Goal: Task Accomplishment & Management: Manage account settings

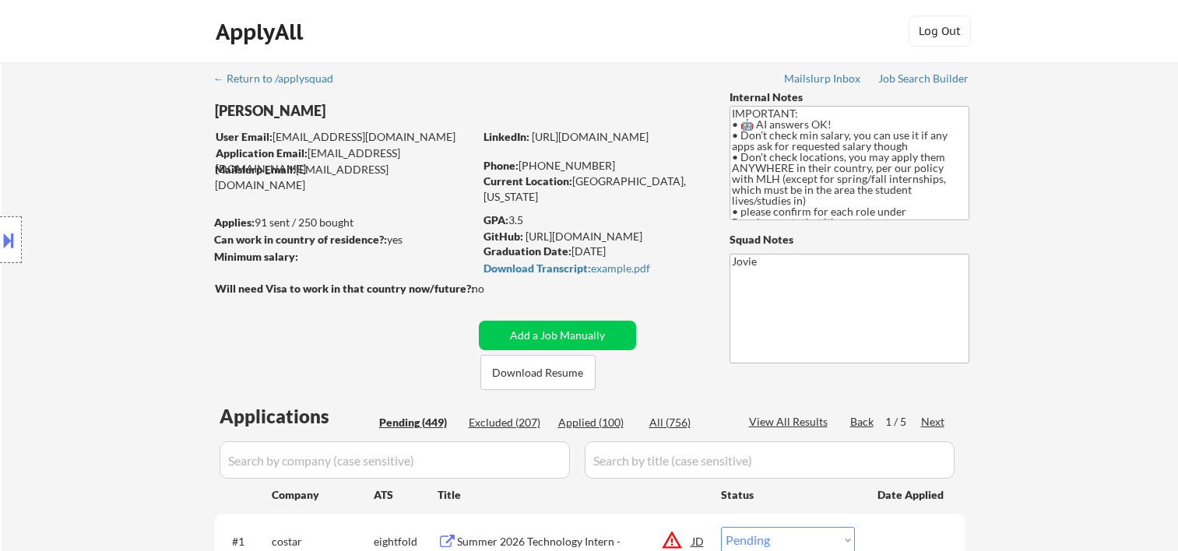
select select ""pending""
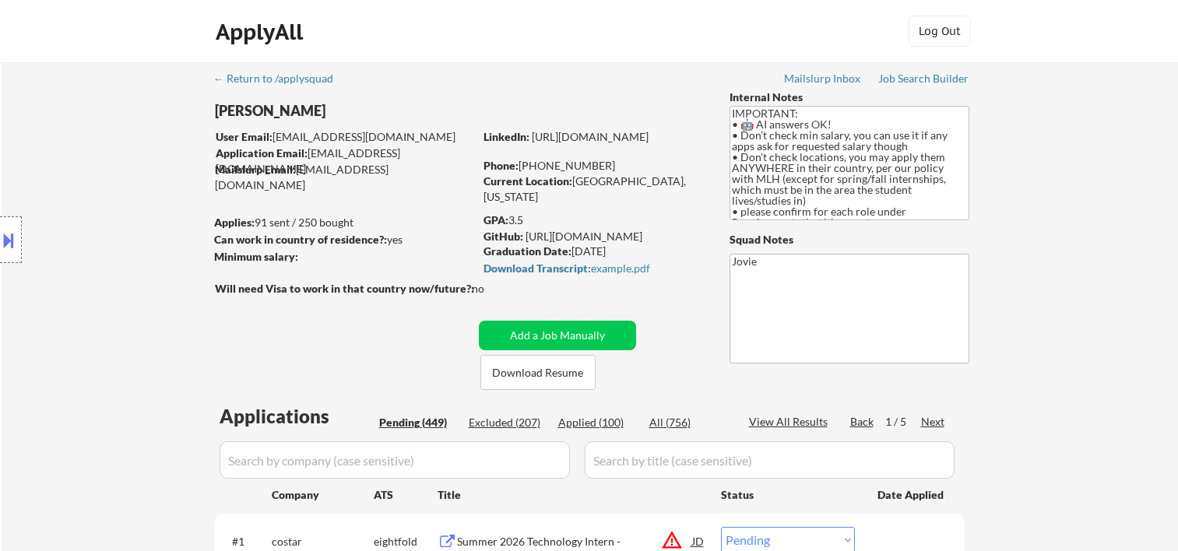
select select ""pending""
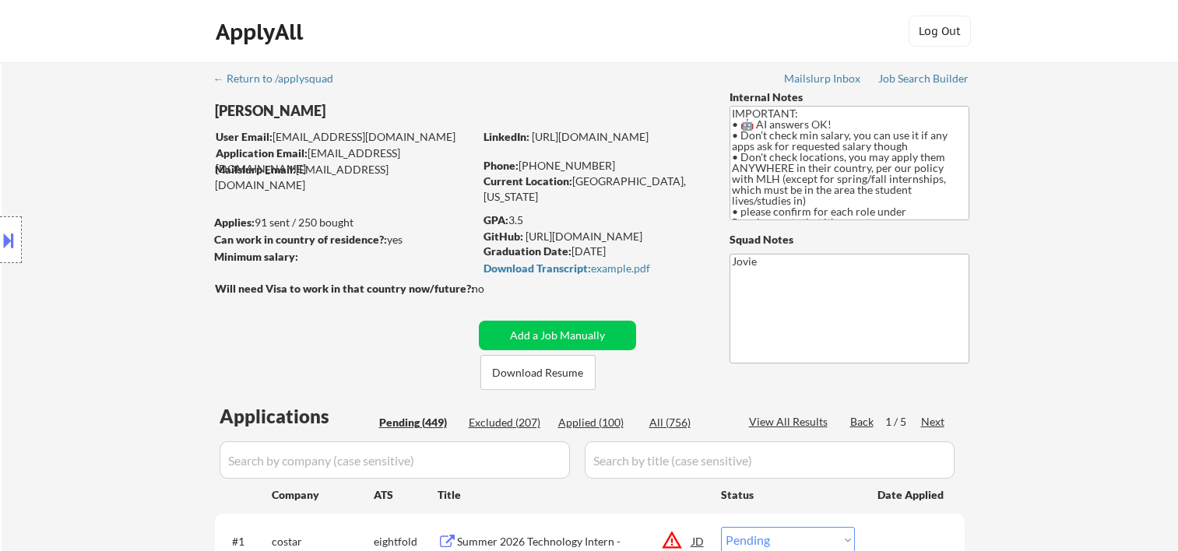
select select ""pending""
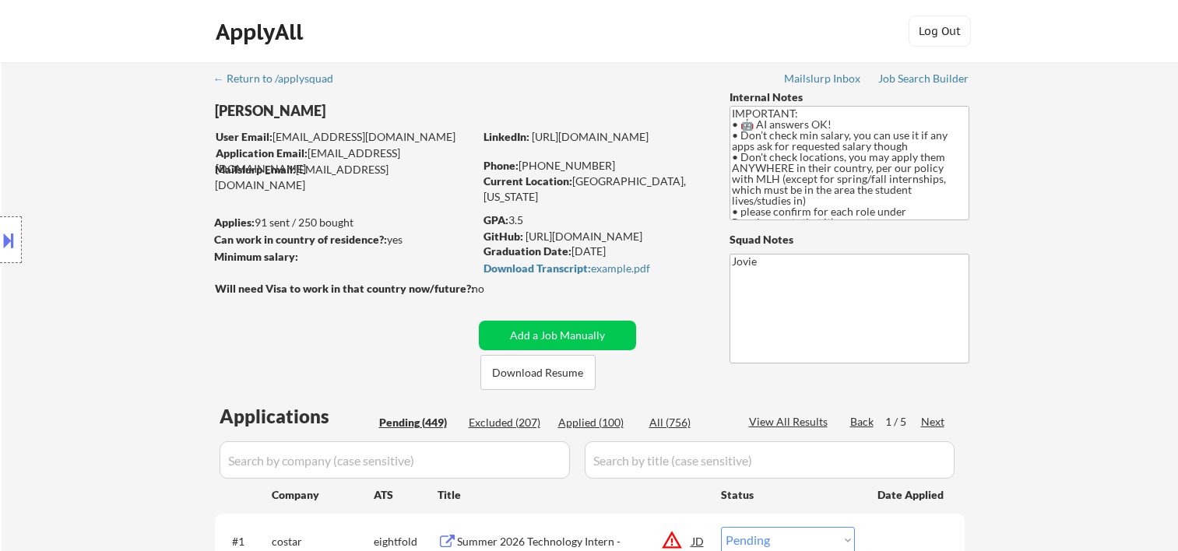
select select ""pending""
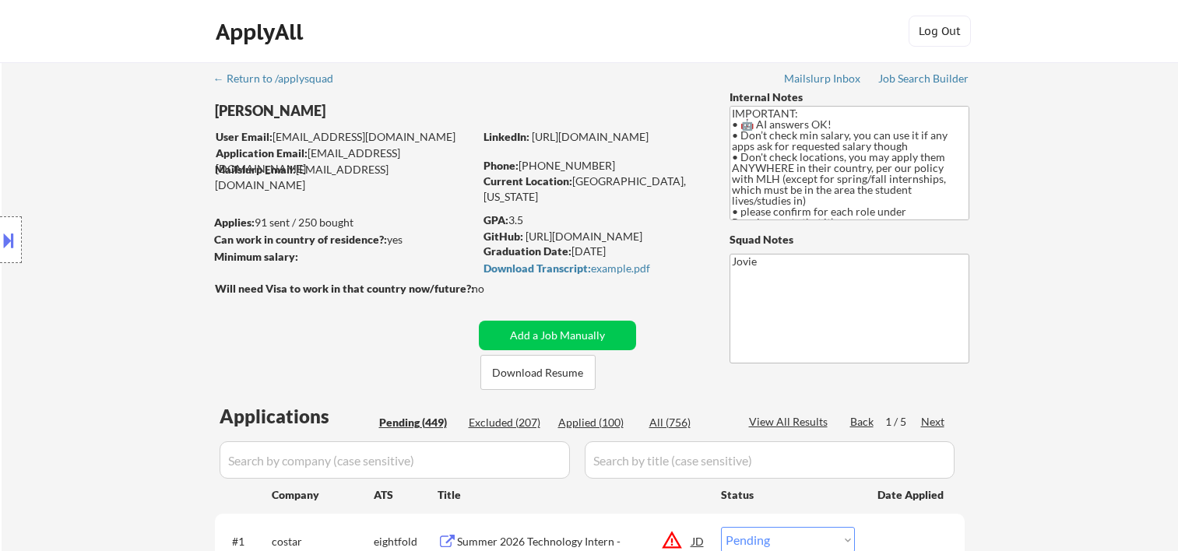
select select ""pending""
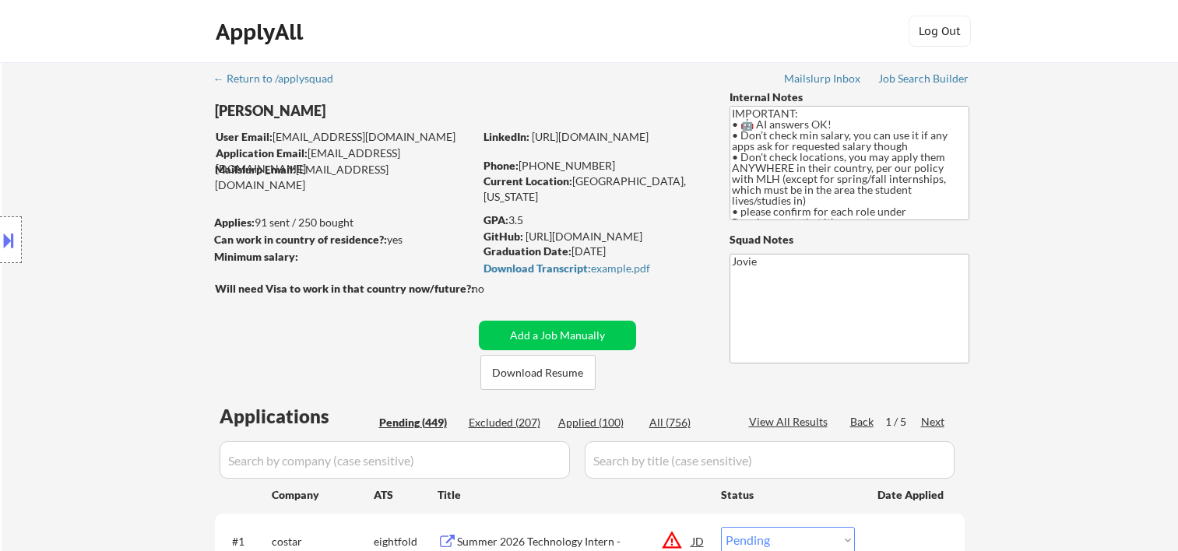
select select ""pending""
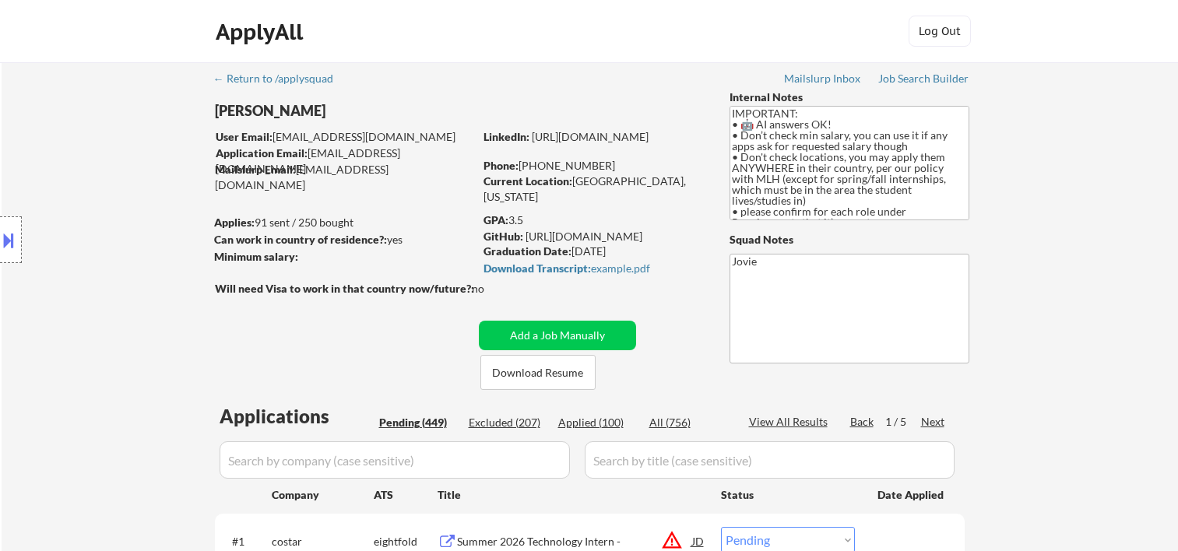
select select ""pending""
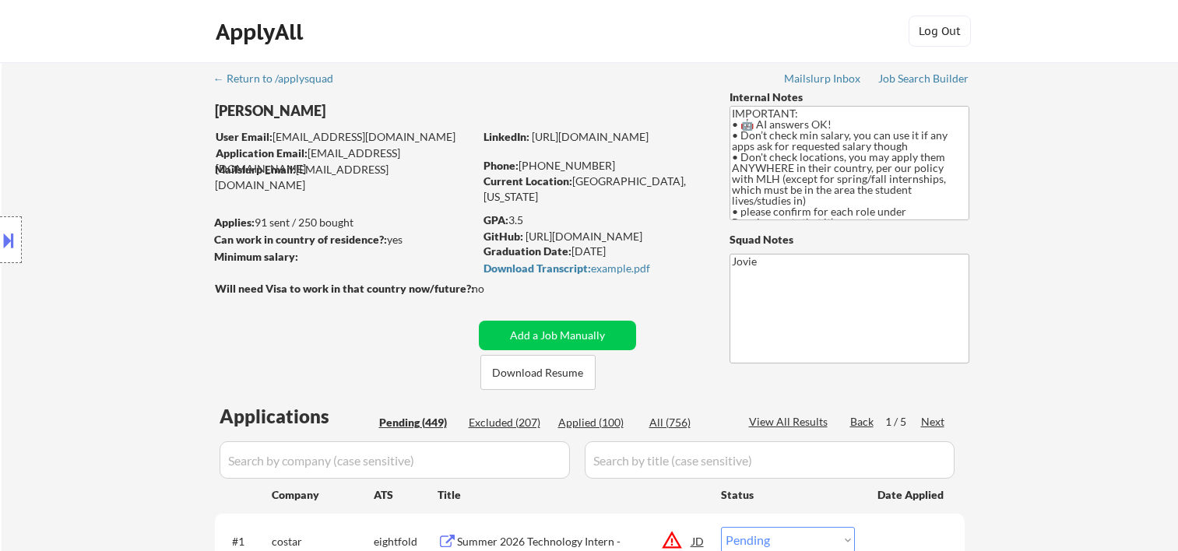
select select ""pending""
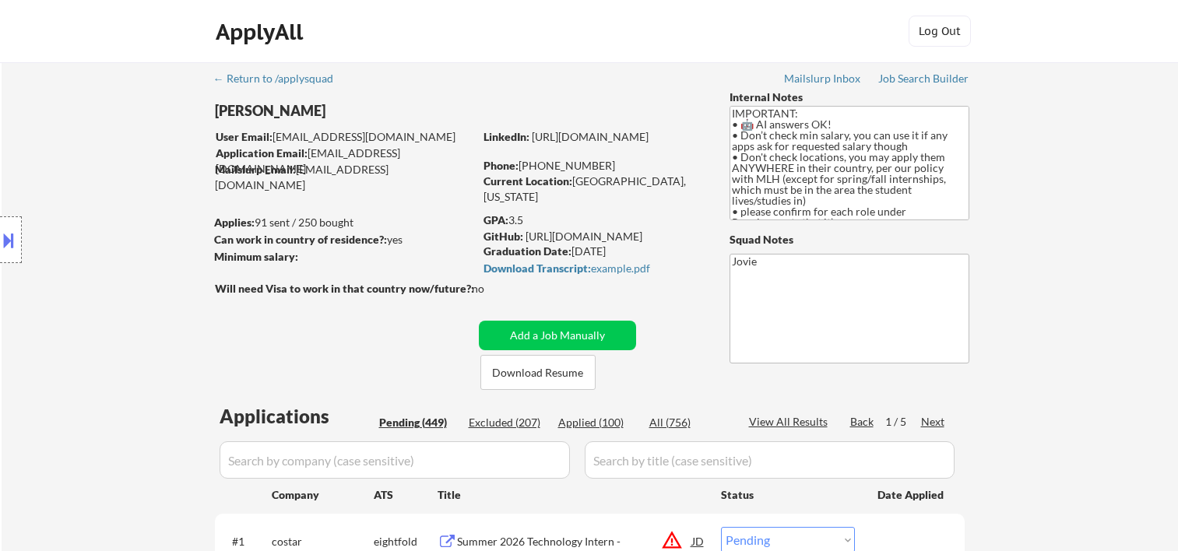
select select ""pending""
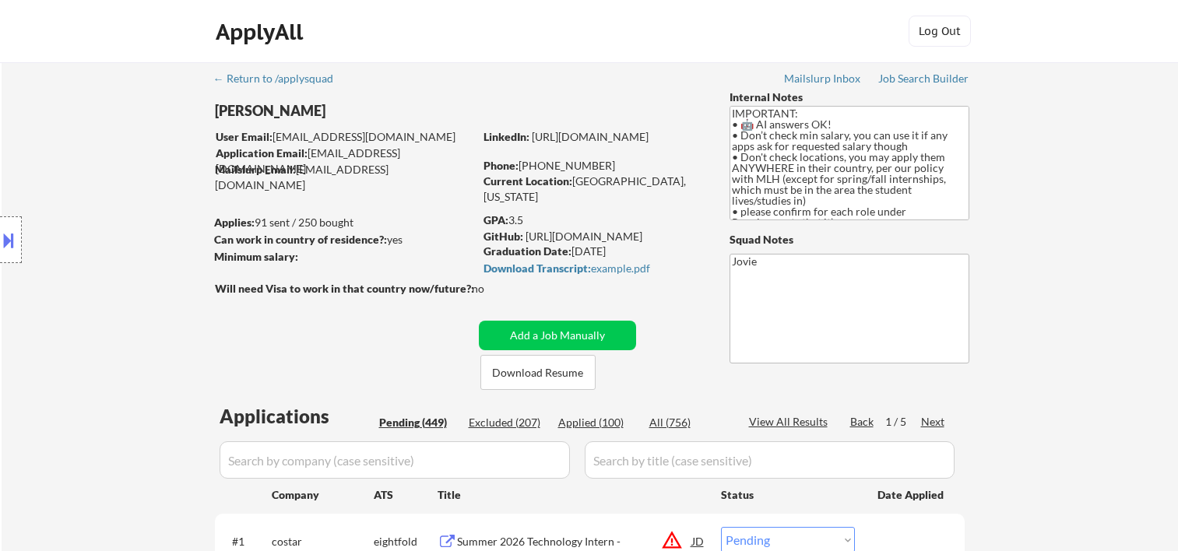
select select ""pending""
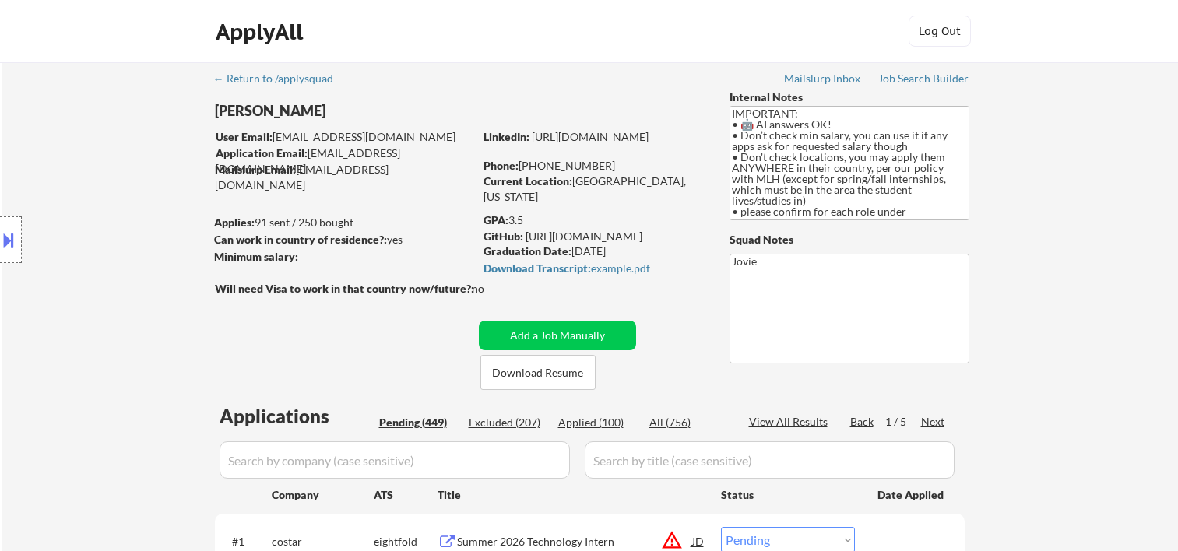
select select ""pending""
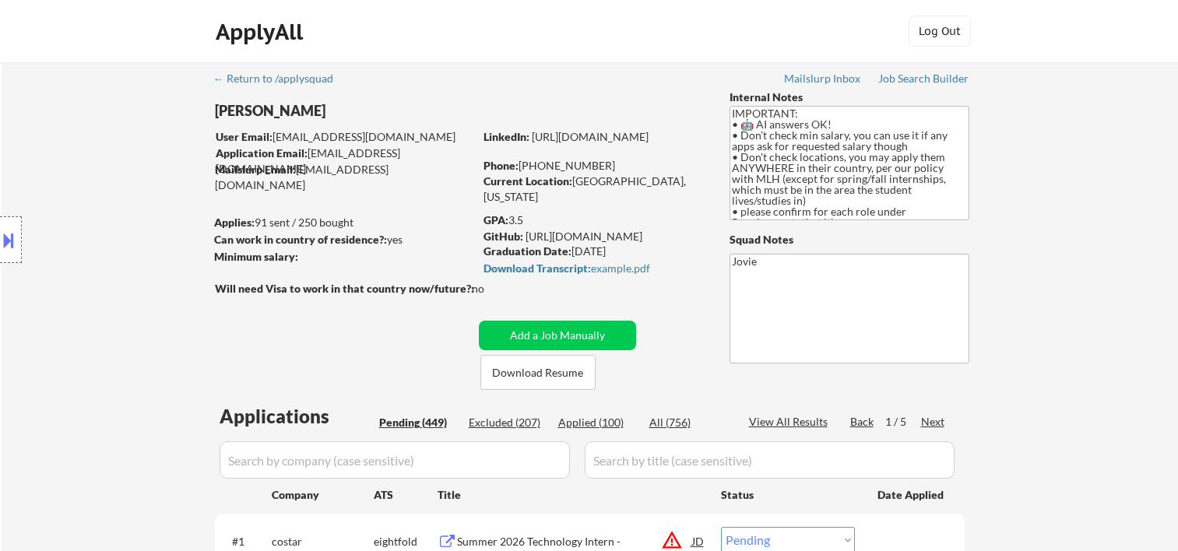
select select ""pending""
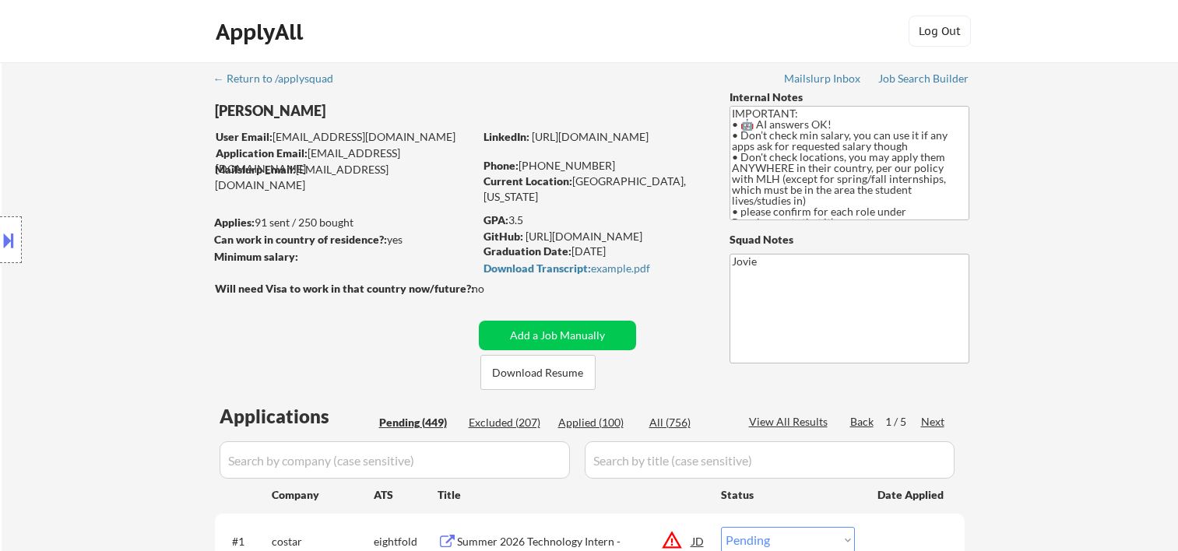
select select ""pending""
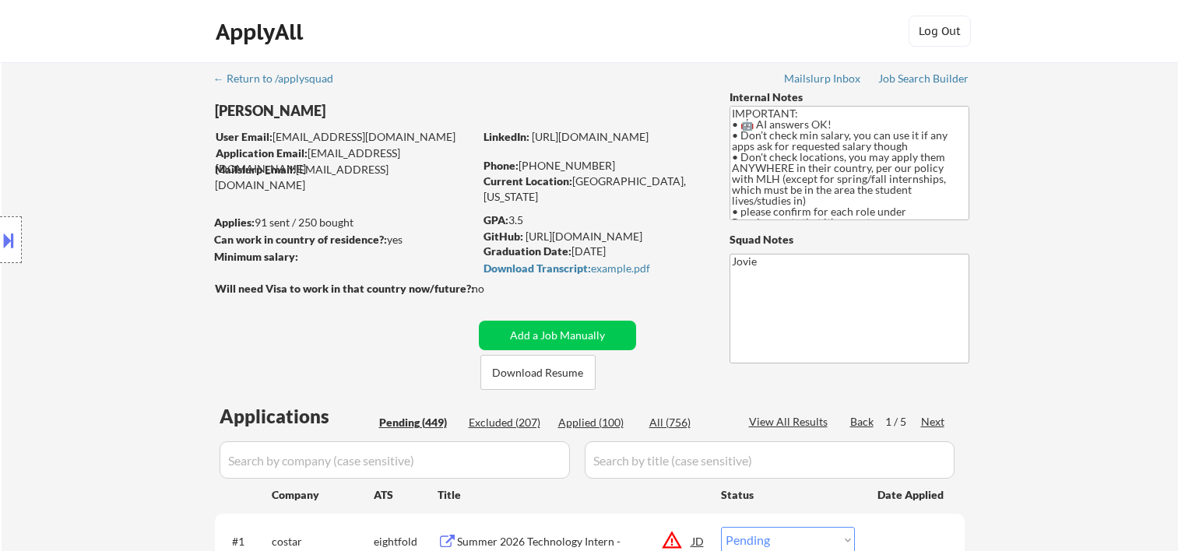
select select ""pending""
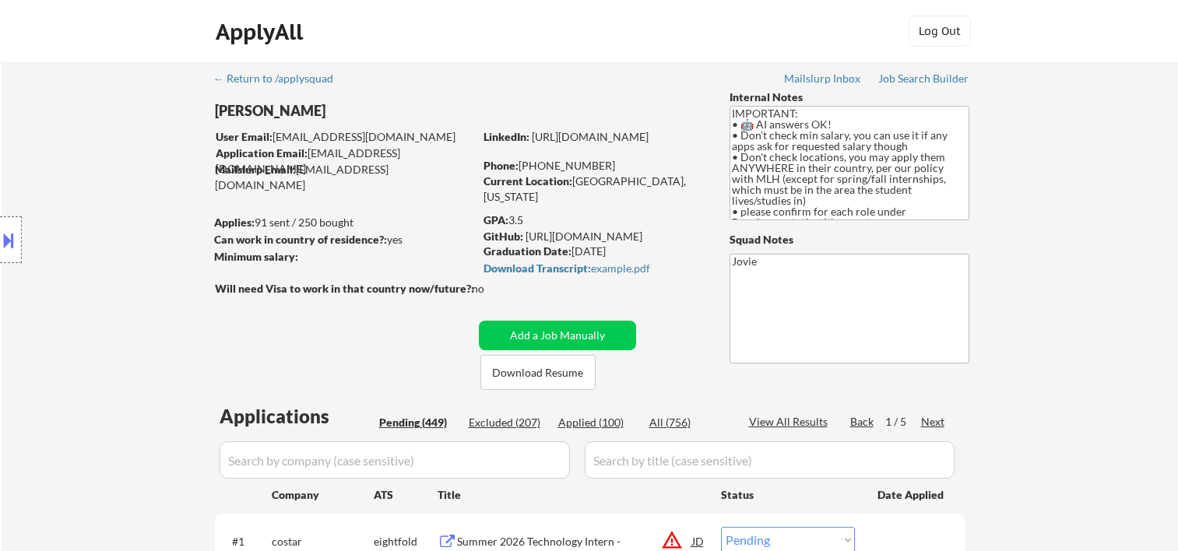
select select ""pending""
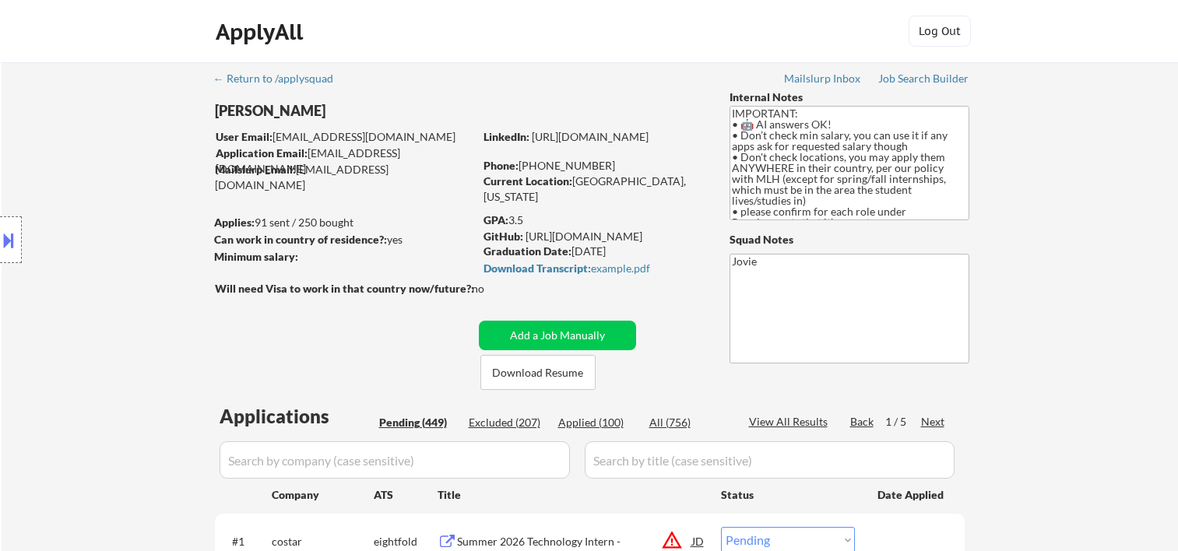
select select ""pending""
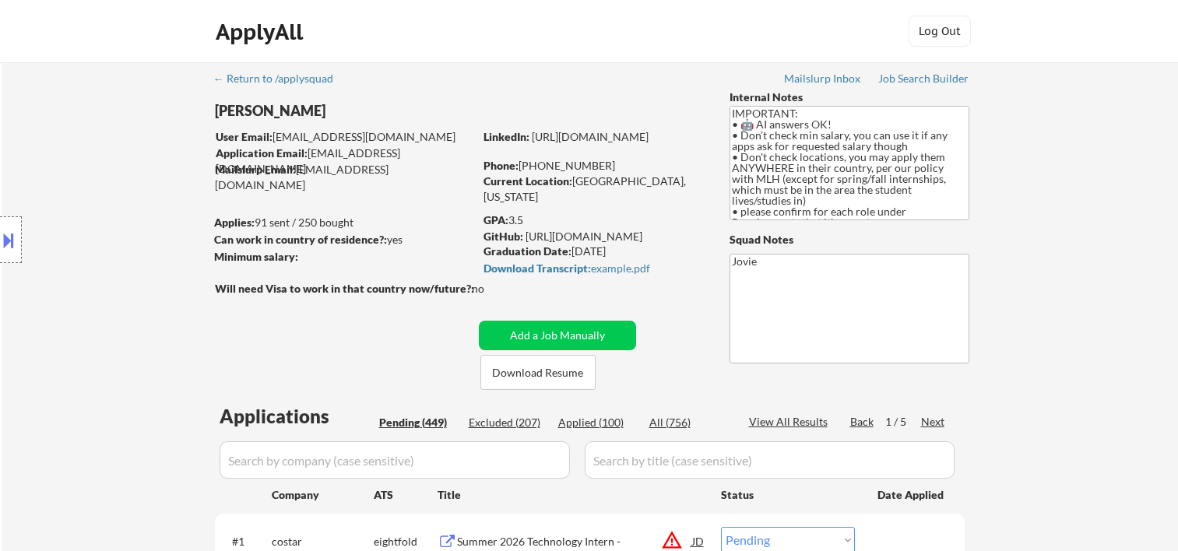
select select ""pending""
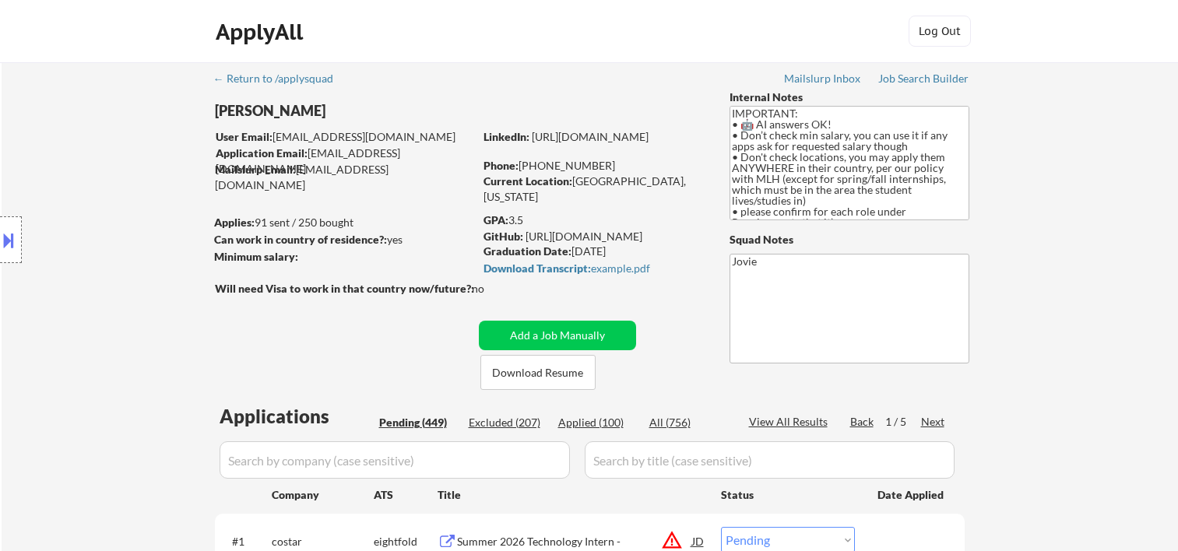
select select ""pending""
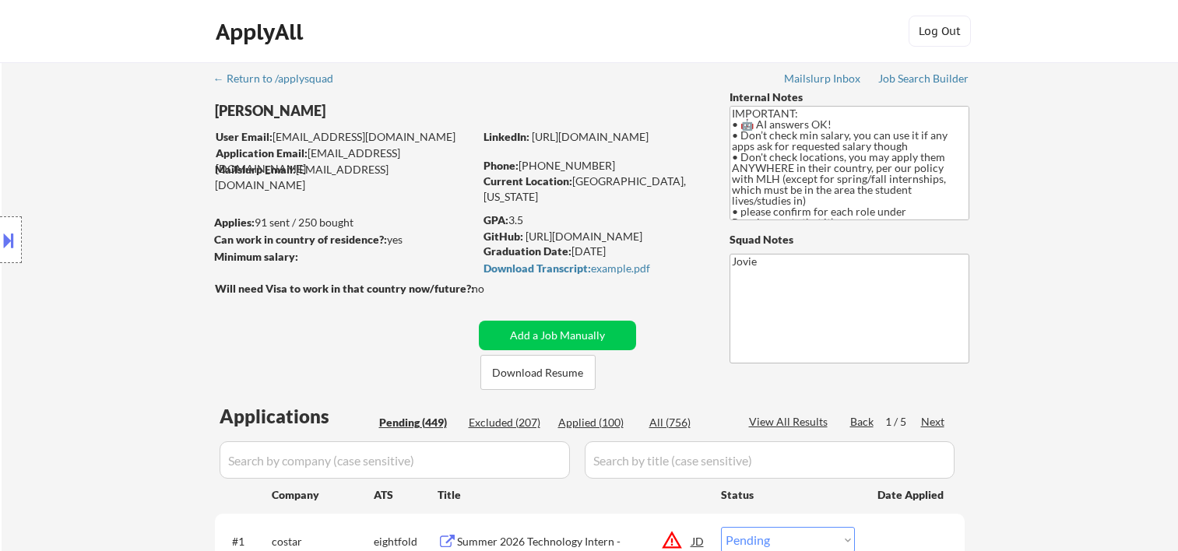
select select ""pending""
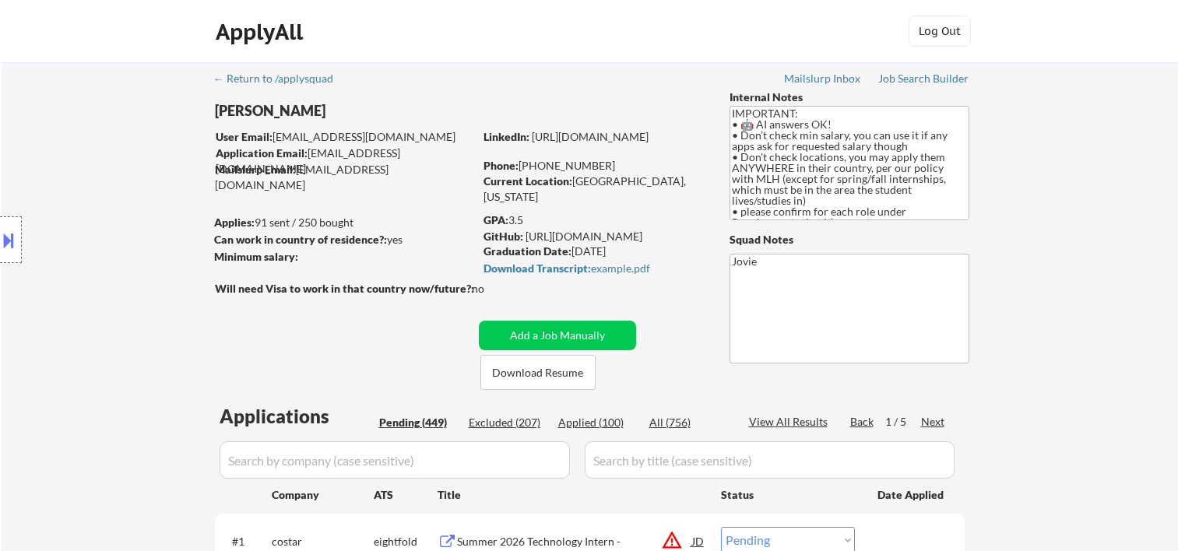
select select ""pending""
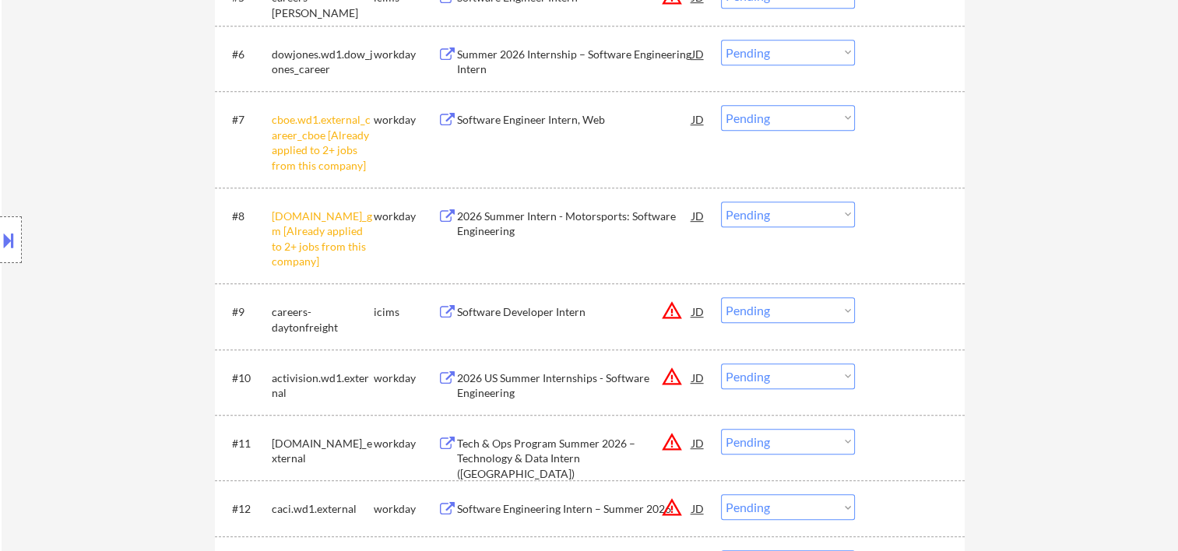
scroll to position [779, 0]
click at [917, 383] on div at bounding box center [912, 378] width 69 height 28
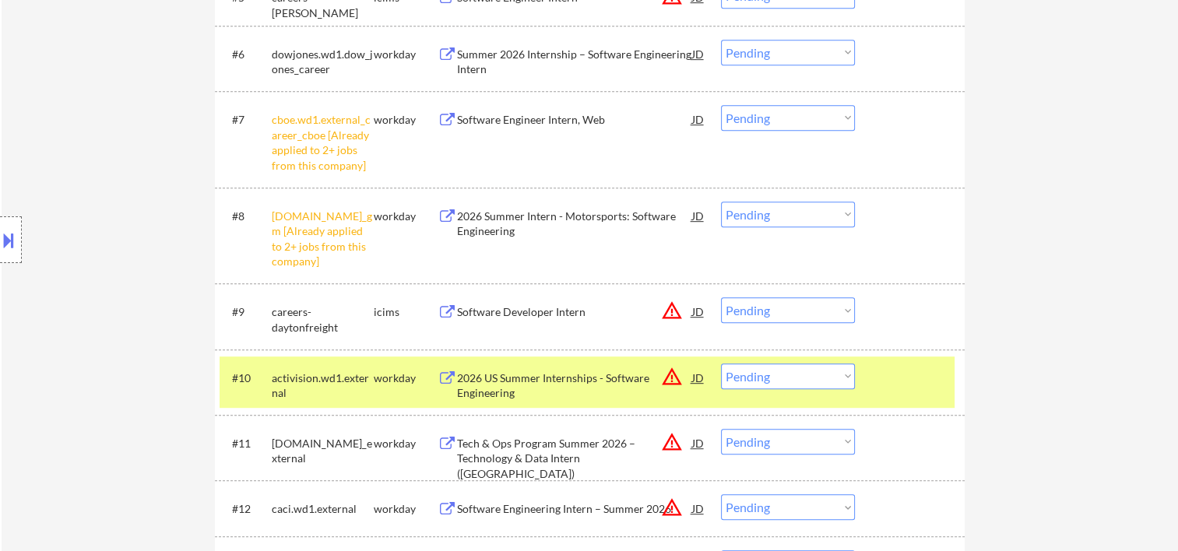
click at [836, 378] on select "Choose an option... Pending Applied Excluded (Questions) Excluded (Expired) Exc…" at bounding box center [788, 377] width 134 height 26
click at [721, 364] on select "Choose an option... Pending Applied Excluded (Questions) Excluded (Expired) Exc…" at bounding box center [788, 377] width 134 height 26
select select ""pending""
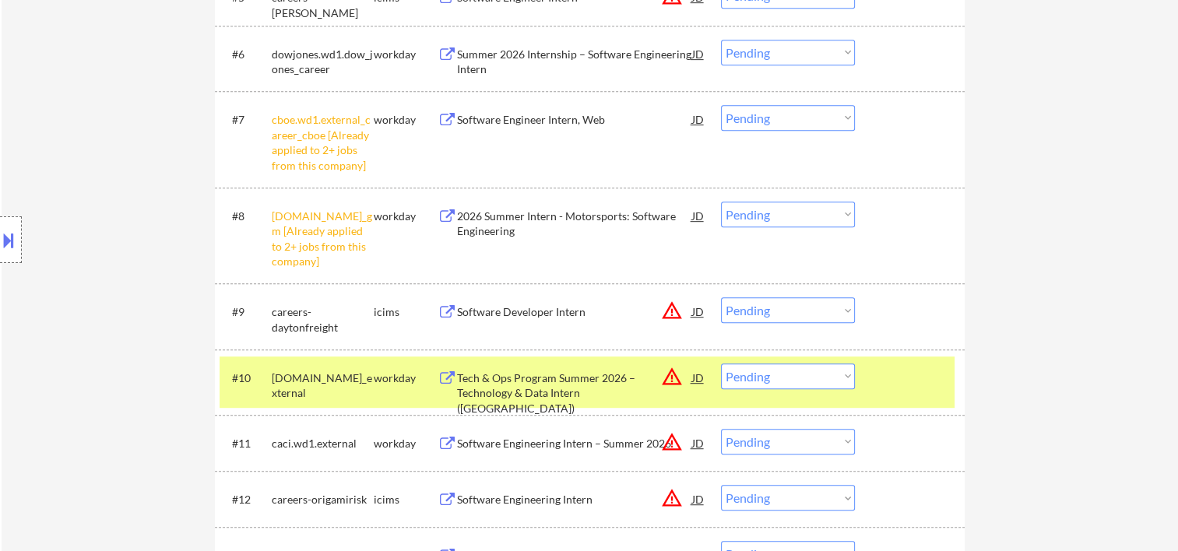
click at [891, 380] on div at bounding box center [912, 378] width 69 height 28
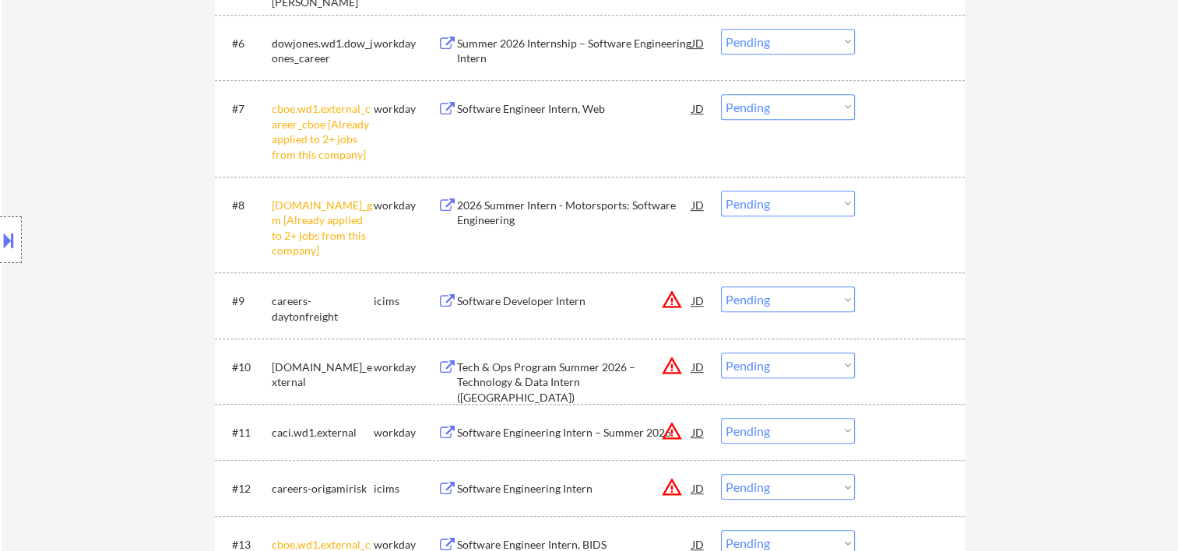
scroll to position [1038, 0]
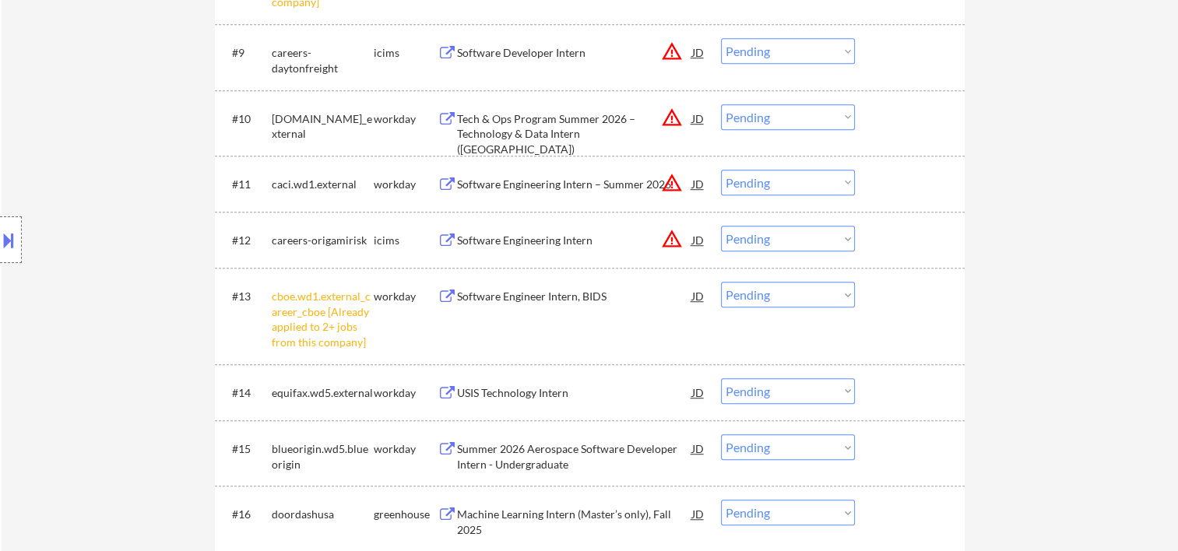
click at [888, 129] on div at bounding box center [912, 118] width 69 height 28
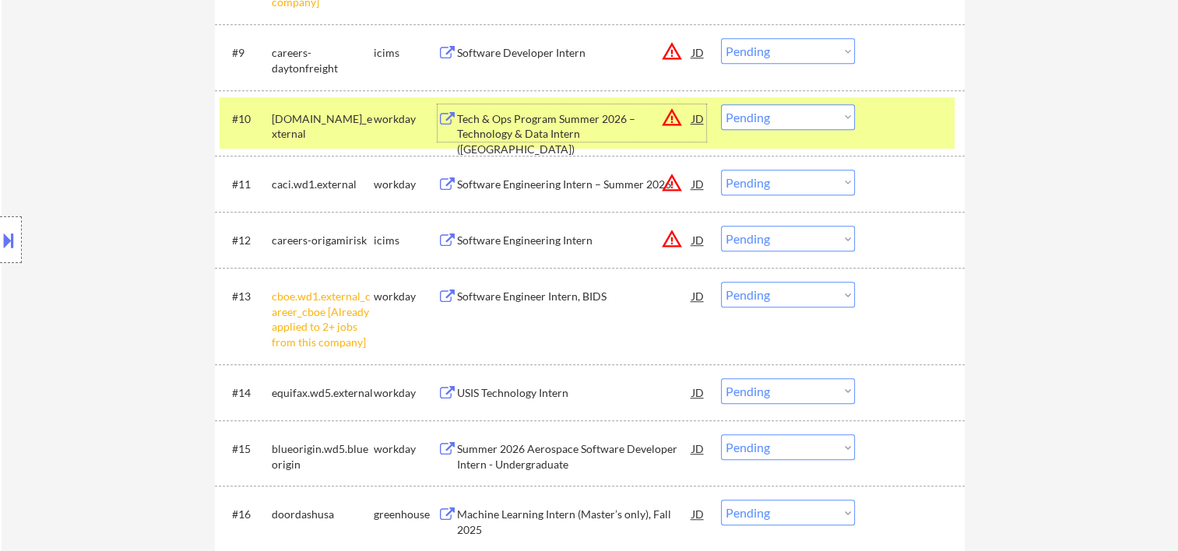
click at [558, 129] on div "Tech & Ops Program Summer 2026 – Technology & Data Intern (Charlotte)" at bounding box center [574, 134] width 235 height 46
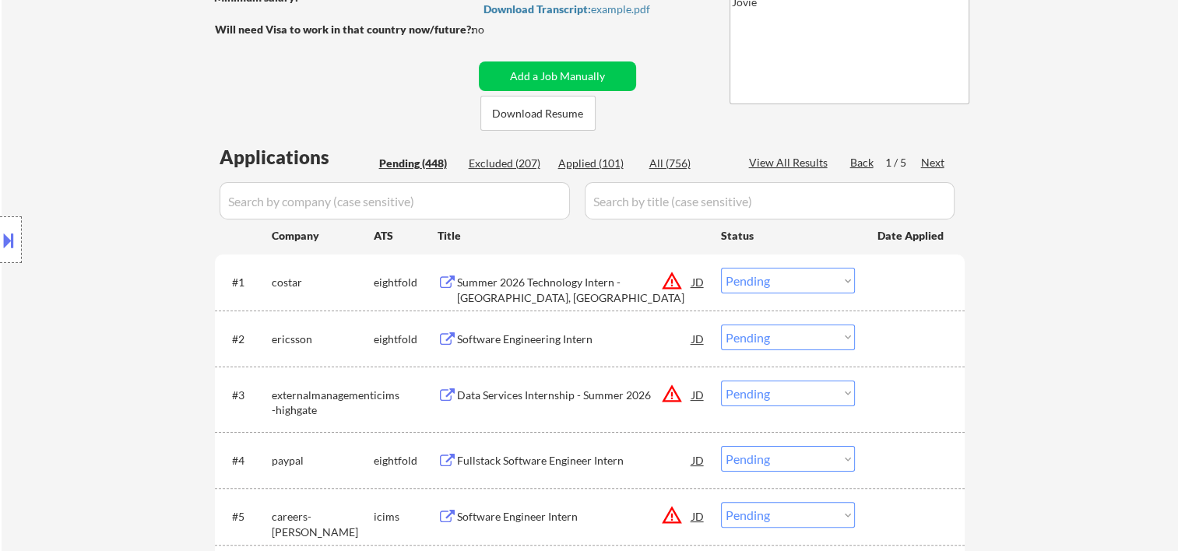
scroll to position [779, 0]
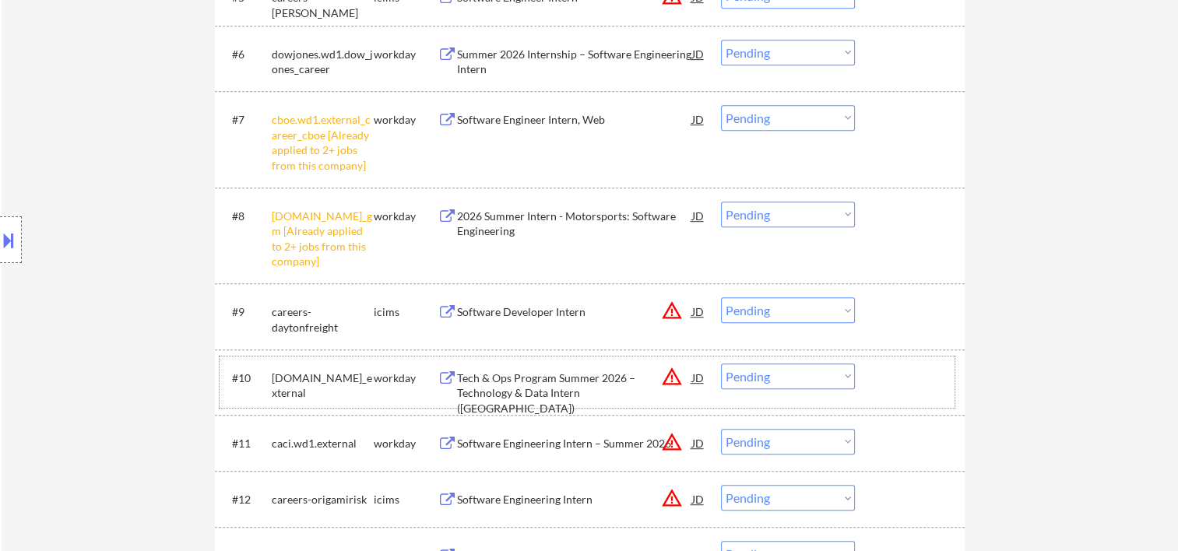
click at [919, 396] on div "#10 thehartford.wd5.careers_external workday Tech & Ops Program Summer 2026 – T…" at bounding box center [587, 382] width 735 height 51
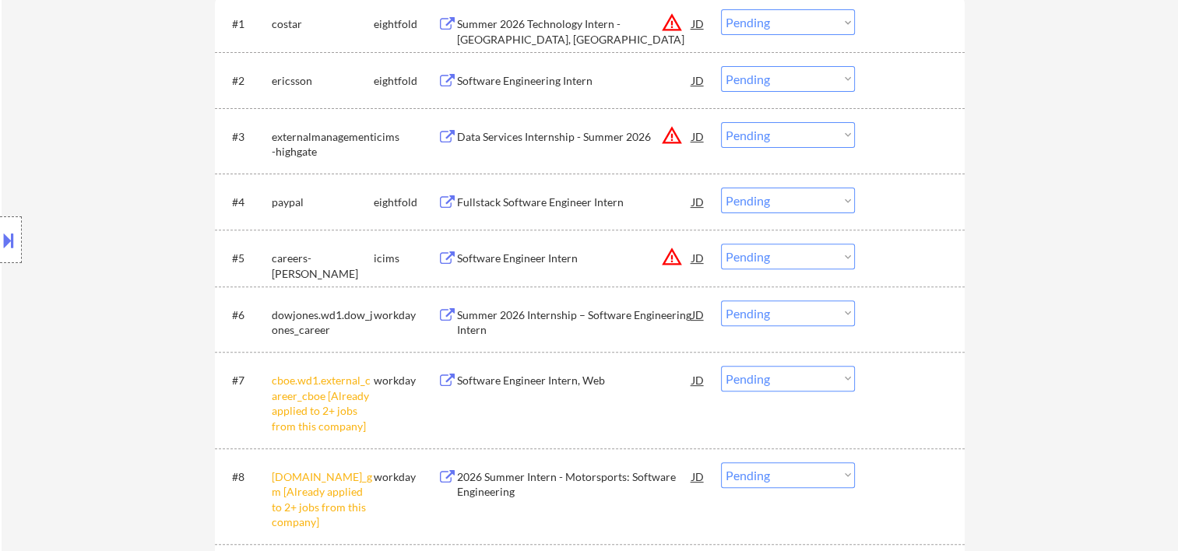
scroll to position [519, 0]
select select ""pending""
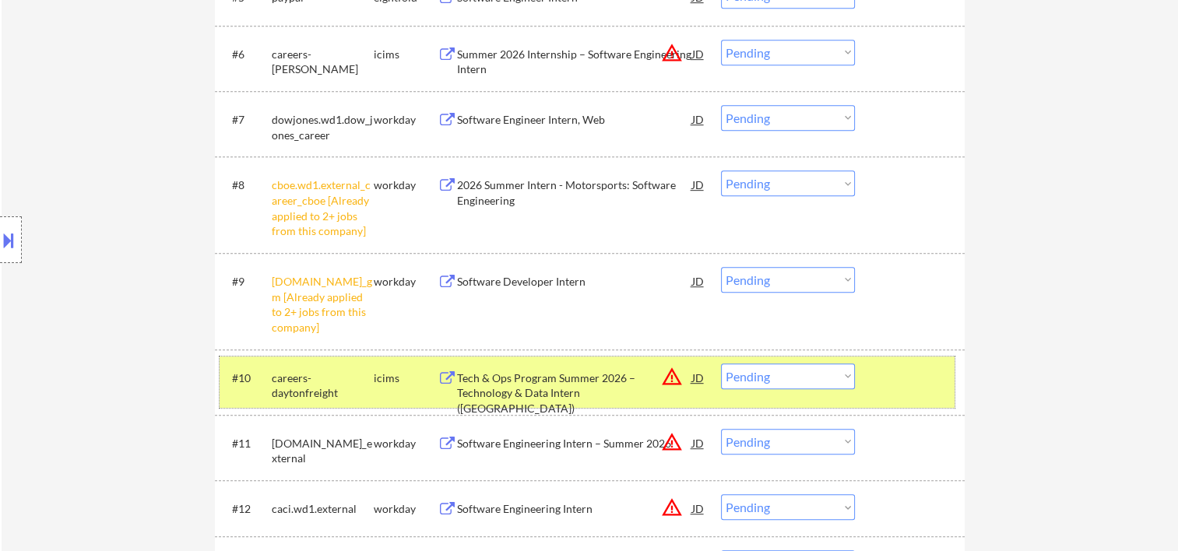
scroll to position [1038, 0]
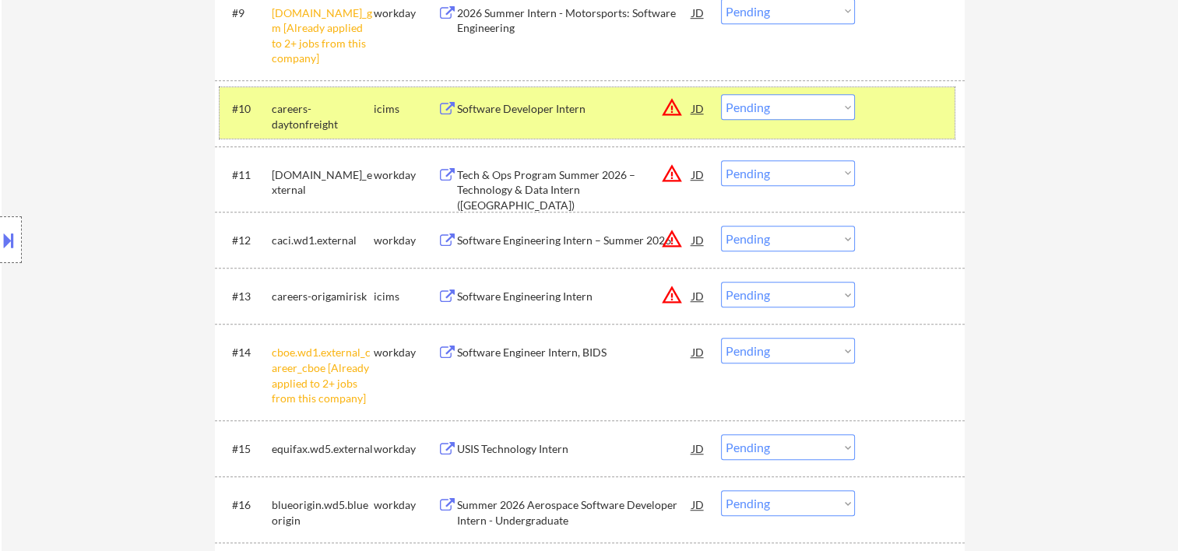
click at [698, 109] on div "JD" at bounding box center [699, 108] width 16 height 28
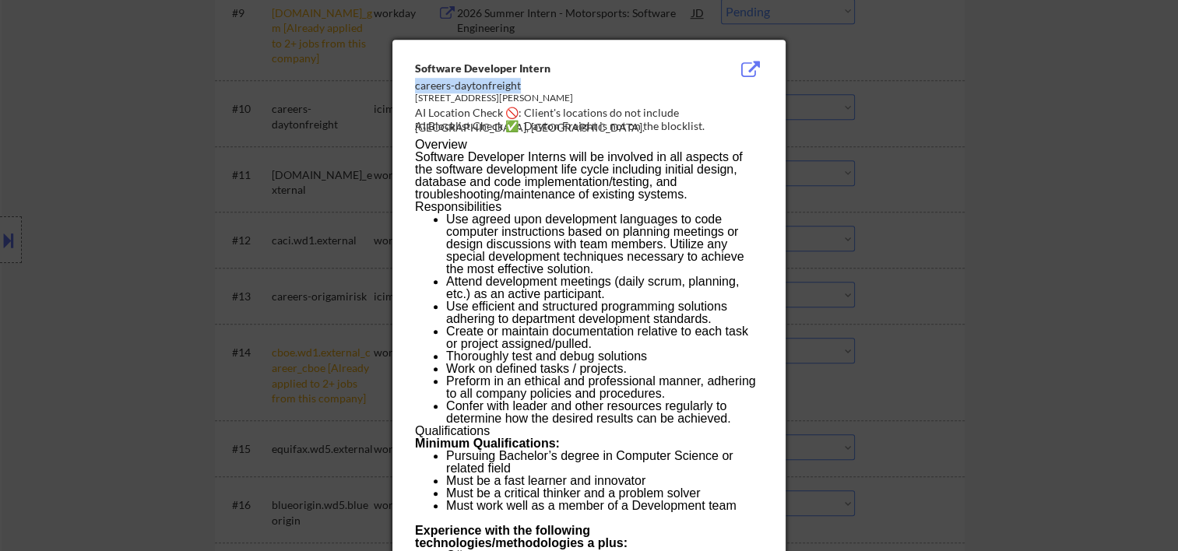
drag, startPoint x: 414, startPoint y: 83, endPoint x: 522, endPoint y: 83, distance: 107.5
click at [522, 83] on div "careers-daytonfreight" at bounding box center [549, 86] width 269 height 16
copy div "careers-daytonfreight"
click at [1044, 137] on div at bounding box center [589, 275] width 1178 height 551
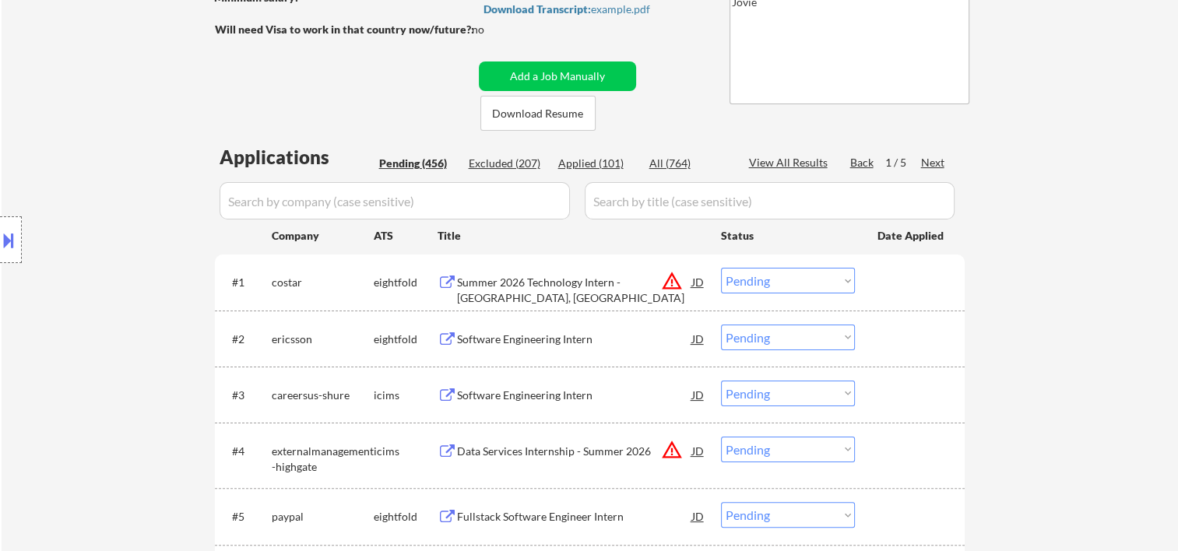
scroll to position [0, 0]
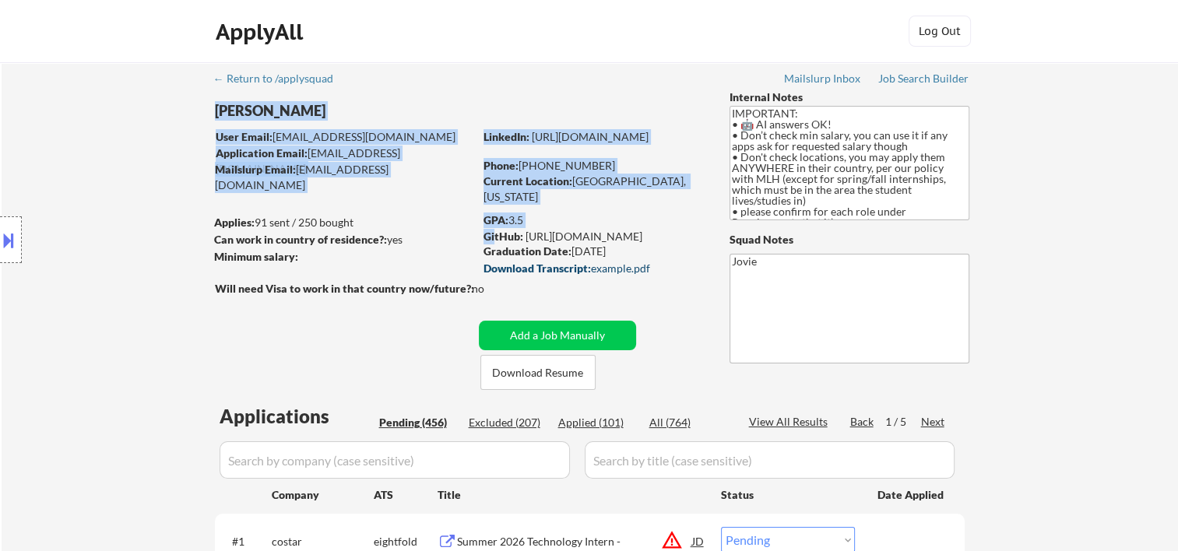
drag, startPoint x: 481, startPoint y: 211, endPoint x: 494, endPoint y: 240, distance: 31.7
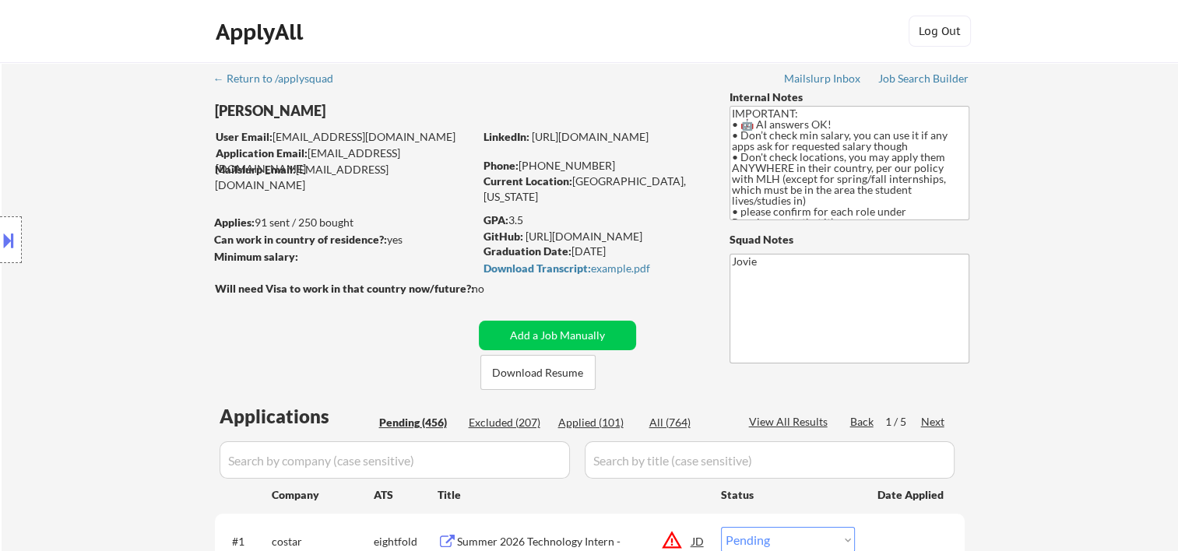
drag, startPoint x: 489, startPoint y: 240, endPoint x: 438, endPoint y: 217, distance: 55.8
click at [438, 219] on div "Applies: 91 sent / 250 bought" at bounding box center [343, 223] width 259 height 16
drag, startPoint x: 481, startPoint y: 212, endPoint x: 636, endPoint y: 250, distance: 159.6
copy div "Declan Staunton User Email: dstaunton@tamu.edu Application Email: dstaunton@tam…"
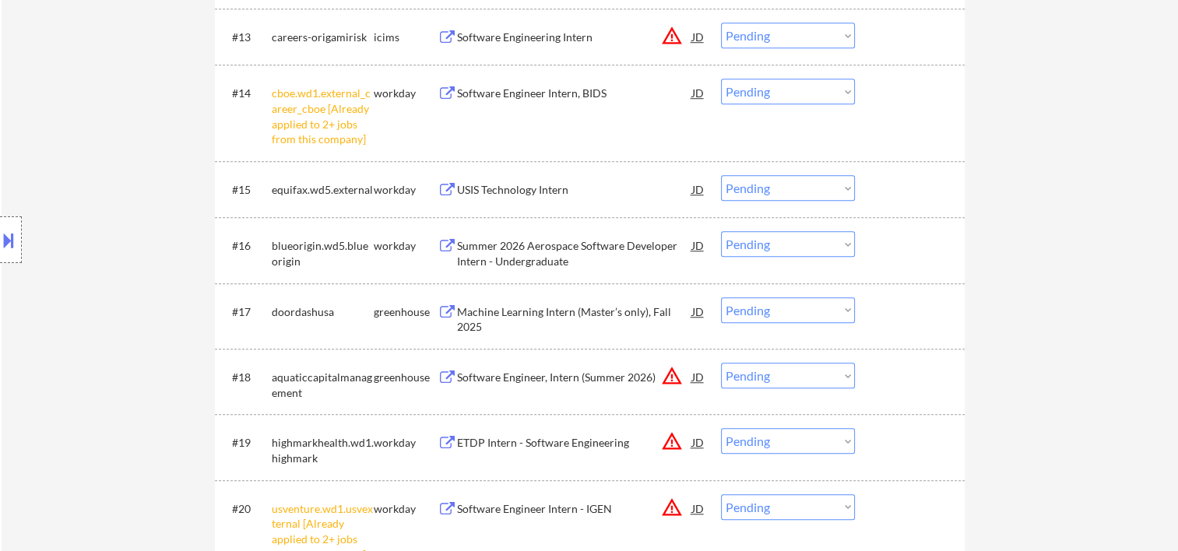
scroll to position [937, 0]
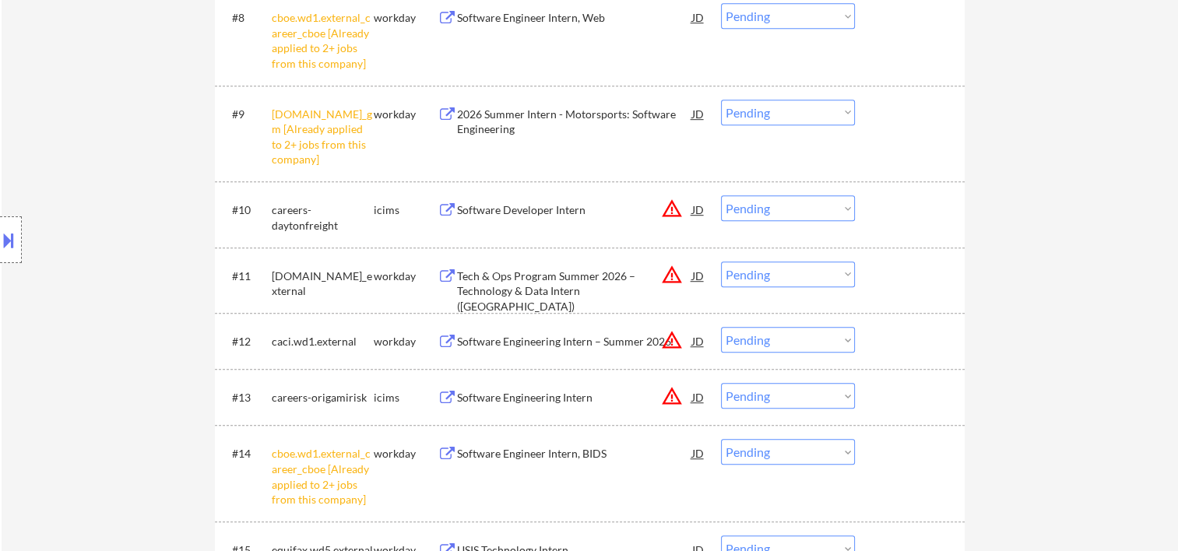
click at [839, 279] on select "Choose an option... Pending Applied Excluded (Questions) Excluded (Expired) Exc…" at bounding box center [788, 275] width 134 height 26
click at [721, 262] on select "Choose an option... Pending Applied Excluded (Questions) Excluded (Expired) Exc…" at bounding box center [788, 275] width 134 height 26
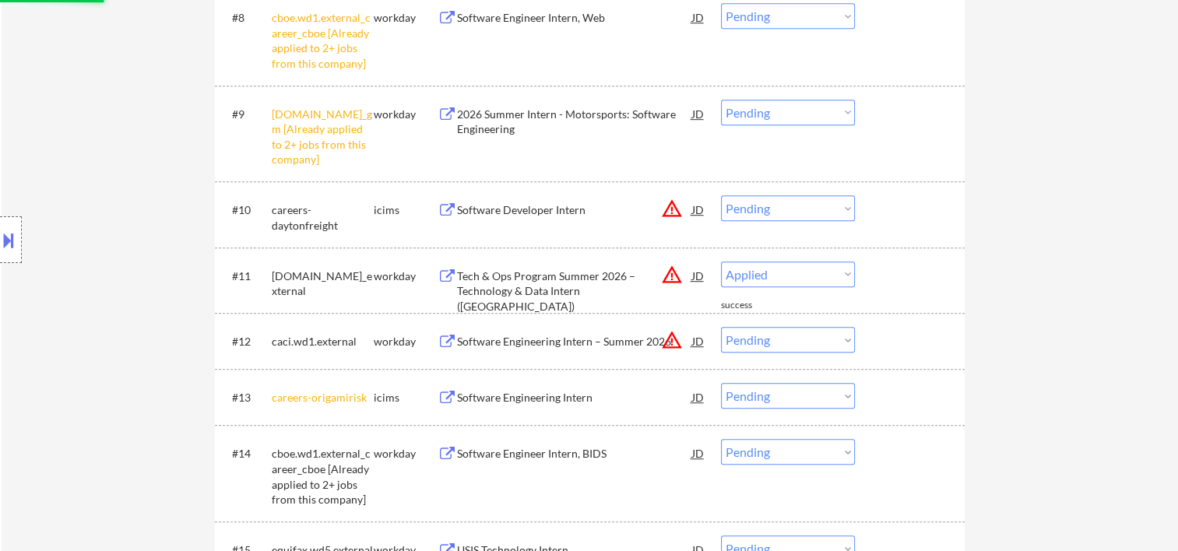
select select ""pending""
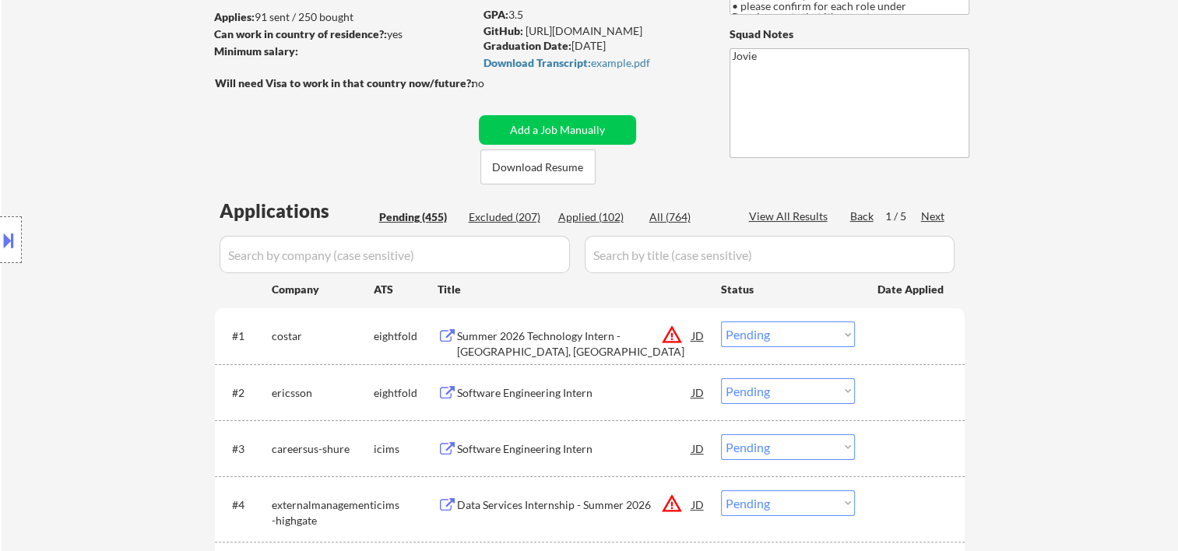
scroll to position [0, 0]
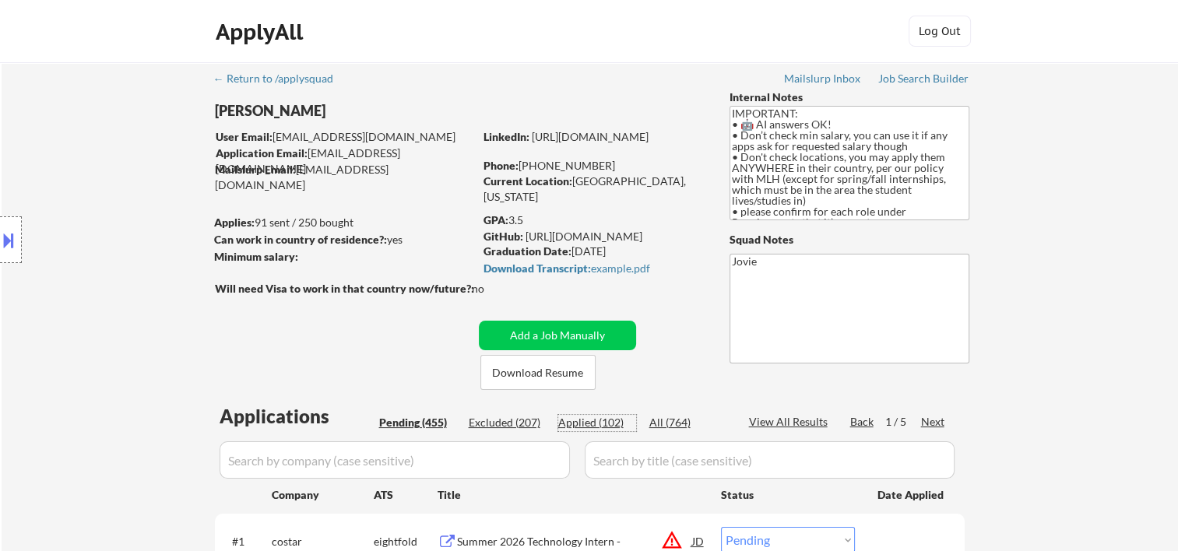
click at [609, 418] on div "Applied (102)" at bounding box center [597, 423] width 78 height 16
select select ""applied""
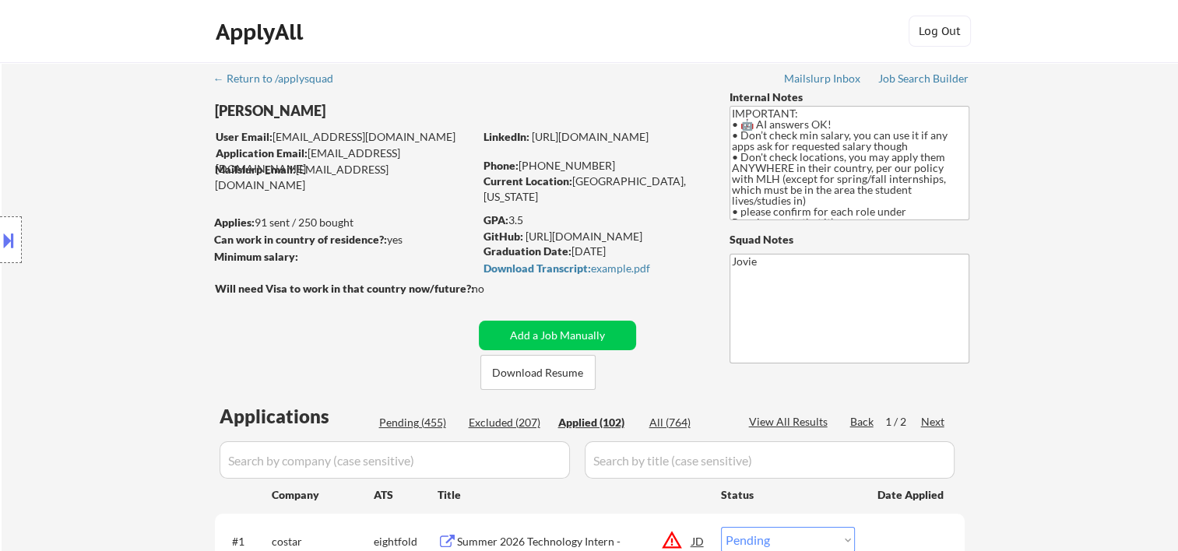
select select ""applied""
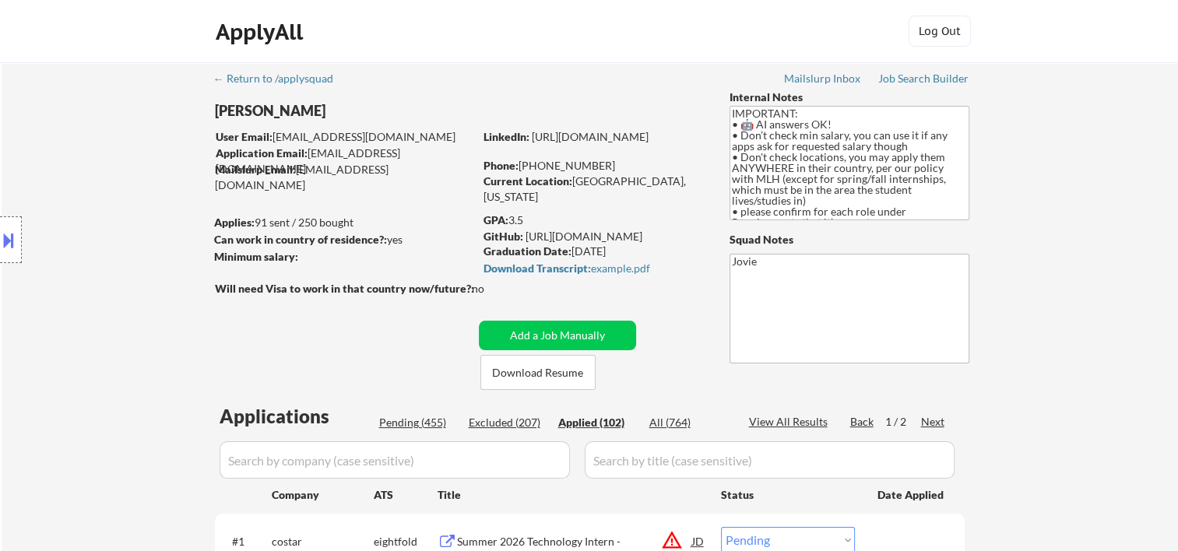
select select ""applied""
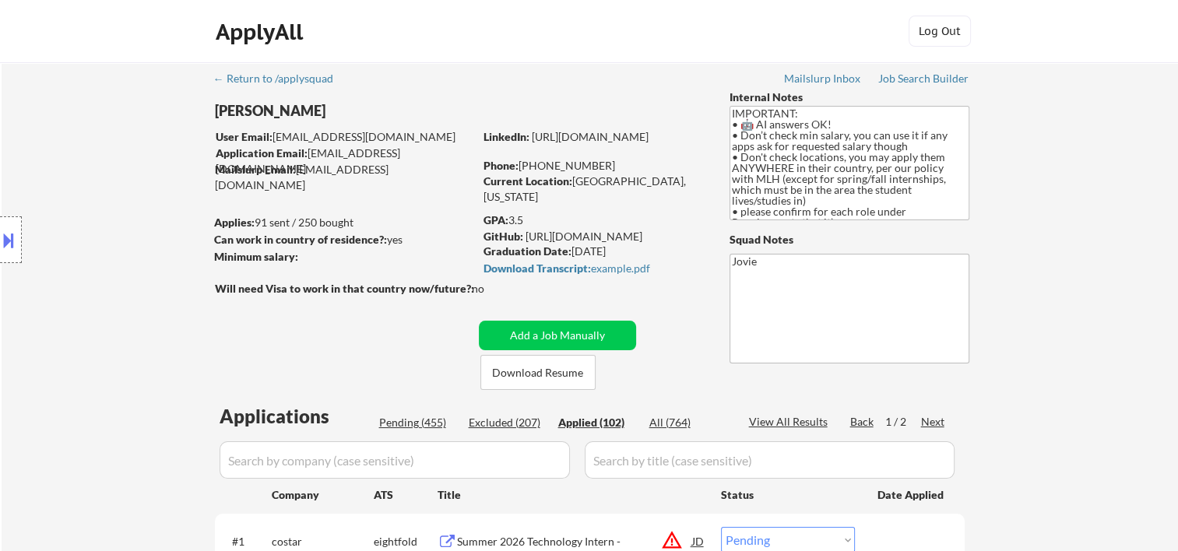
select select ""applied""
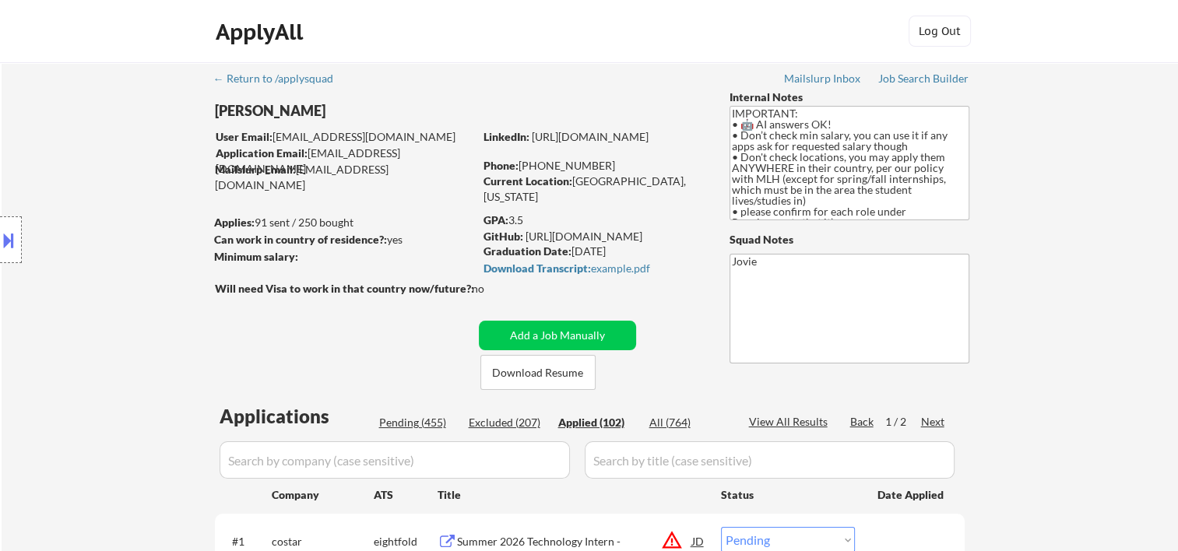
select select ""applied""
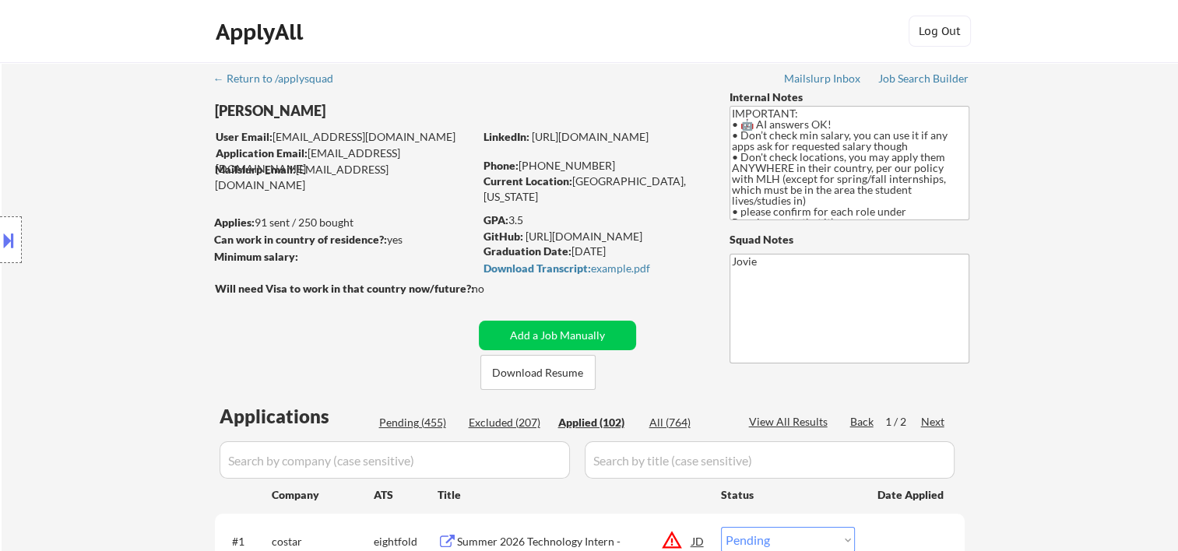
select select ""applied""
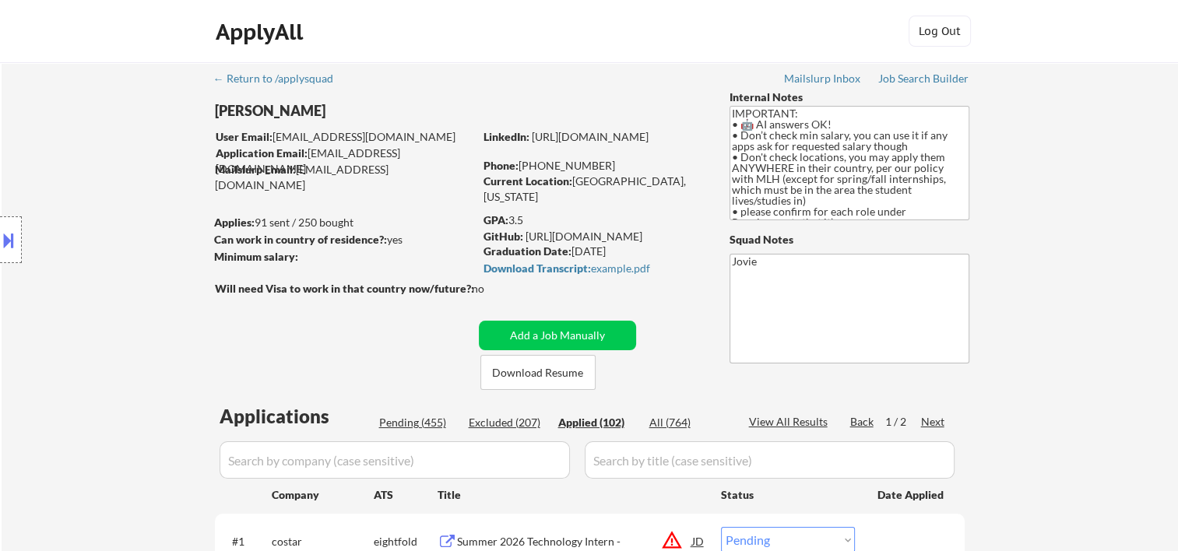
select select ""applied""
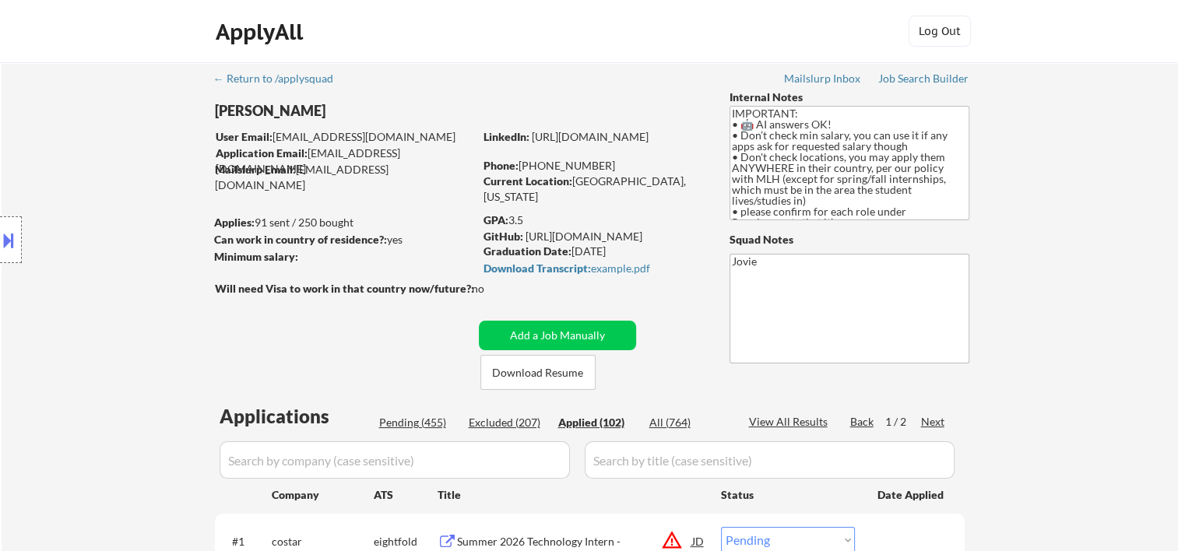
select select ""applied""
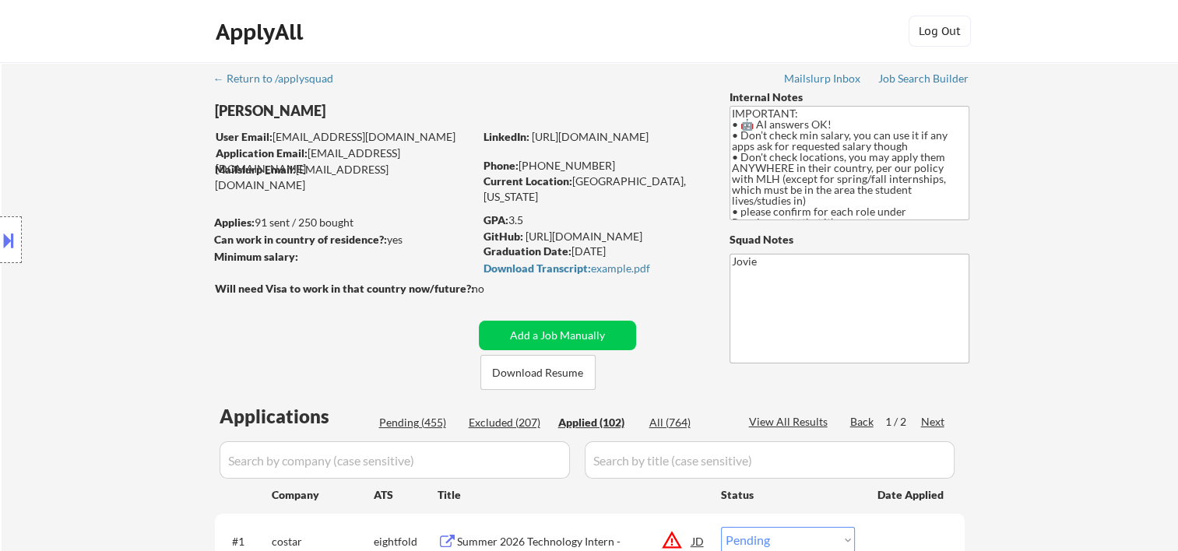
select select ""applied""
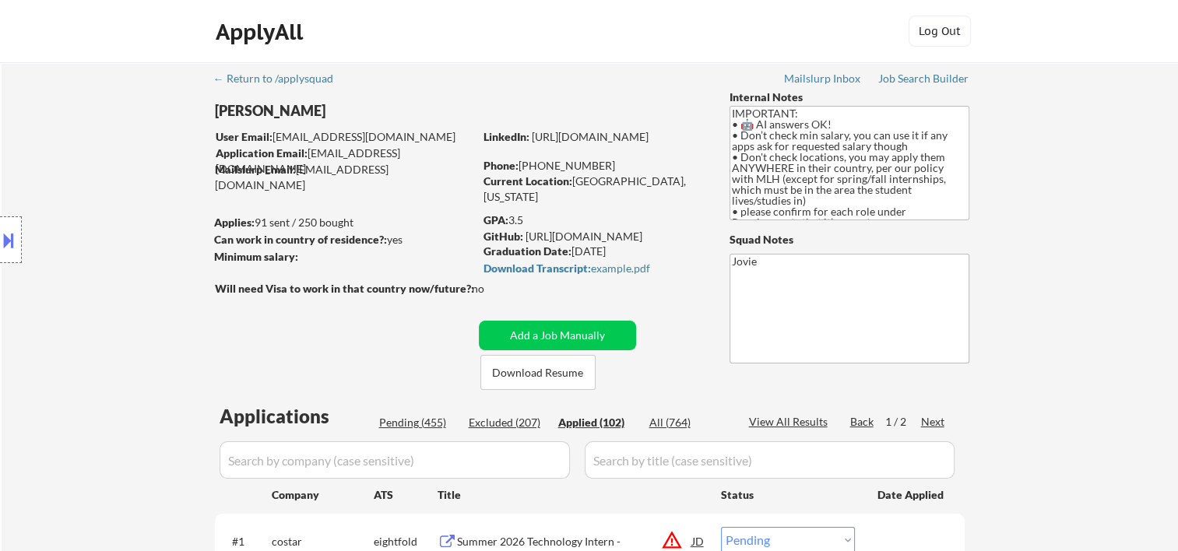
select select ""applied""
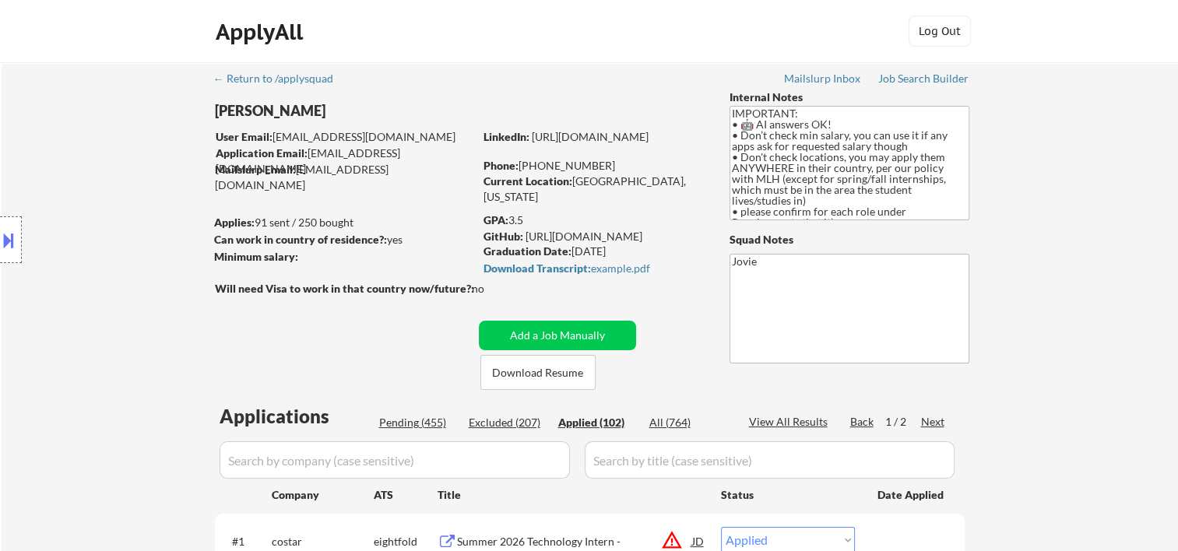
select select ""applied""
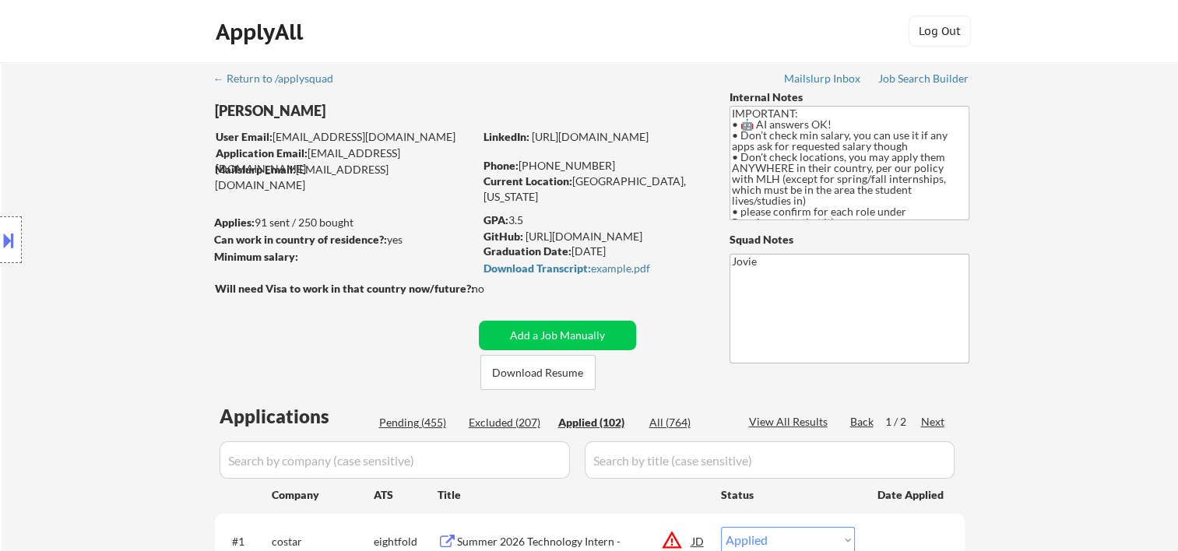
select select ""applied""
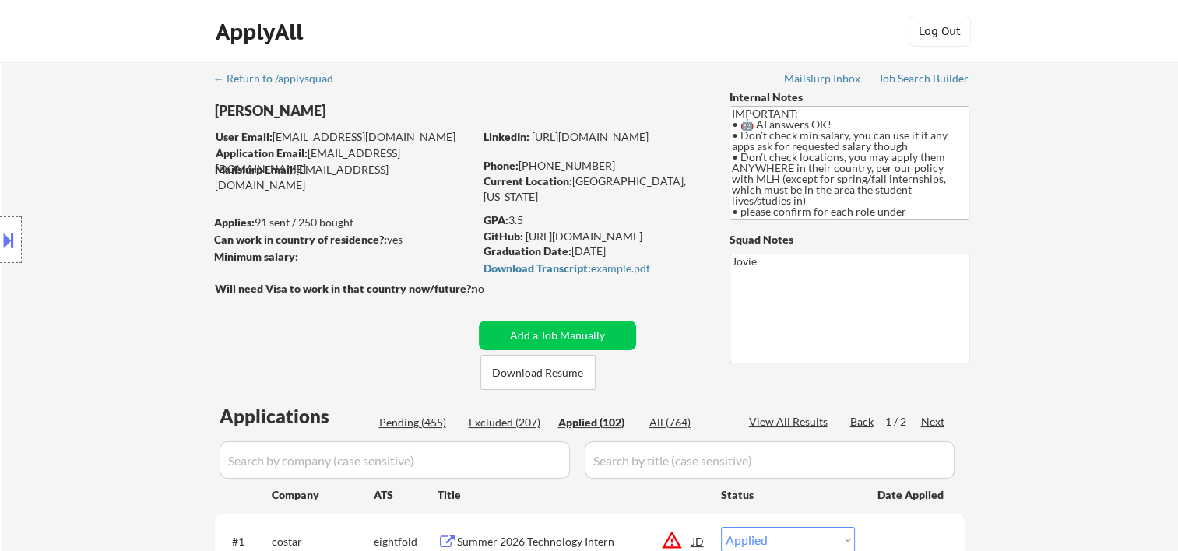
select select ""applied""
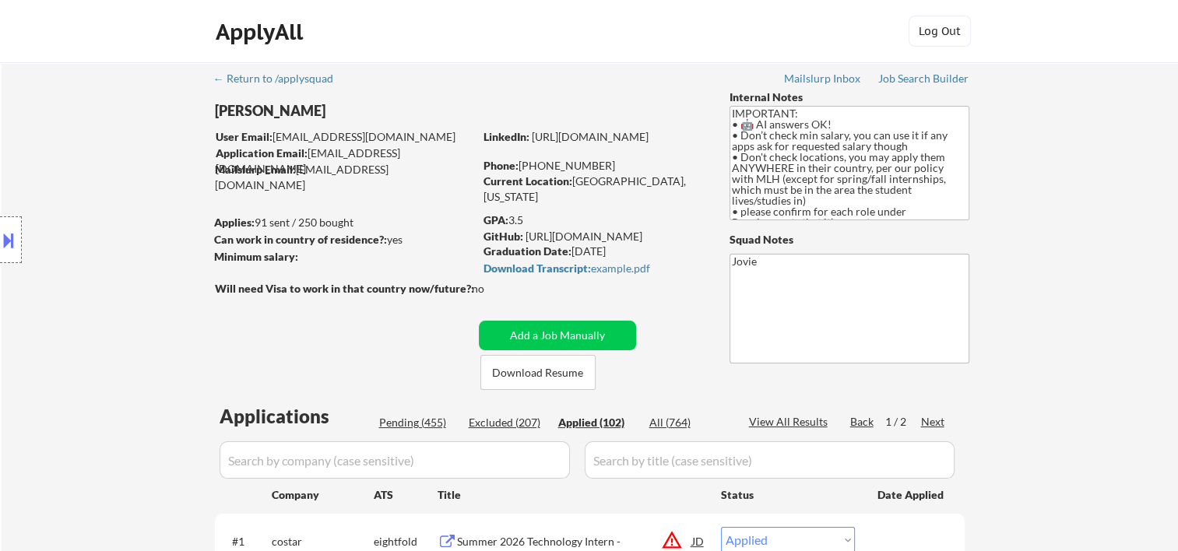
select select ""applied""
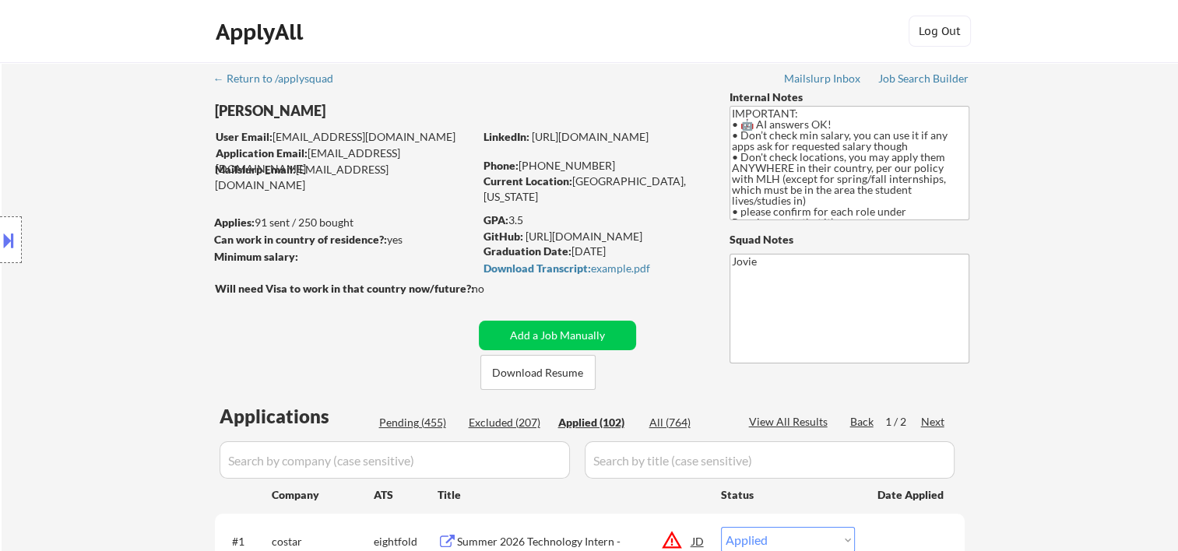
select select ""applied""
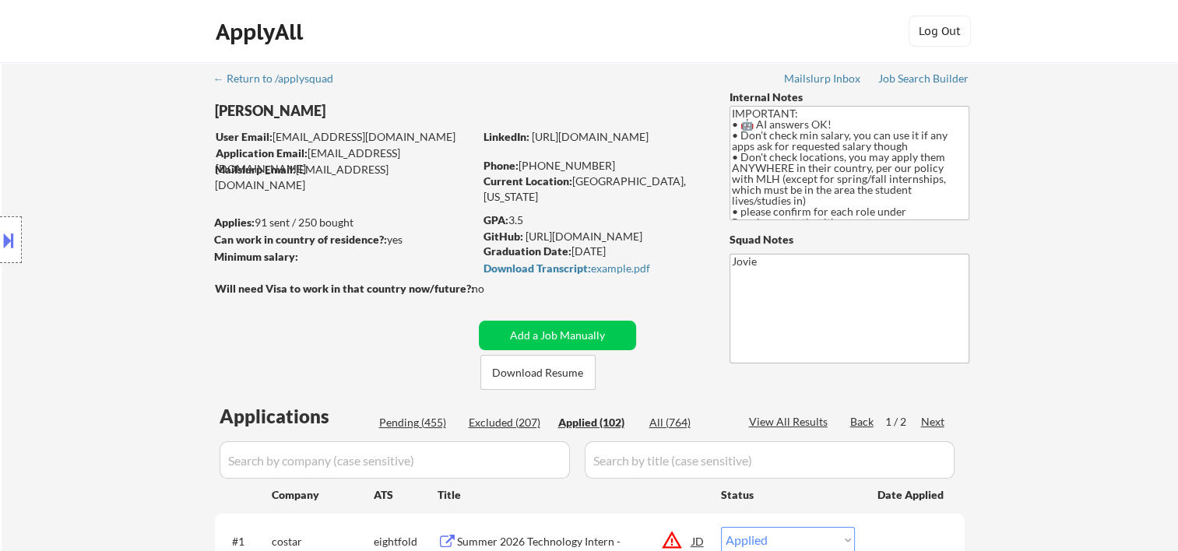
select select ""applied""
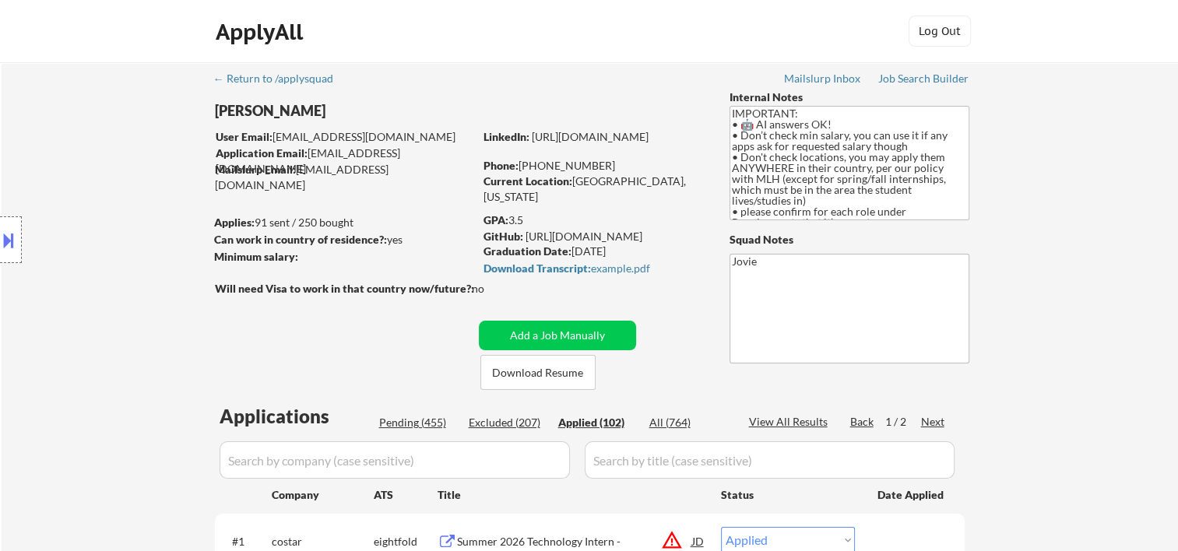
select select ""applied""
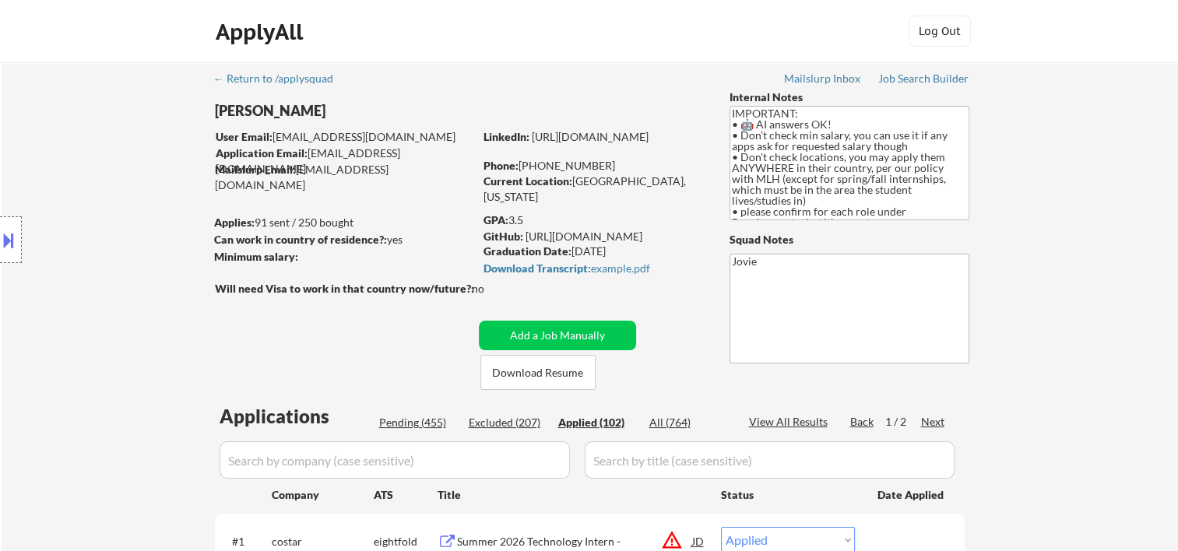
select select ""applied""
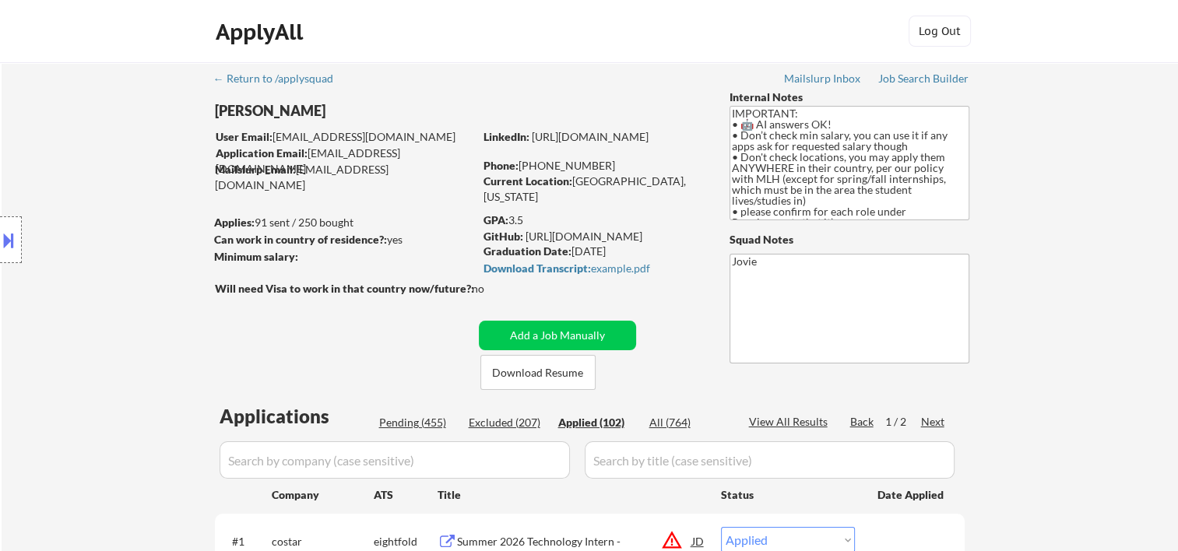
select select ""applied""
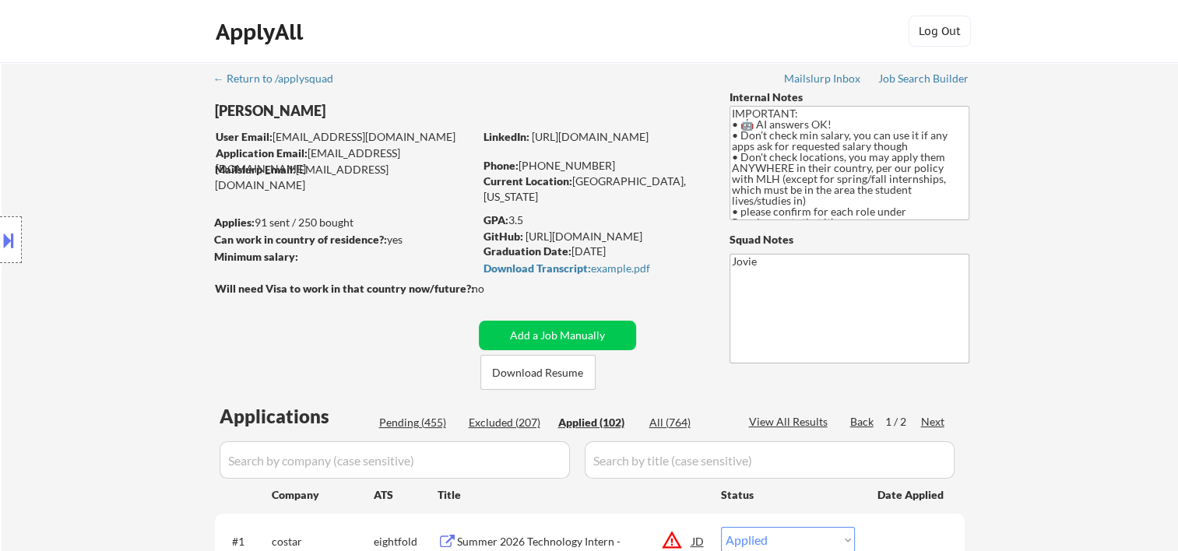
select select ""applied""
click at [405, 422] on div "Pending (455)" at bounding box center [418, 423] width 78 height 16
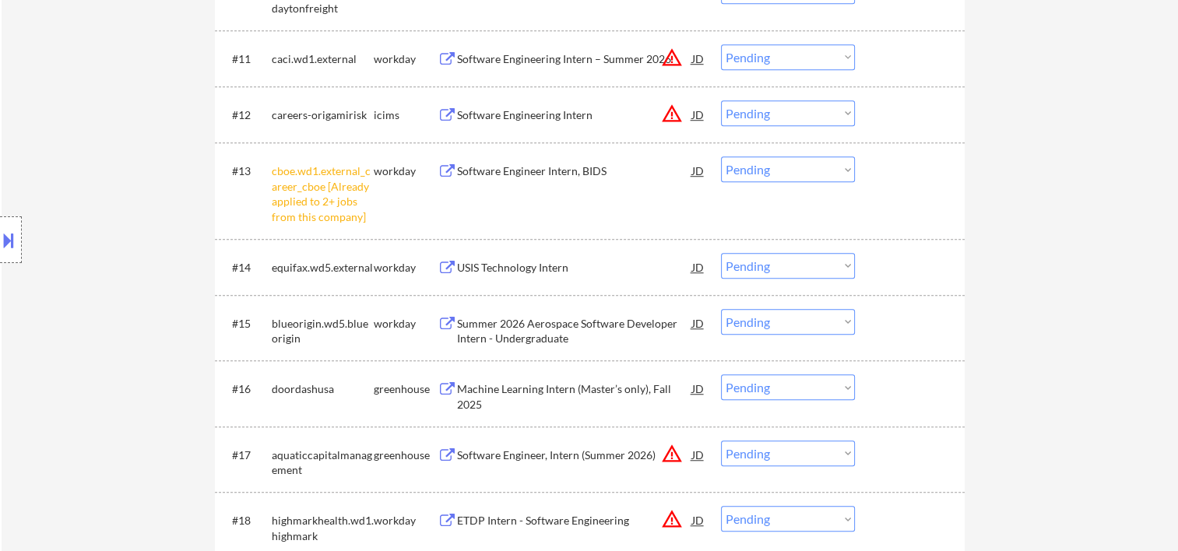
scroll to position [1298, 0]
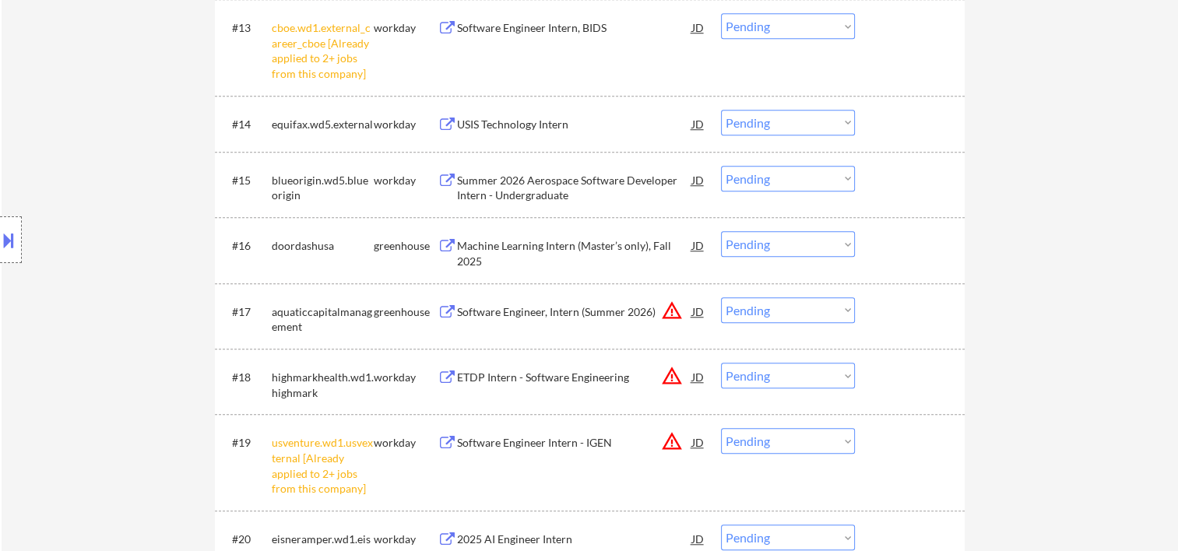
click at [893, 312] on div at bounding box center [912, 312] width 69 height 28
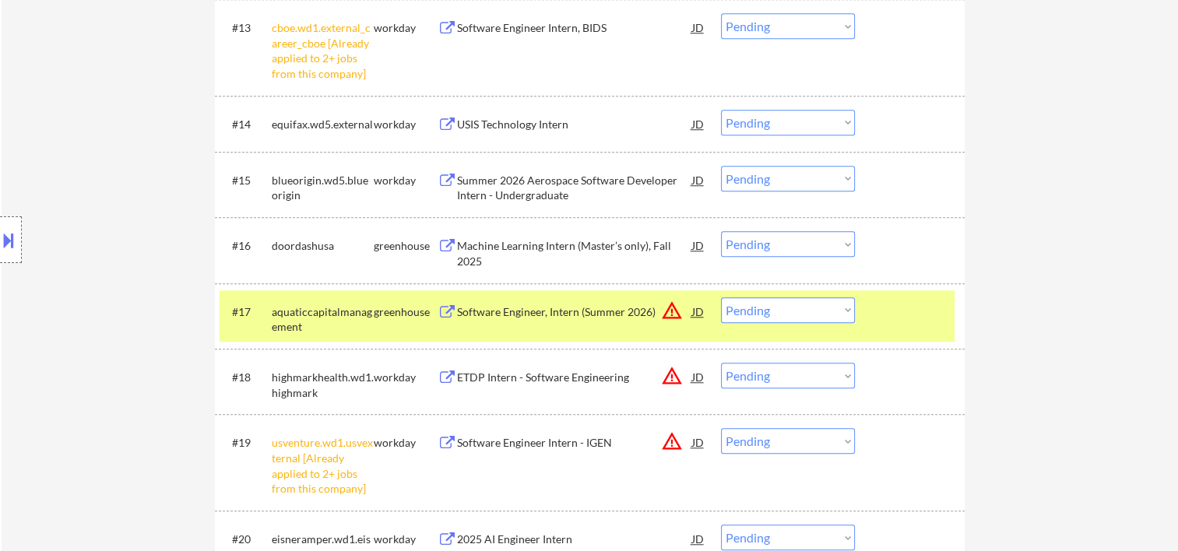
click at [613, 314] on div "Software Engineer, Intern (Summer 2026)" at bounding box center [574, 313] width 235 height 16
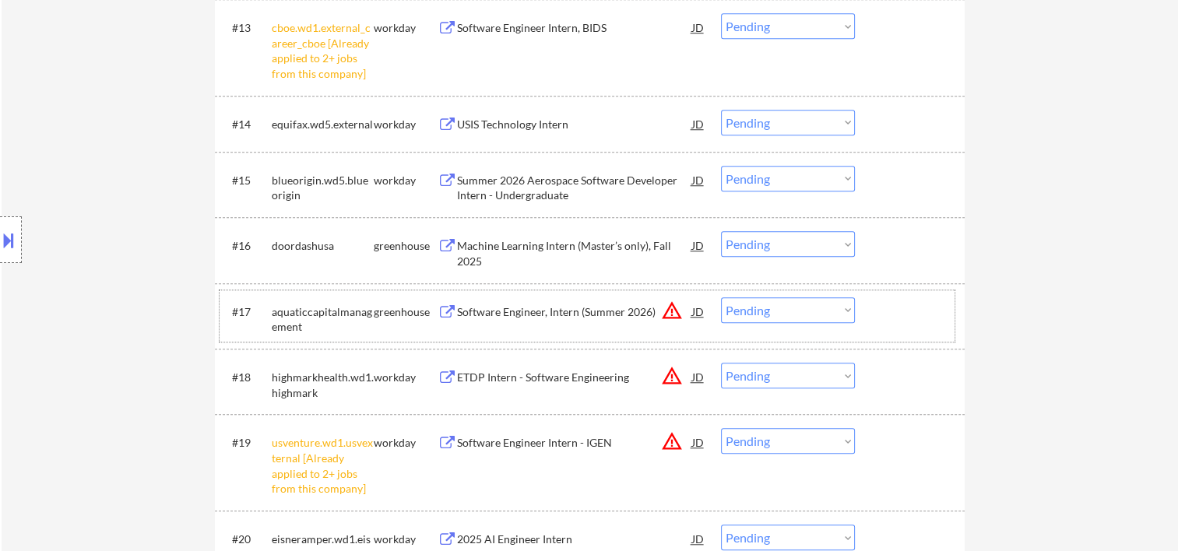
drag, startPoint x: 880, startPoint y: 315, endPoint x: 857, endPoint y: 315, distance: 23.4
click at [879, 315] on div at bounding box center [912, 312] width 69 height 28
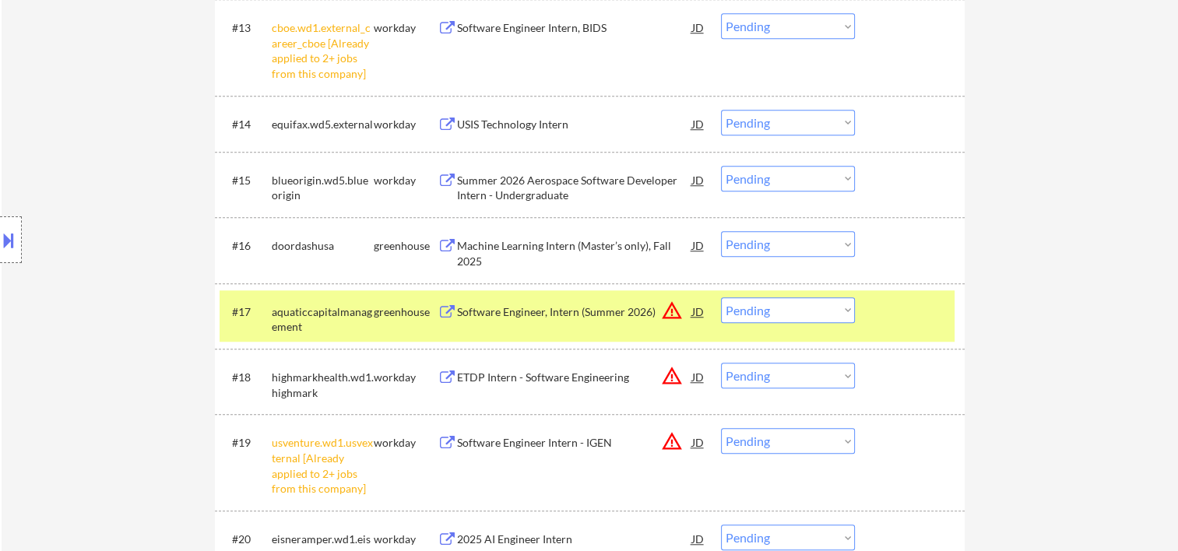
click at [851, 315] on select "Choose an option... Pending Applied Excluded (Questions) Excluded (Expired) Exc…" at bounding box center [788, 311] width 134 height 26
click at [721, 298] on select "Choose an option... Pending Applied Excluded (Questions) Excluded (Expired) Exc…" at bounding box center [788, 311] width 134 height 26
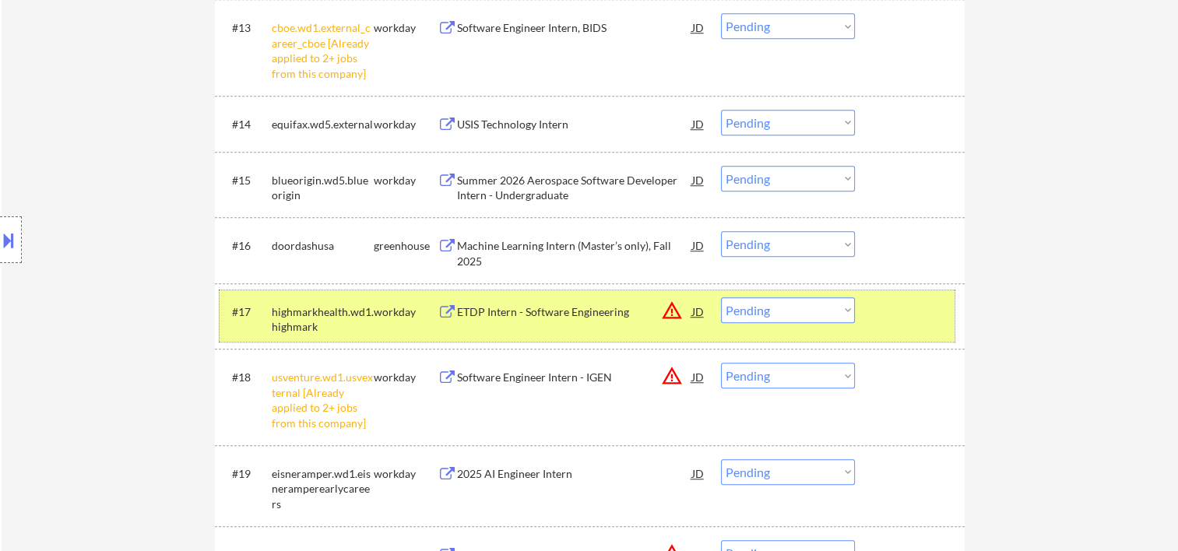
click at [893, 336] on div "#17 highmarkhealth.wd1.highmark workday ETDP Intern - Software Engineering JD w…" at bounding box center [587, 316] width 735 height 51
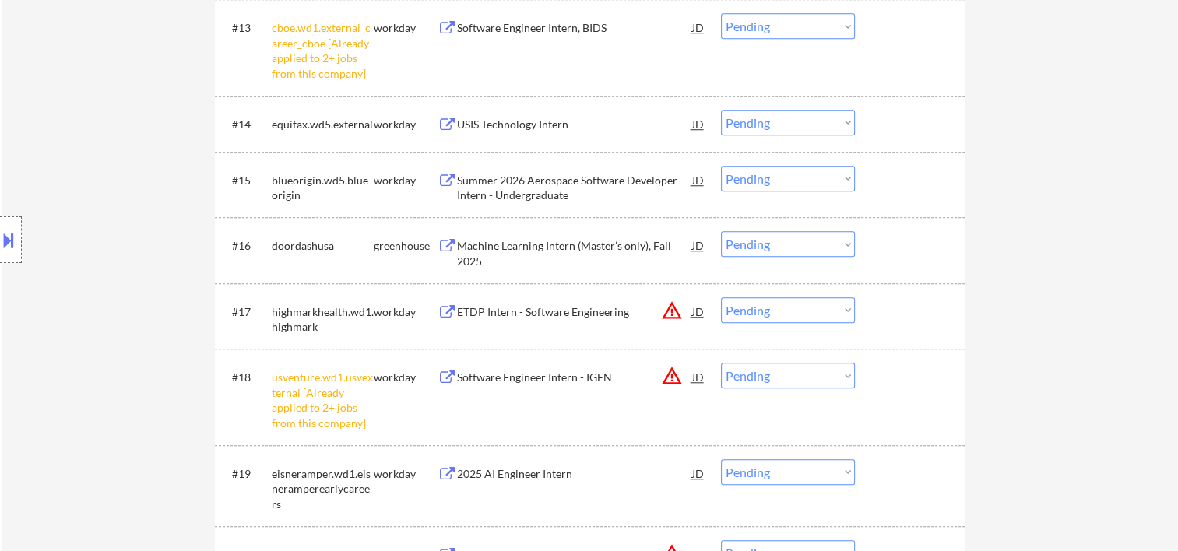
click at [863, 302] on div "#17 highmarkhealth.wd1.highmark workday ETDP Intern - Software Engineering JD w…" at bounding box center [587, 316] width 735 height 51
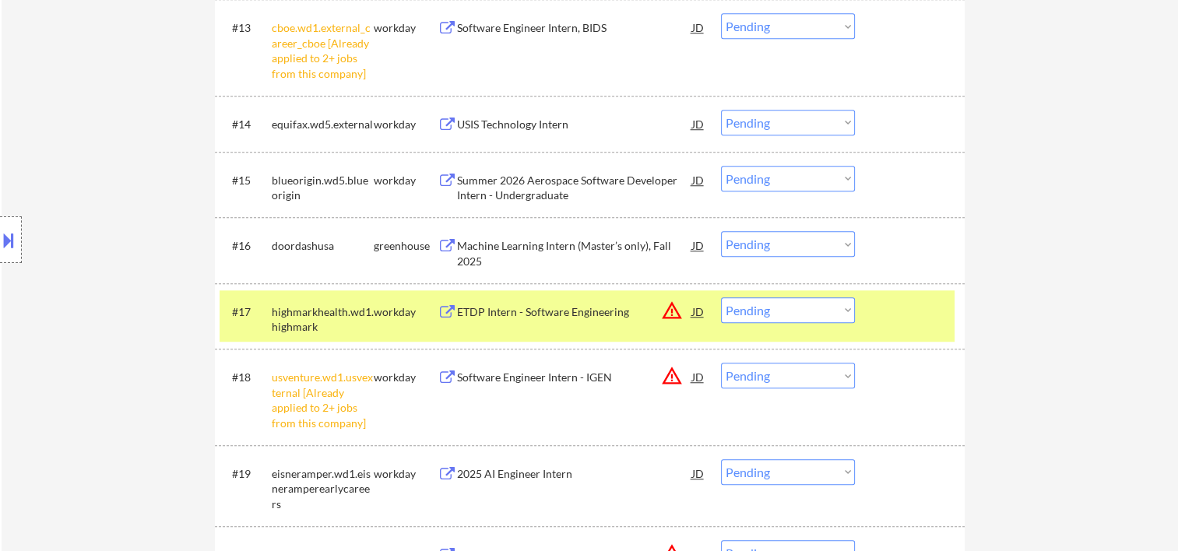
click at [888, 308] on div at bounding box center [912, 312] width 69 height 28
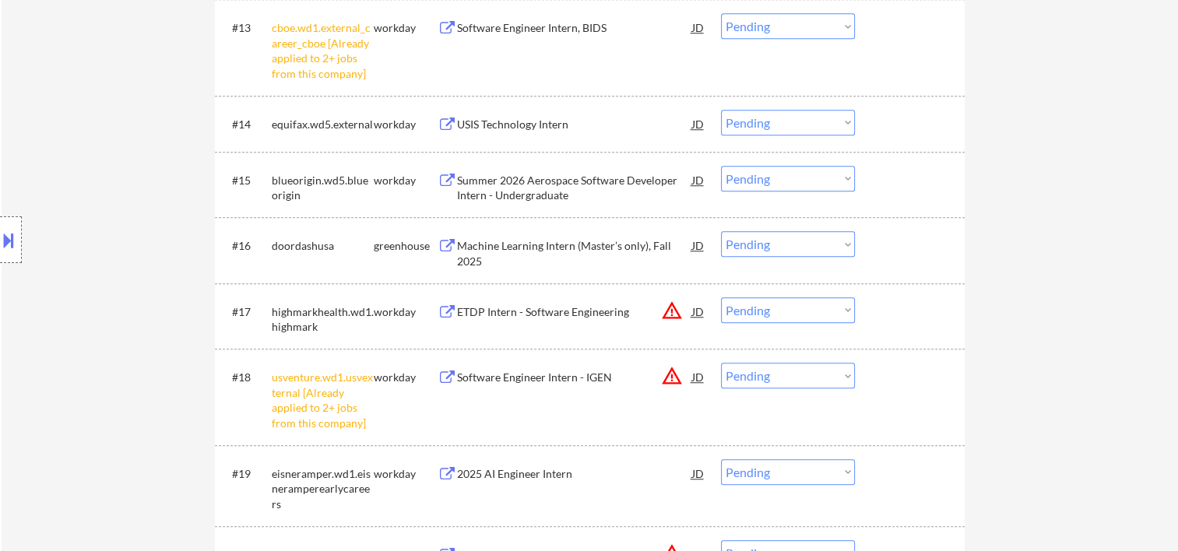
drag, startPoint x: 919, startPoint y: 137, endPoint x: 788, endPoint y: 136, distance: 130.9
click at [917, 136] on div at bounding box center [912, 124] width 69 height 28
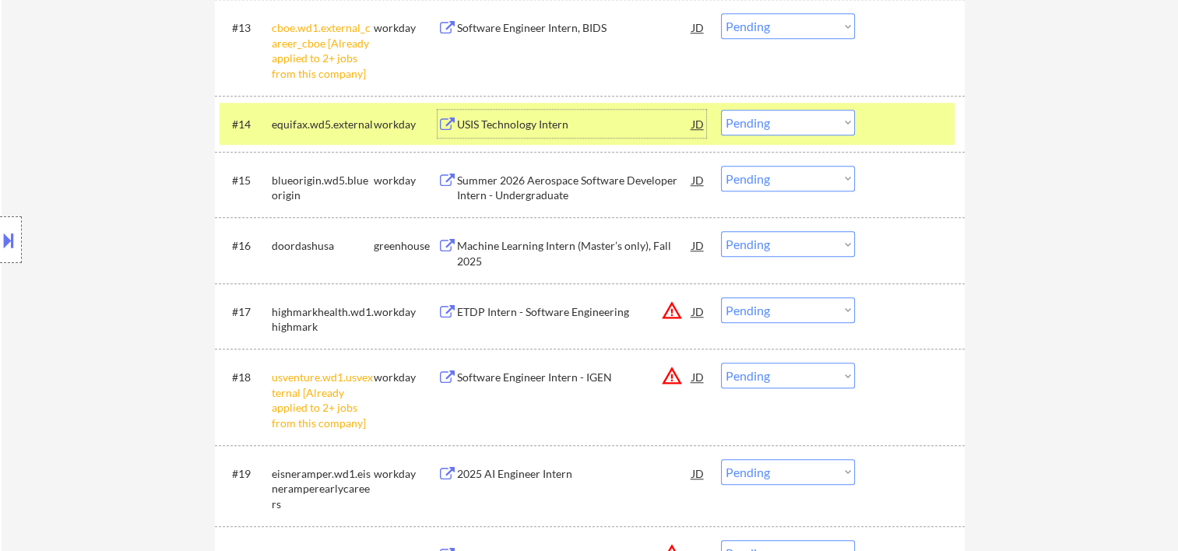
click at [591, 136] on div "USIS Technology Intern" at bounding box center [574, 124] width 235 height 28
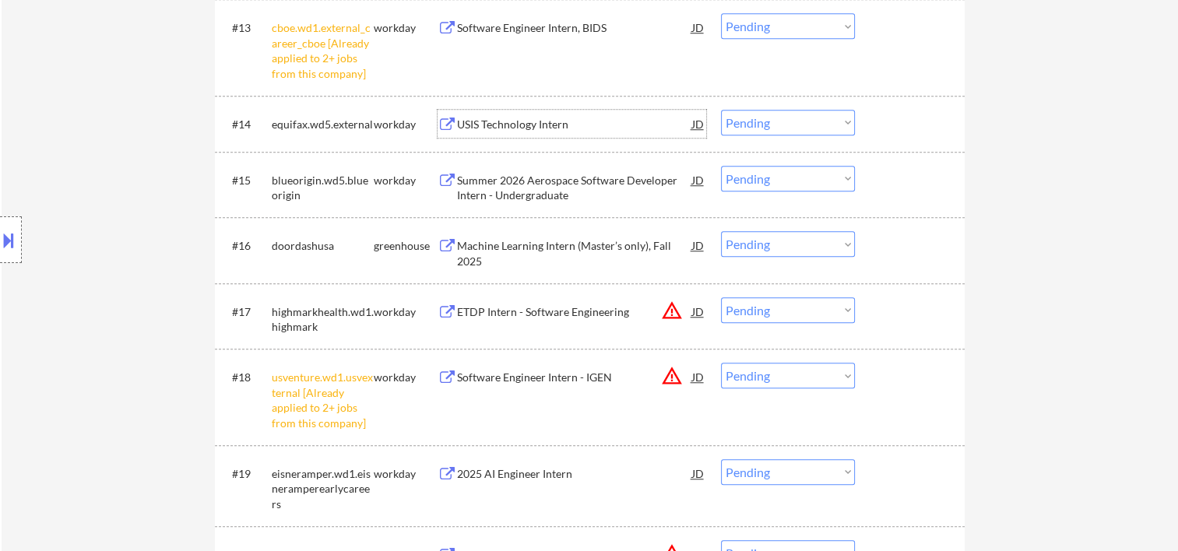
click at [896, 118] on div at bounding box center [912, 124] width 69 height 28
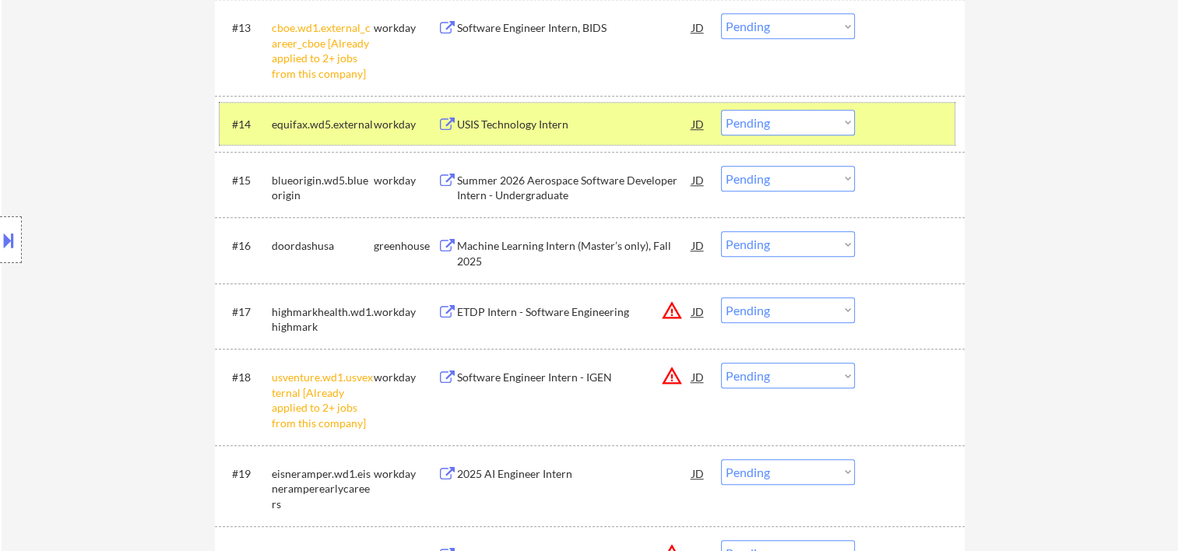
click at [827, 125] on select "Choose an option... Pending Applied Excluded (Questions) Excluded (Expired) Exc…" at bounding box center [788, 123] width 134 height 26
click at [721, 110] on select "Choose an option... Pending Applied Excluded (Questions) Excluded (Expired) Exc…" at bounding box center [788, 123] width 134 height 26
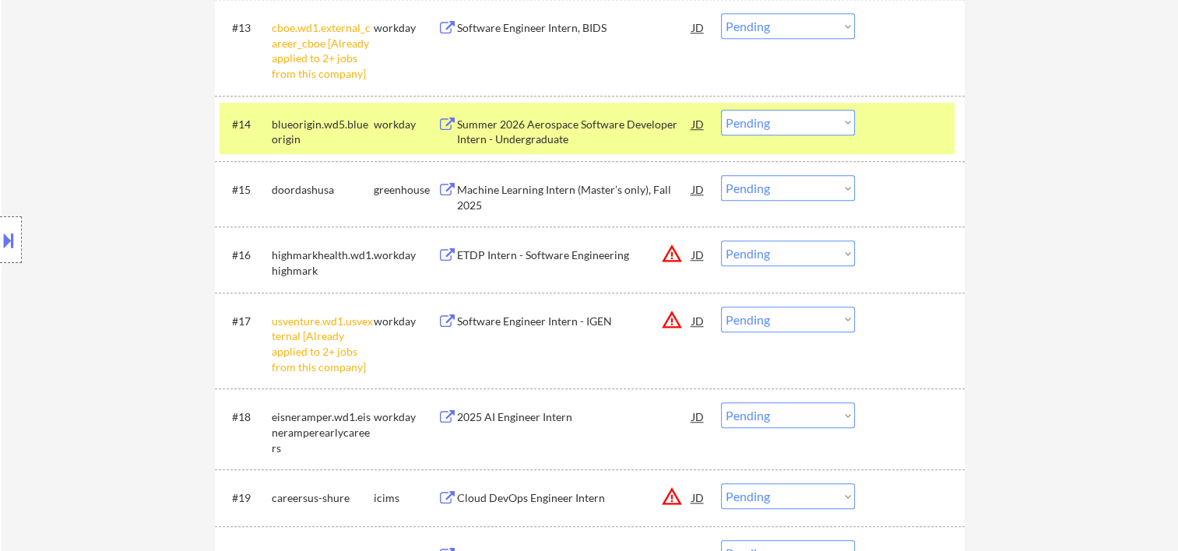
click at [891, 115] on div at bounding box center [912, 124] width 69 height 28
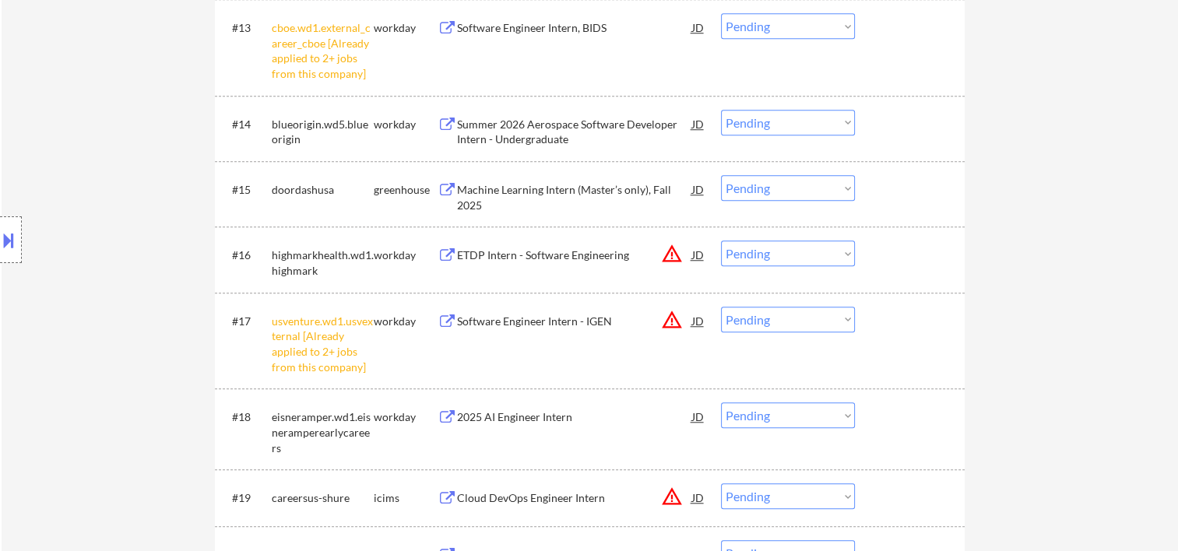
click at [886, 130] on div at bounding box center [912, 124] width 69 height 28
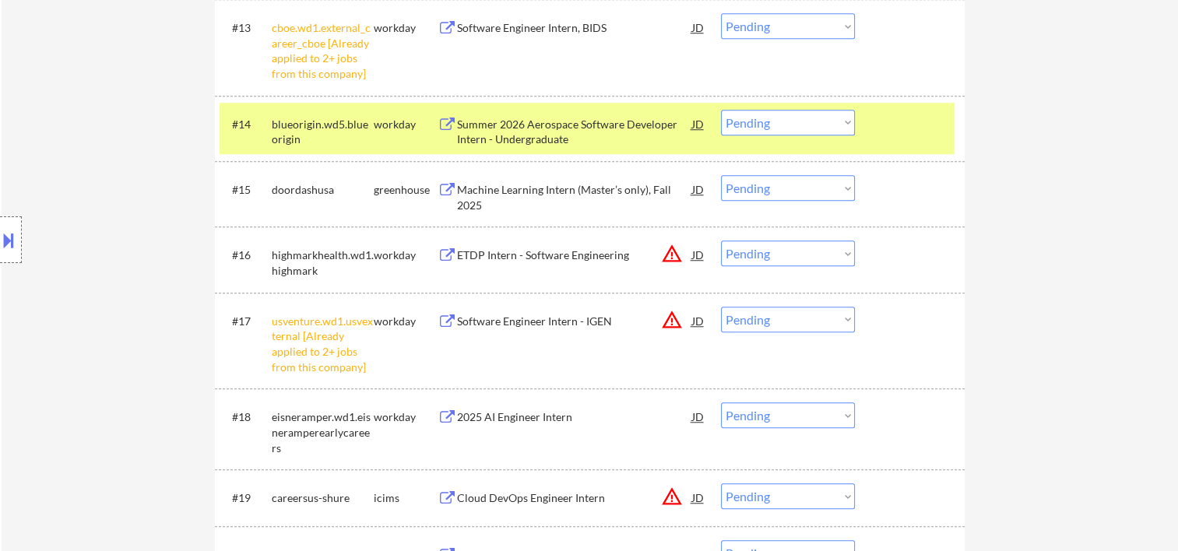
click at [548, 132] on div "Summer 2026 Aerospace Software Developer Intern - Undergraduate" at bounding box center [574, 132] width 235 height 30
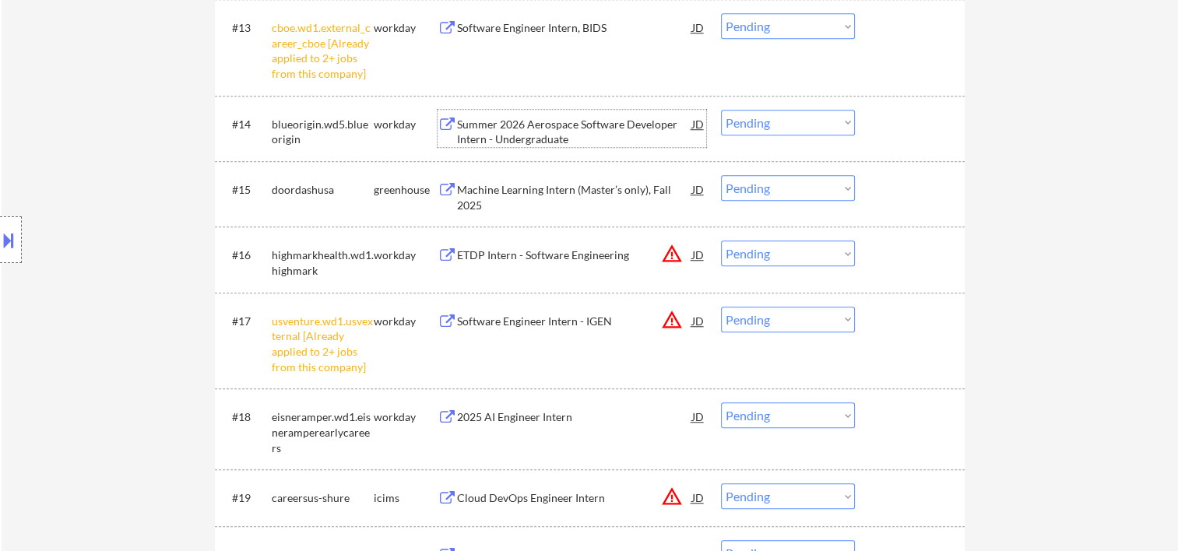
click at [885, 121] on div at bounding box center [912, 124] width 69 height 28
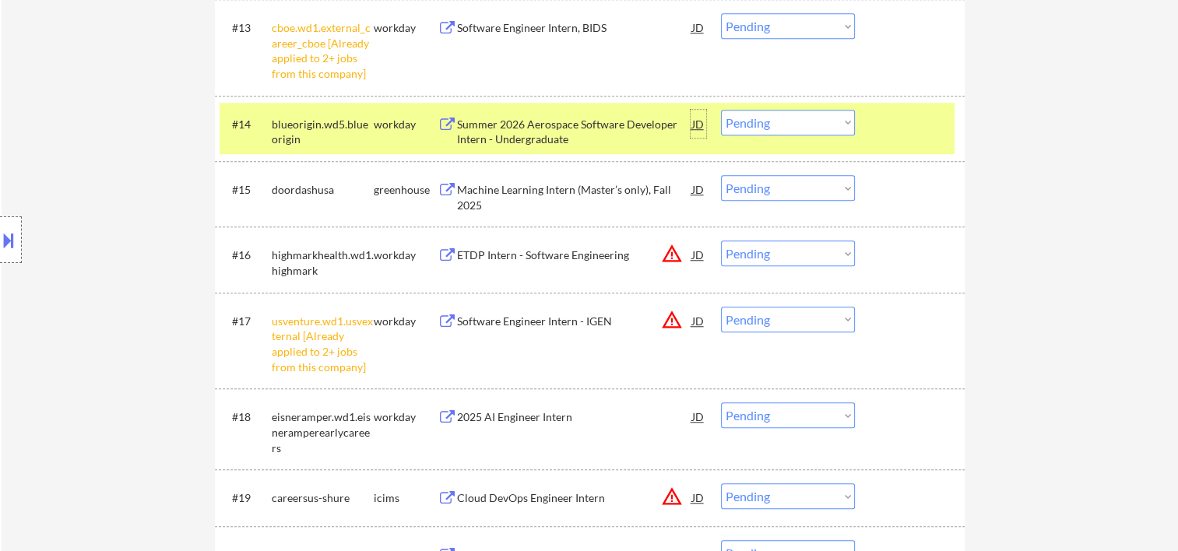
click at [696, 125] on div "JD" at bounding box center [699, 124] width 16 height 28
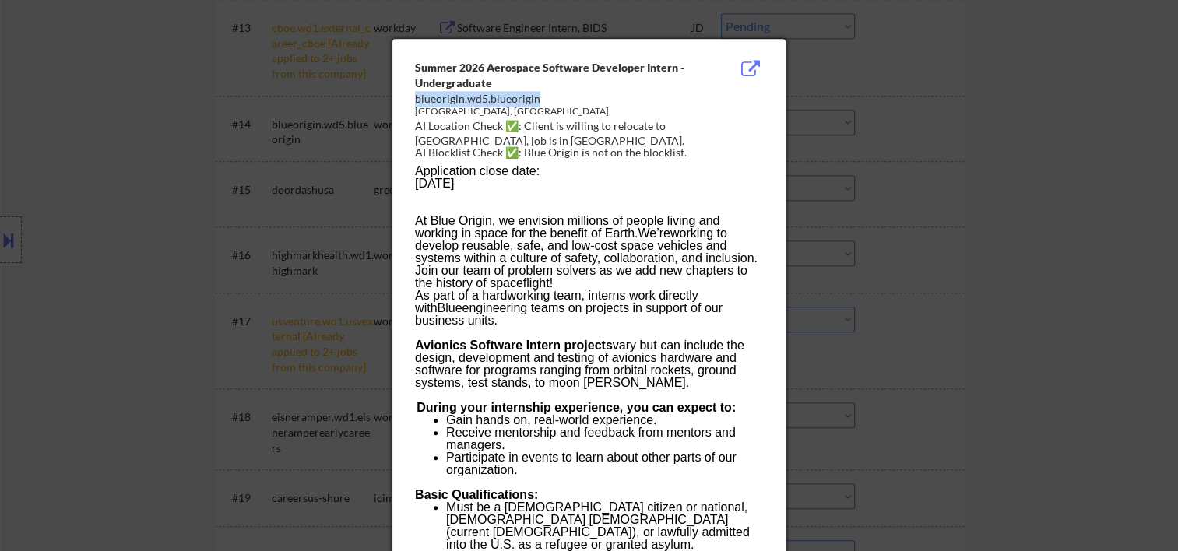
drag, startPoint x: 417, startPoint y: 97, endPoint x: 543, endPoint y: 100, distance: 126.2
click at [543, 100] on div "blueorigin.wd5.blueorigin" at bounding box center [549, 99] width 269 height 16
copy div "blueorigin.wd5.blueorigin"
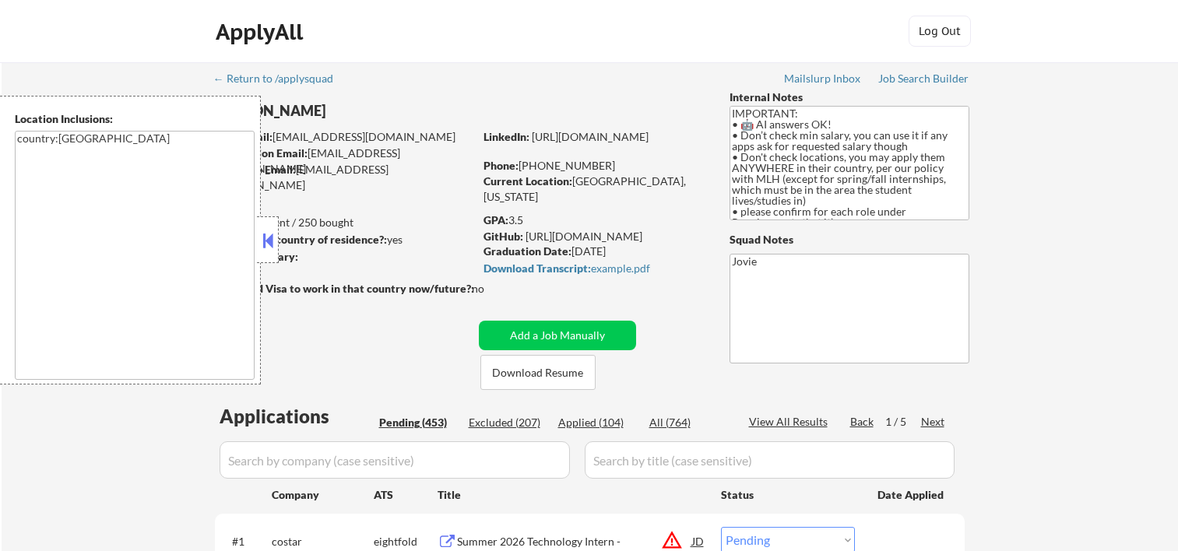
select select ""pending""
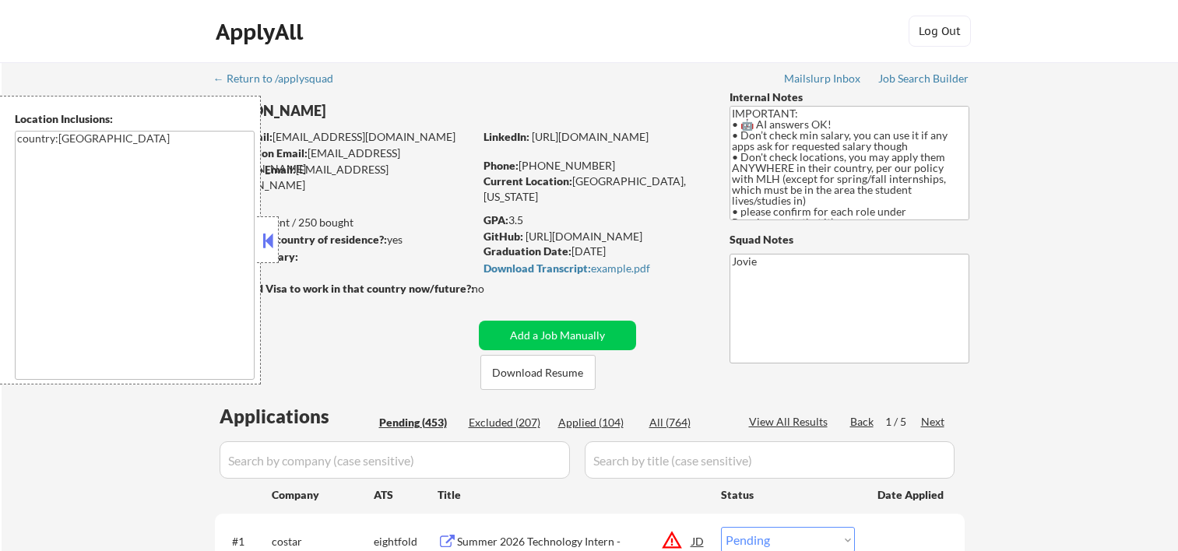
select select ""pending""
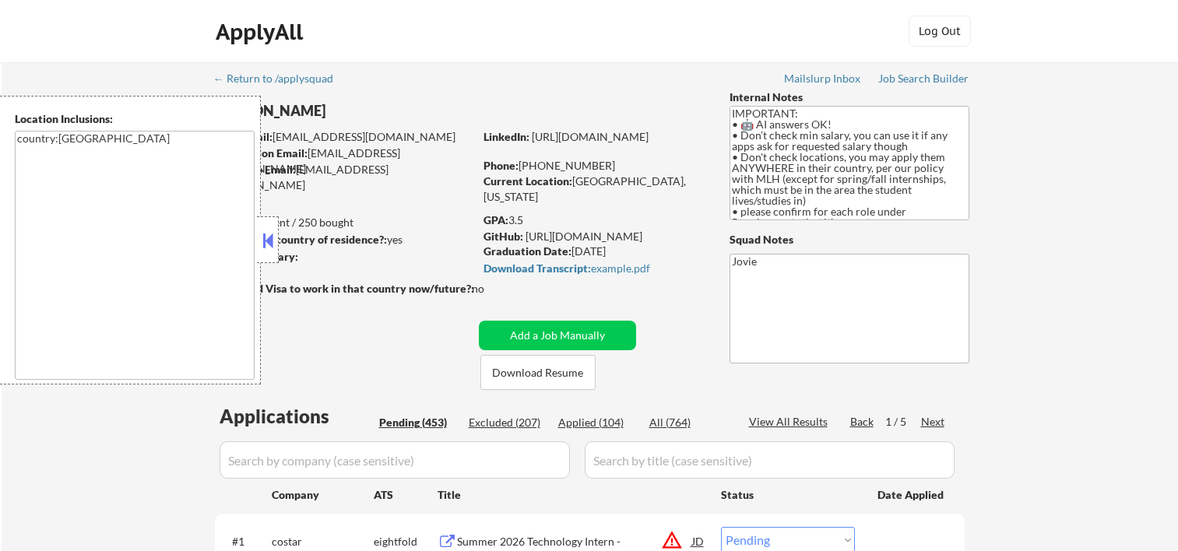
select select ""pending""
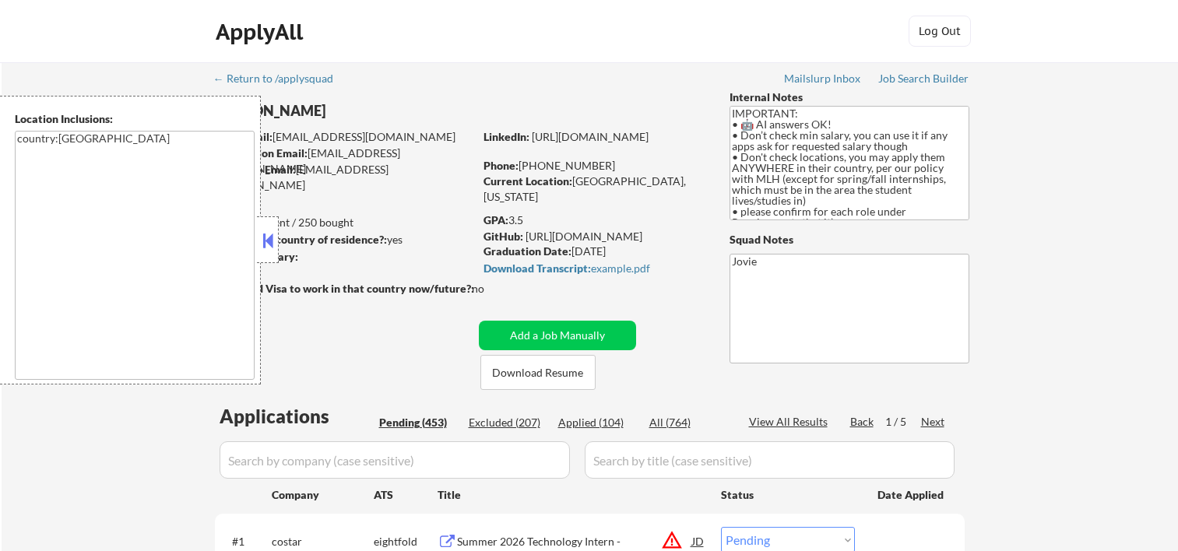
select select ""pending""
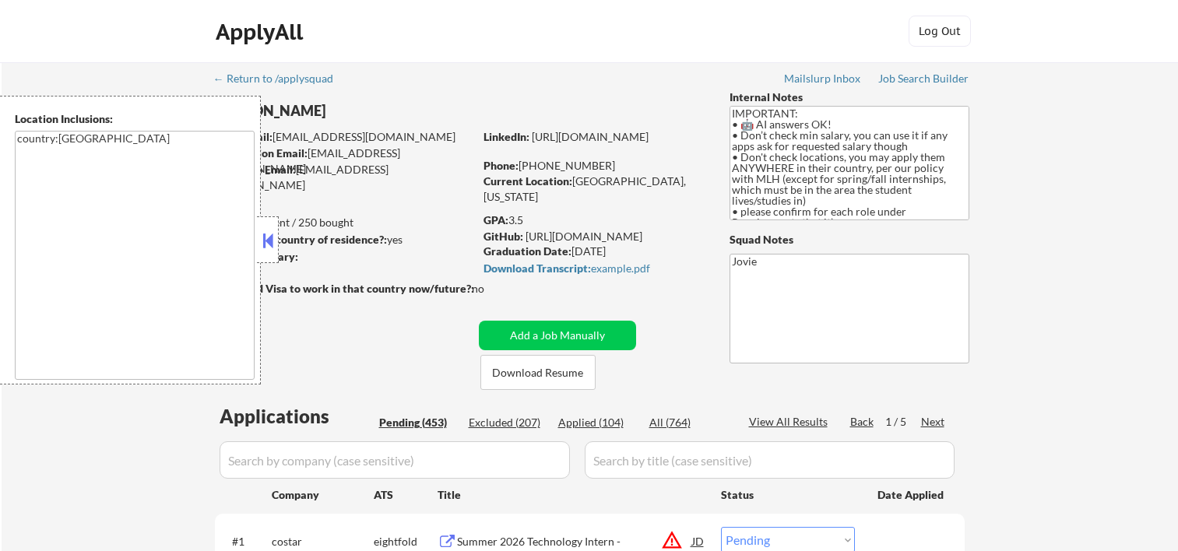
select select ""pending""
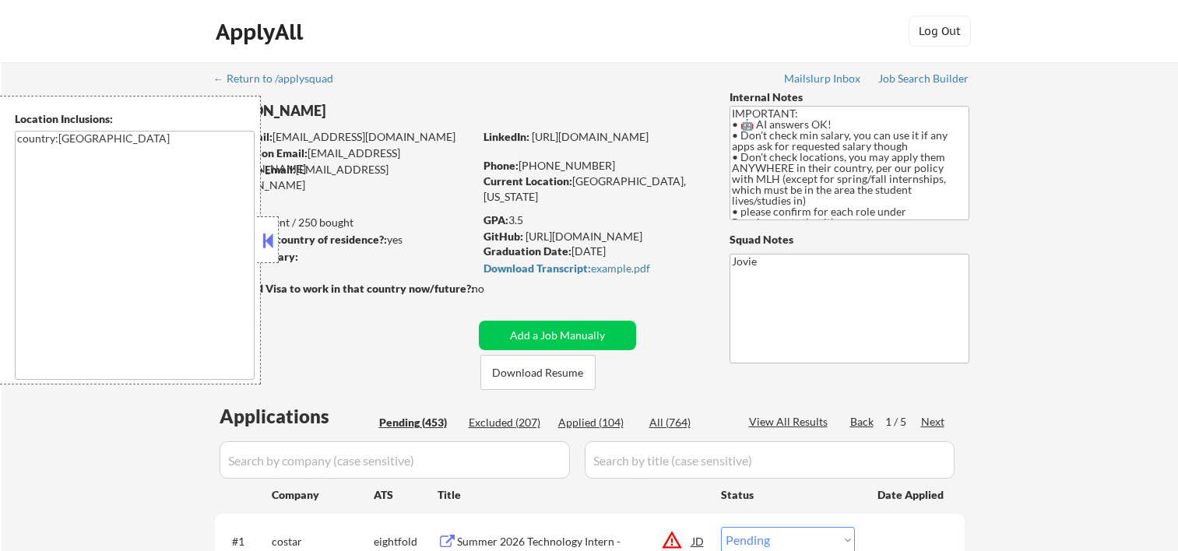
select select ""pending""
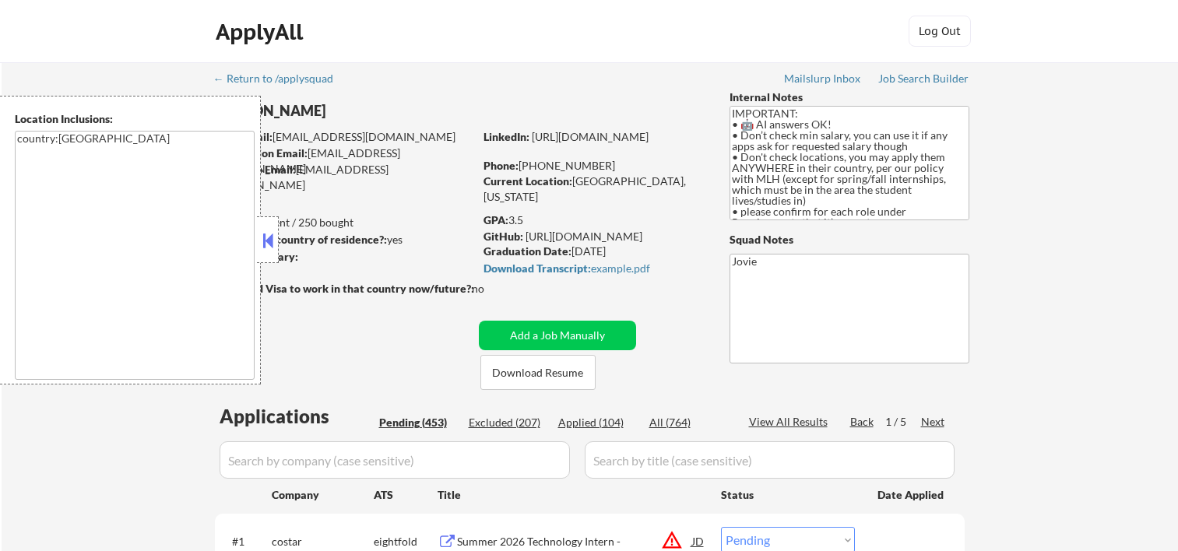
select select ""pending""
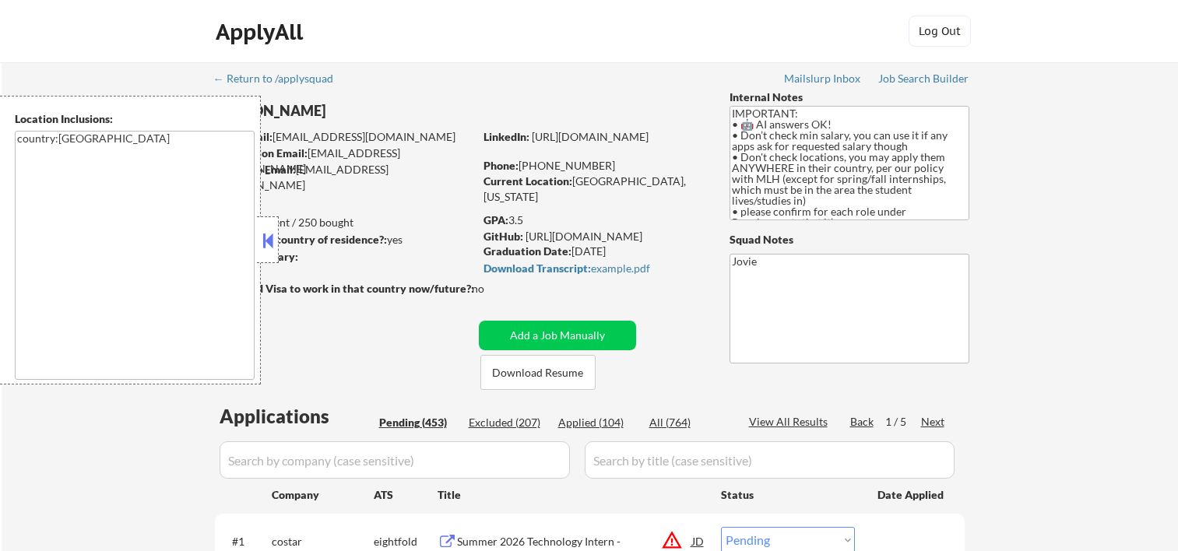
select select ""pending""
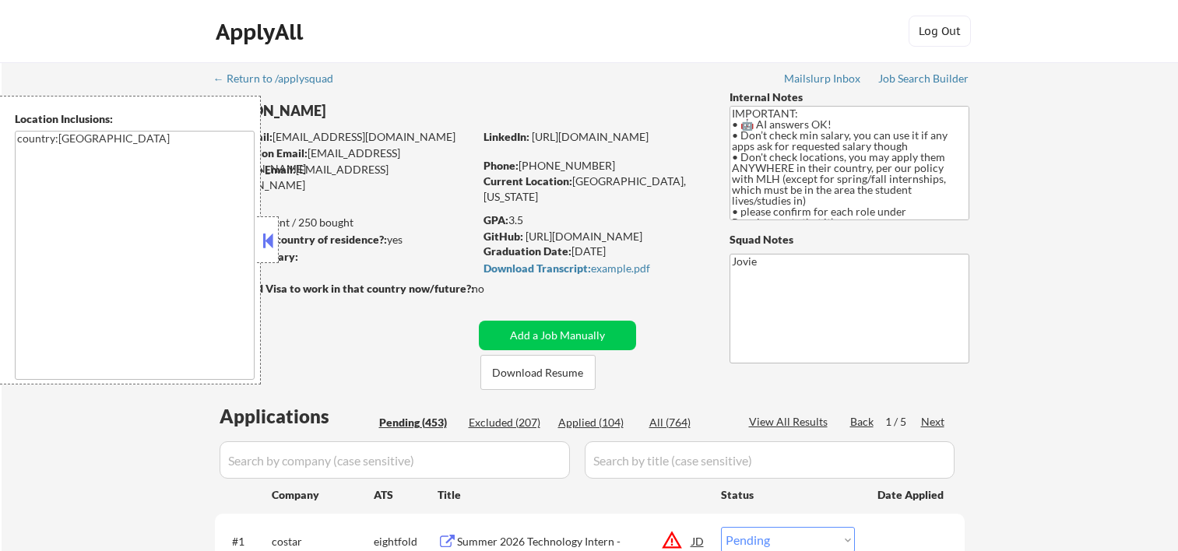
select select ""pending""
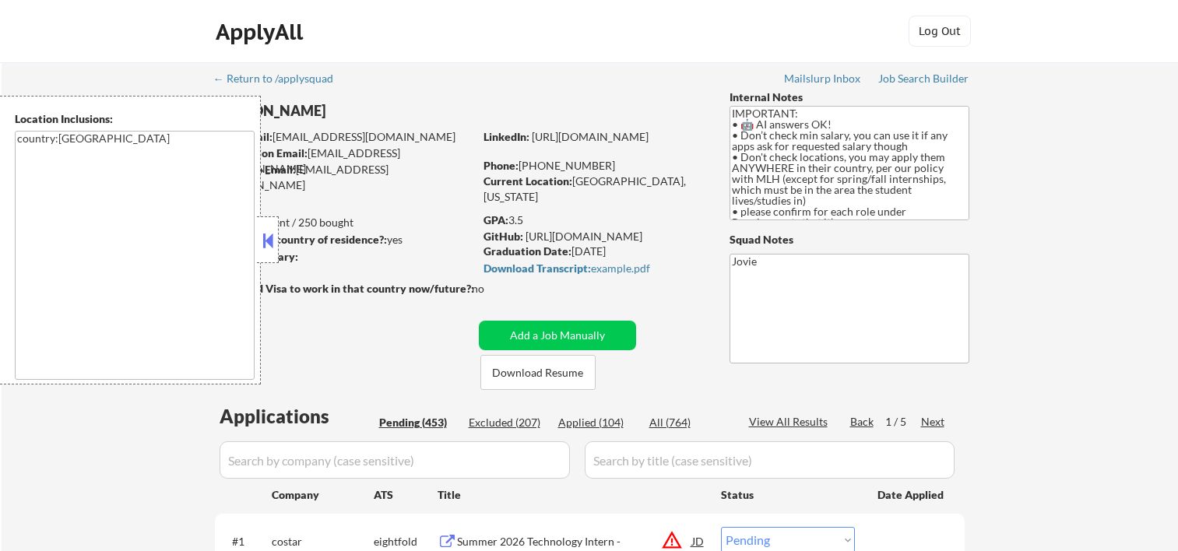
select select ""pending""
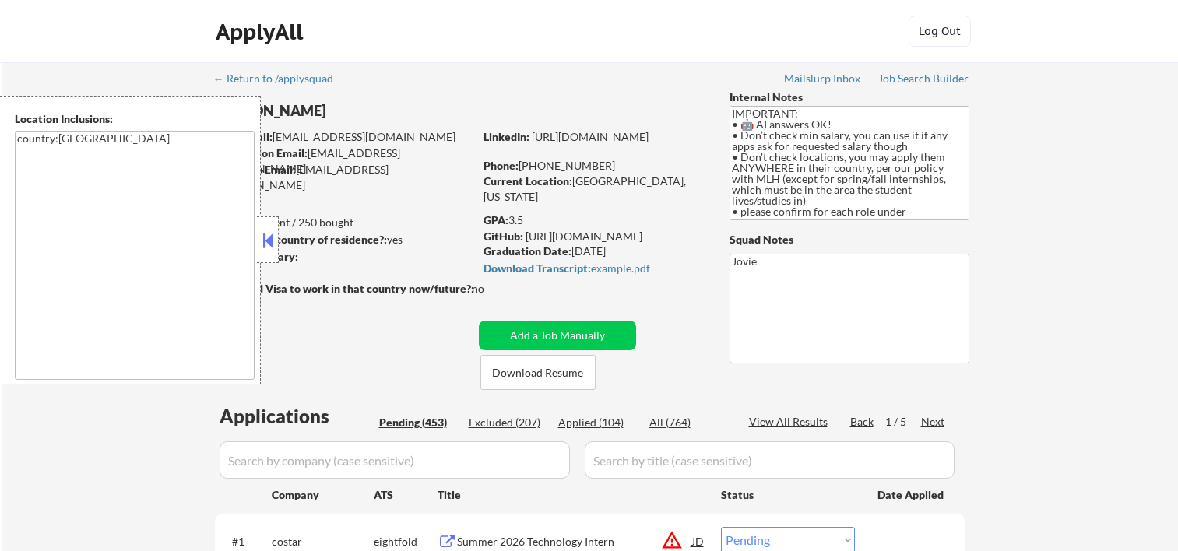
select select ""pending""
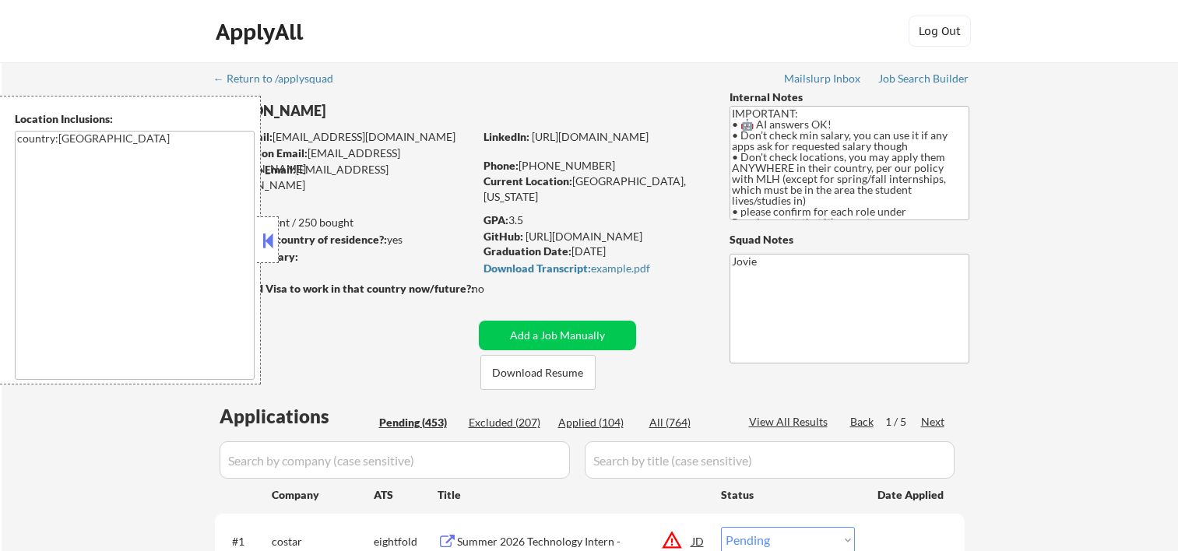
select select ""pending""
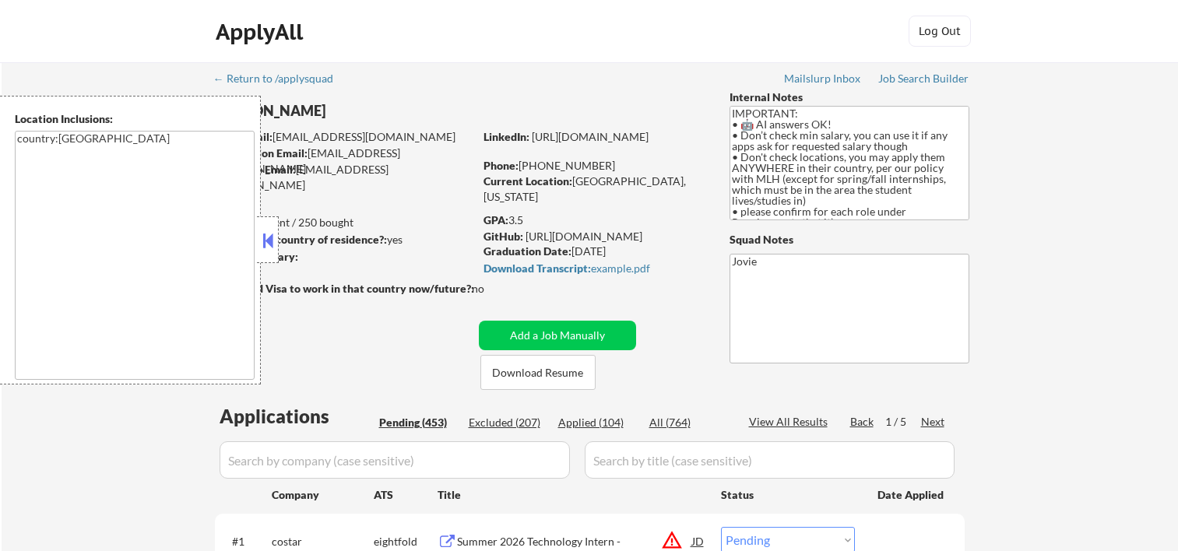
select select ""pending""
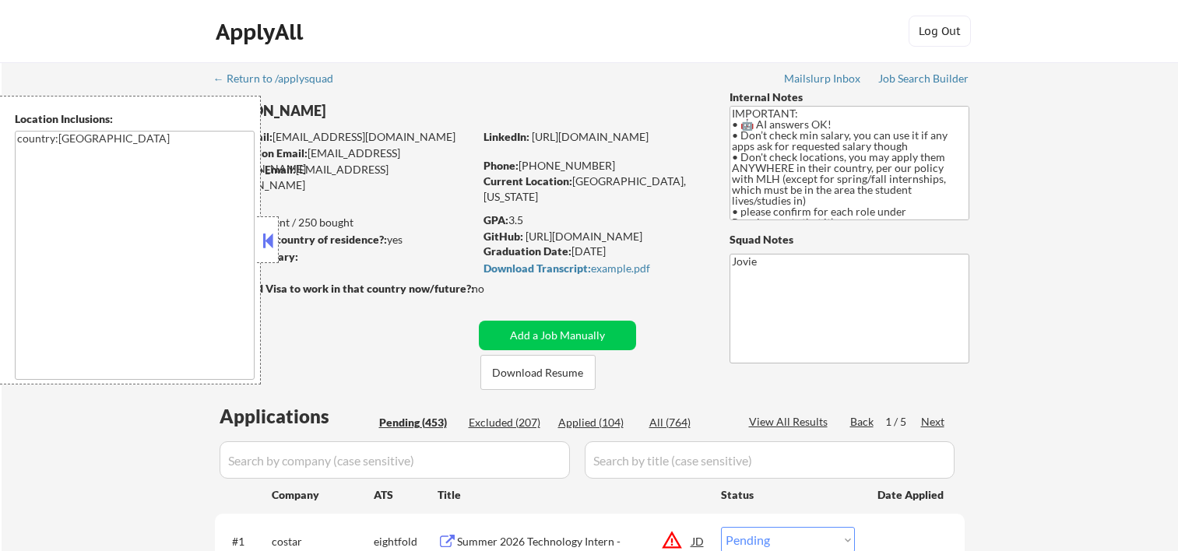
select select ""pending""
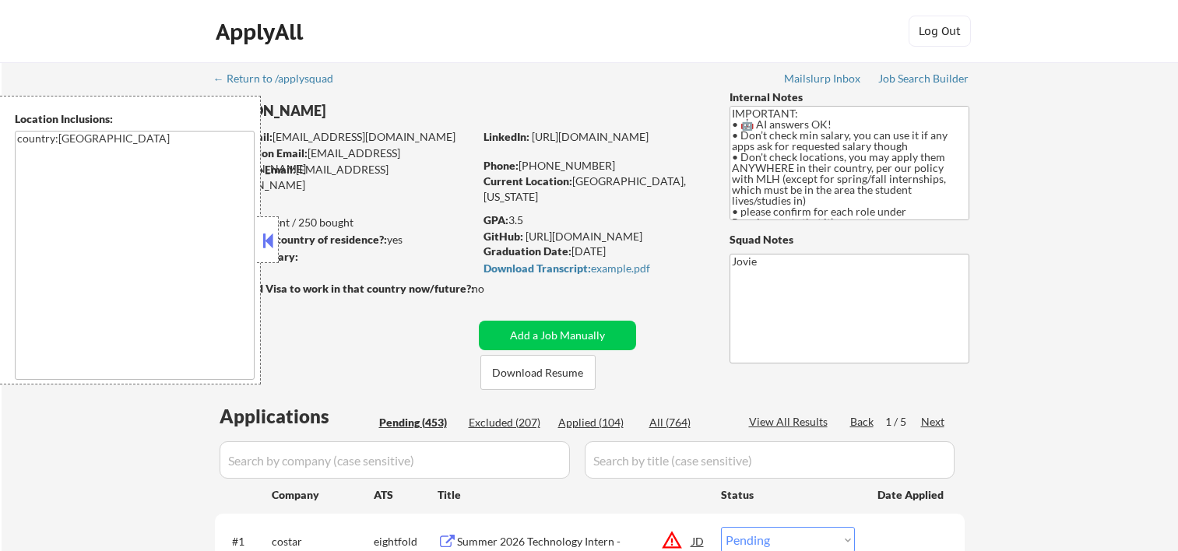
select select ""pending""
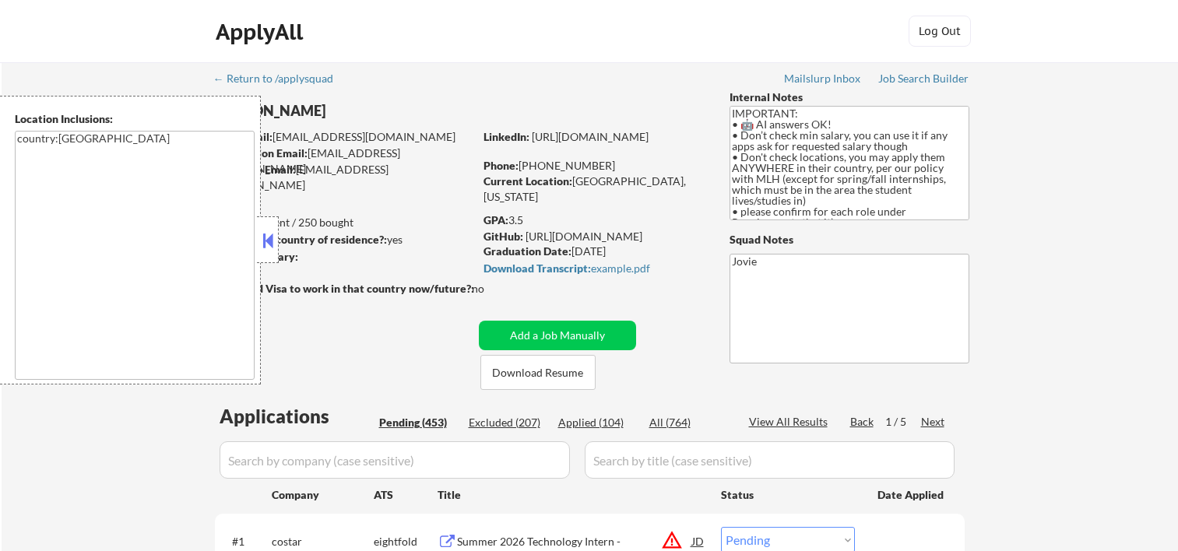
select select ""pending""
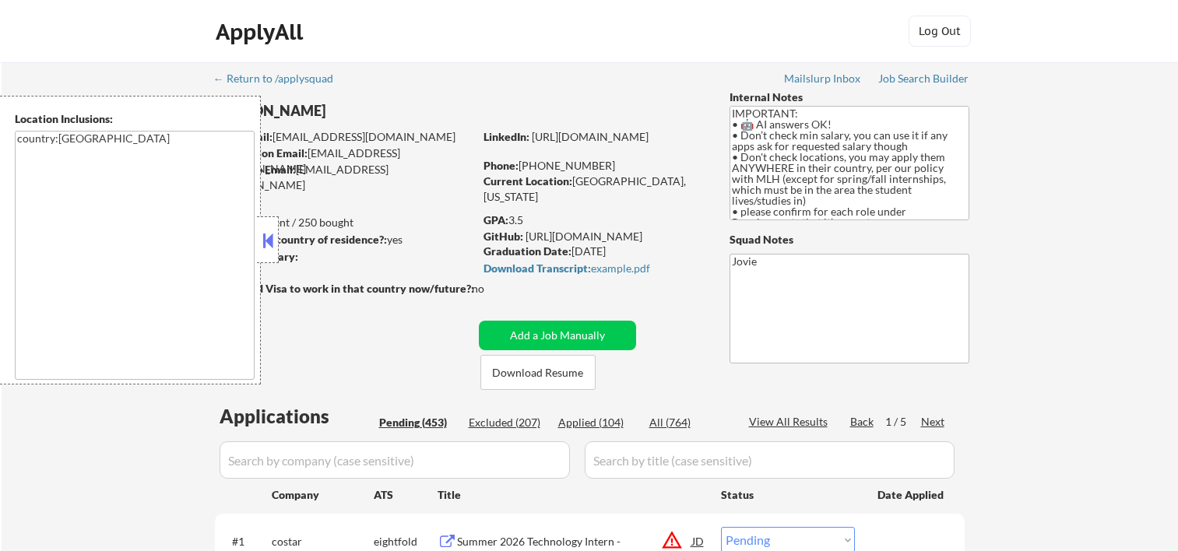
select select ""pending""
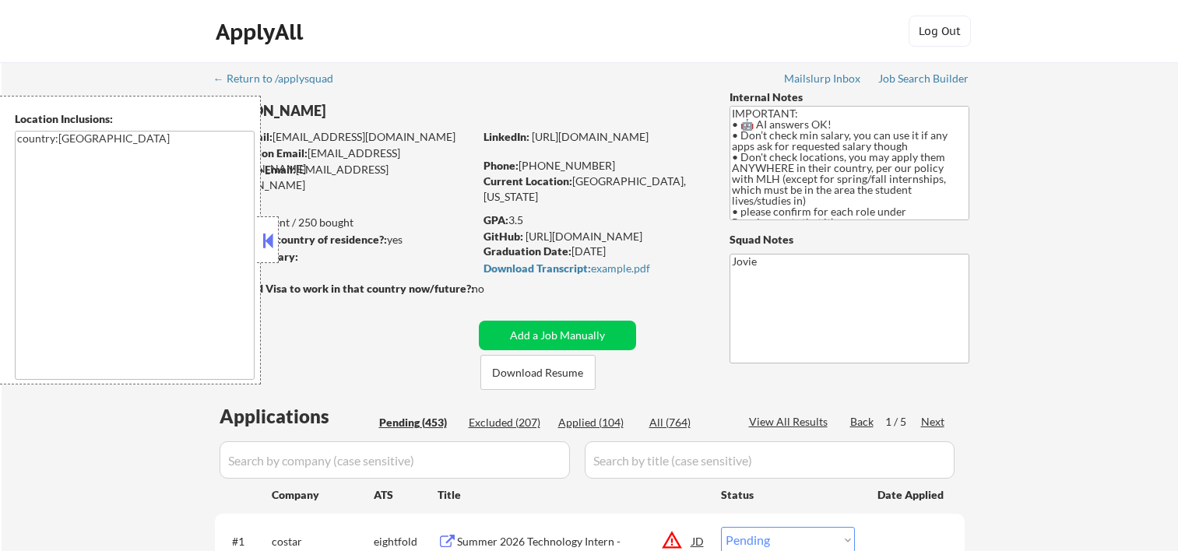
select select ""pending""
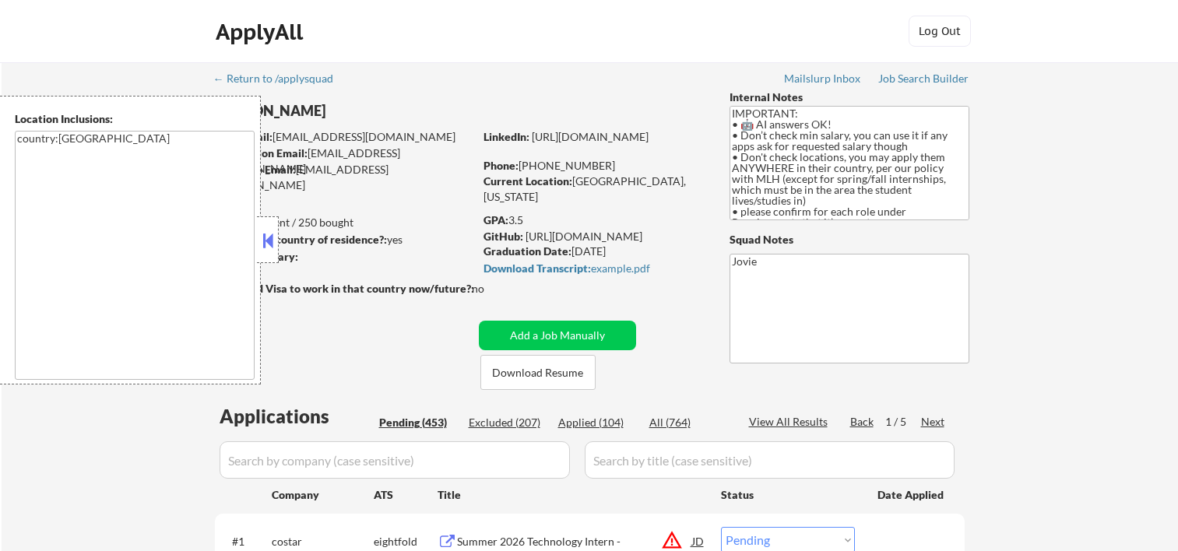
select select ""pending""
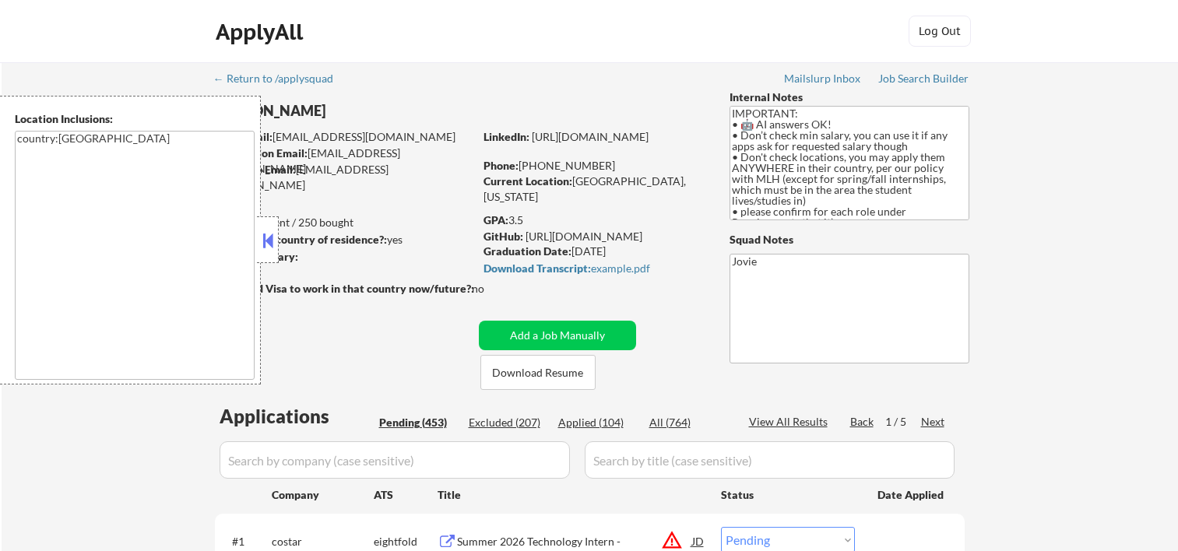
select select ""pending""
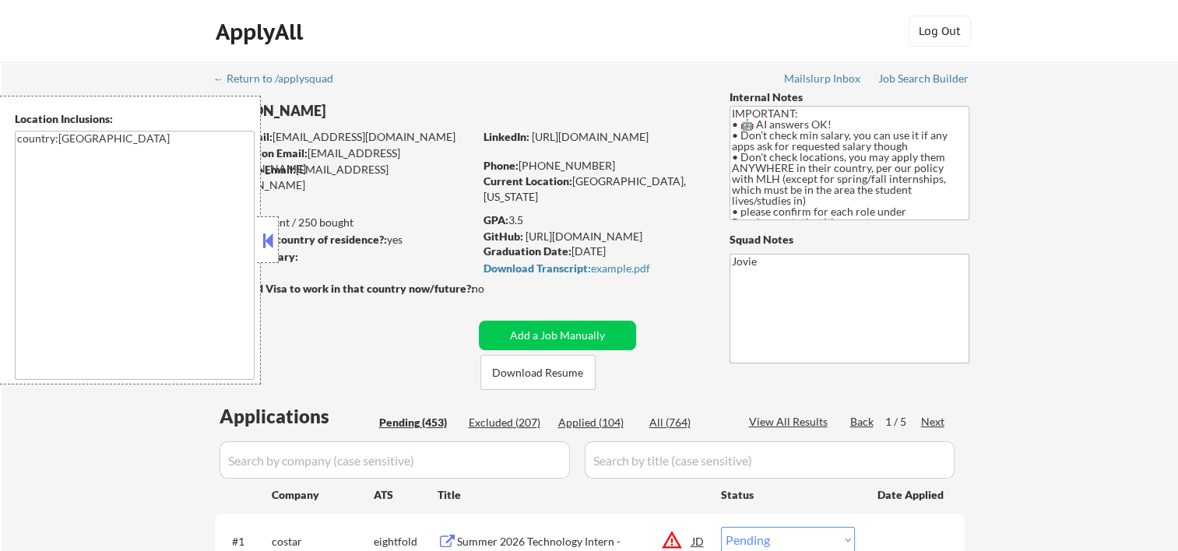
click at [273, 223] on div at bounding box center [268, 240] width 22 height 47
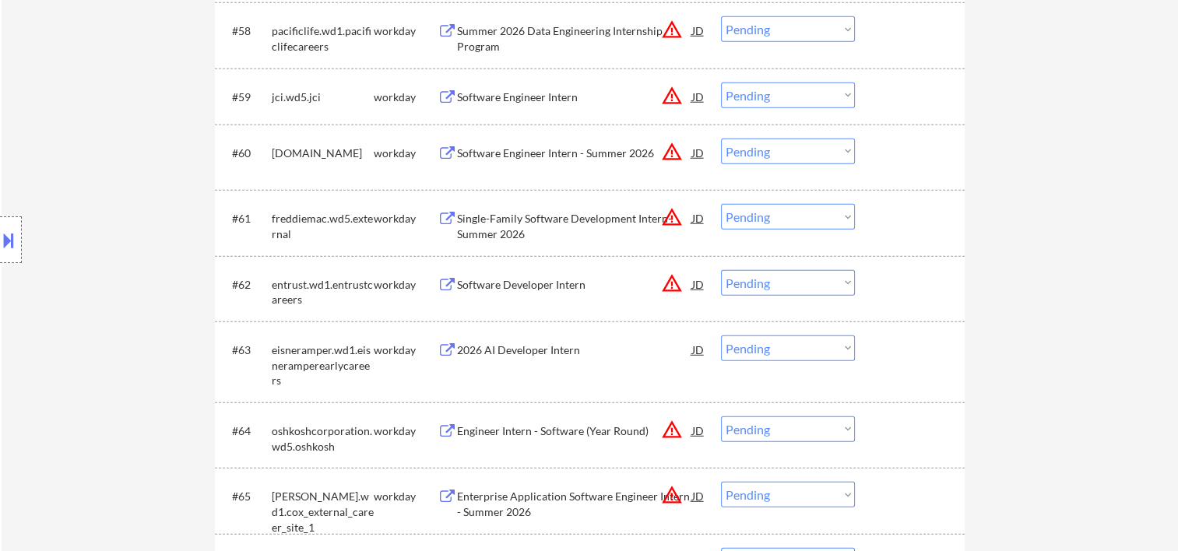
scroll to position [1146, 0]
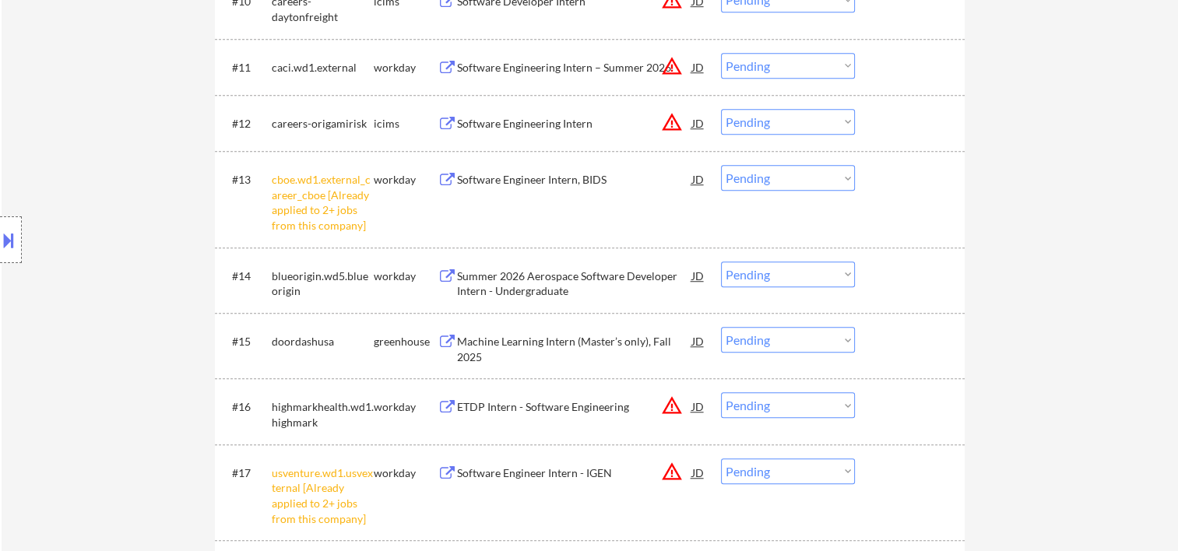
click at [826, 278] on select "Choose an option... Pending Applied Excluded (Questions) Excluded (Expired) Exc…" at bounding box center [788, 275] width 134 height 26
click at [721, 262] on select "Choose an option... Pending Applied Excluded (Questions) Excluded (Expired) Exc…" at bounding box center [788, 275] width 134 height 26
select select ""pending""
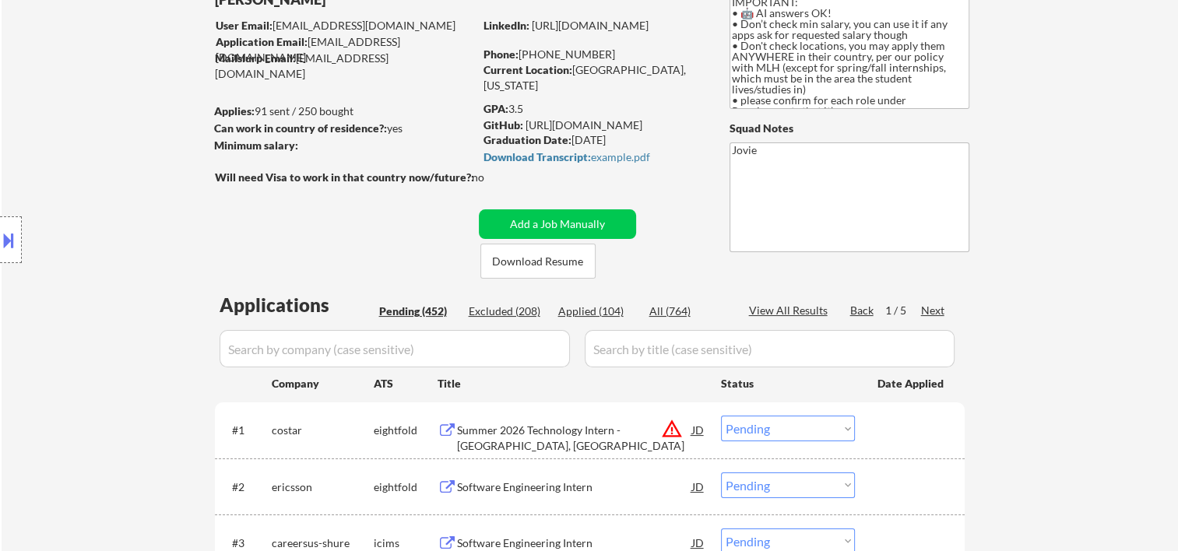
scroll to position [0, 0]
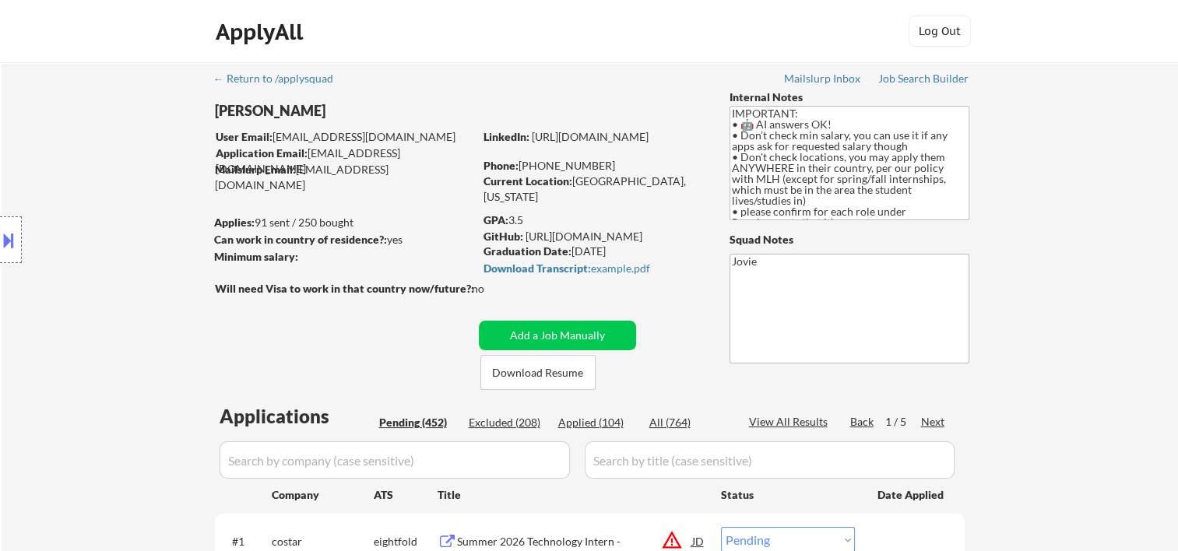
click at [605, 428] on div "Applied (104)" at bounding box center [597, 423] width 78 height 16
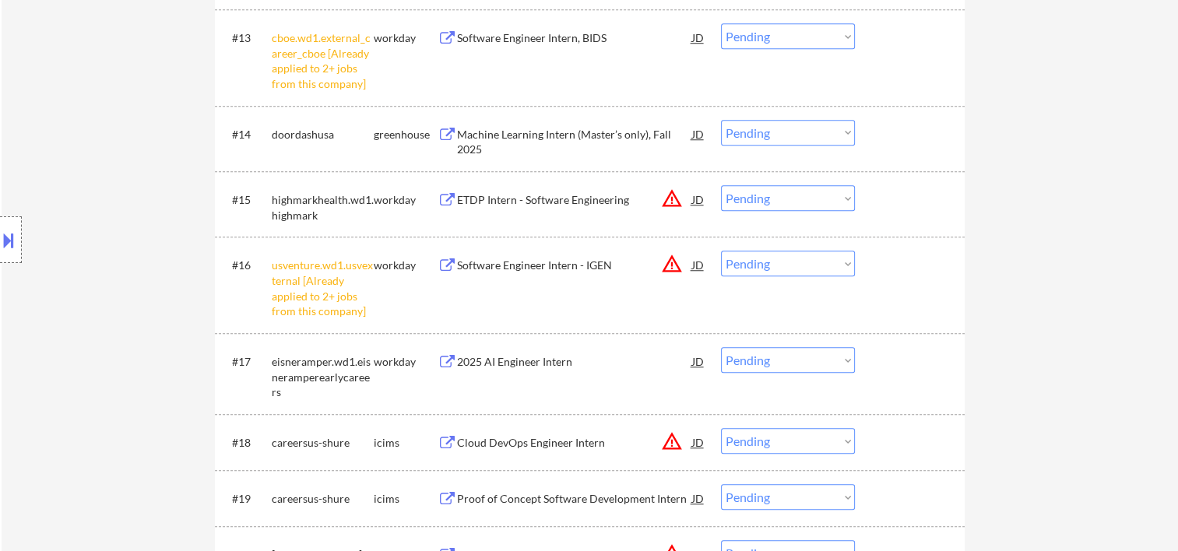
scroll to position [1298, 0]
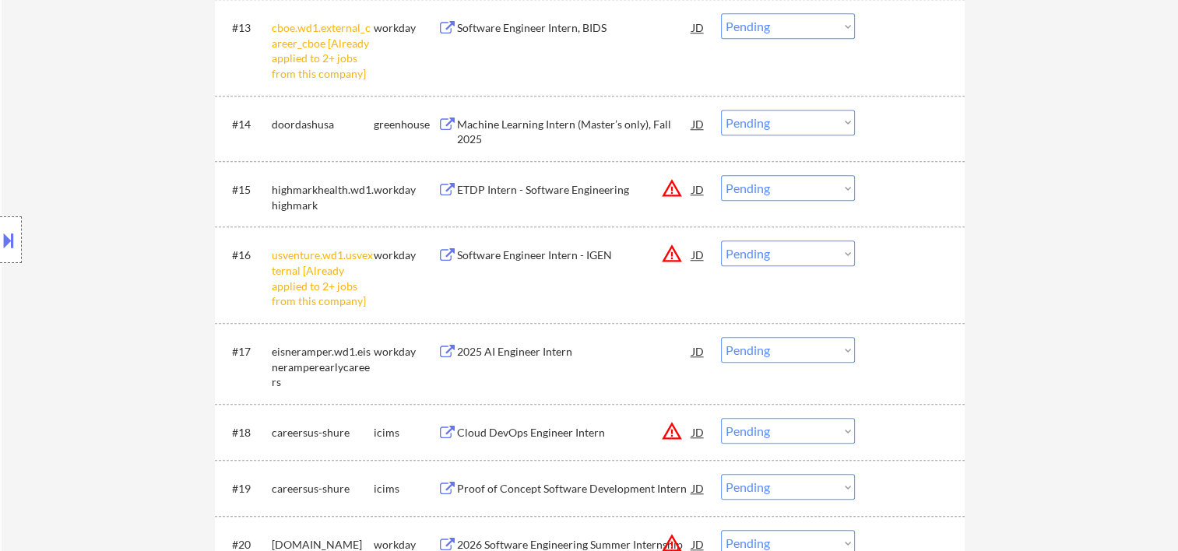
select select ""applied""
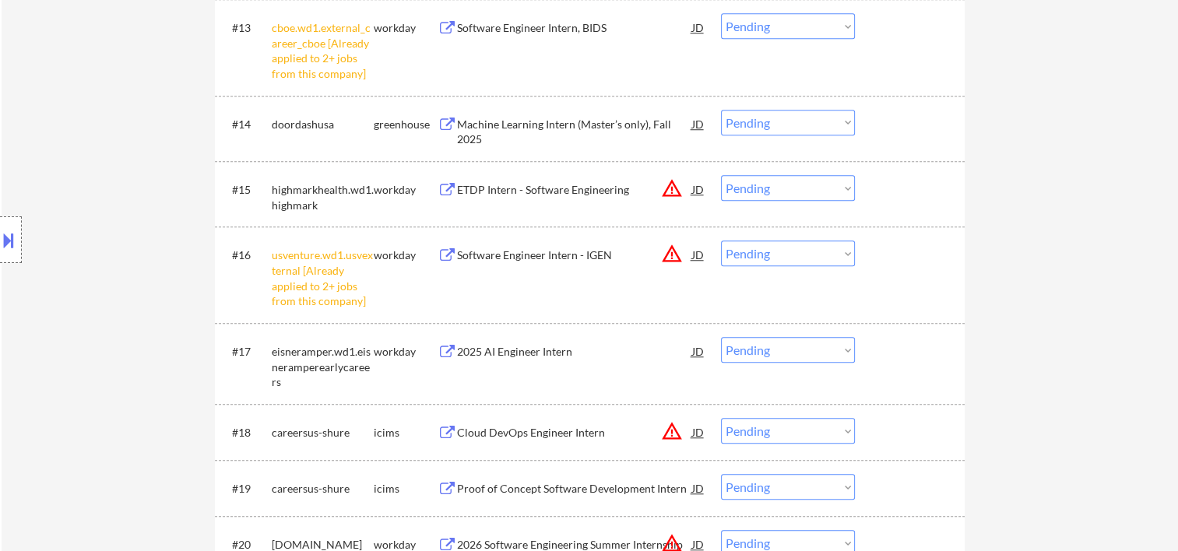
select select ""applied""
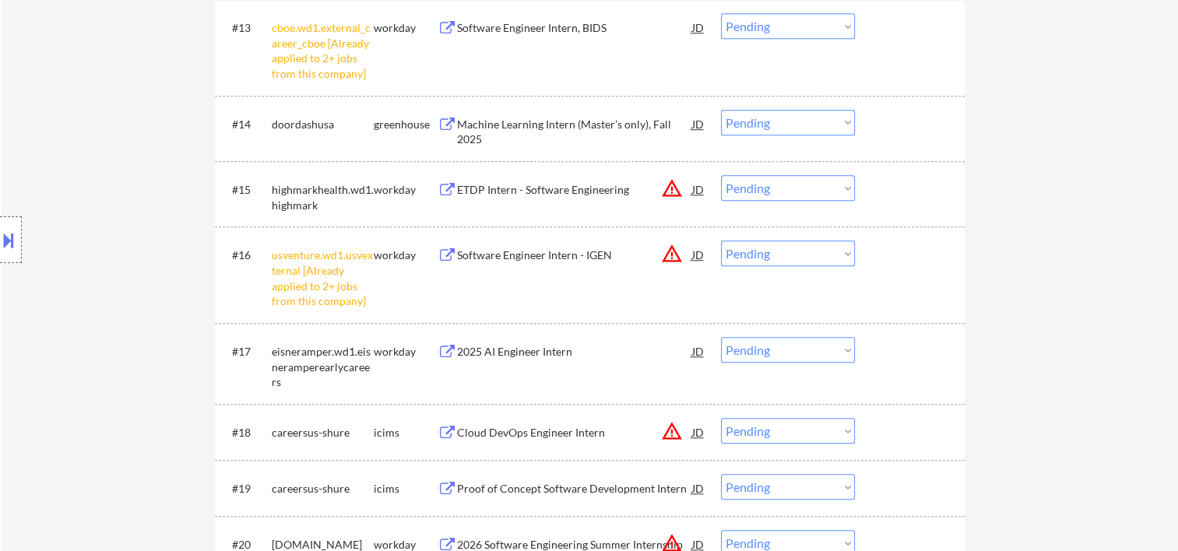
select select ""applied""
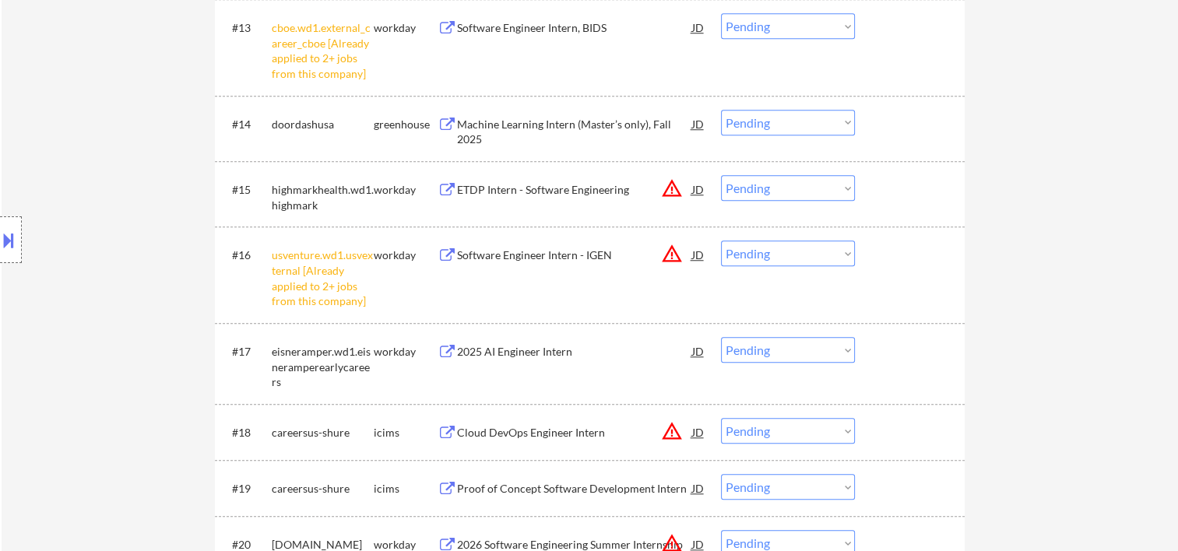
select select ""applied""
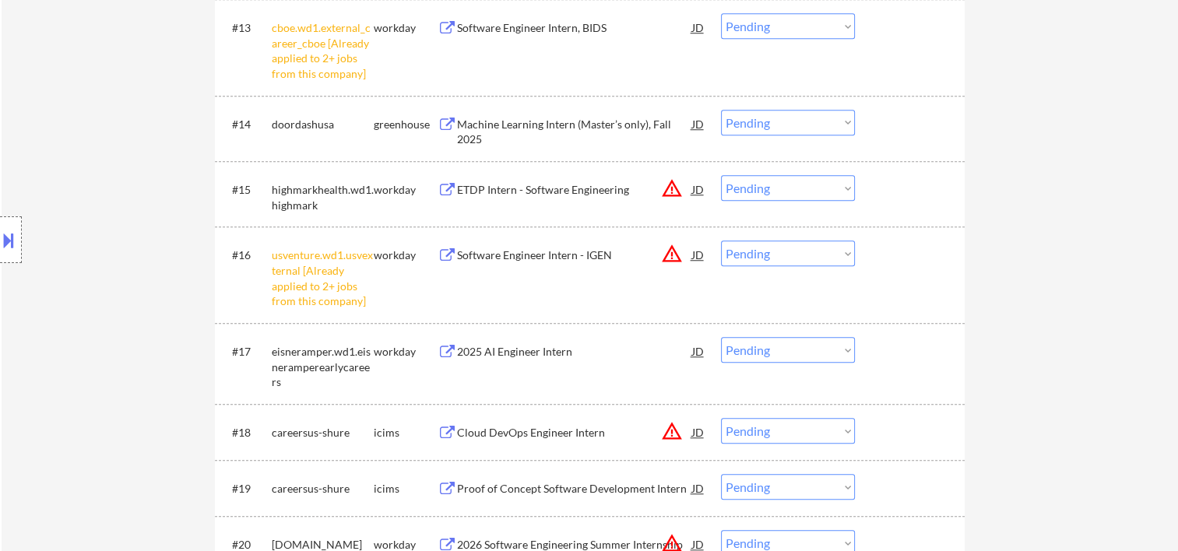
select select ""applied""
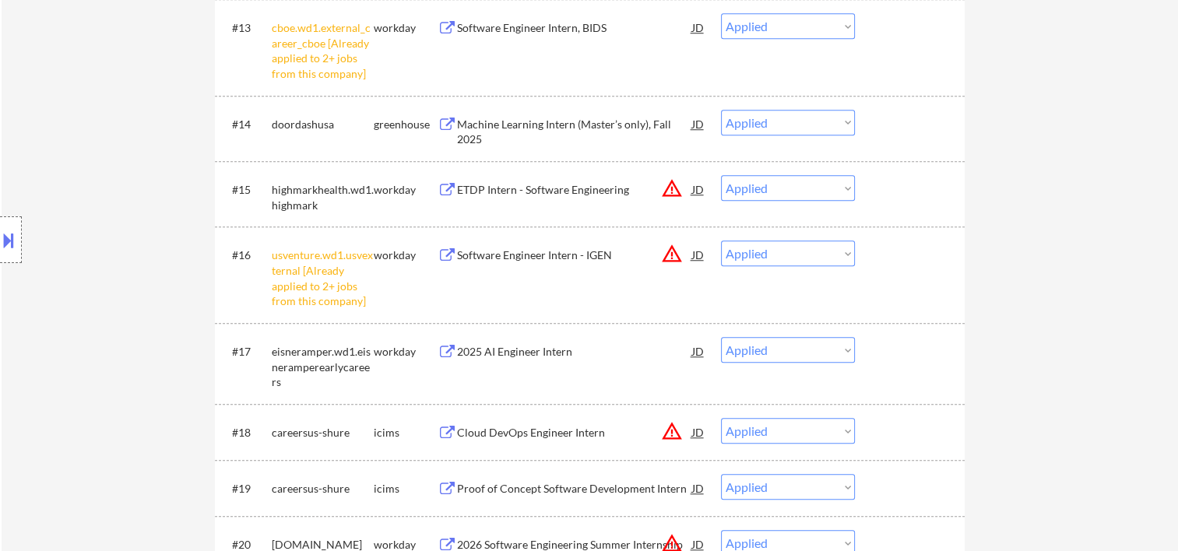
select select ""applied""
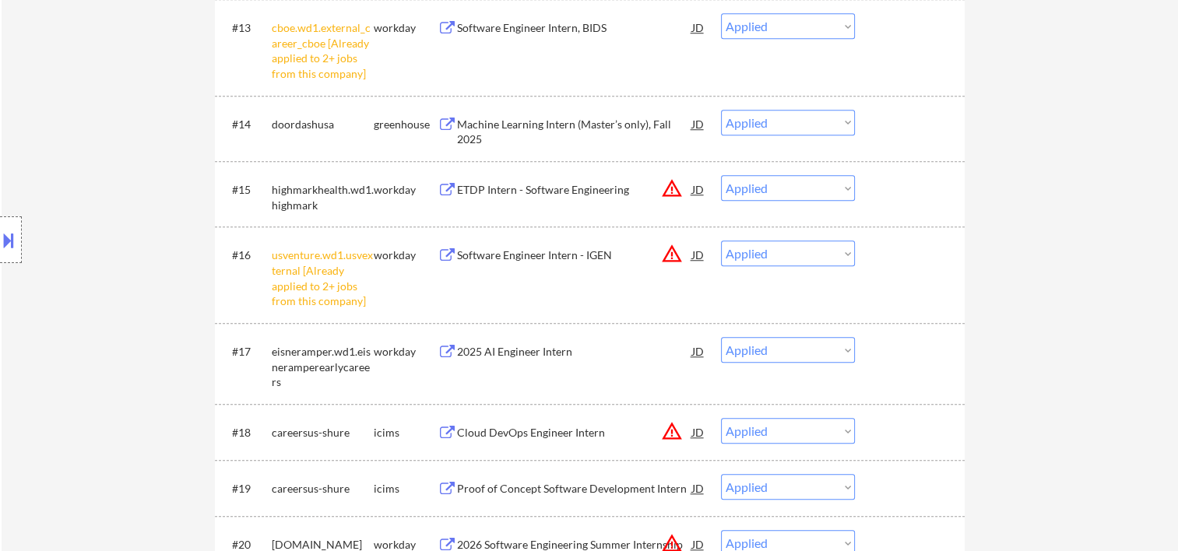
select select ""applied""
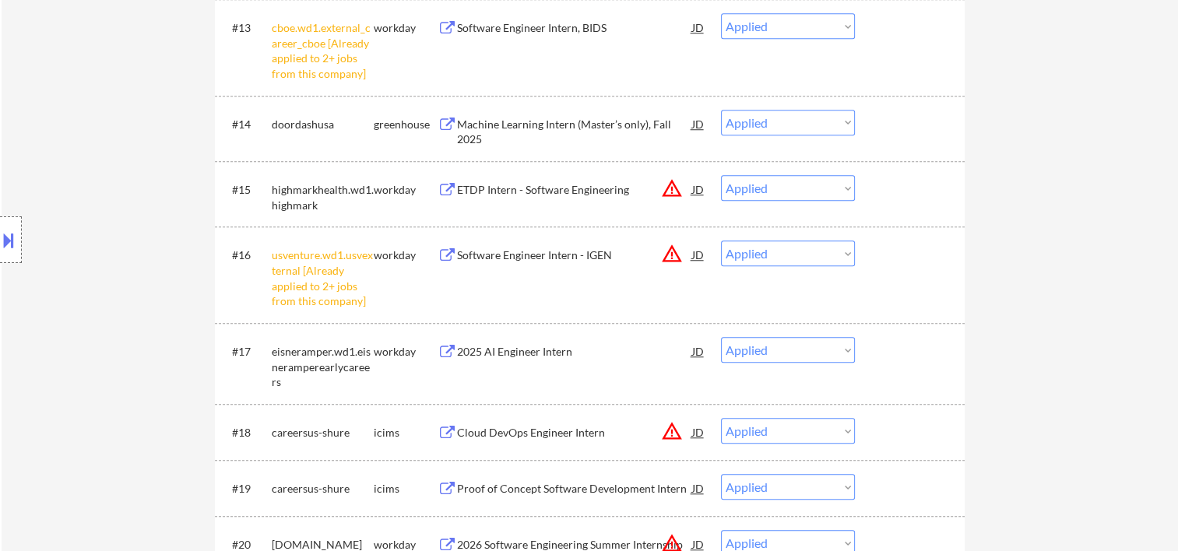
select select ""applied""
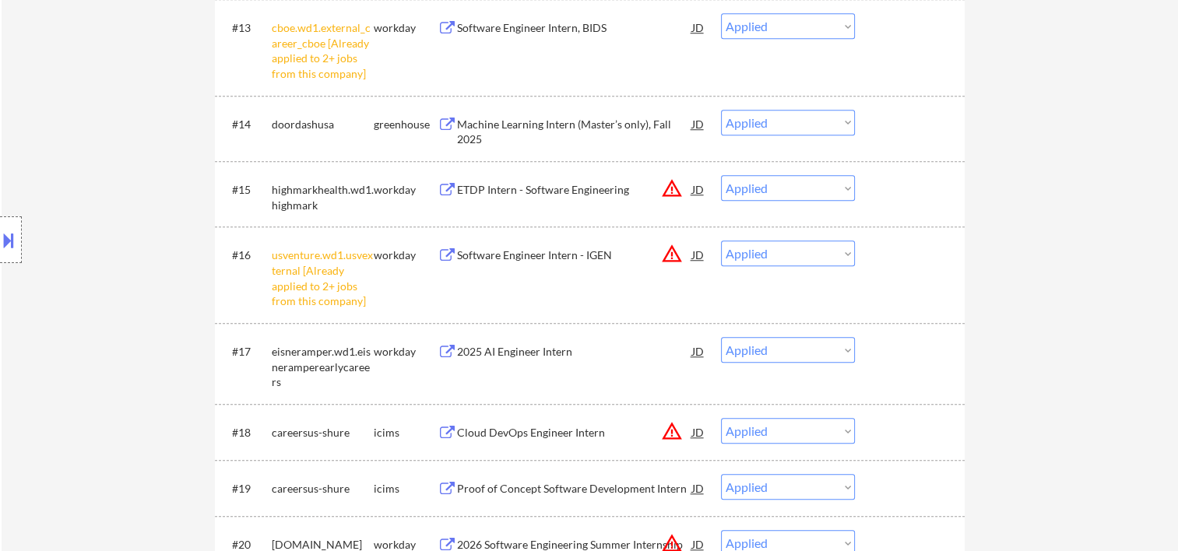
select select ""applied""
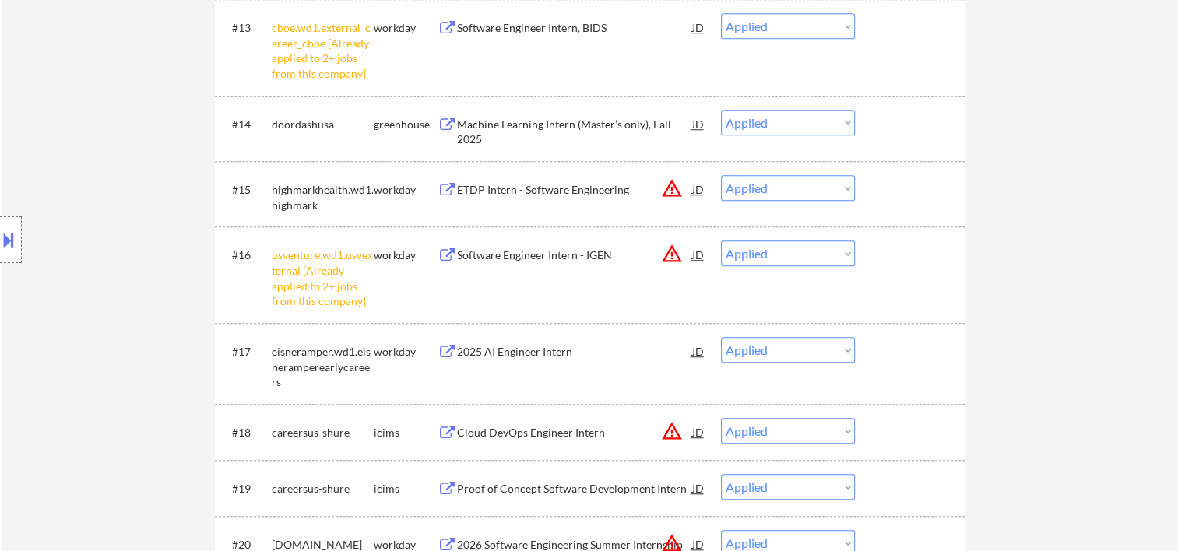
select select ""applied""
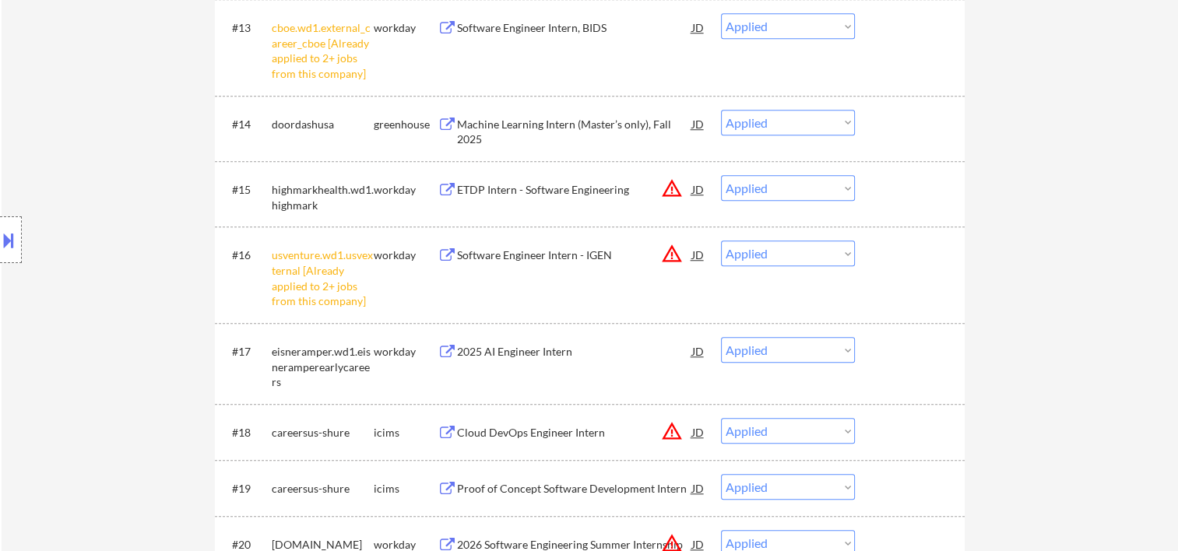
select select ""applied""
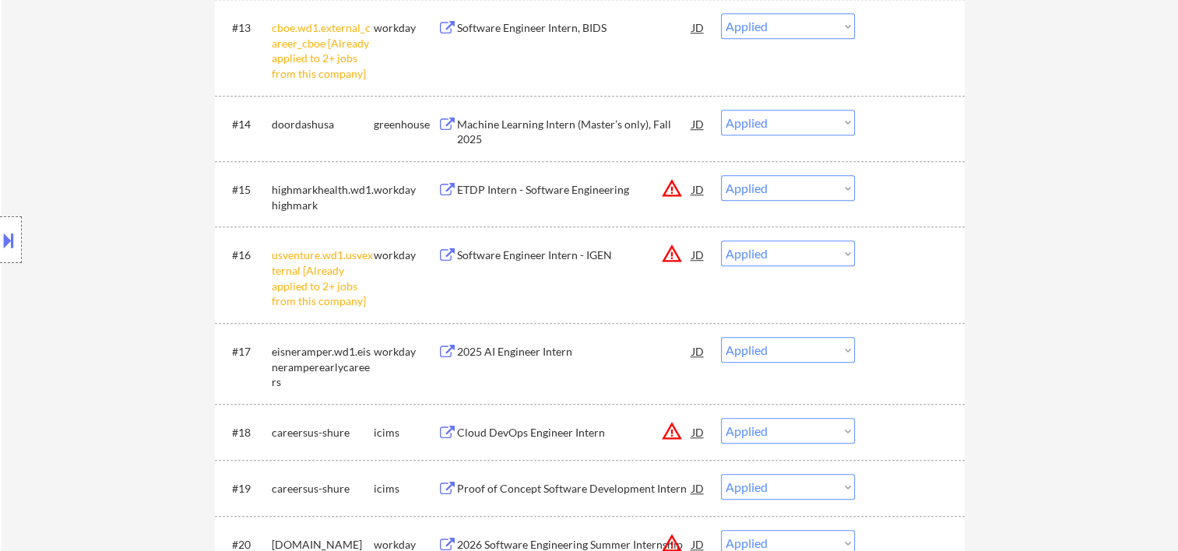
select select ""applied""
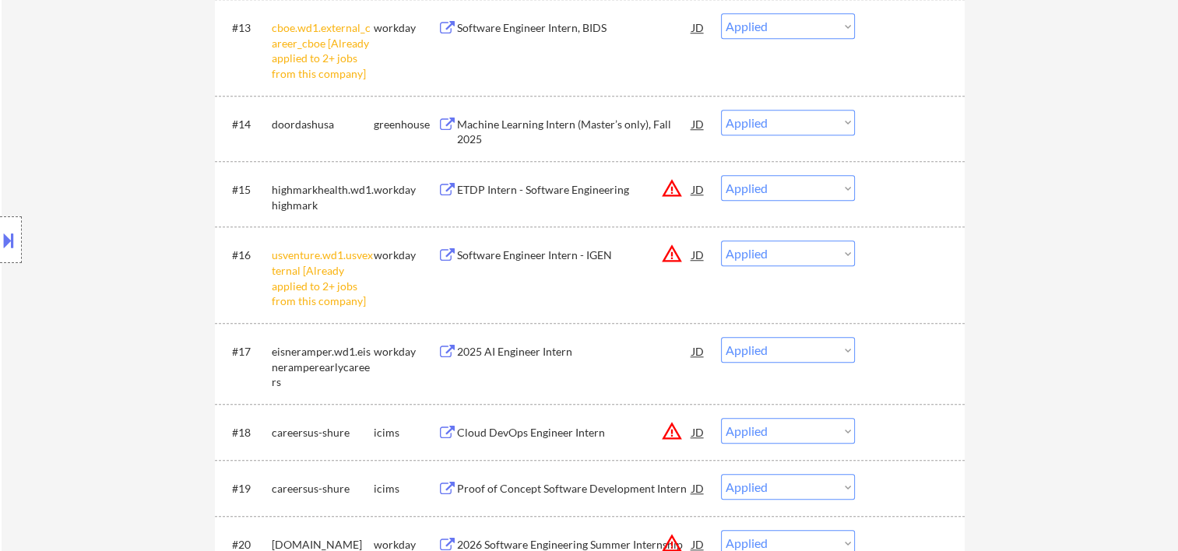
select select ""applied""
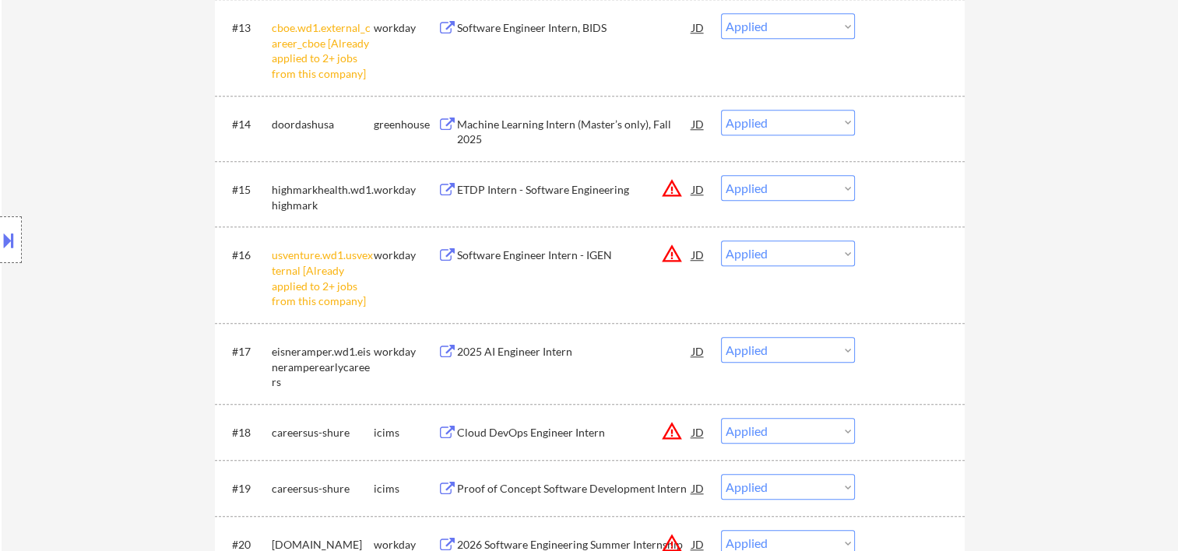
select select ""applied""
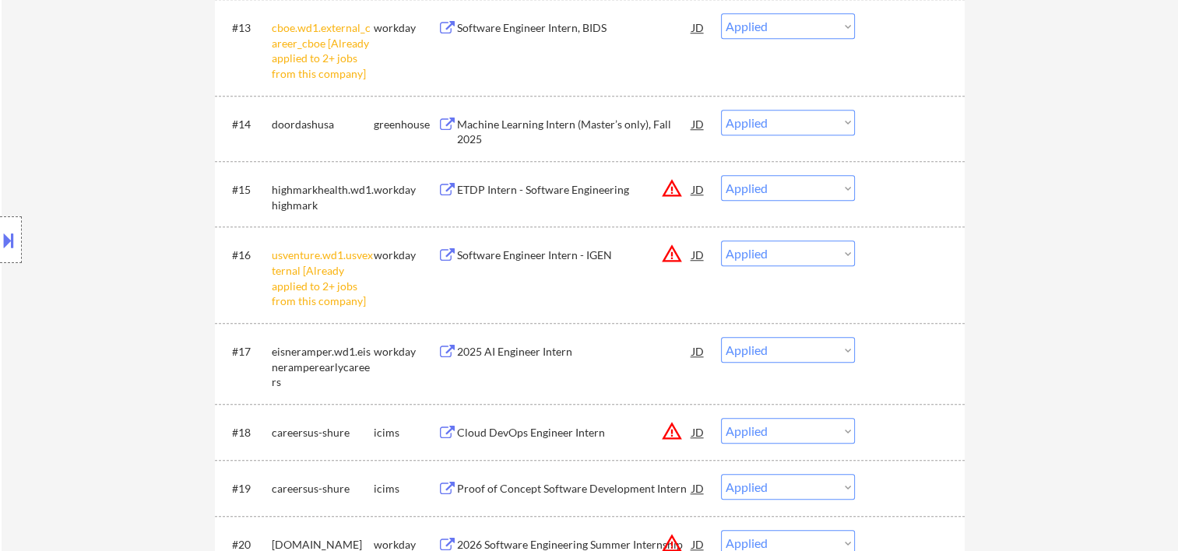
select select ""applied""
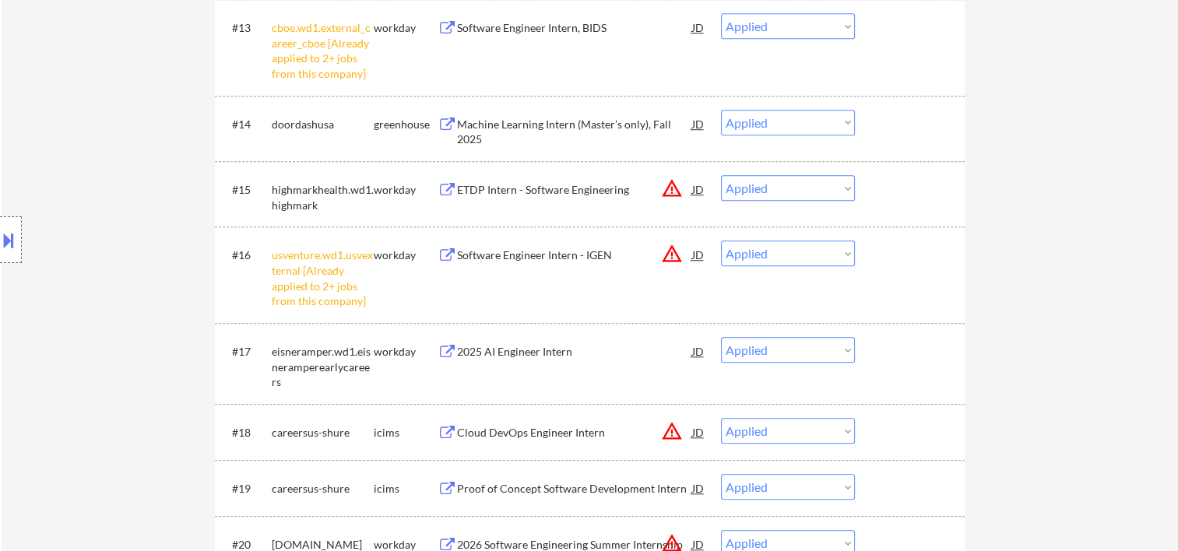
select select ""applied""
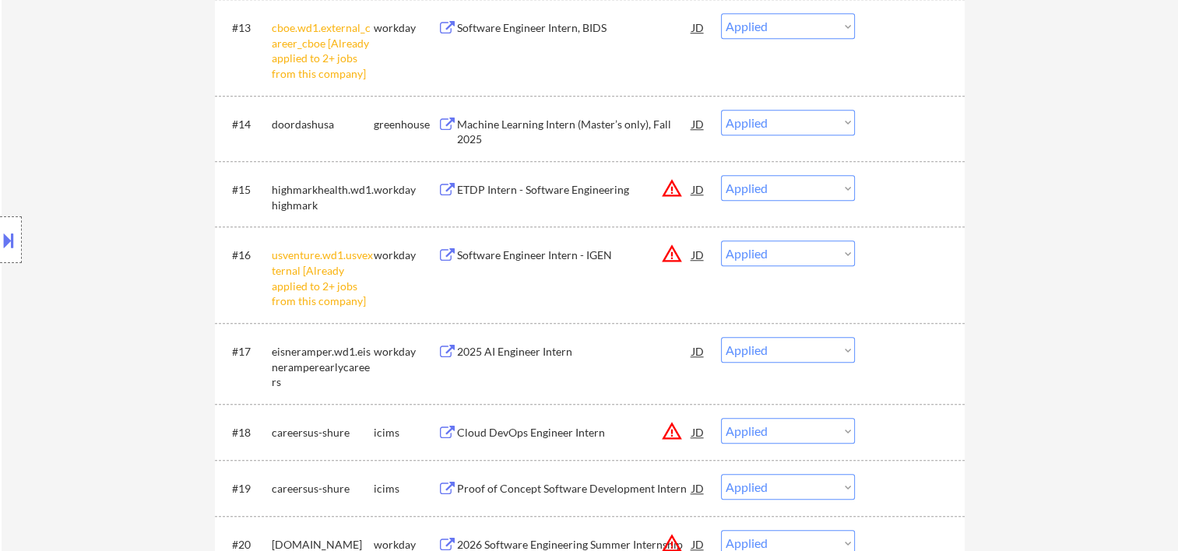
select select ""applied""
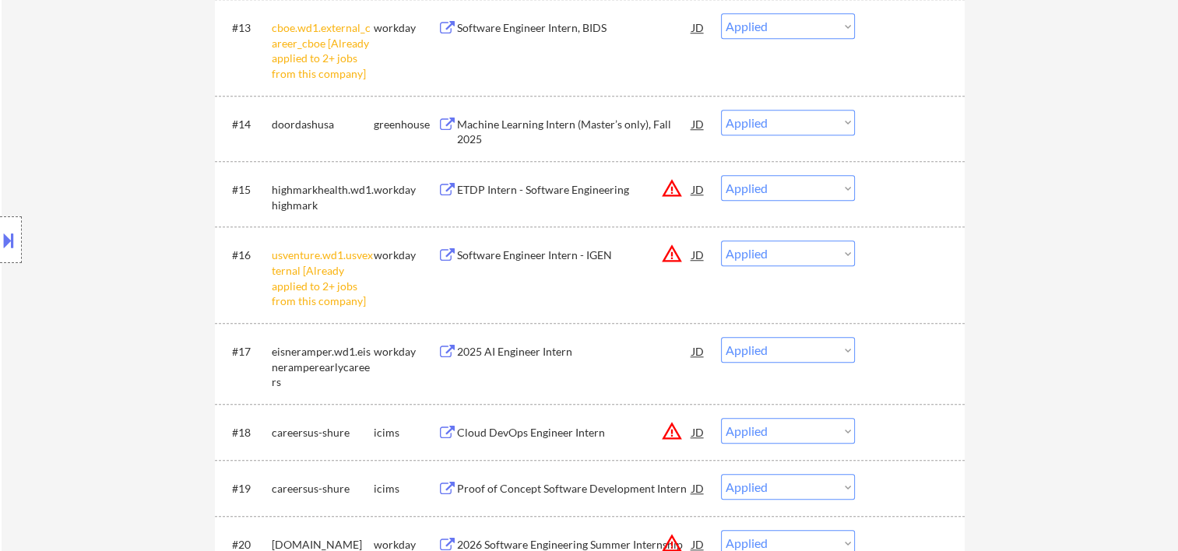
select select ""applied""
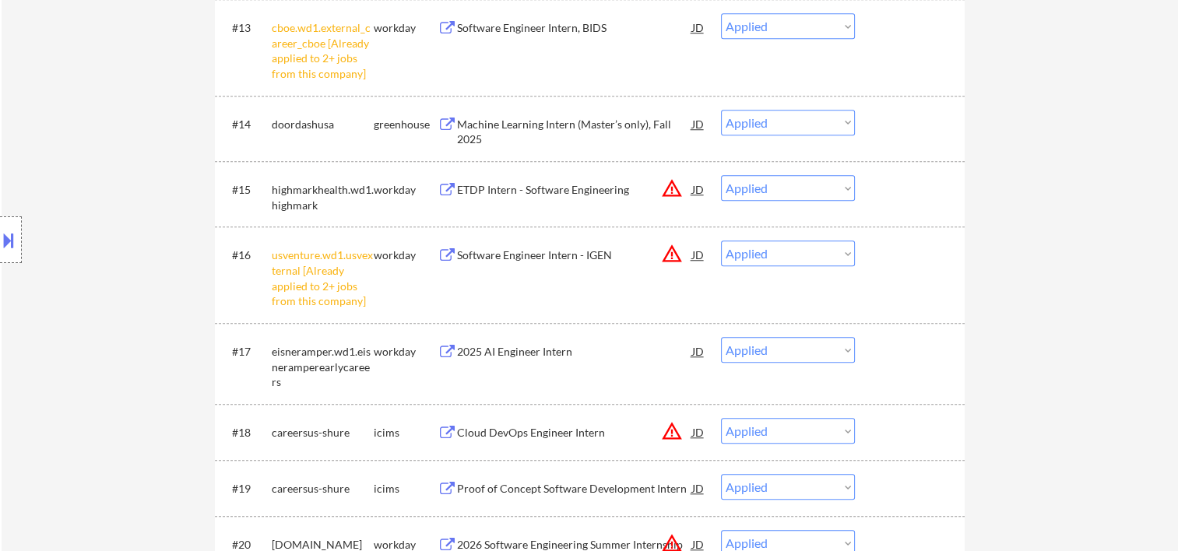
select select ""applied""
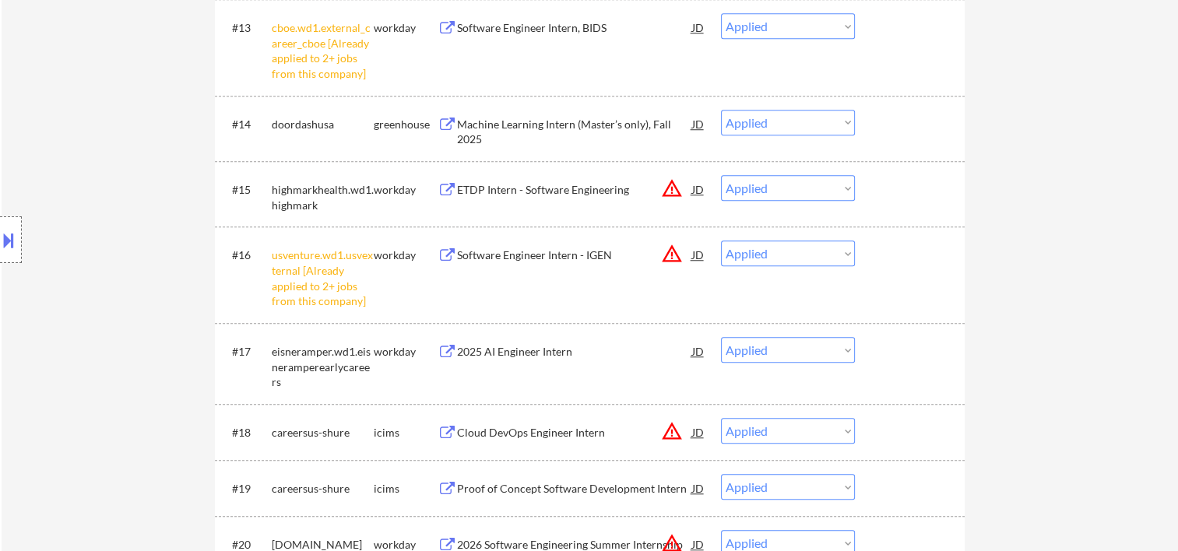
select select ""applied""
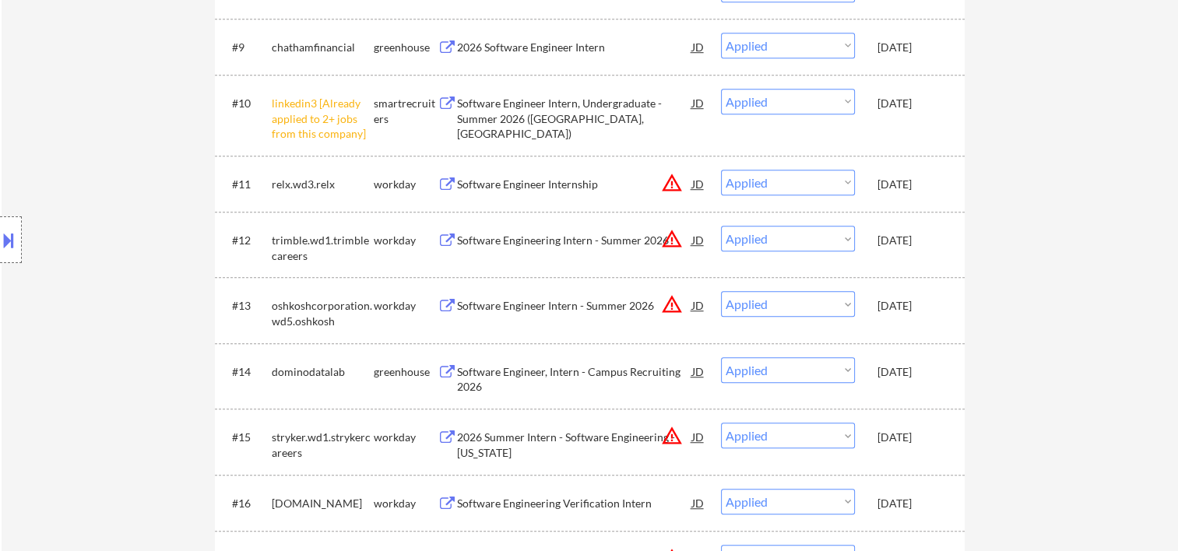
scroll to position [0, 0]
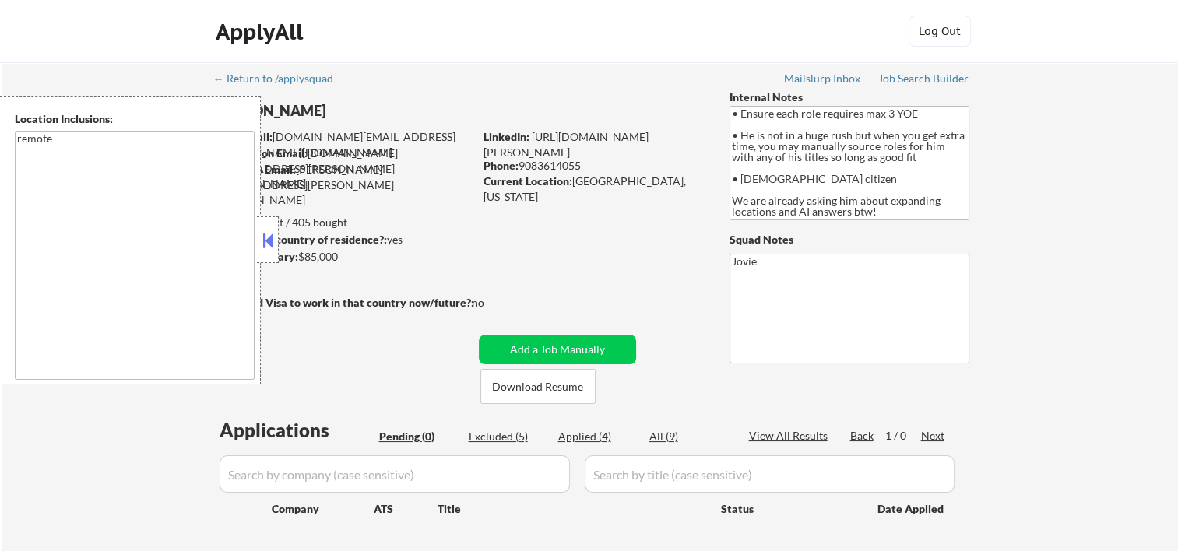
click at [269, 238] on button at bounding box center [267, 240] width 17 height 23
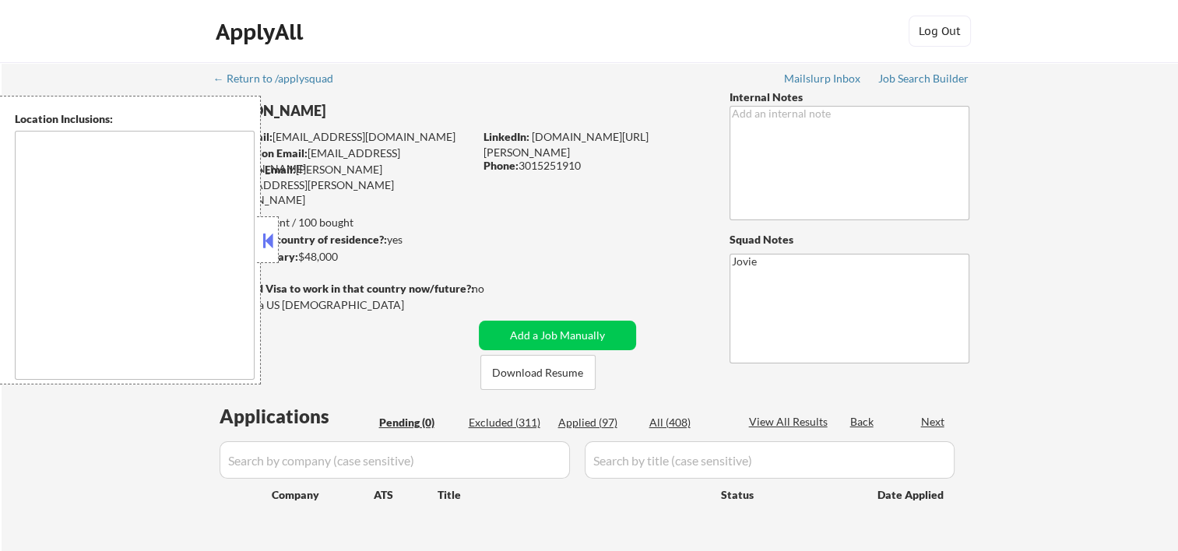
type textarea "[GEOGRAPHIC_DATA], [GEOGRAPHIC_DATA], [GEOGRAPHIC_DATA] [GEOGRAPHIC_DATA], [GEO…"
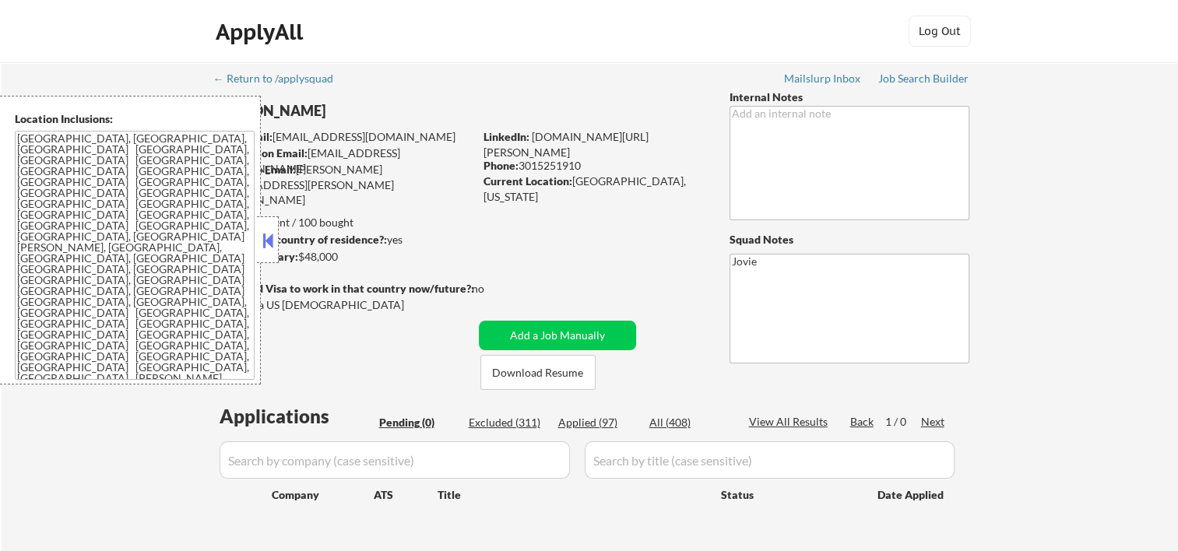
click at [271, 238] on button at bounding box center [267, 240] width 17 height 23
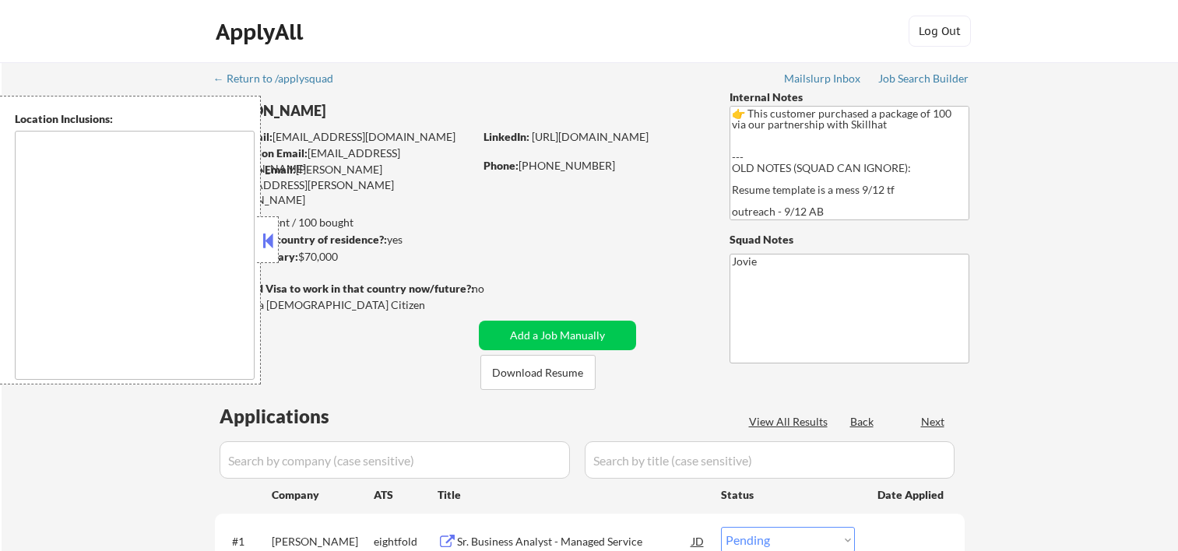
select select ""pending""
type textarea "remote"
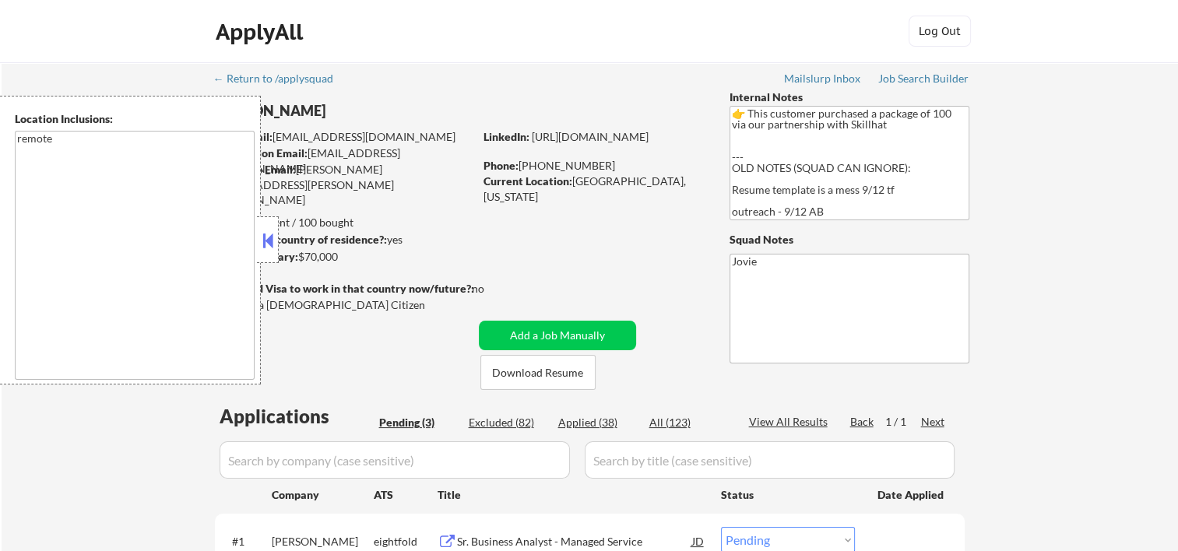
click at [270, 239] on button at bounding box center [267, 240] width 17 height 23
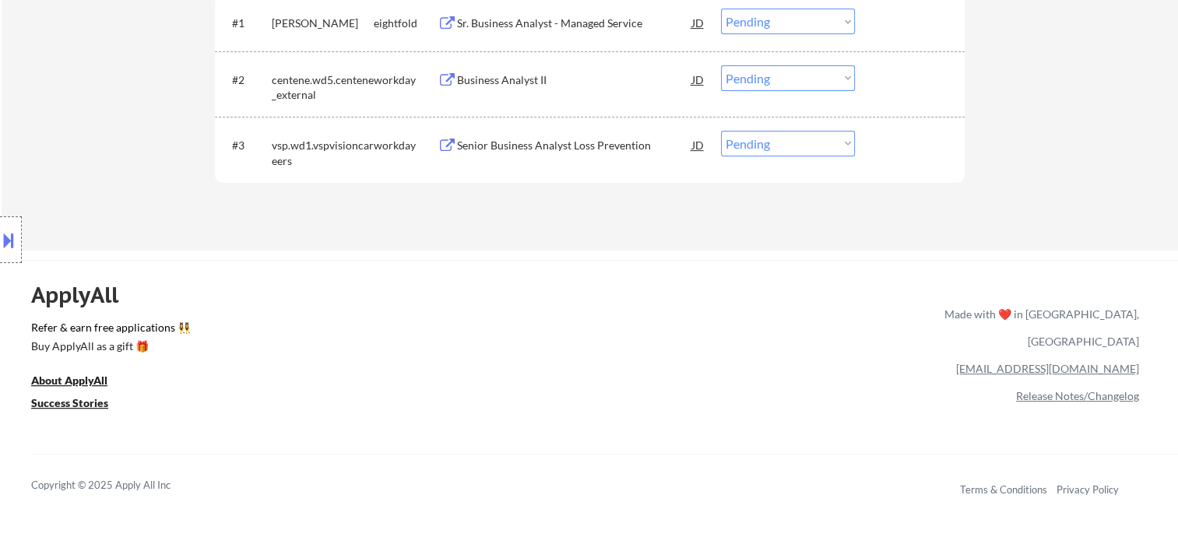
scroll to position [259, 0]
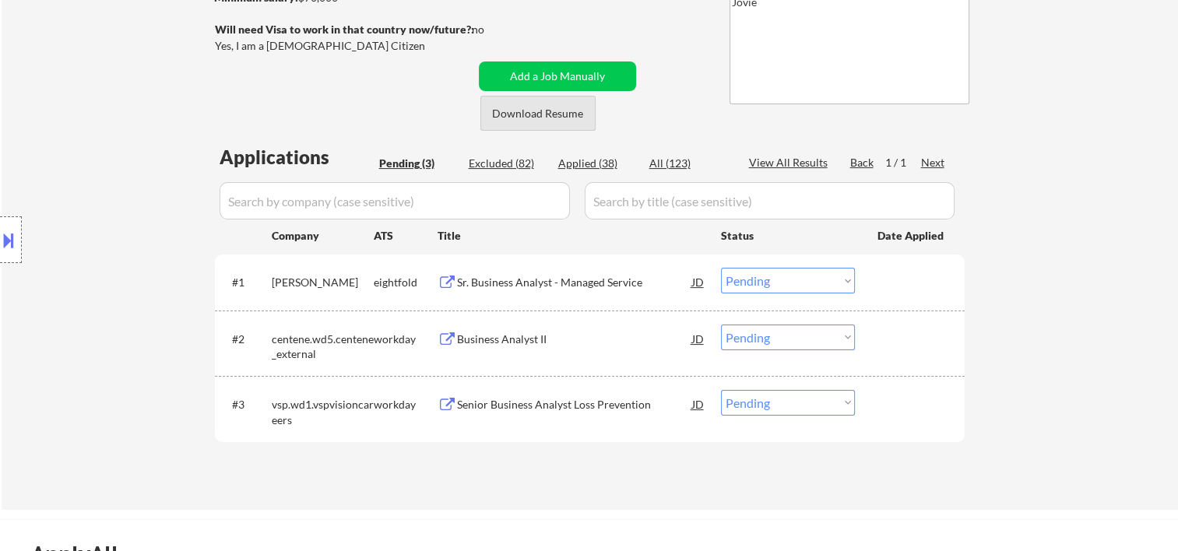
click at [528, 112] on button "Download Resume" at bounding box center [538, 113] width 115 height 35
drag, startPoint x: 924, startPoint y: 414, endPoint x: 745, endPoint y: 391, distance: 179.9
click at [923, 414] on div at bounding box center [912, 404] width 69 height 28
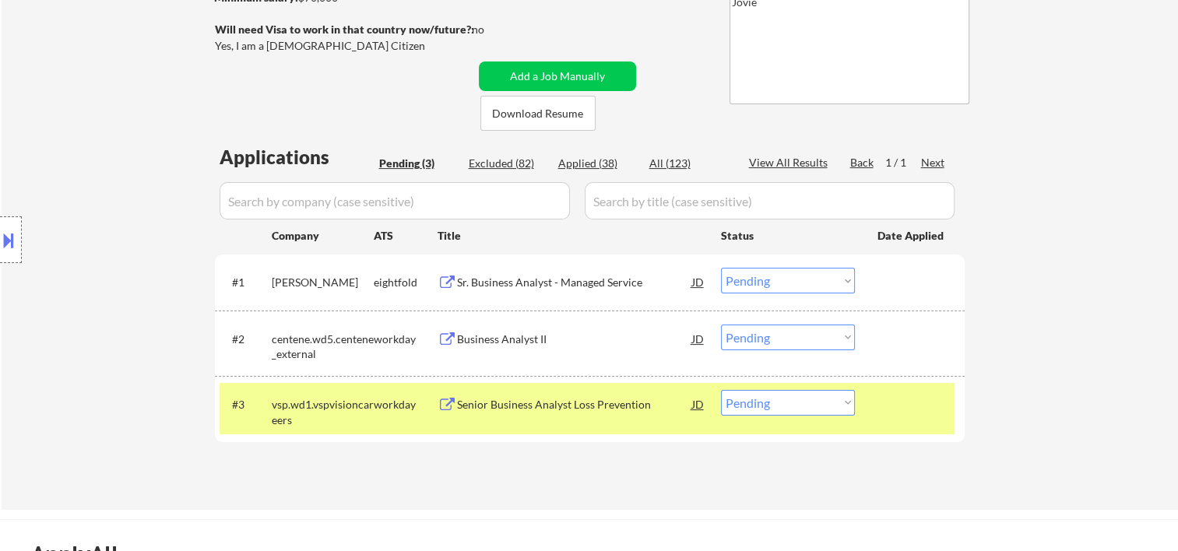
click at [529, 412] on div "Senior Business Analyst Loss Prevention" at bounding box center [574, 404] width 235 height 28
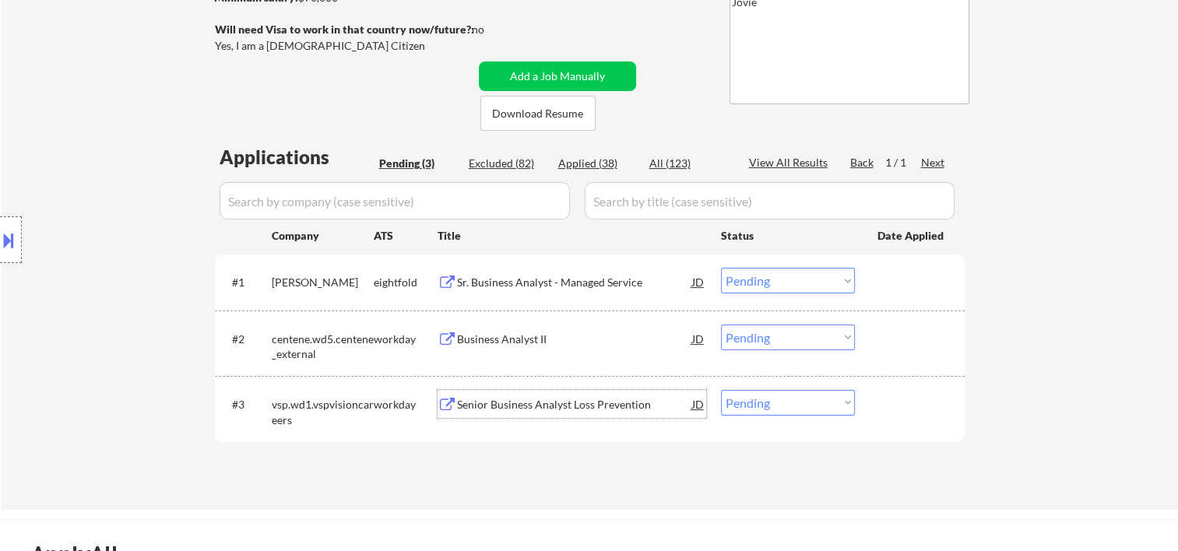
drag, startPoint x: 915, startPoint y: 412, endPoint x: 844, endPoint y: 401, distance: 71.7
click at [900, 412] on div at bounding box center [912, 404] width 69 height 28
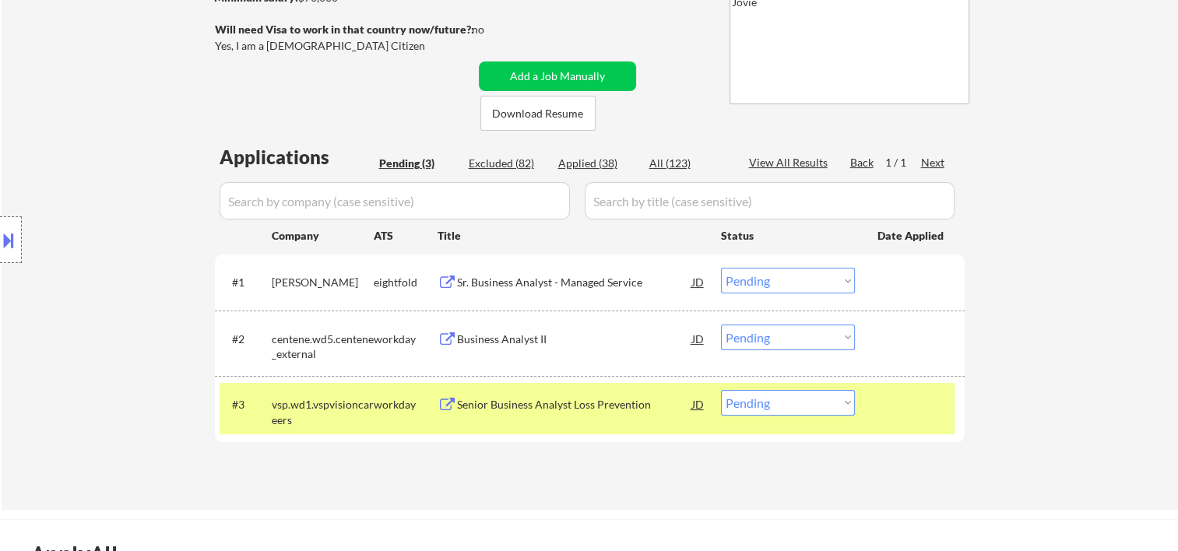
click at [836, 403] on select "Choose an option... Pending Applied Excluded (Questions) Excluded (Expired) Exc…" at bounding box center [788, 403] width 134 height 26
click at [886, 408] on div at bounding box center [912, 404] width 69 height 28
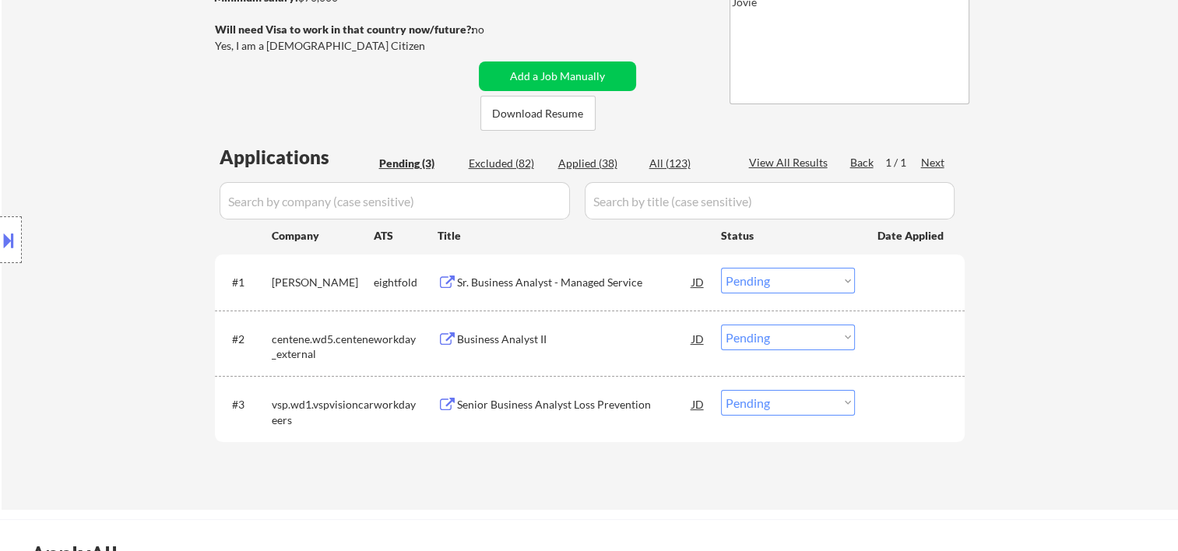
click at [896, 408] on div at bounding box center [912, 404] width 69 height 28
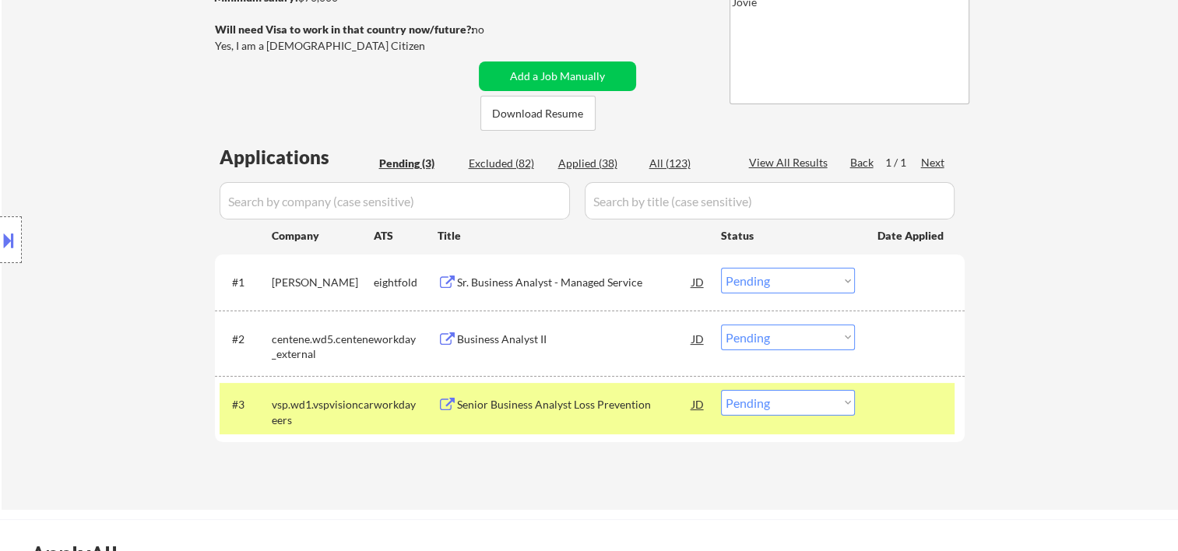
click at [847, 400] on select "Choose an option... Pending Applied Excluded (Questions) Excluded (Expired) Exc…" at bounding box center [788, 403] width 134 height 26
select select ""applied""
click at [721, 390] on select "Choose an option... Pending Applied Excluded (Questions) Excluded (Expired) Exc…" at bounding box center [788, 403] width 134 height 26
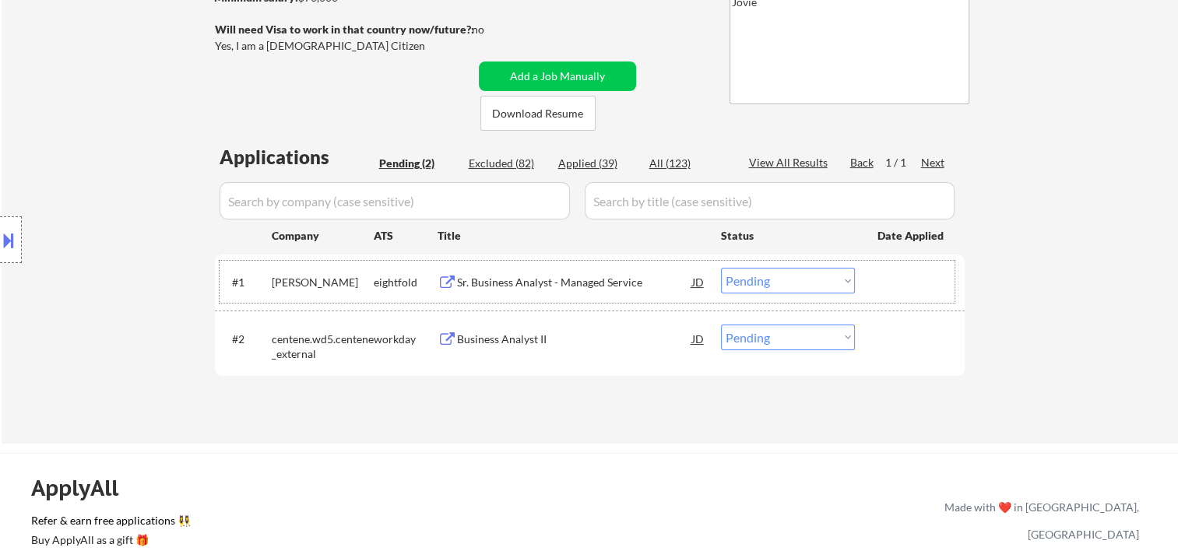
click at [875, 276] on div "#1 trimble eightfold Sr. Business Analyst - Managed Service JD Choose an option…" at bounding box center [587, 282] width 735 height 42
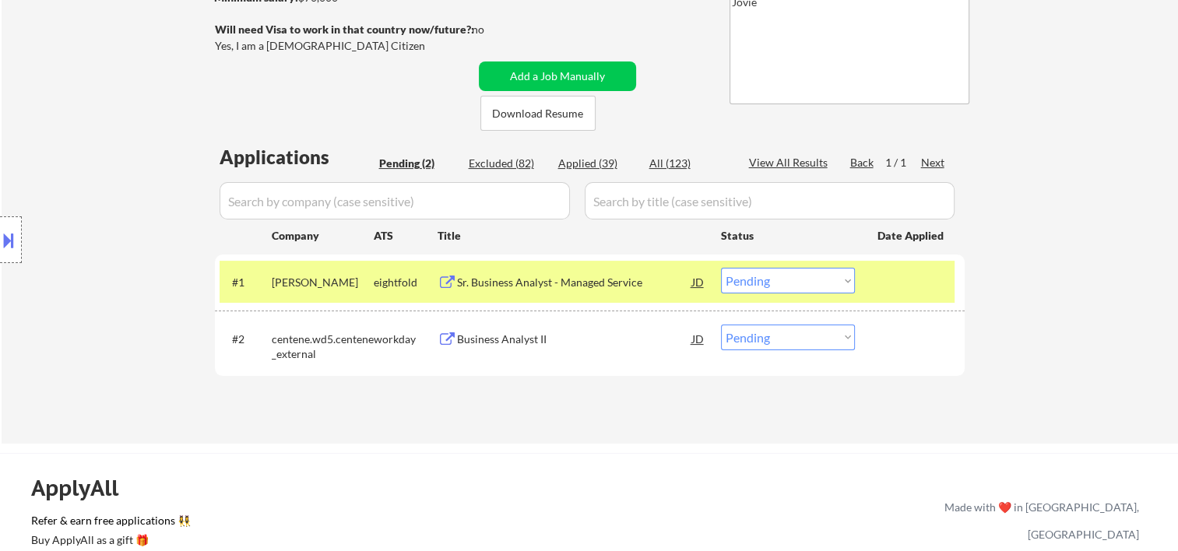
click at [640, 276] on div "Sr. Business Analyst - Managed Service" at bounding box center [574, 283] width 235 height 16
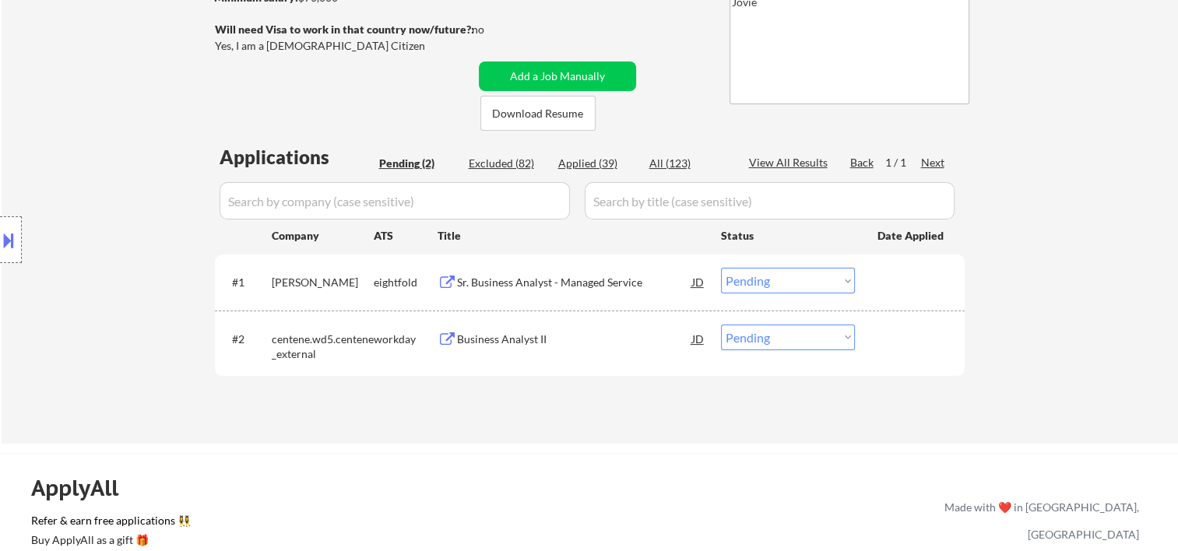
click at [11, 234] on button at bounding box center [8, 240] width 17 height 26
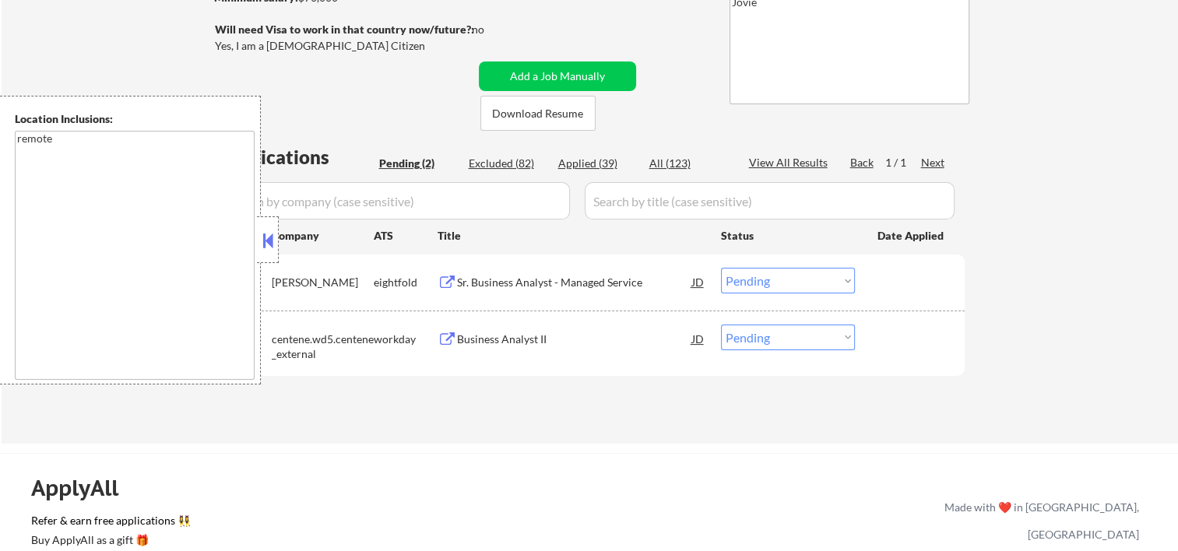
click at [271, 251] on button at bounding box center [267, 240] width 17 height 23
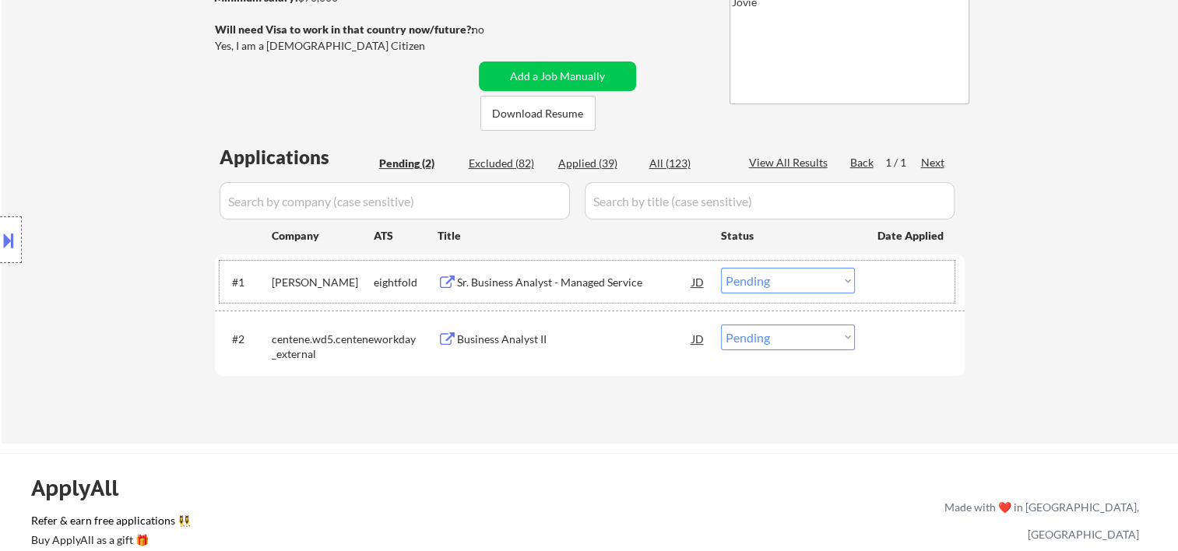
drag, startPoint x: 922, startPoint y: 285, endPoint x: 833, endPoint y: 293, distance: 89.1
click at [919, 287] on div at bounding box center [912, 282] width 69 height 28
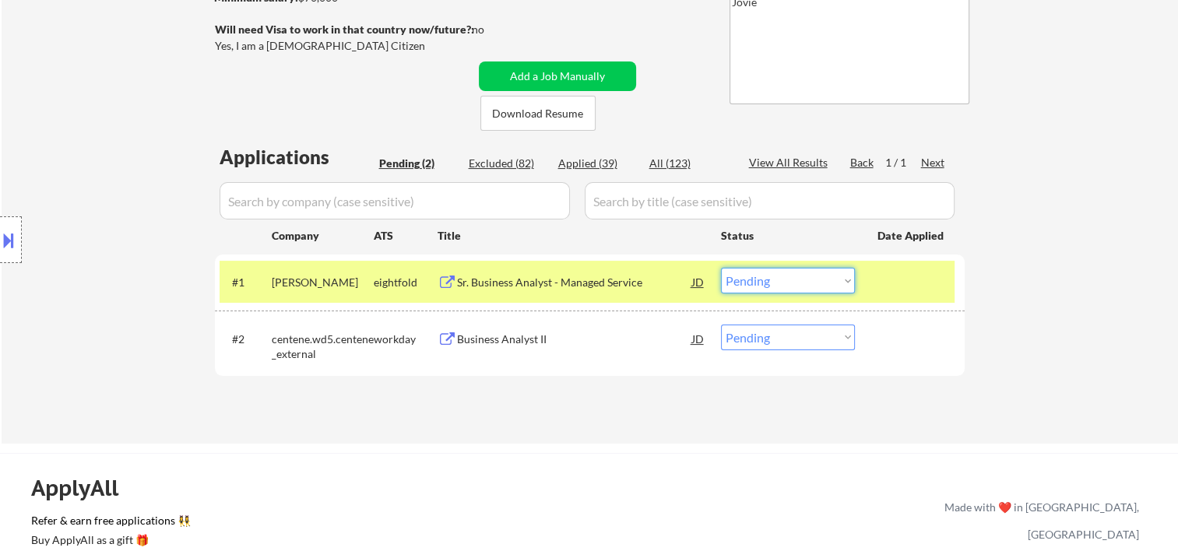
click at [849, 285] on select "Choose an option... Pending Applied Excluded (Questions) Excluded (Expired) Exc…" at bounding box center [788, 281] width 134 height 26
click at [721, 268] on select "Choose an option... Pending Applied Excluded (Questions) Excluded (Expired) Exc…" at bounding box center [788, 281] width 134 height 26
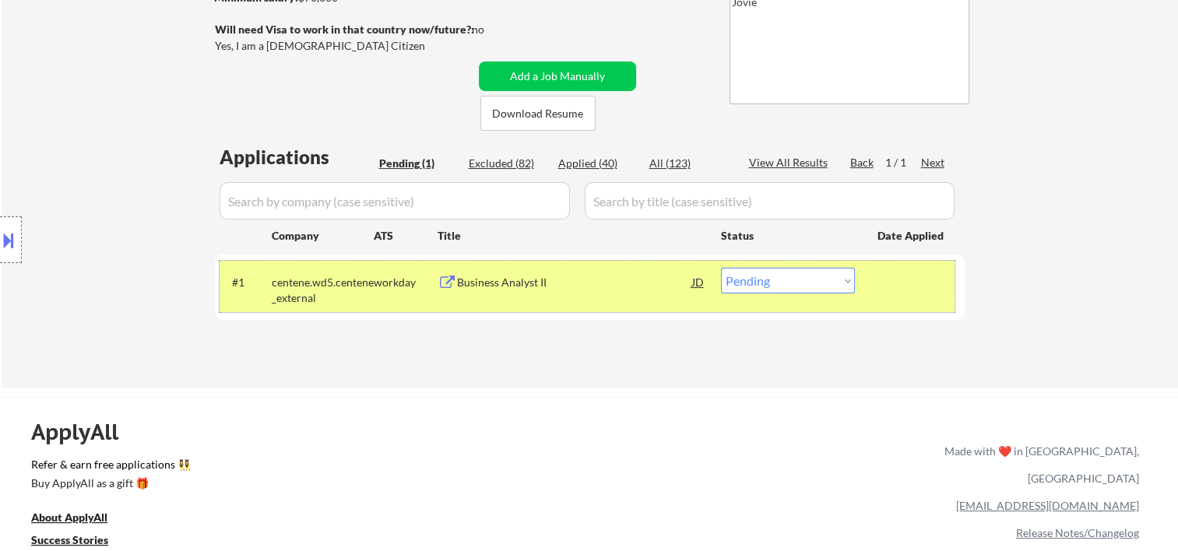
click at [899, 284] on div at bounding box center [912, 282] width 69 height 28
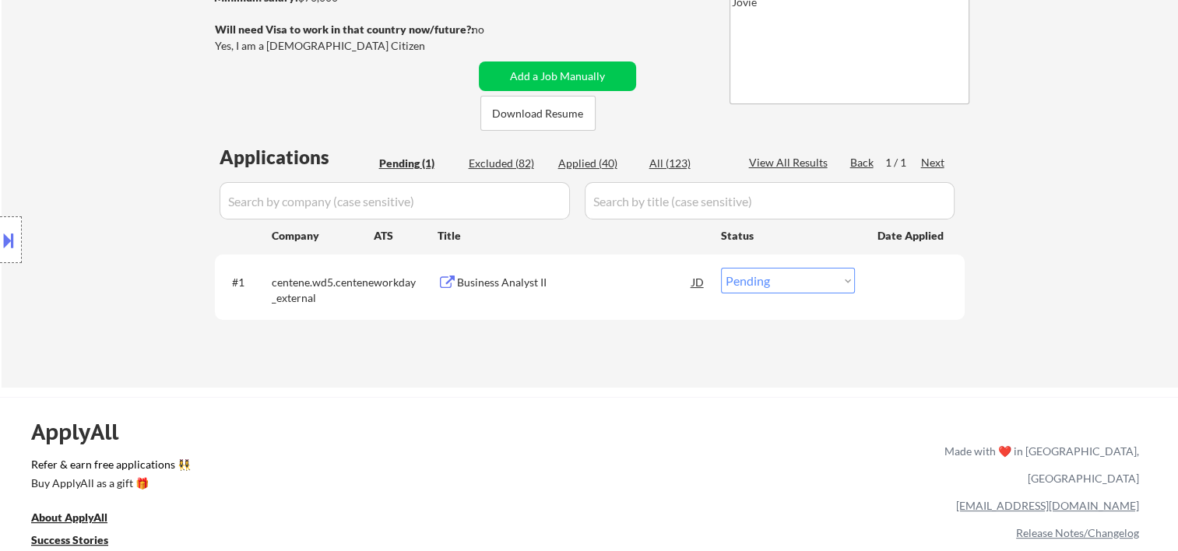
click at [907, 288] on div at bounding box center [912, 282] width 69 height 28
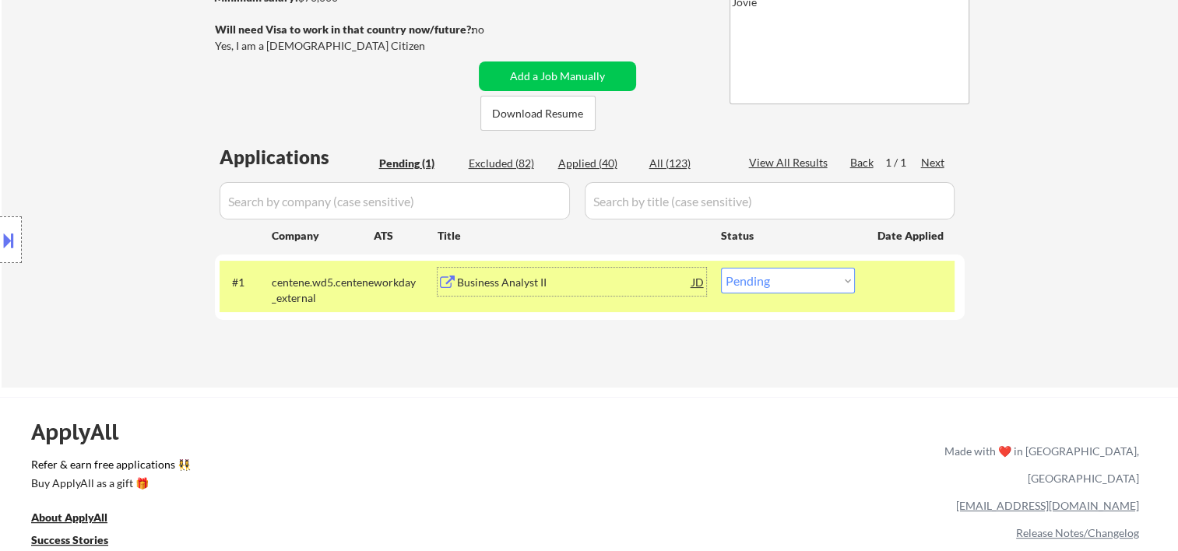
click at [598, 294] on div "Business Analyst II" at bounding box center [574, 282] width 235 height 28
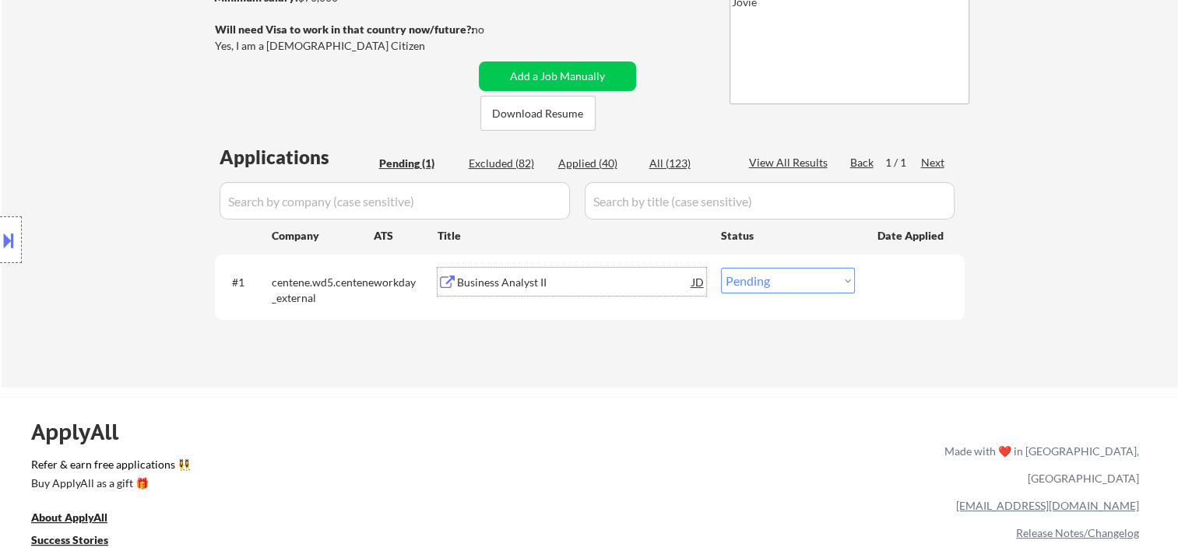
drag, startPoint x: 910, startPoint y: 297, endPoint x: 901, endPoint y: 298, distance: 8.6
click at [907, 298] on div "#1 centene.wd5.centene_external workday Business Analyst II JD Choose an option…" at bounding box center [587, 286] width 735 height 51
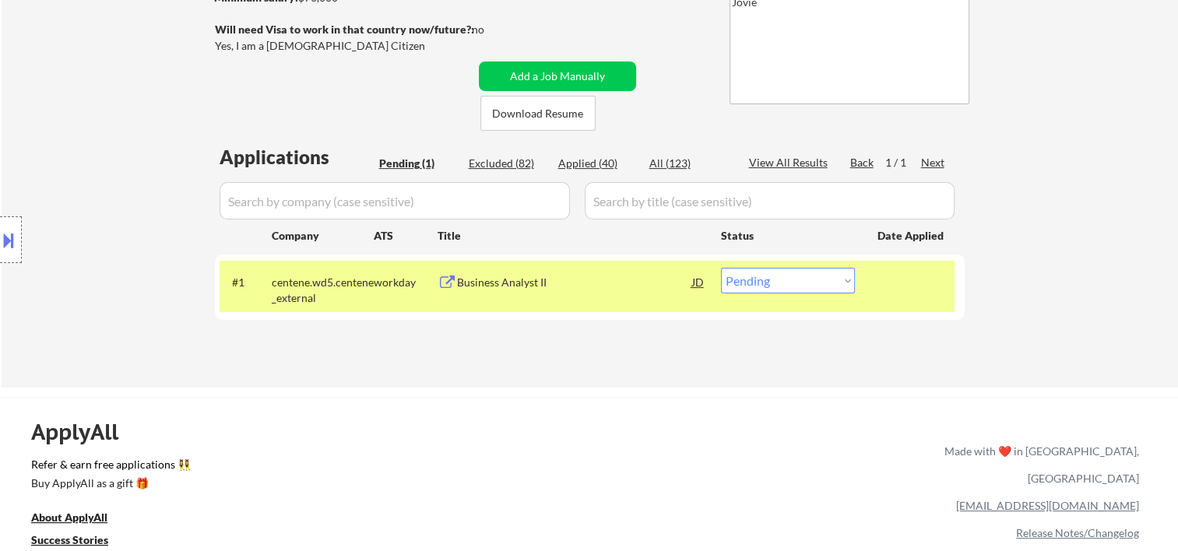
click at [837, 285] on select "Choose an option... Pending Applied Excluded (Questions) Excluded (Expired) Exc…" at bounding box center [788, 281] width 134 height 26
select select ""excluded""
click at [721, 268] on select "Choose an option... Pending Applied Excluded (Questions) Excluded (Expired) Exc…" at bounding box center [788, 281] width 134 height 26
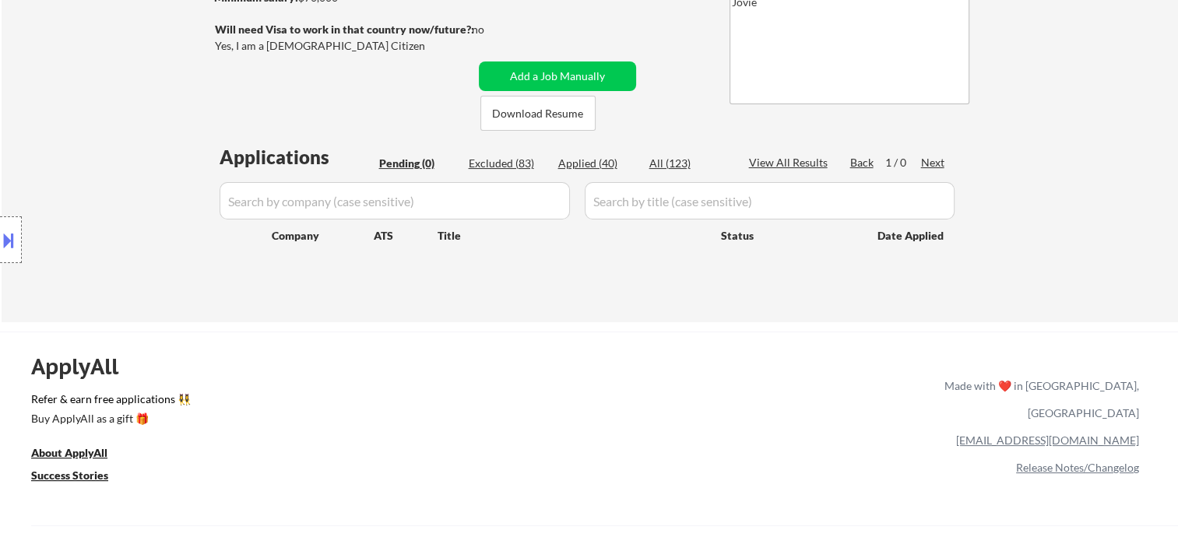
click at [604, 153] on div "Applications Pending (0) Excluded (83) Applied (40) All (123) View All Results …" at bounding box center [590, 218] width 750 height 149
click at [590, 162] on div "Applied (40)" at bounding box center [597, 164] width 78 height 16
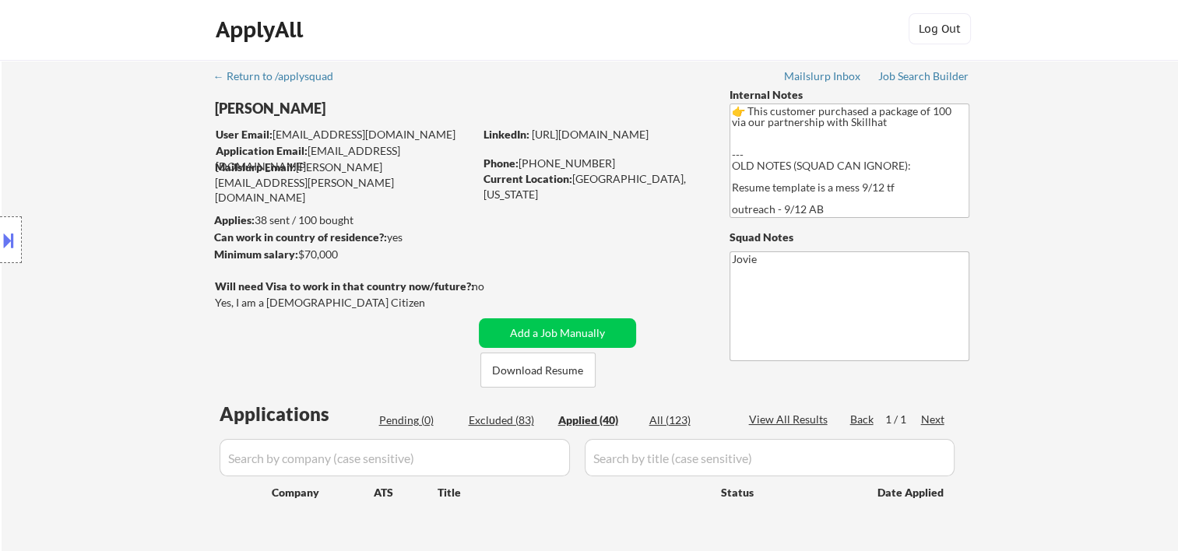
scroll to position [0, 0]
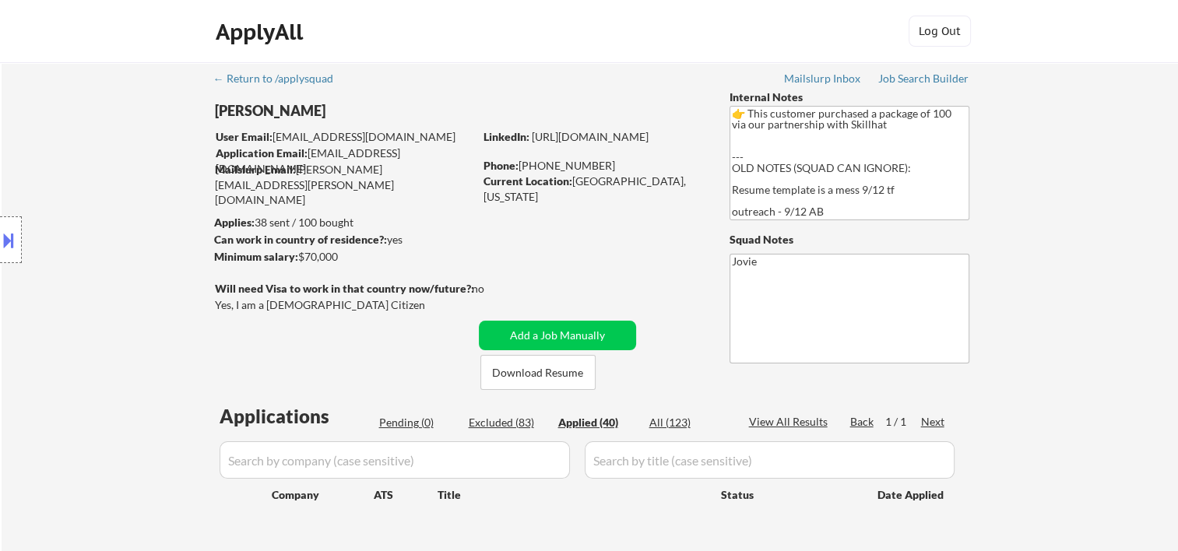
select select ""applied""
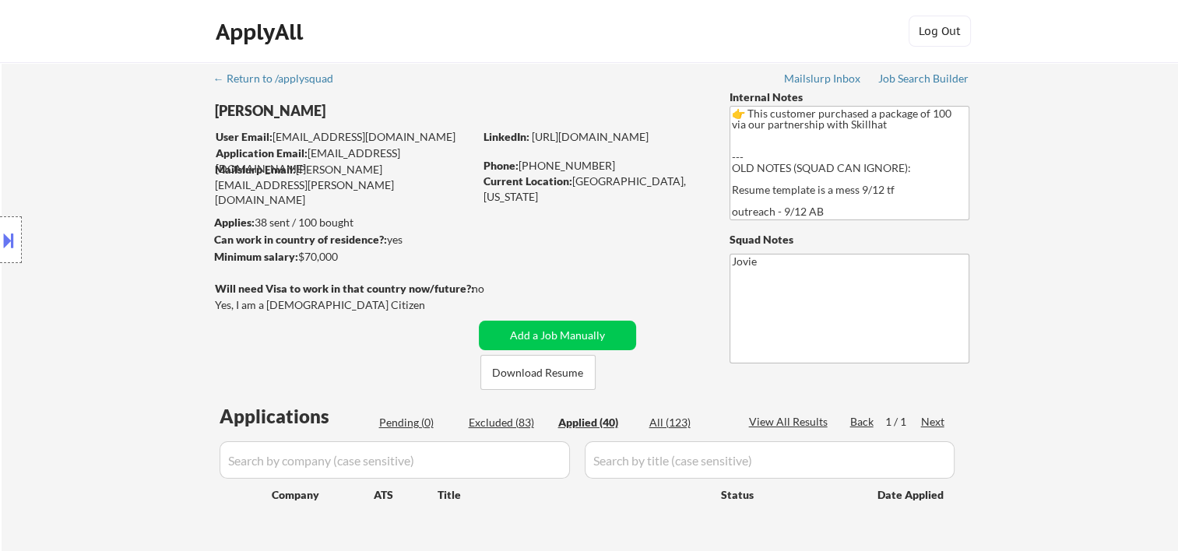
select select ""applied""
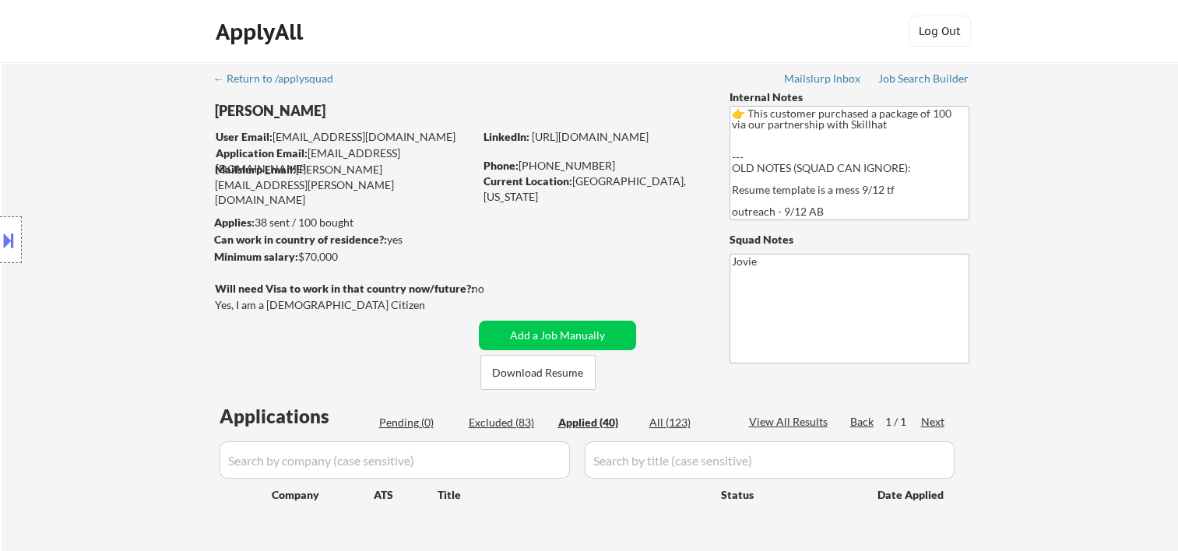
select select ""applied""
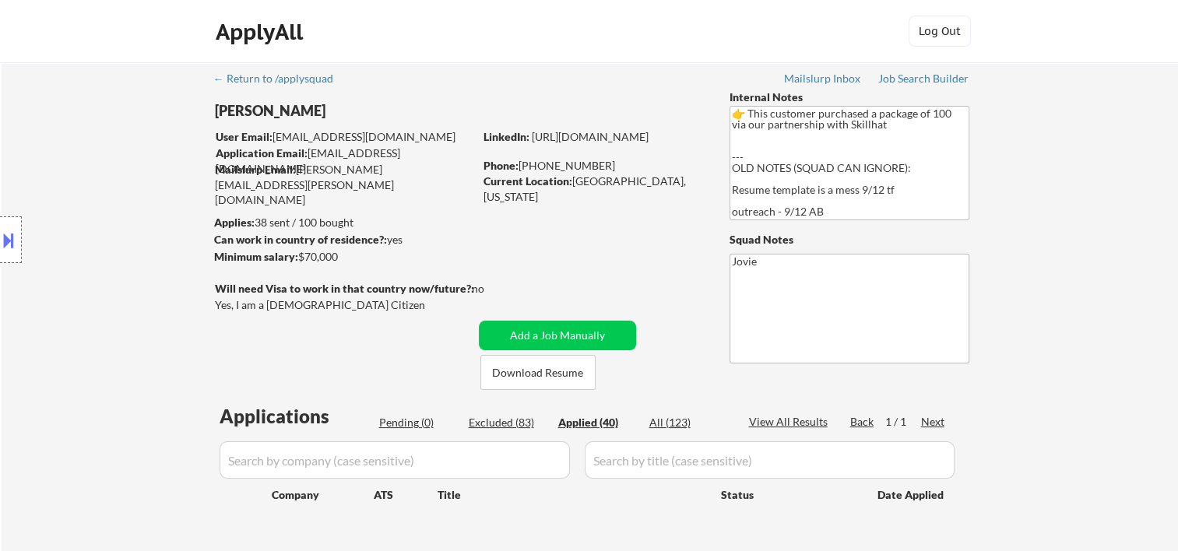
select select ""applied""
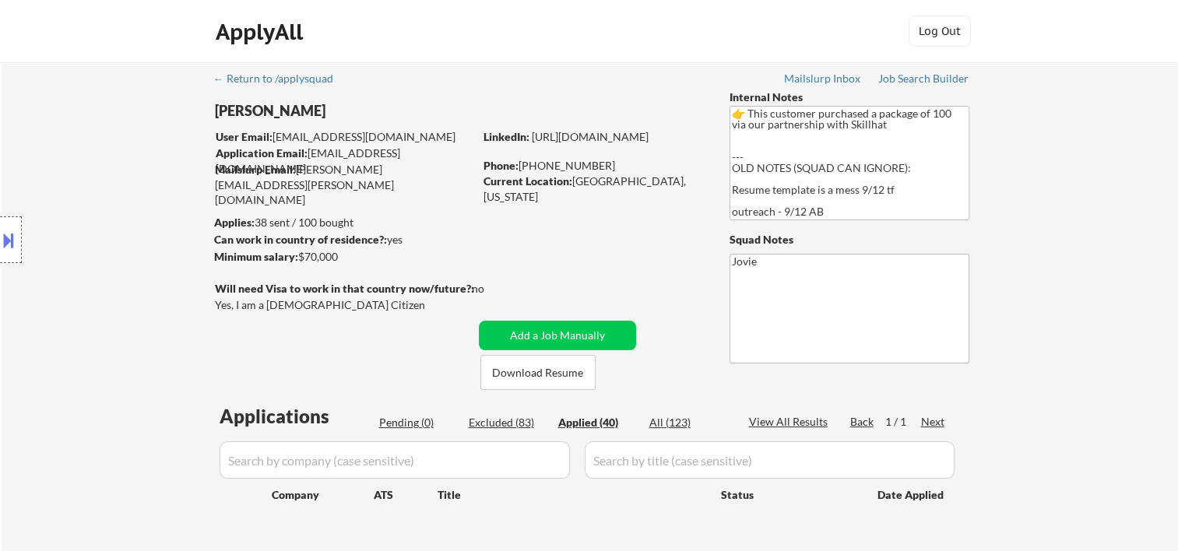
select select ""applied""
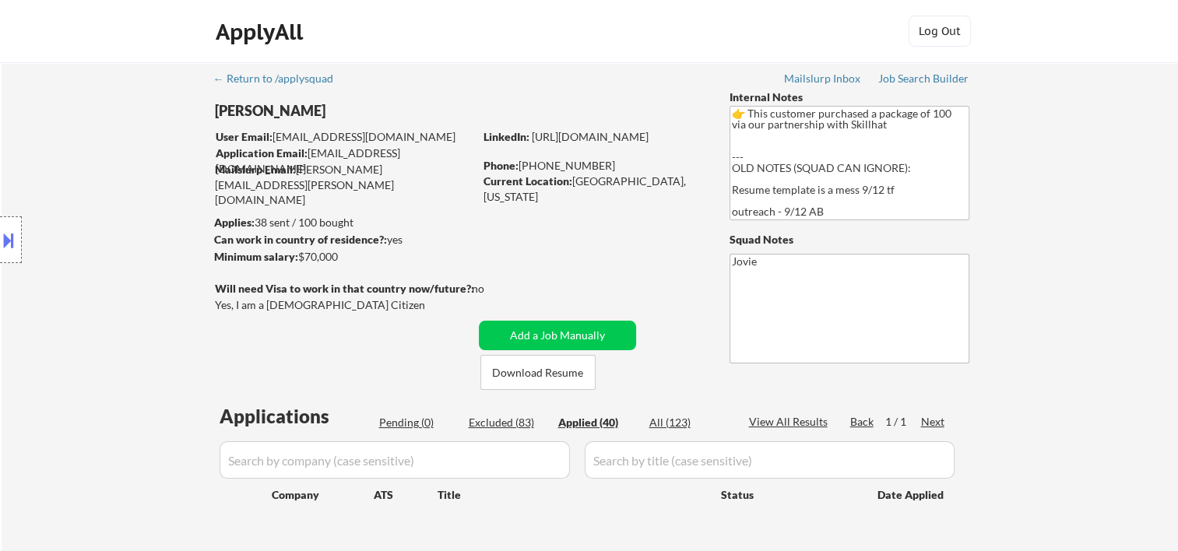
select select ""applied""
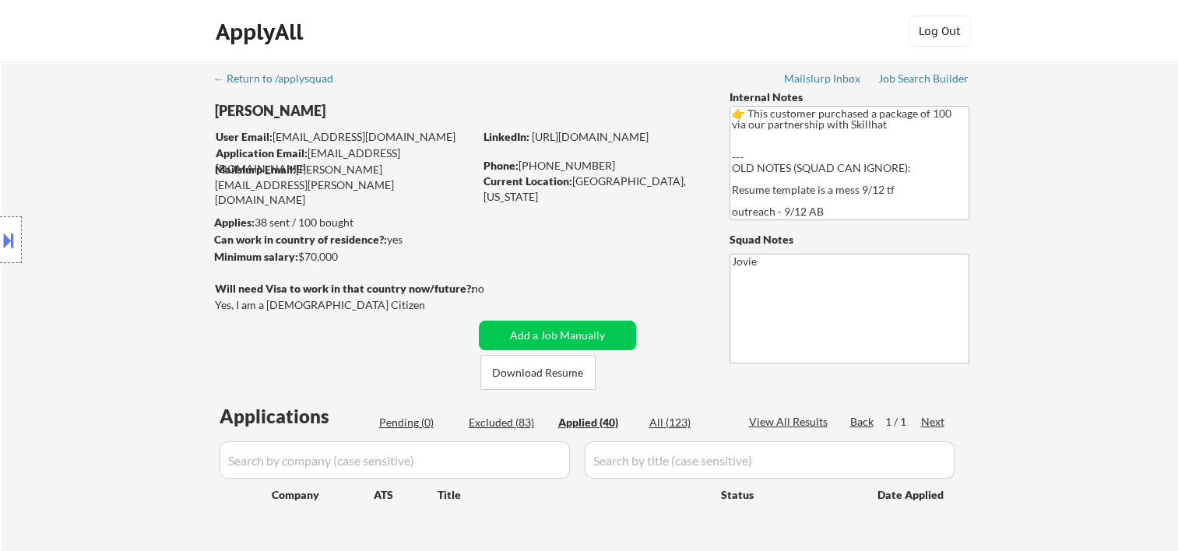
select select ""applied""
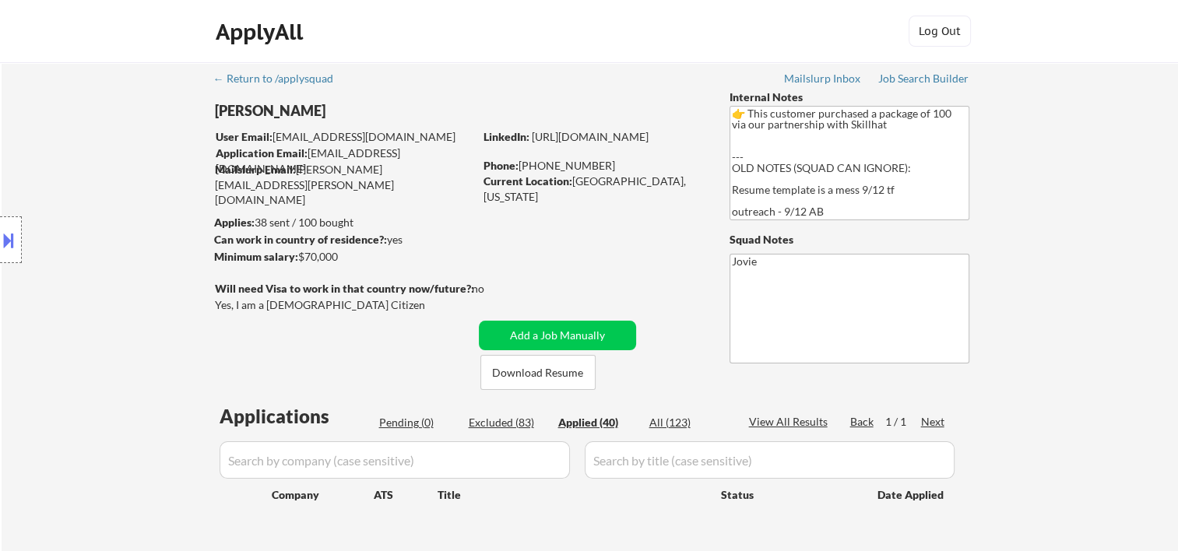
select select ""applied""
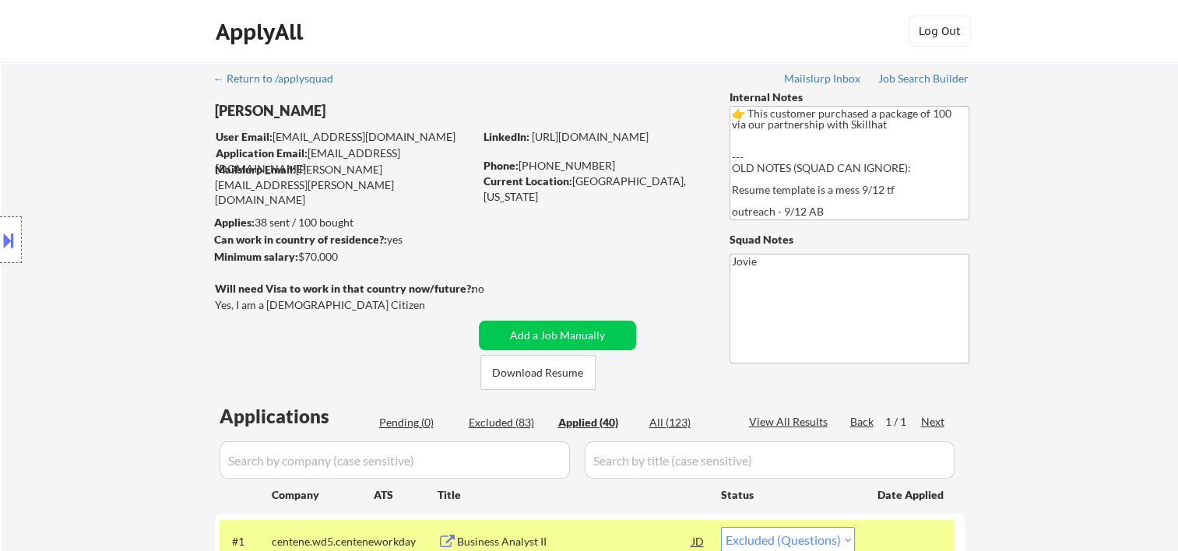
select select ""applied""
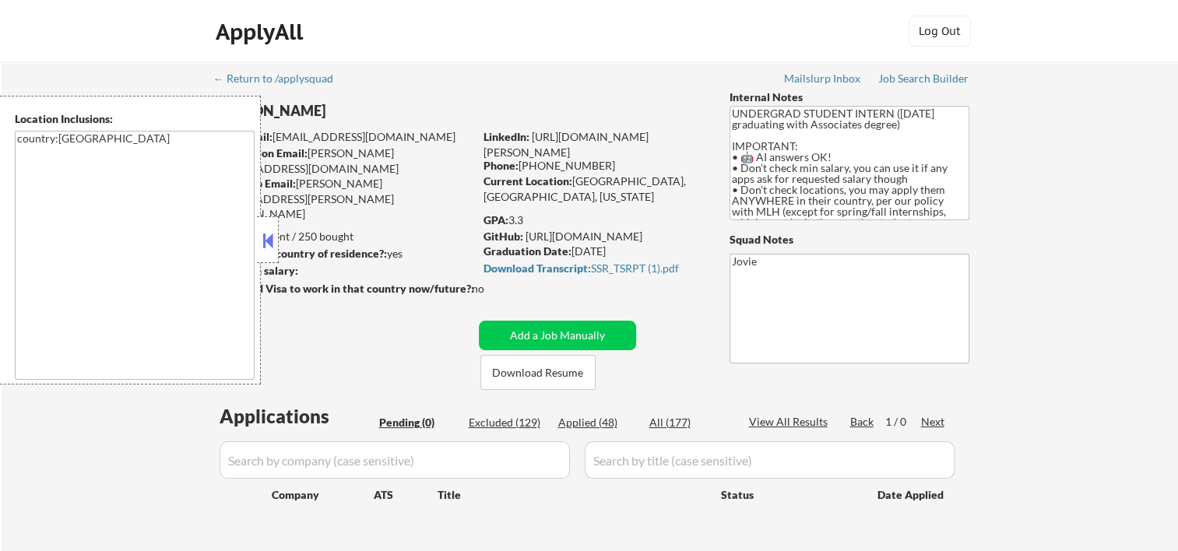
click at [273, 248] on button at bounding box center [267, 240] width 17 height 23
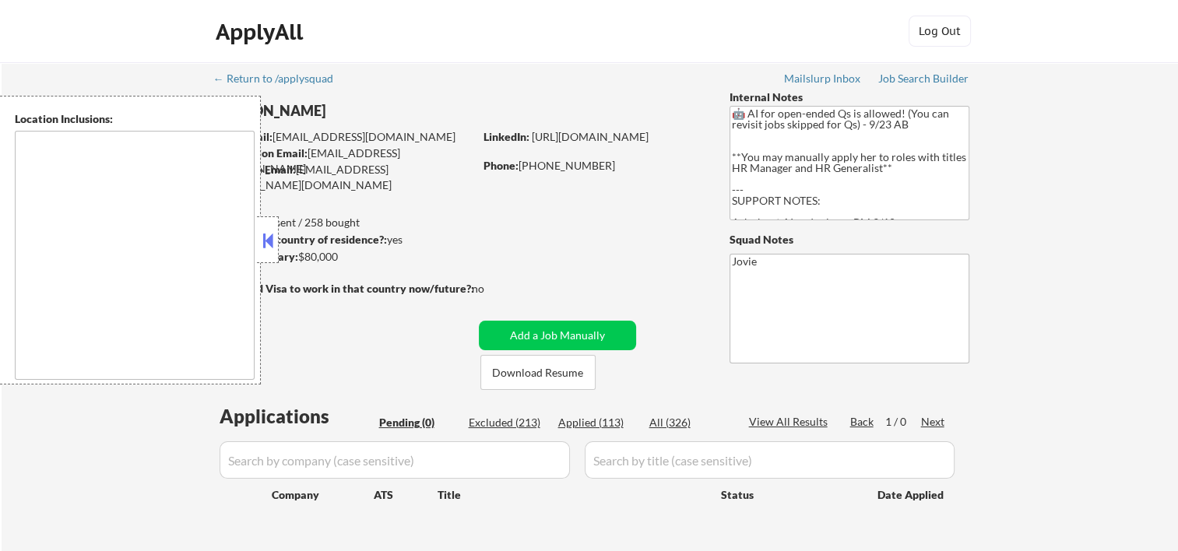
type textarea "[US_STATE], [GEOGRAPHIC_DATA] [GEOGRAPHIC_DATA], [GEOGRAPHIC_DATA] [GEOGRAPHIC_…"
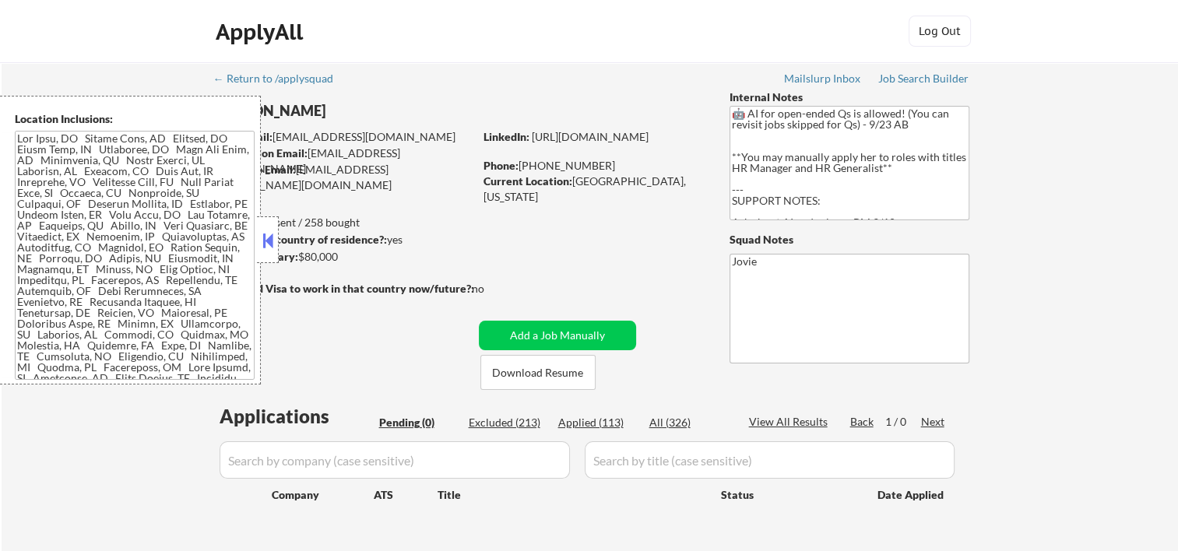
click at [264, 243] on button at bounding box center [267, 240] width 17 height 23
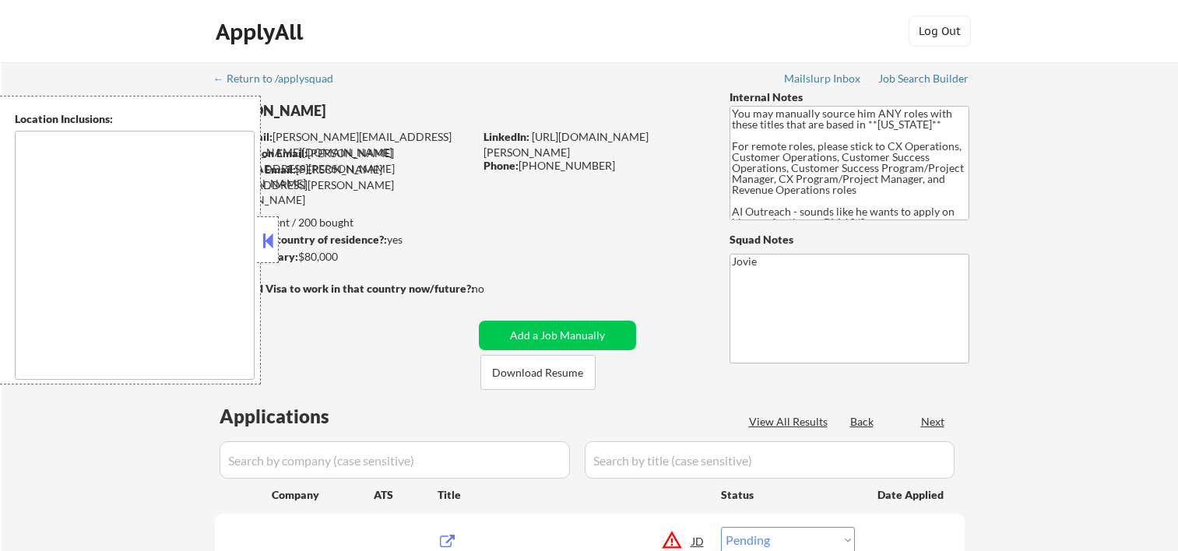
select select ""pending""
type textarea "[GEOGRAPHIC_DATA], [GEOGRAPHIC_DATA] [GEOGRAPHIC_DATA], [GEOGRAPHIC_DATA] [GEOG…"
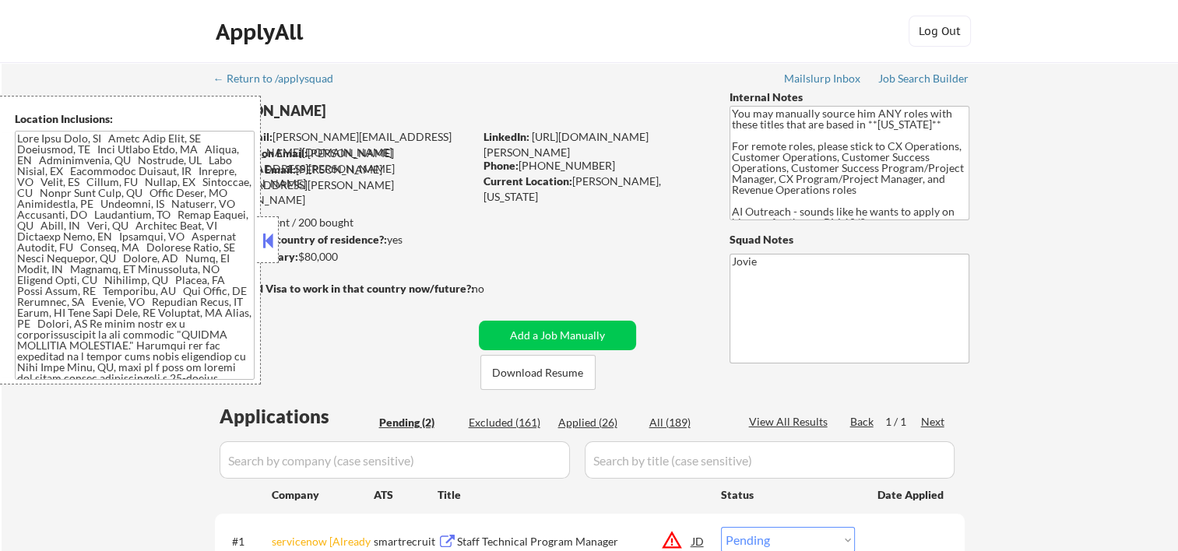
click at [268, 233] on button at bounding box center [267, 240] width 17 height 23
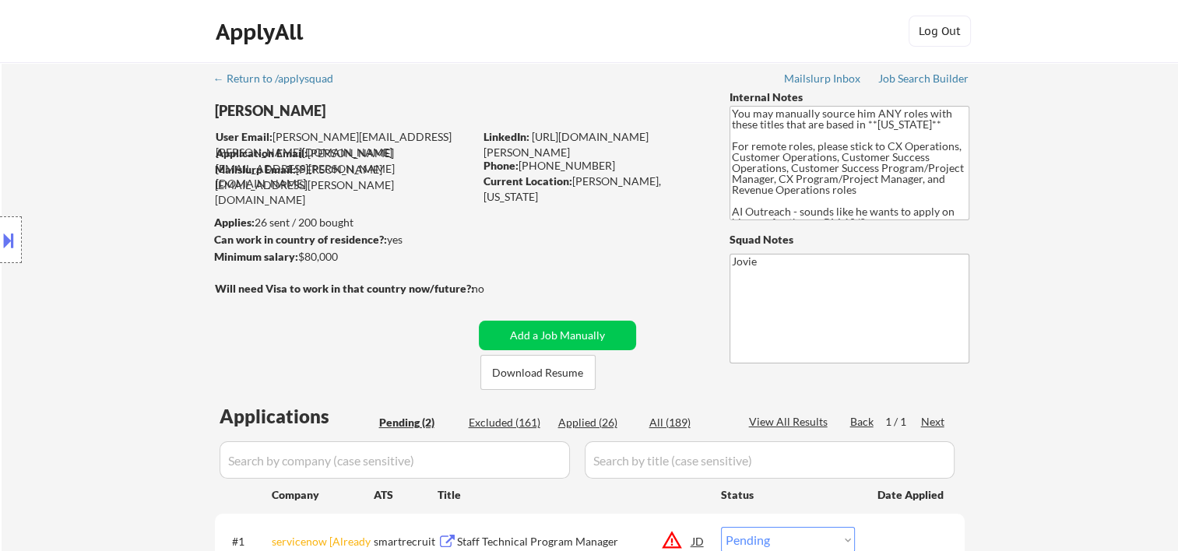
scroll to position [259, 0]
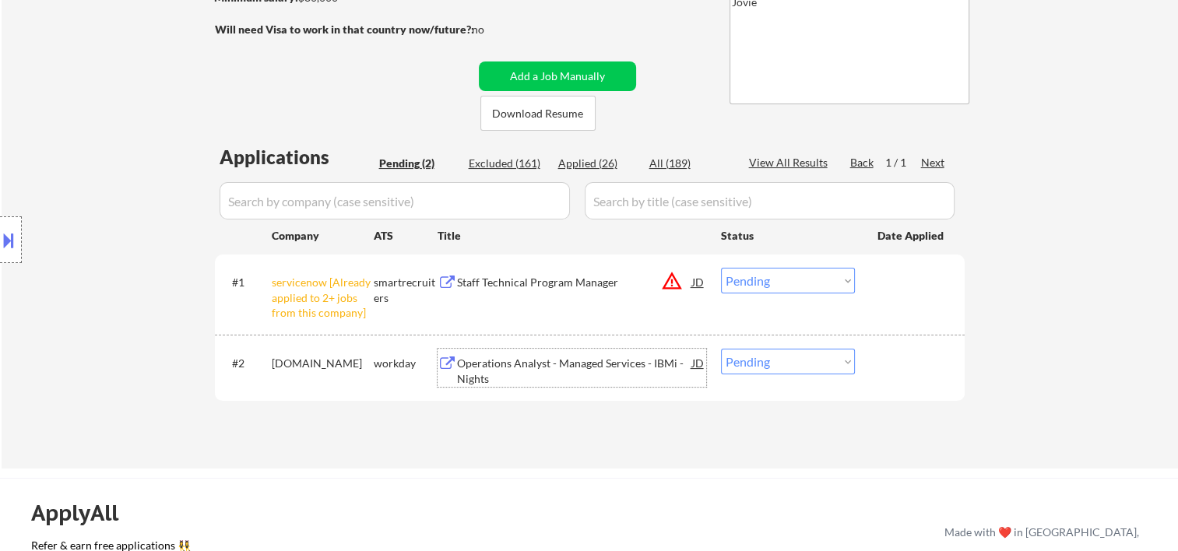
click at [527, 367] on div "Operations Analyst - Managed Services - IBMi - Nights" at bounding box center [574, 371] width 235 height 30
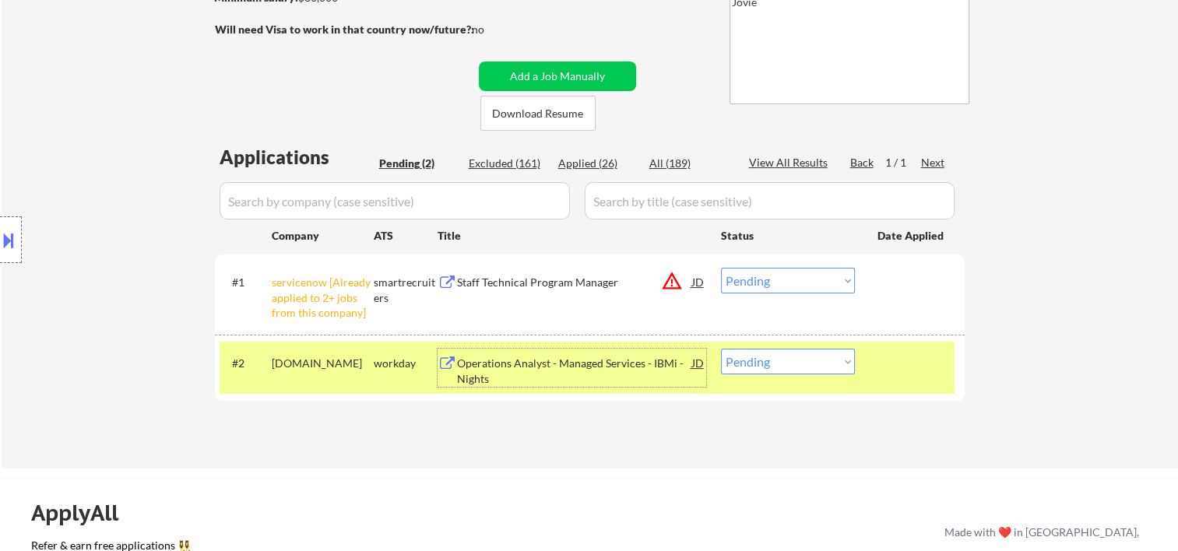
scroll to position [0, 0]
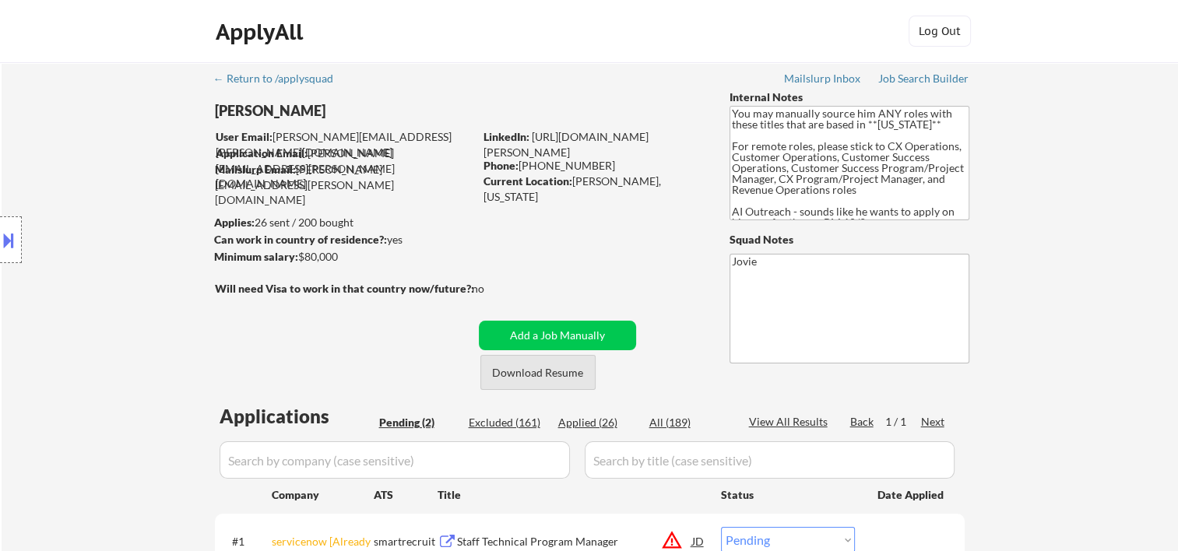
click at [546, 379] on button "Download Resume" at bounding box center [538, 372] width 115 height 35
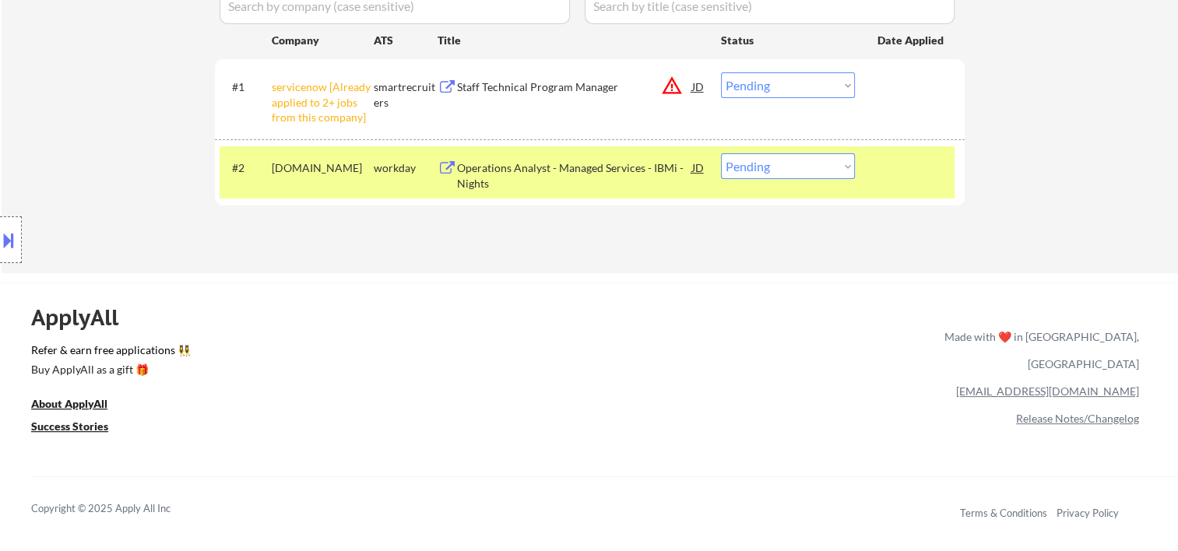
scroll to position [519, 0]
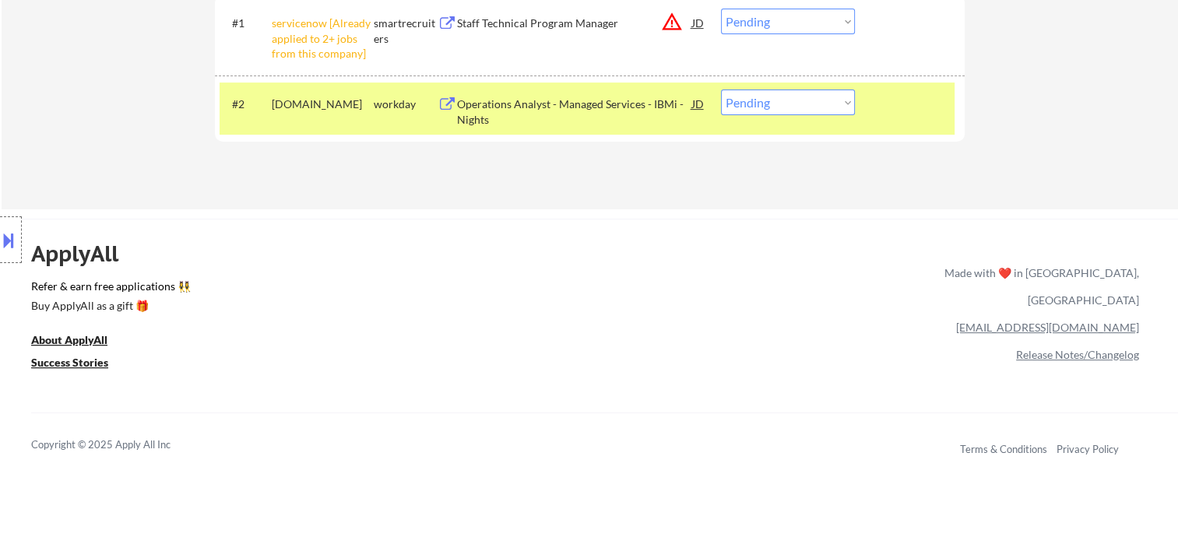
click at [847, 110] on select "Choose an option... Pending Applied Excluded (Questions) Excluded (Expired) Exc…" at bounding box center [788, 103] width 134 height 26
select select ""excluded__bad_match_""
click at [721, 90] on select "Choose an option... Pending Applied Excluded (Questions) Excluded (Expired) Exc…" at bounding box center [788, 103] width 134 height 26
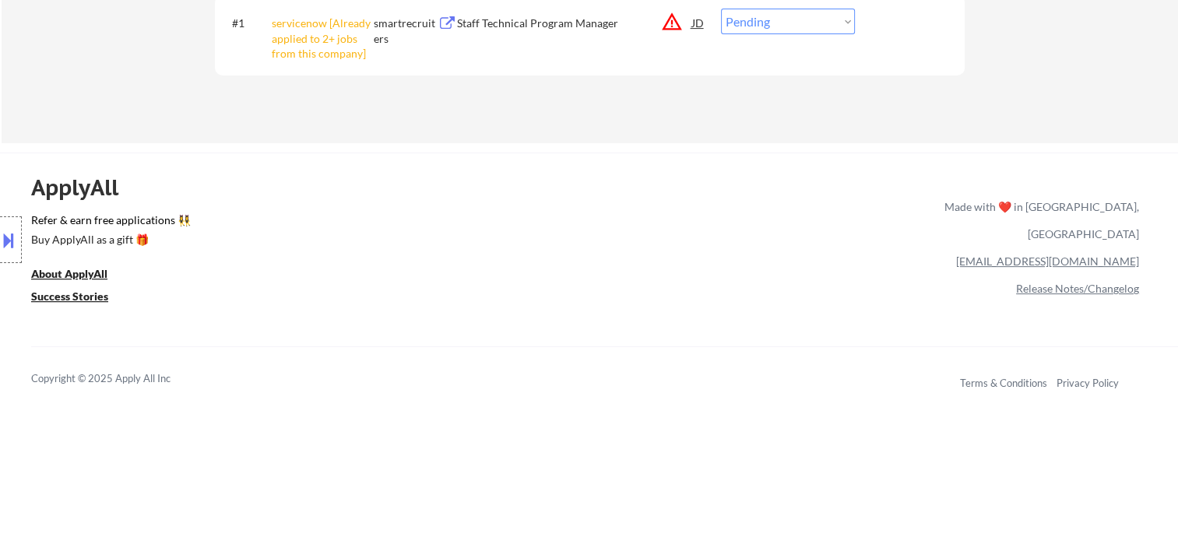
scroll to position [259, 0]
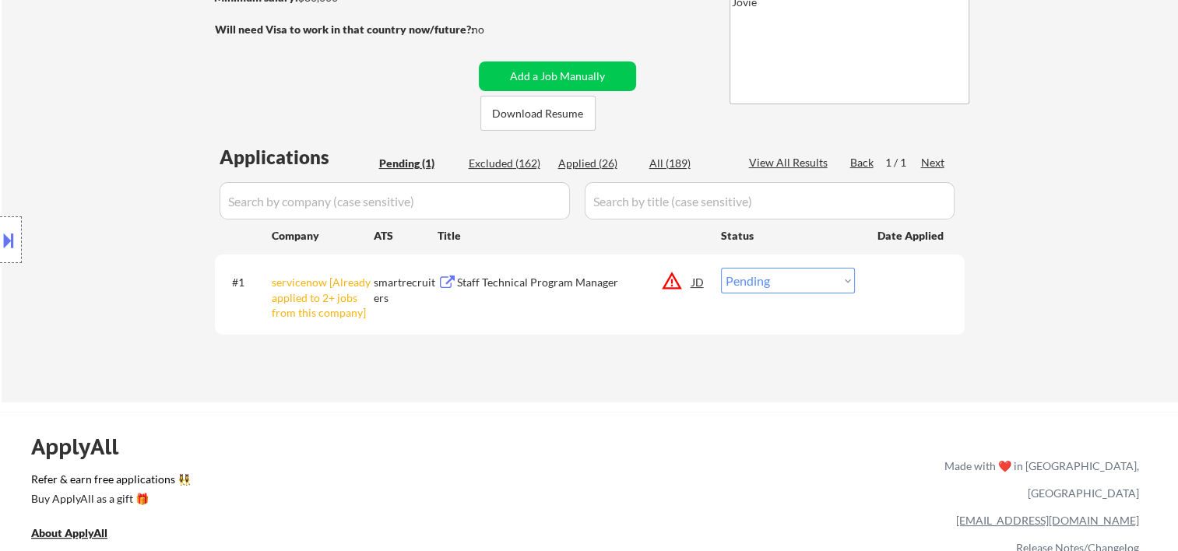
drag, startPoint x: 879, startPoint y: 310, endPoint x: 829, endPoint y: 308, distance: 49.9
click at [879, 310] on div "#1 servicenow [Already applied to 2+ jobs from this company] smartrecruiters St…" at bounding box center [587, 294] width 735 height 67
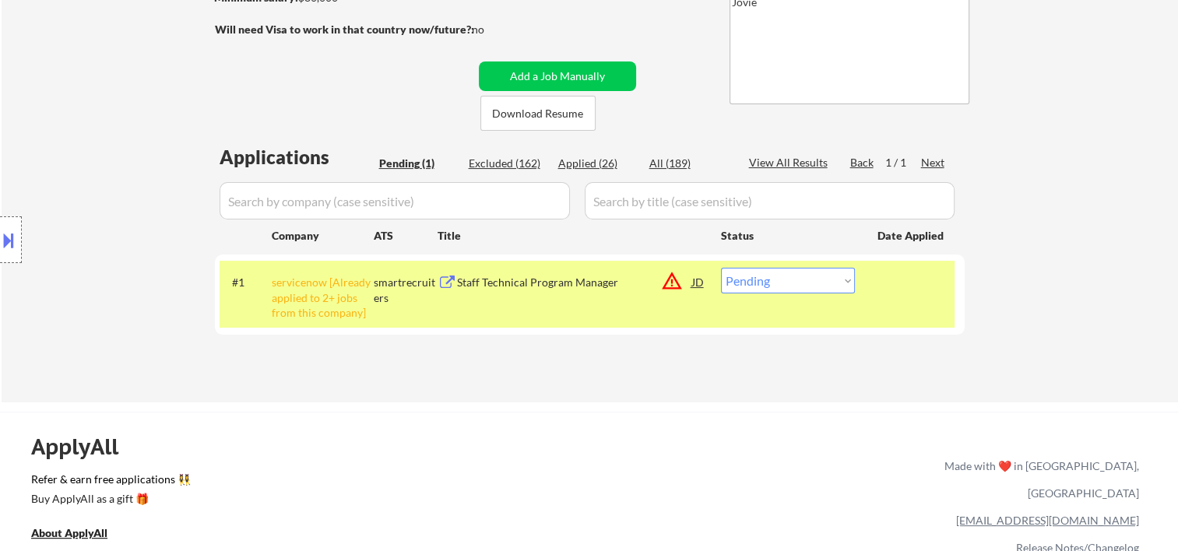
click at [569, 293] on div "Staff Technical Program Manager" at bounding box center [574, 282] width 235 height 28
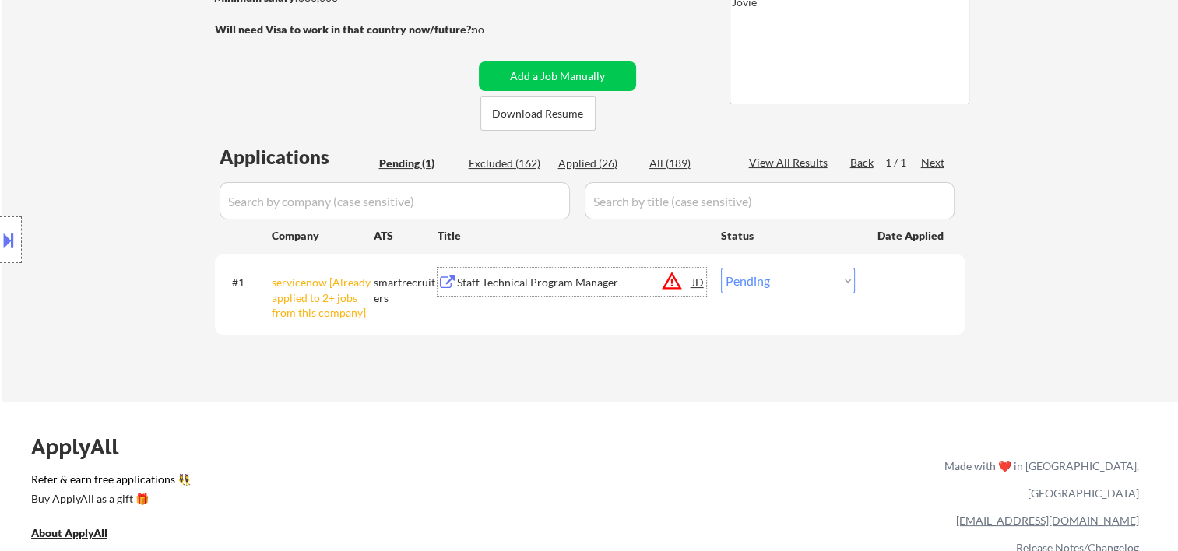
click at [872, 266] on div "#1 servicenow [Already applied to 2+ jobs from this company] smartrecruiters St…" at bounding box center [587, 294] width 735 height 67
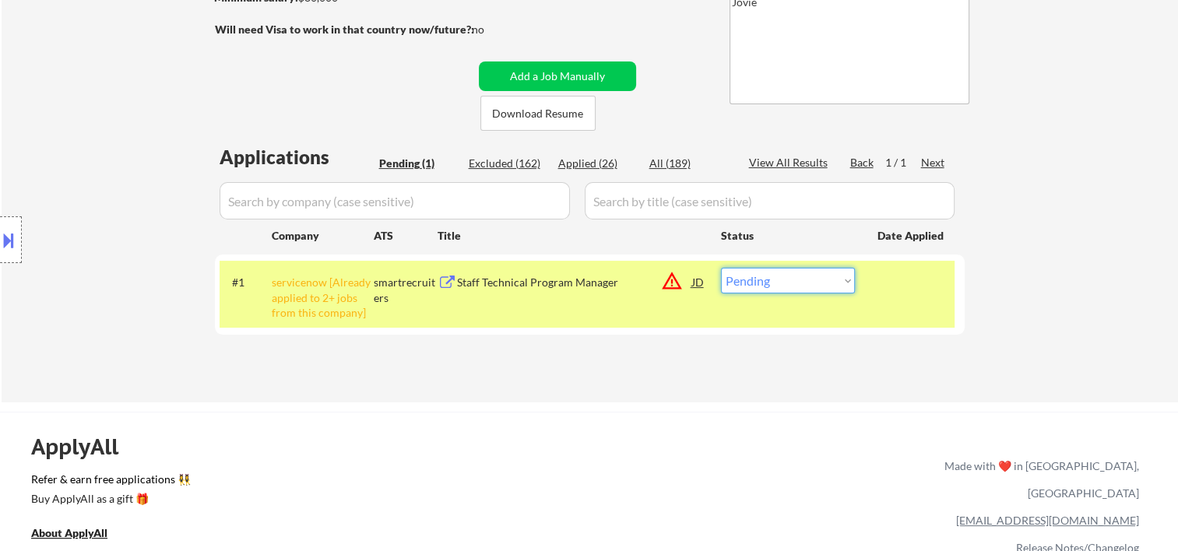
click at [843, 284] on select "Choose an option... Pending Applied Excluded (Questions) Excluded (Expired) Exc…" at bounding box center [788, 281] width 134 height 26
select select ""excluded__bad_match_""
click at [721, 268] on select "Choose an option... Pending Applied Excluded (Questions) Excluded (Expired) Exc…" at bounding box center [788, 281] width 134 height 26
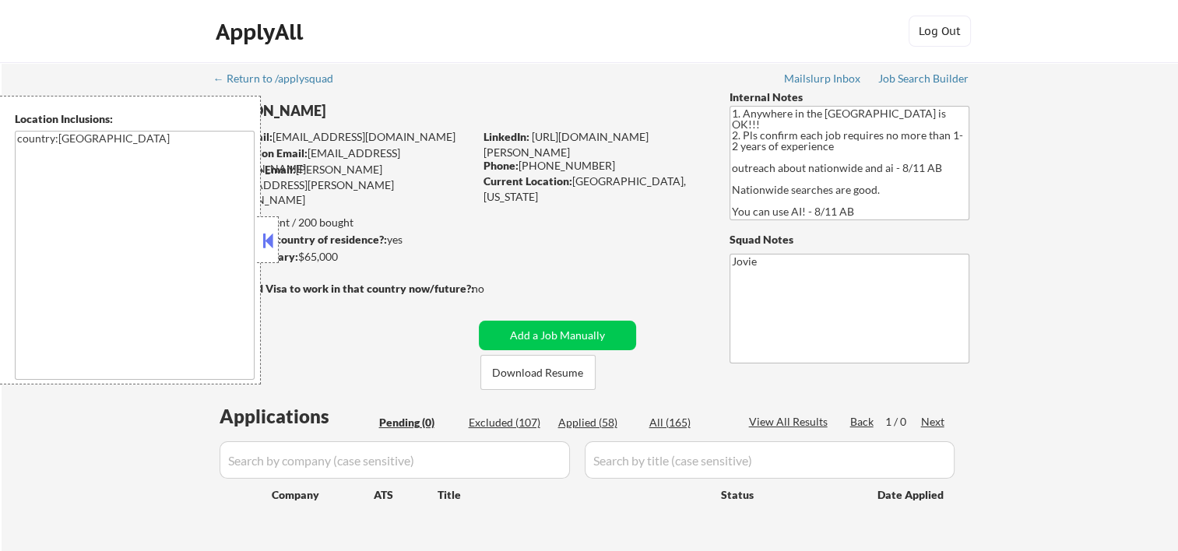
click at [270, 234] on button at bounding box center [267, 240] width 17 height 23
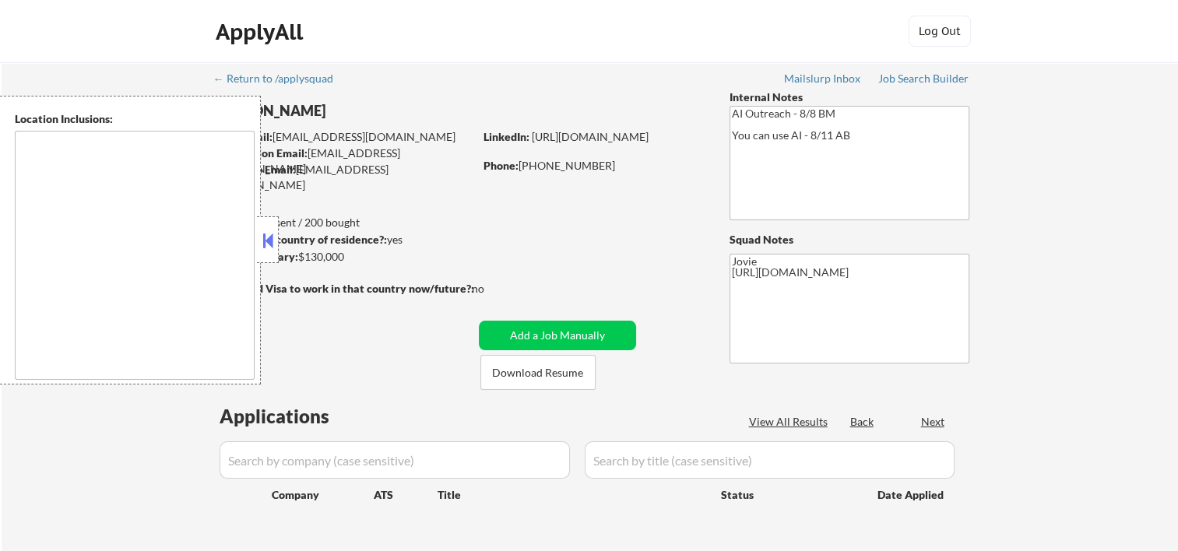
type textarea "remote"
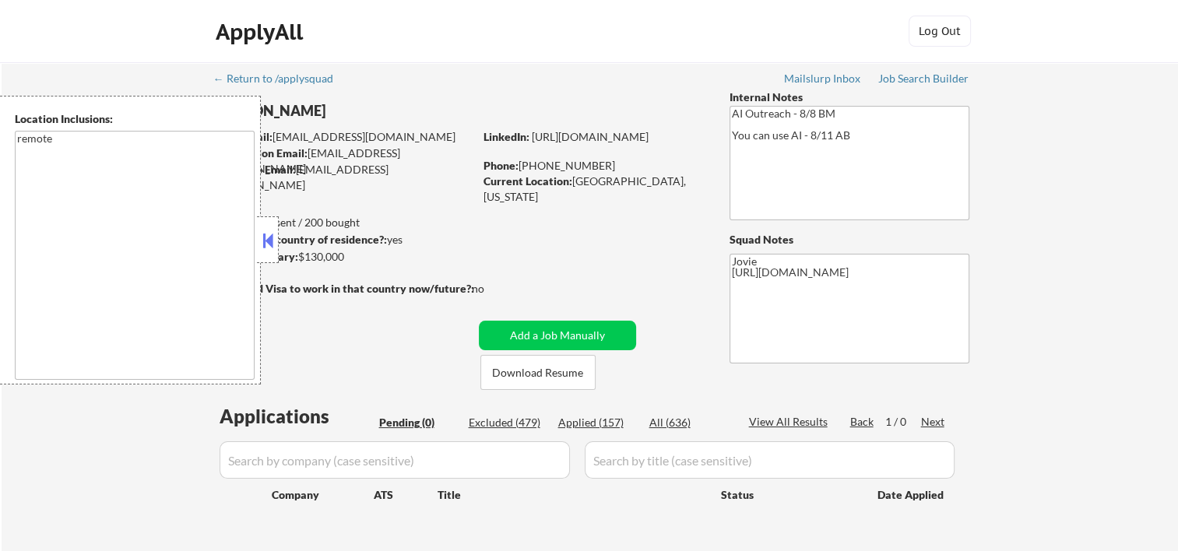
click at [273, 234] on button at bounding box center [267, 240] width 17 height 23
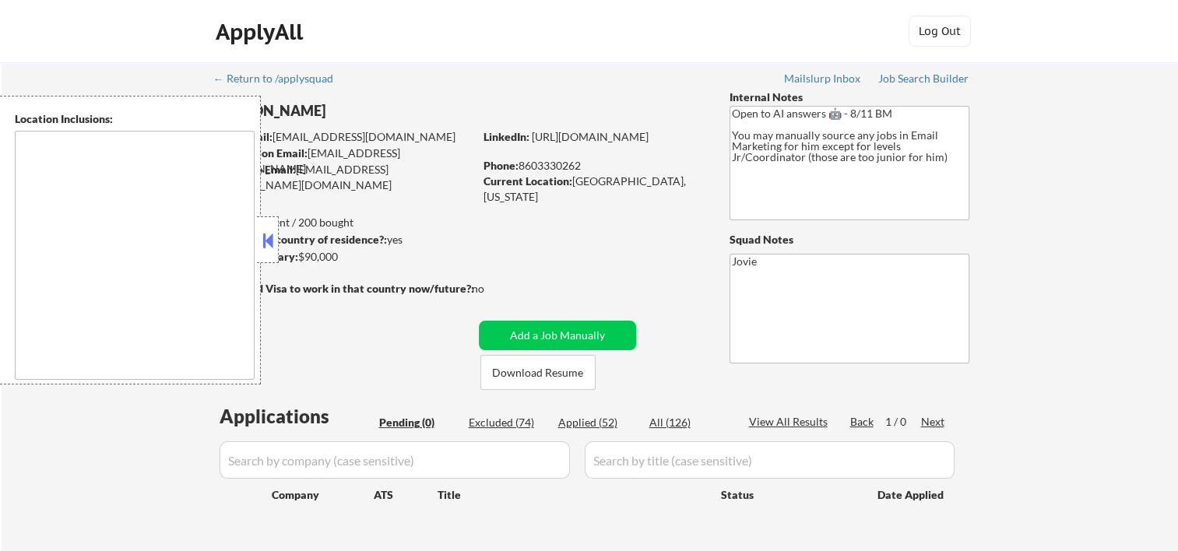
click at [262, 251] on button at bounding box center [267, 240] width 17 height 23
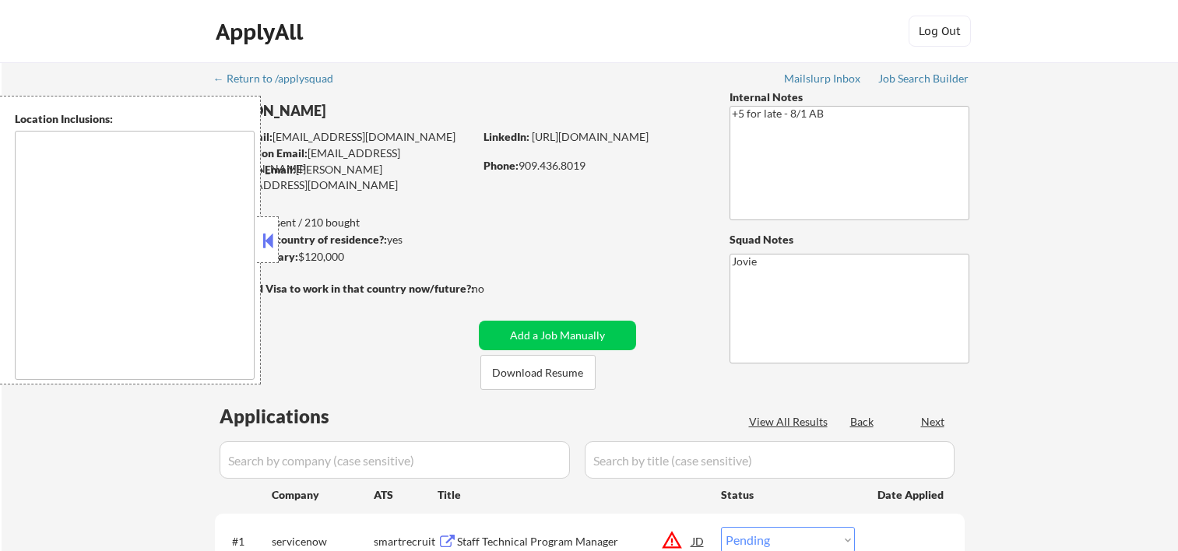
select select ""pending""
type textarea "Loremip Dolor, SI Amet Consectet, AD Elitsed Doei, TE Incididu, UT Labor Etdolo…"
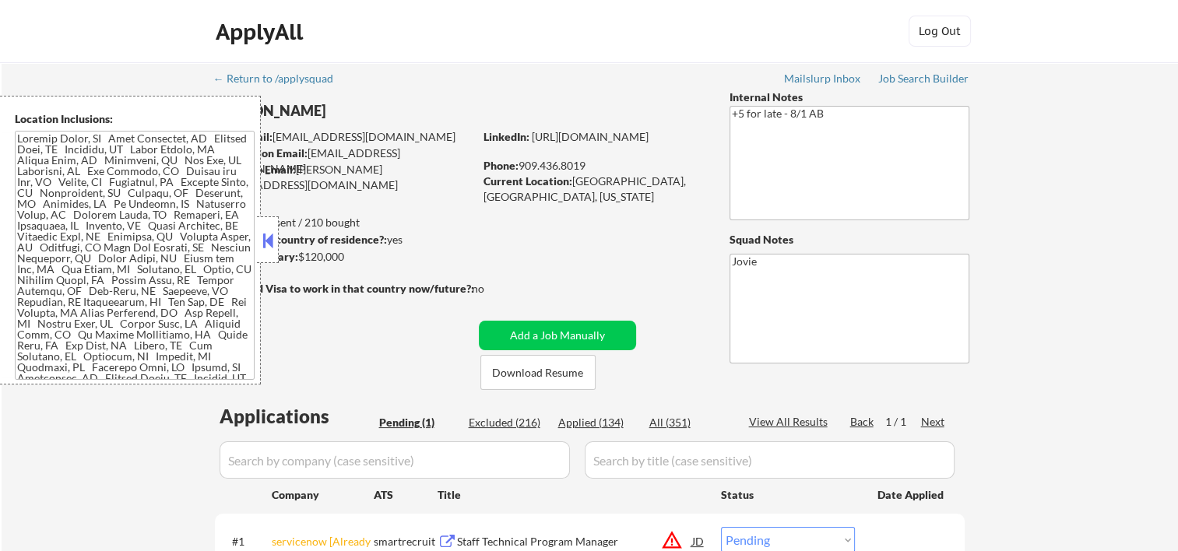
click at [274, 248] on button at bounding box center [267, 240] width 17 height 23
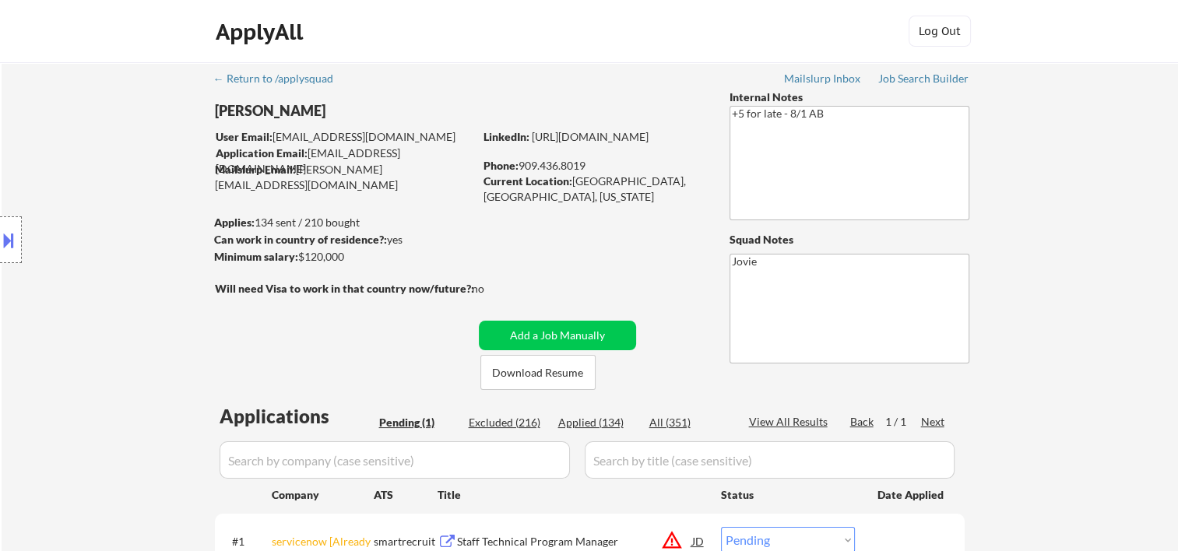
scroll to position [259, 0]
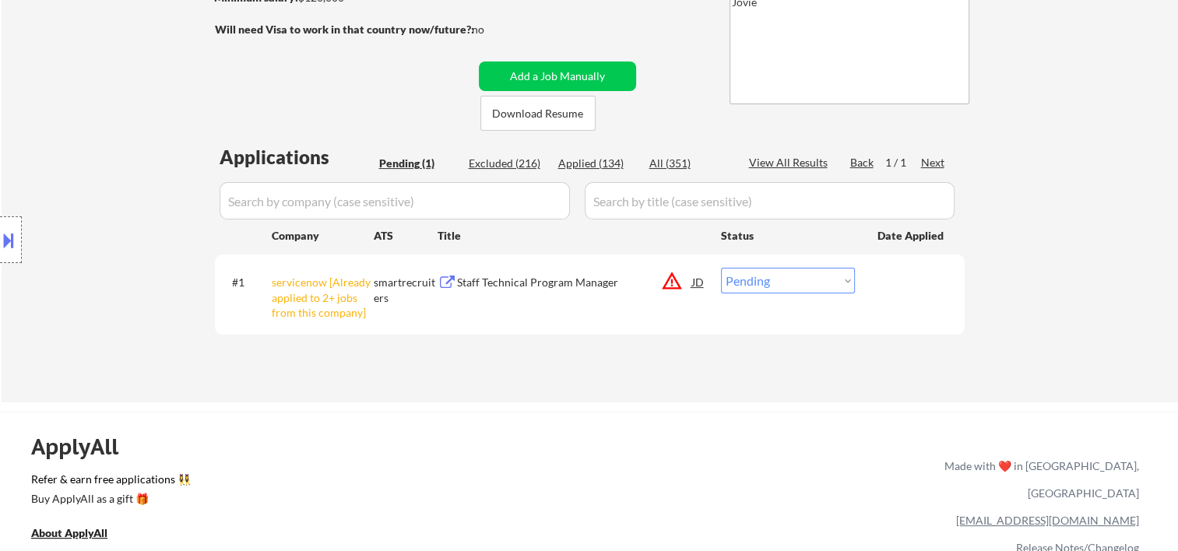
drag, startPoint x: 704, startPoint y: 17, endPoint x: 663, endPoint y: 37, distance: 45.6
click at [702, 19] on div "← Return to /applysquad Mailslurp Inbox Job Search Builder [PERSON_NAME] Tall U…" at bounding box center [590, 96] width 777 height 587
click at [534, 109] on button "Download Resume" at bounding box center [538, 113] width 115 height 35
click at [486, 271] on div "Staff Technical Program Manager" at bounding box center [574, 282] width 235 height 28
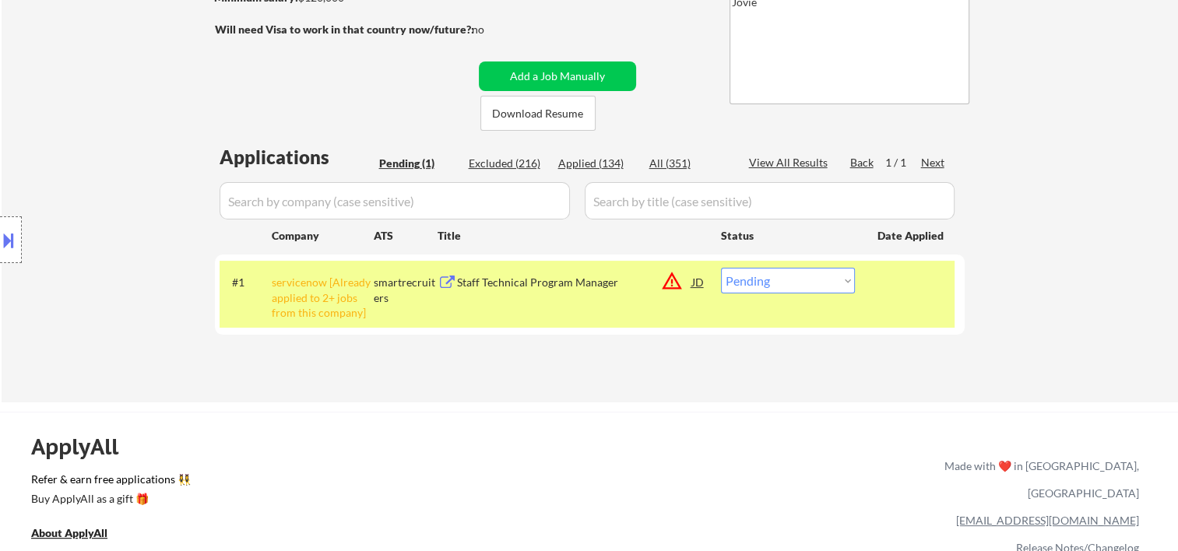
click at [12, 244] on button at bounding box center [8, 240] width 17 height 26
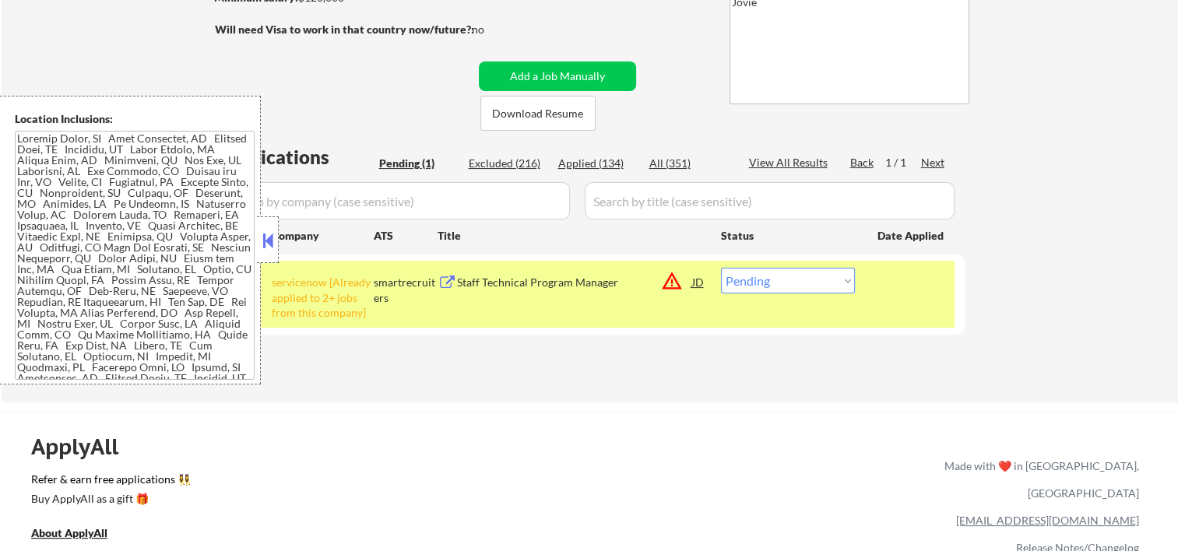
click at [265, 245] on button at bounding box center [267, 240] width 17 height 23
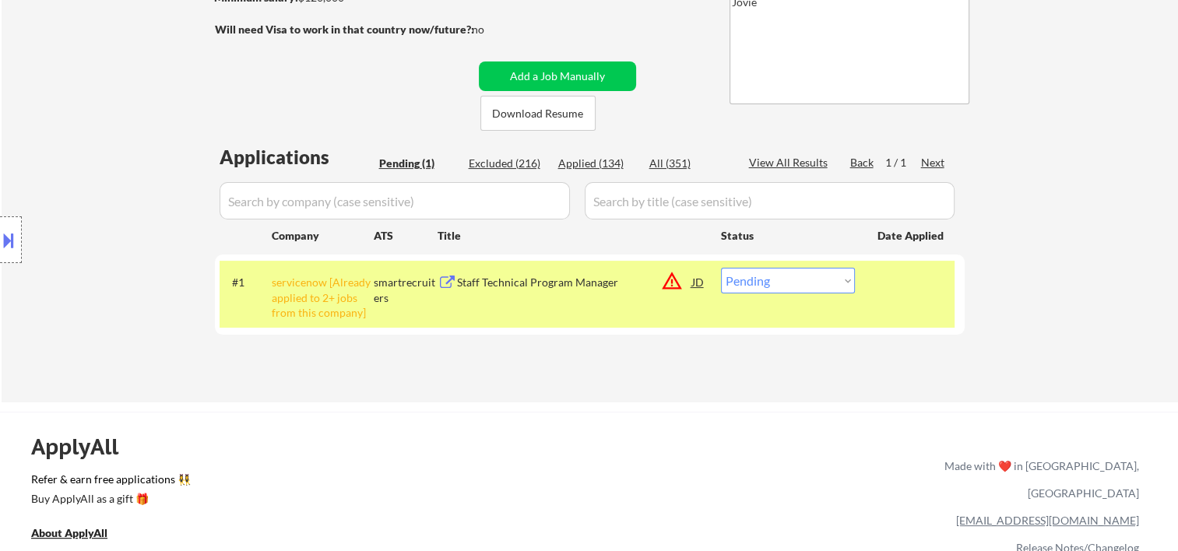
click at [461, 294] on div "Staff Technical Program Manager" at bounding box center [574, 282] width 235 height 28
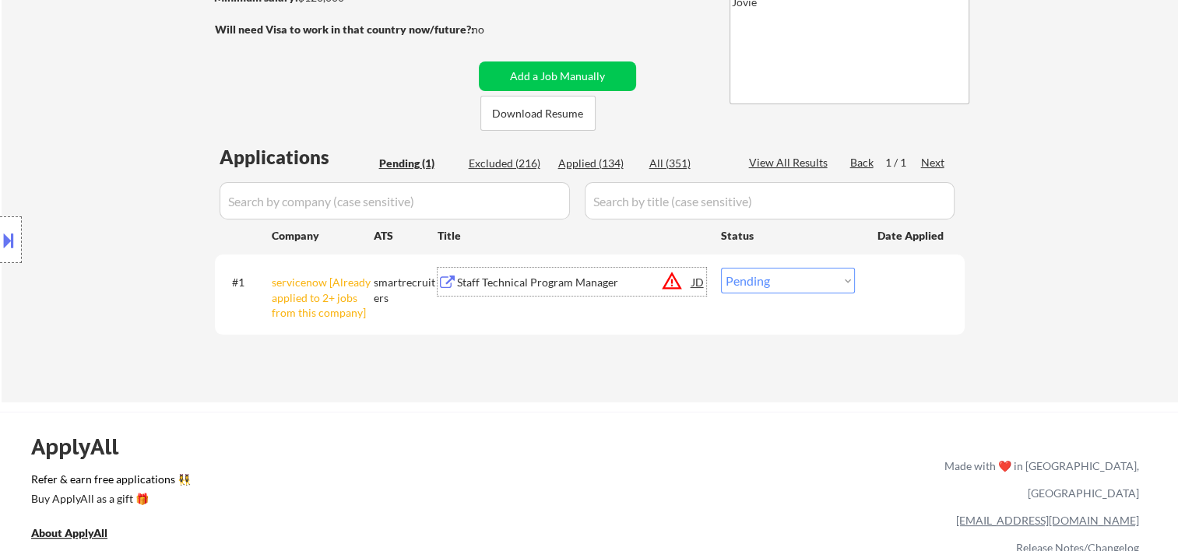
click at [6, 234] on button at bounding box center [8, 240] width 17 height 26
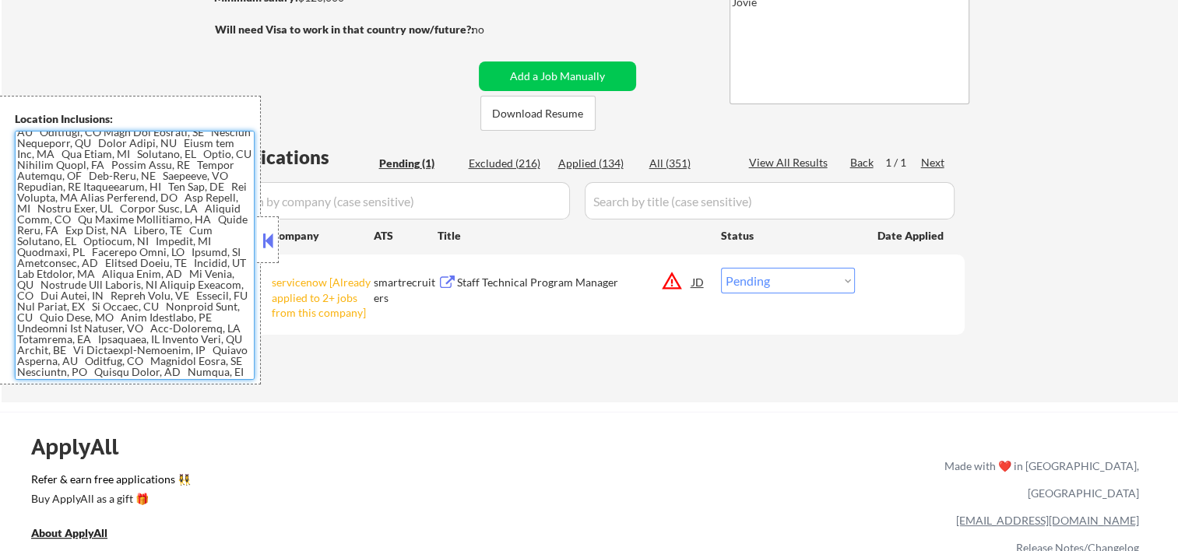
scroll to position [136, 0]
click at [269, 234] on button at bounding box center [267, 240] width 17 height 23
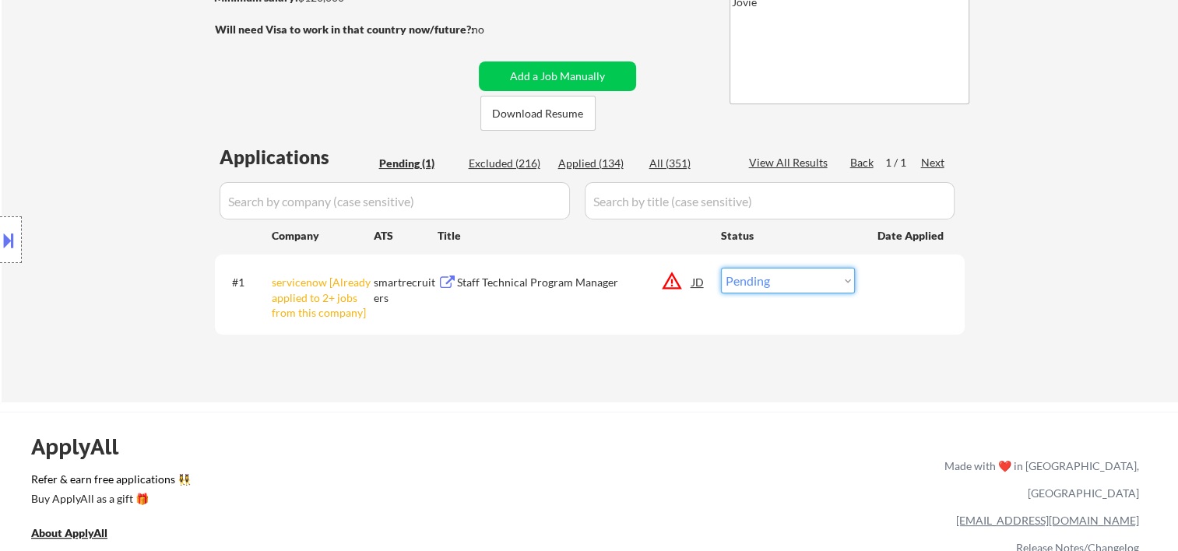
click at [789, 276] on select "Choose an option... Pending Applied Excluded (Questions) Excluded (Expired) Exc…" at bounding box center [788, 281] width 134 height 26
select select ""excluded""
click at [721, 268] on select "Choose an option... Pending Applied Excluded (Questions) Excluded (Expired) Exc…" at bounding box center [788, 281] width 134 height 26
click at [851, 287] on select "Choose an option... Pending Applied Excluded (Questions) Excluded (Expired) Exc…" at bounding box center [788, 281] width 134 height 26
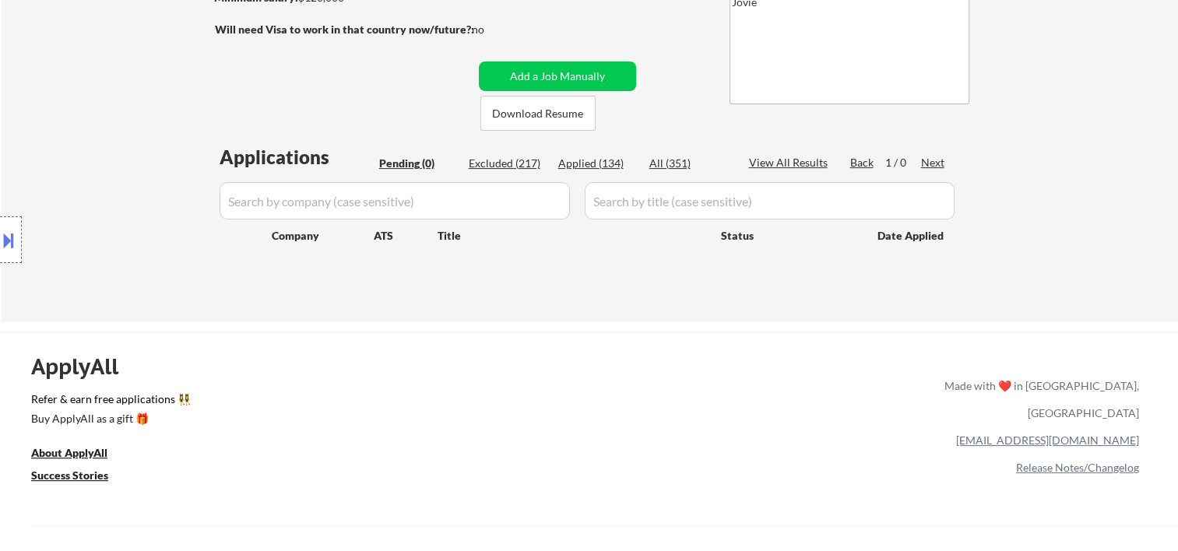
click at [514, 160] on div "Excluded (217)" at bounding box center [508, 164] width 78 height 16
select select ""excluded__other_""
select select ""excluded__expired_""
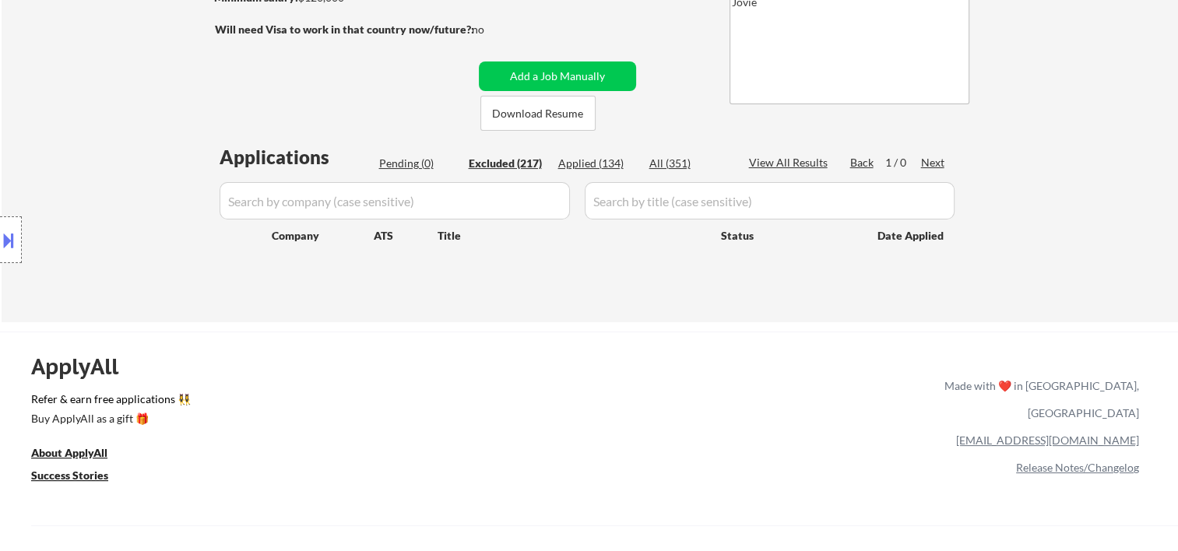
select select ""excluded__expired_""
select select ""excluded__bad_match_""
select select ""excluded__expired_""
select select ""excluded""
select select ""excluded__bad_match_""
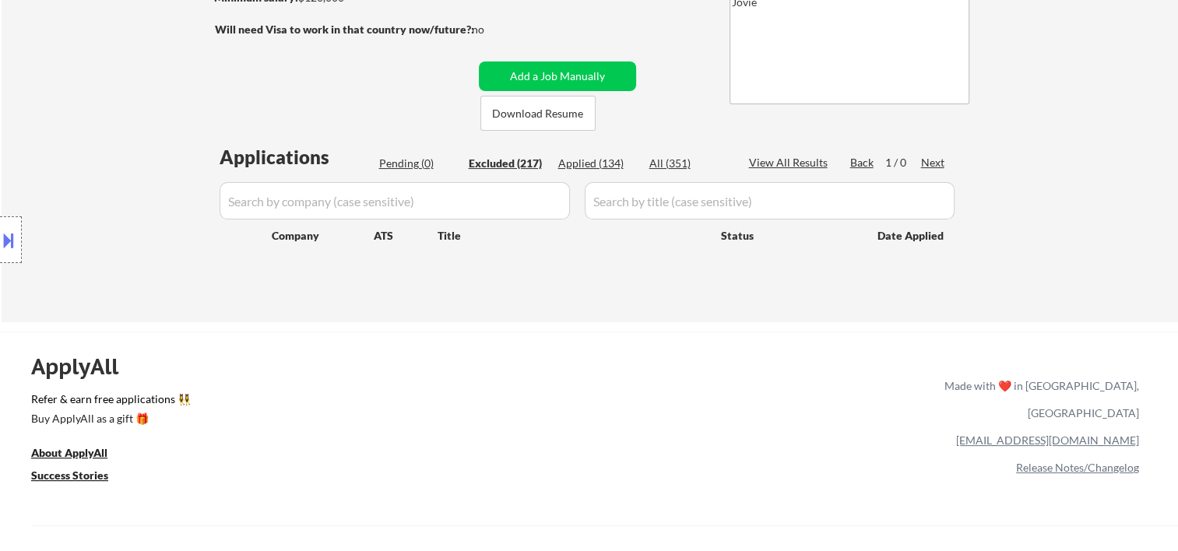
select select ""excluded__bad_match_""
select select ""excluded__expired_""
select select ""excluded__bad_match_""
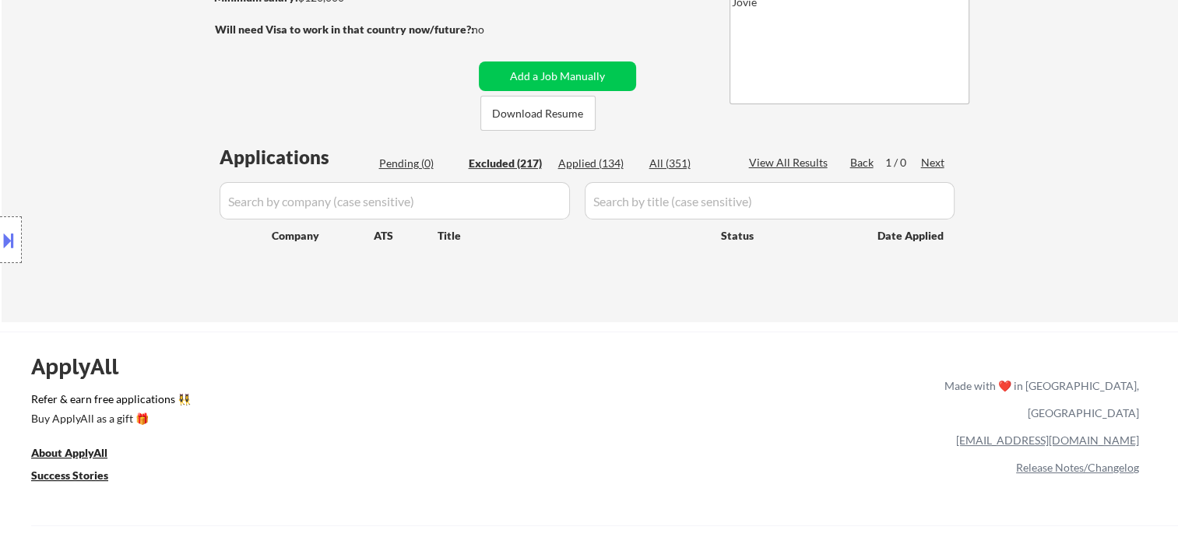
select select ""excluded__expired_""
select select ""excluded__bad_match_""
select select ""excluded__expired_""
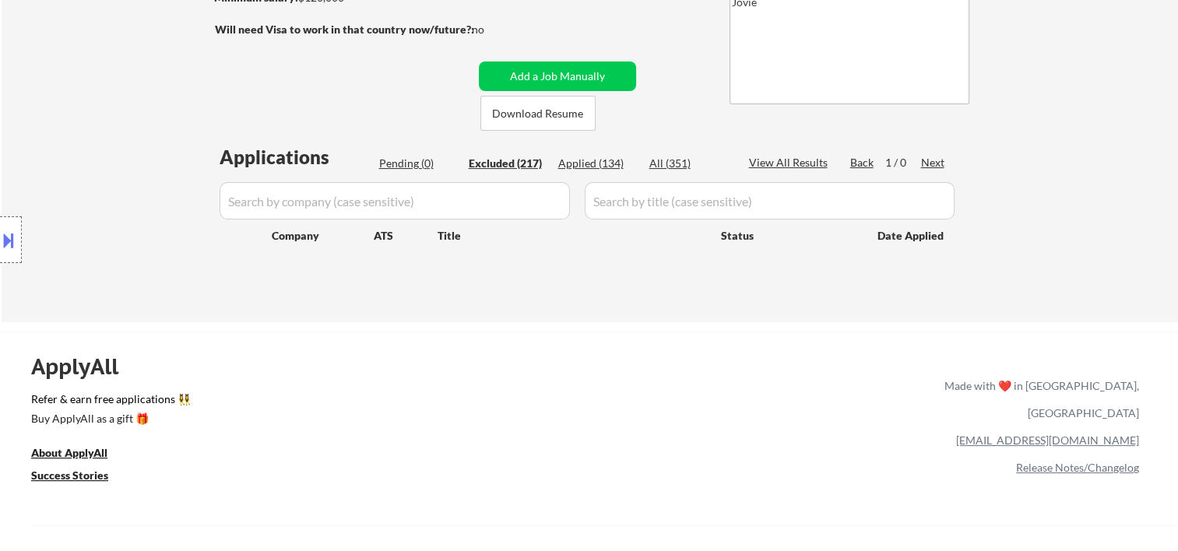
select select ""excluded__bad_match_""
select select ""excluded__expired_""
select select ""excluded__bad_match_""
select select ""excluded__expired_""
select select ""excluded__bad_match_""
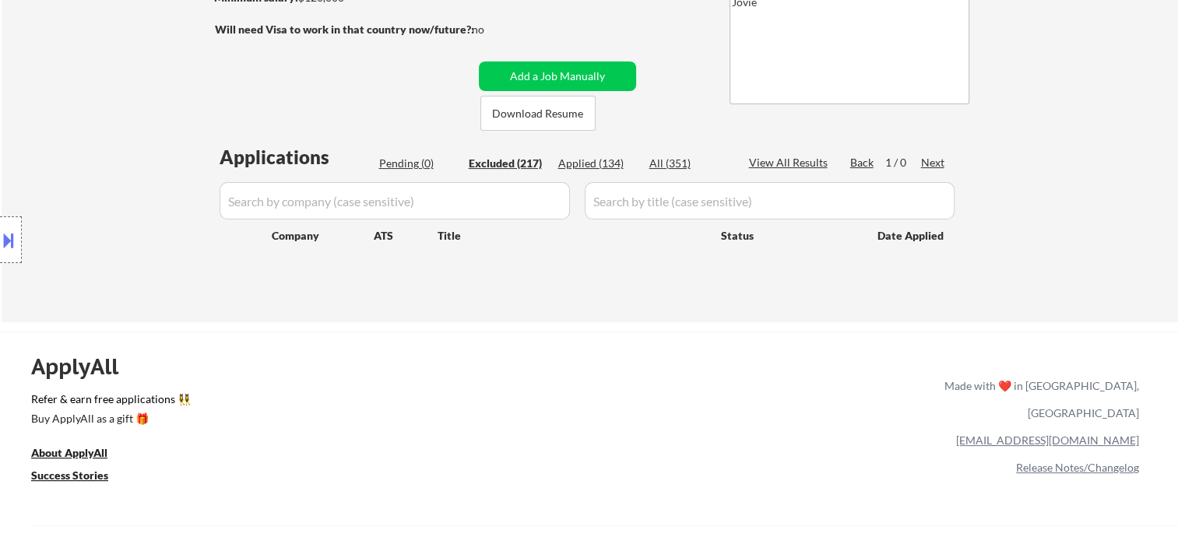
select select ""excluded__bad_match_""
select select ""excluded__expired_""
select select ""excluded""
select select ""excluded__bad_match_""
select select ""excluded__expired_""
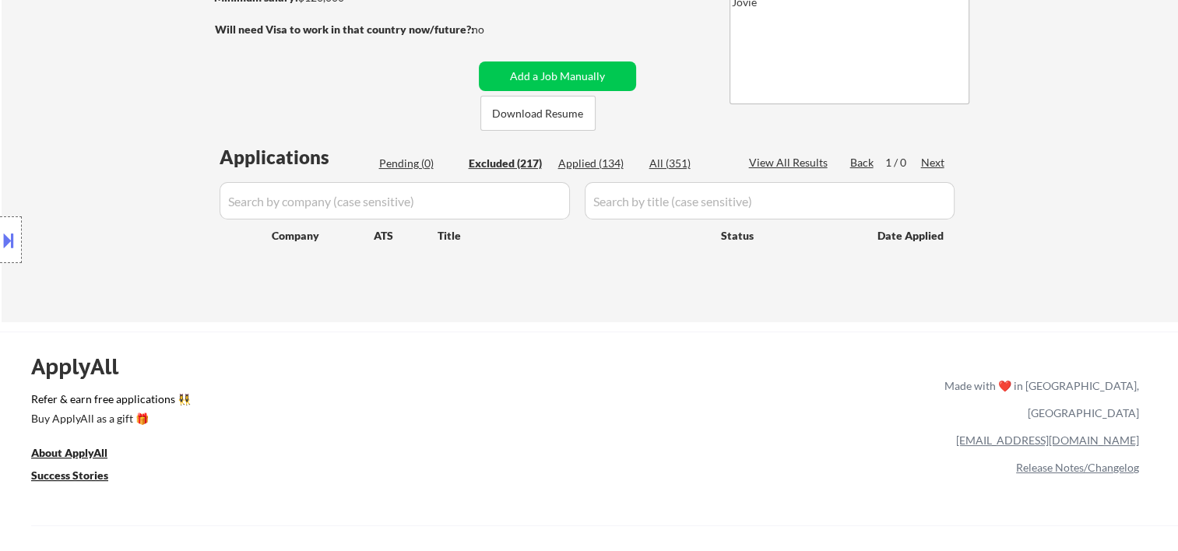
select select ""excluded__bad_match_""
select select ""excluded__expired_""
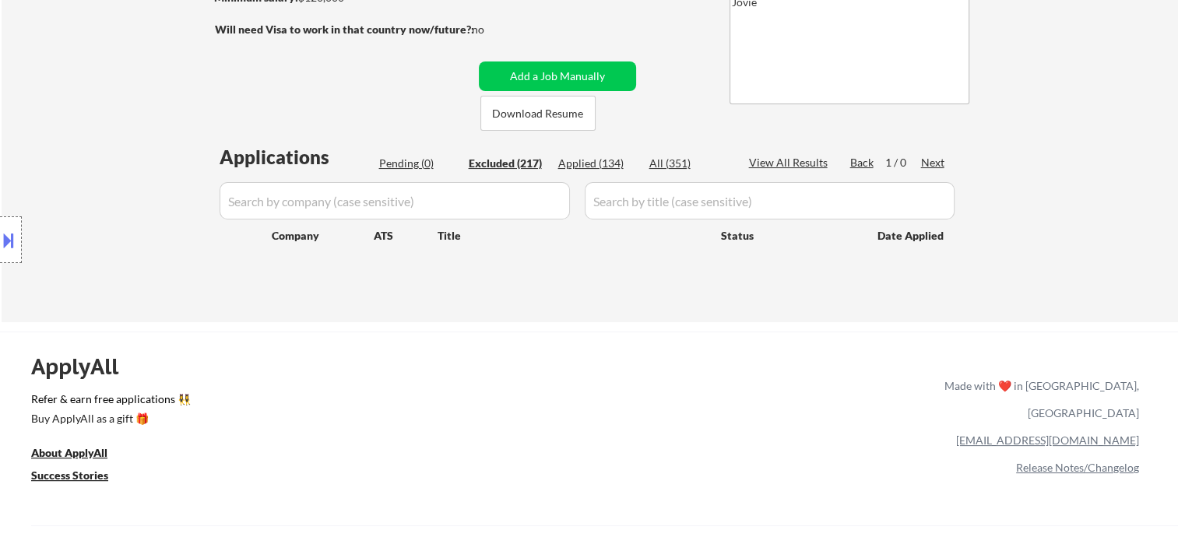
select select ""excluded__expired_""
select select ""excluded__bad_match_""
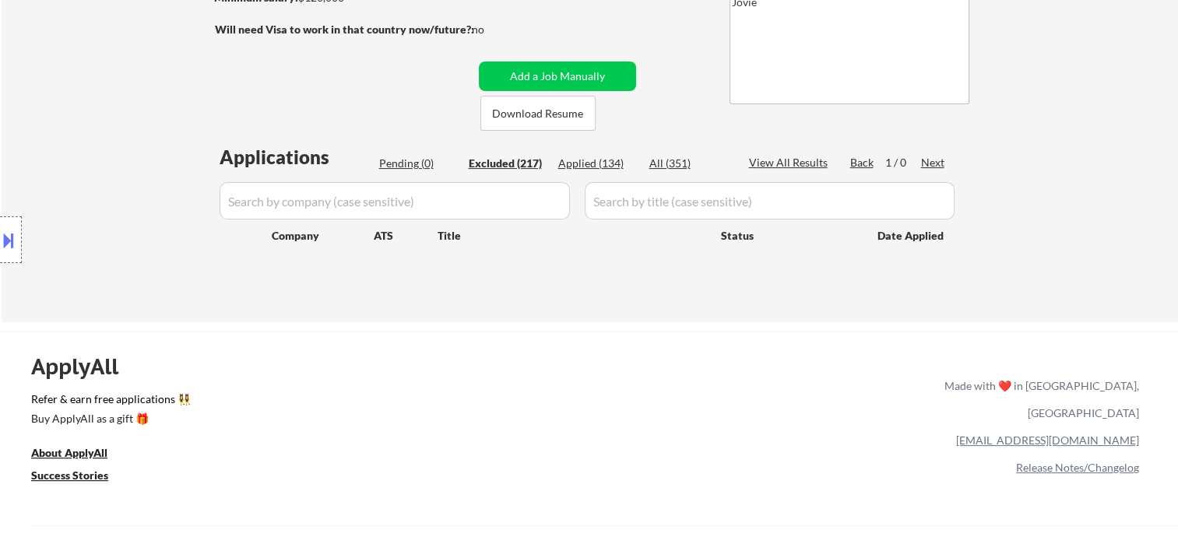
select select ""excluded__bad_match_""
select select ""excluded__expired_""
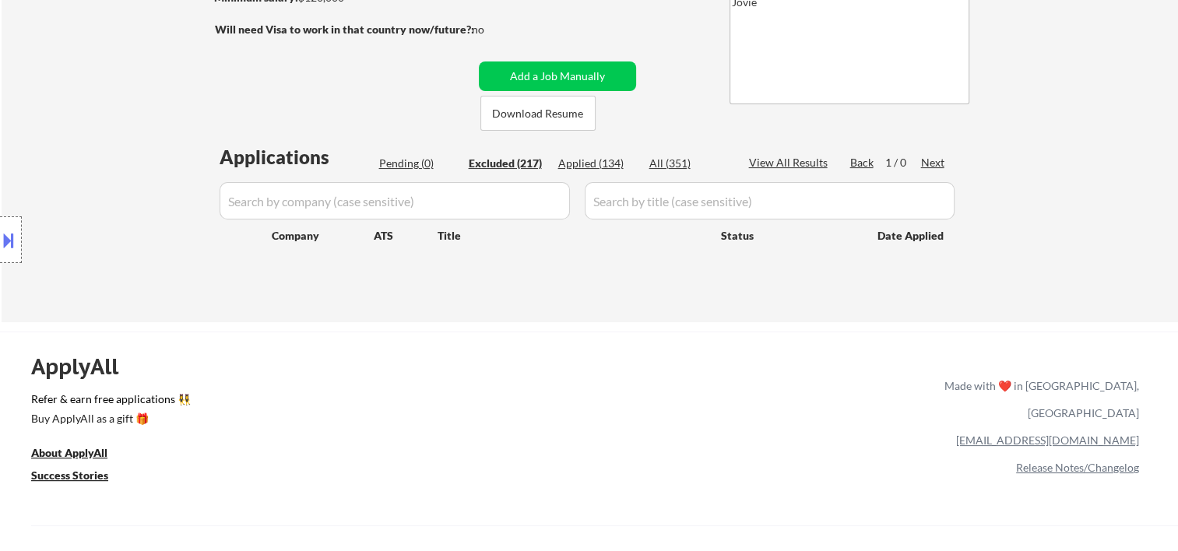
select select ""excluded__bad_match_""
select select ""excluded__location_""
select select ""excluded__expired_""
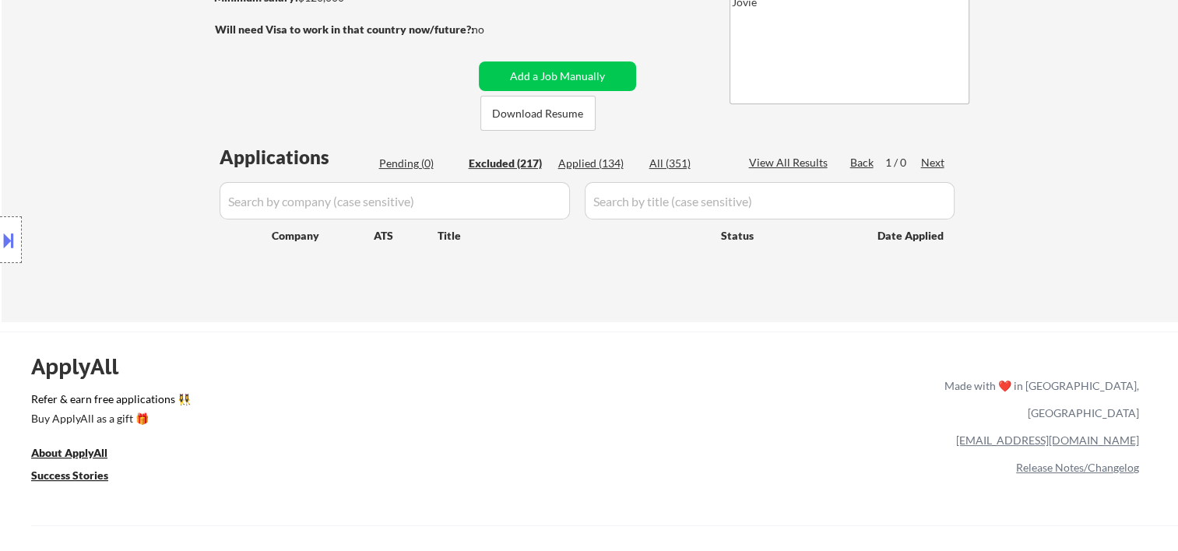
select select ""excluded__bad_match_""
select select ""excluded__expired_""
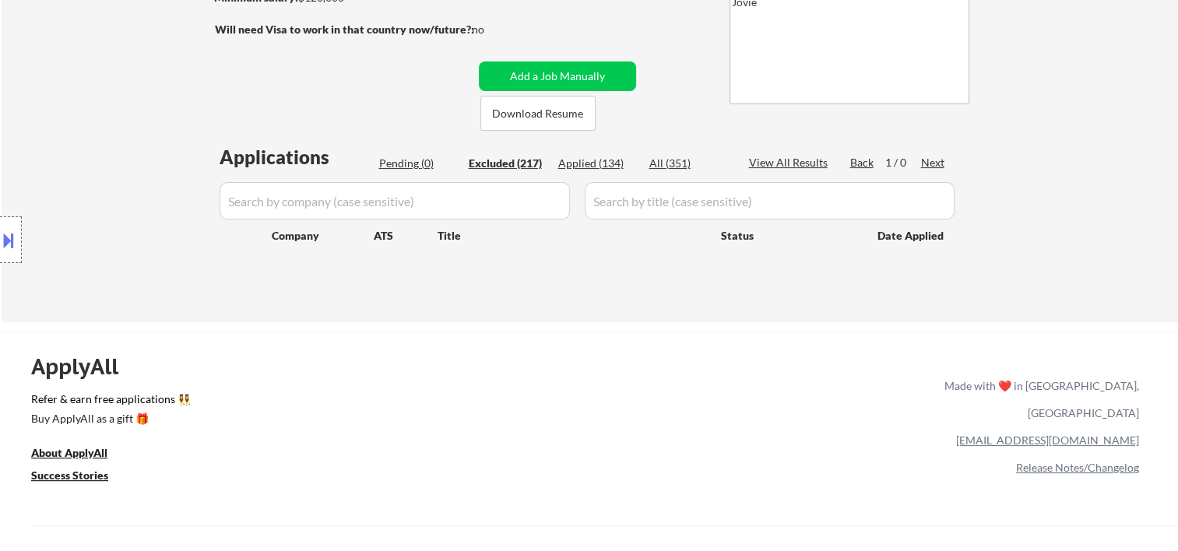
select select ""excluded__expired_""
select select ""excluded__bad_match_""
select select ""excluded__expired_""
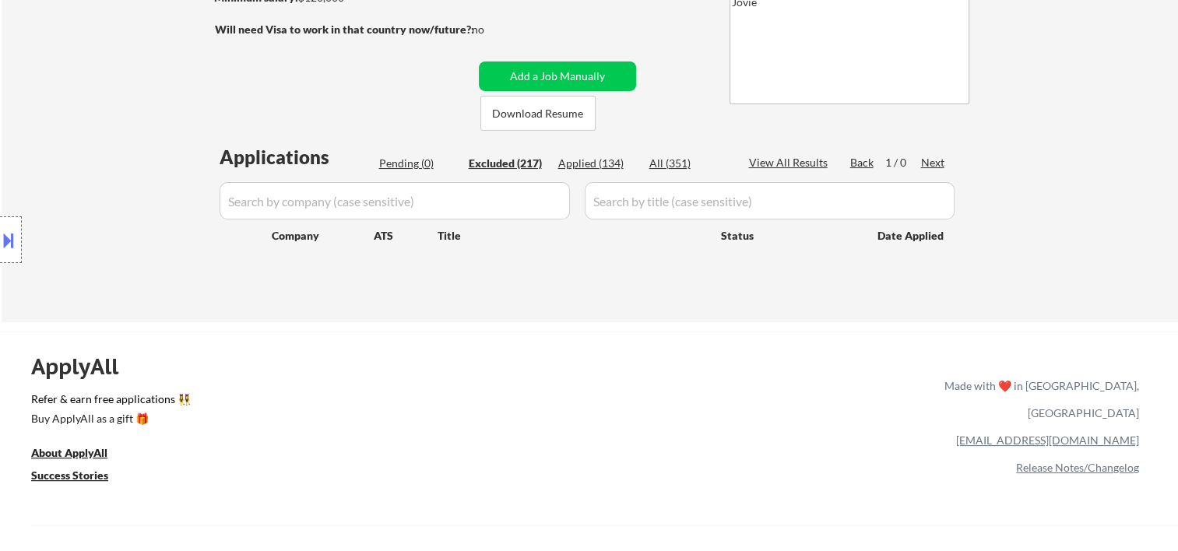
select select ""excluded__bad_match_""
select select ""excluded__expired_""
select select ""excluded__bad_match_""
select select ""excluded__expired_""
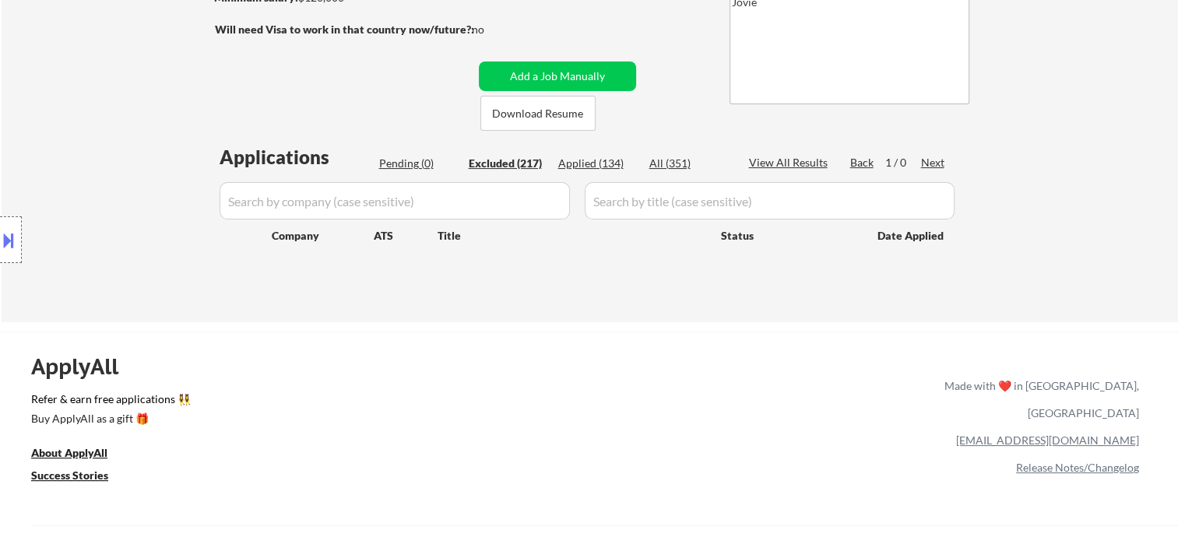
select select ""excluded__bad_match_""
select select ""excluded__expired_""
select select ""excluded__bad_match_""
select select ""excluded""
select select ""excluded__bad_match_""
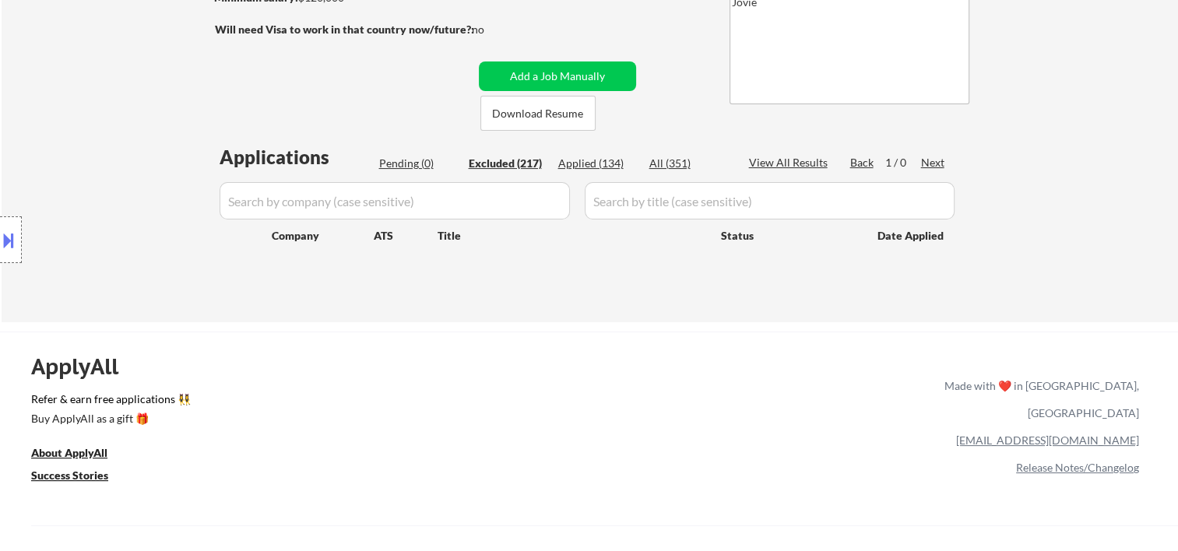
select select ""excluded""
select select ""excluded__expired_""
select select ""excluded__bad_match_""
select select ""excluded__expired_""
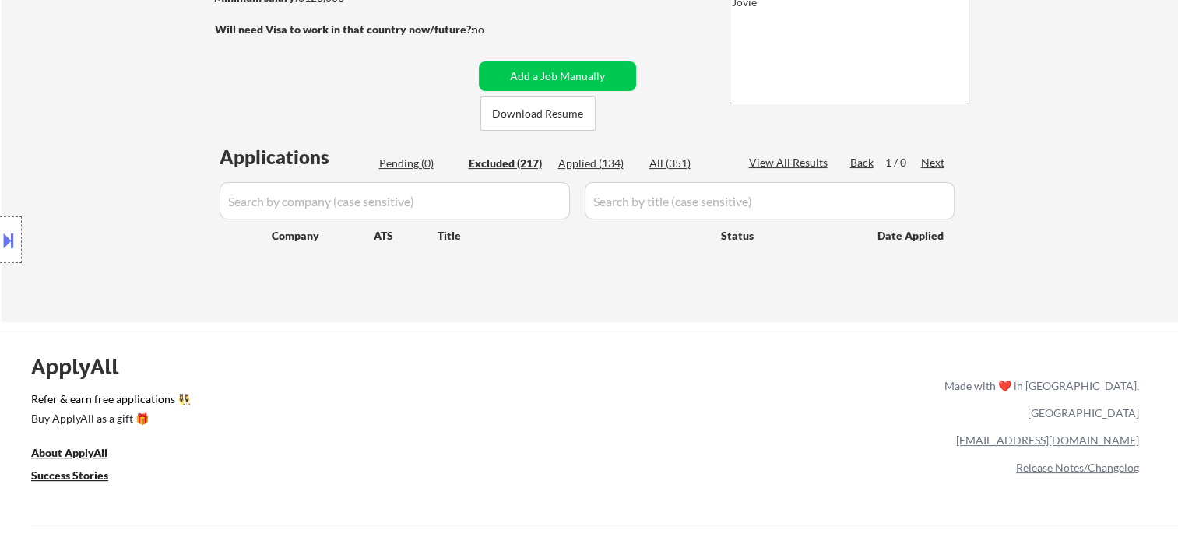
select select ""excluded__bad_match_""
select select ""excluded__expired_""
select select ""excluded__bad_match_""
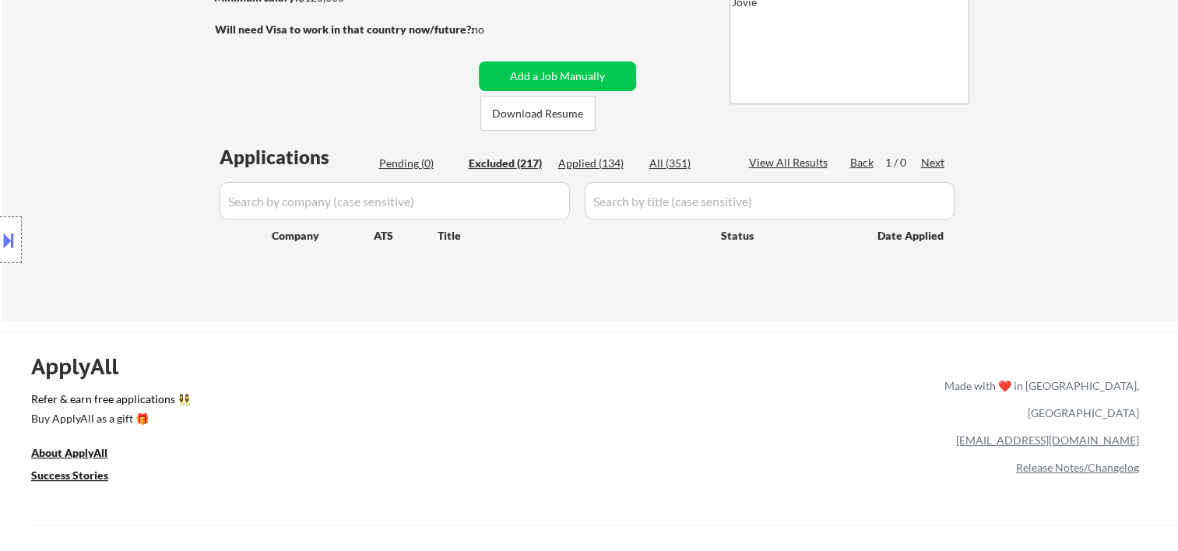
select select ""excluded__expired_""
select select ""excluded""
select select ""excluded__bad_match_""
select select ""excluded__expired_""
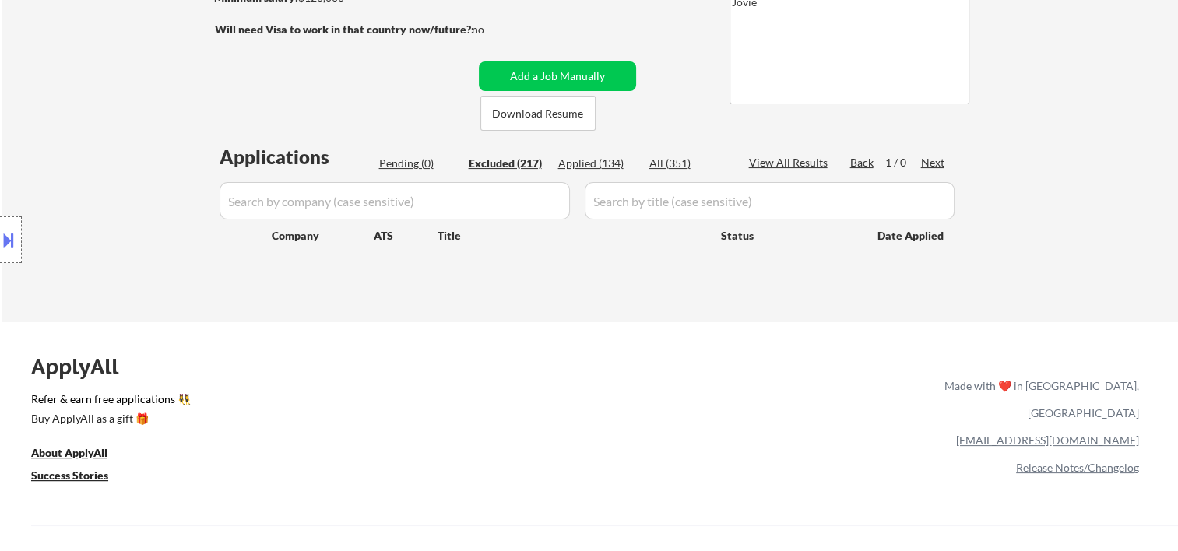
select select ""excluded__expired_""
select select ""excluded__bad_match_""
select select ""excluded__expired_""
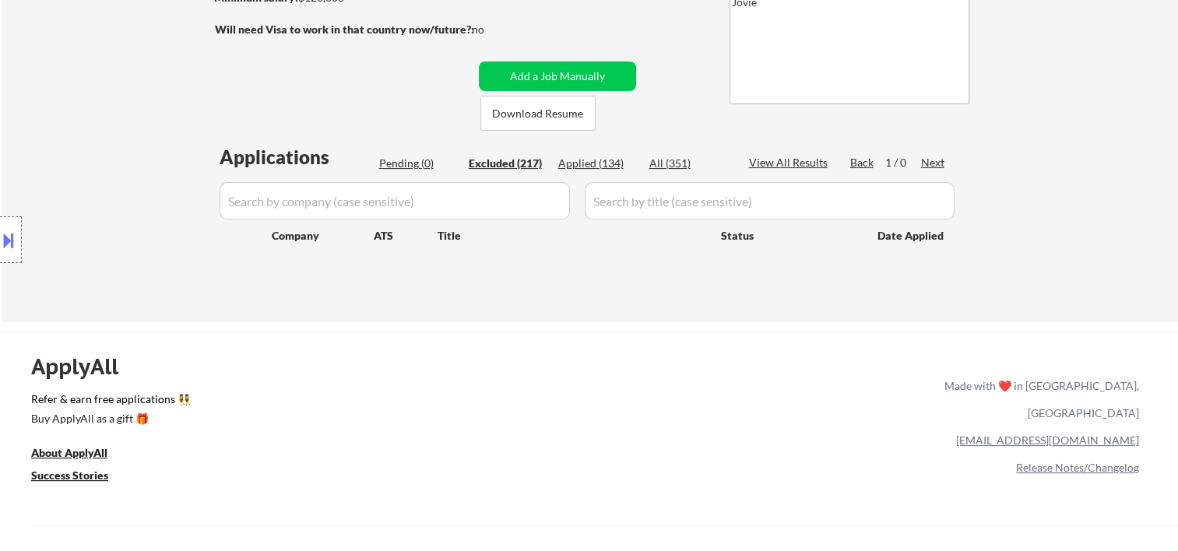
select select ""excluded__bad_match_""
select select ""excluded__salary_""
select select ""excluded__expired_""
select select ""excluded__bad_match_""
select select ""excluded__expired_""
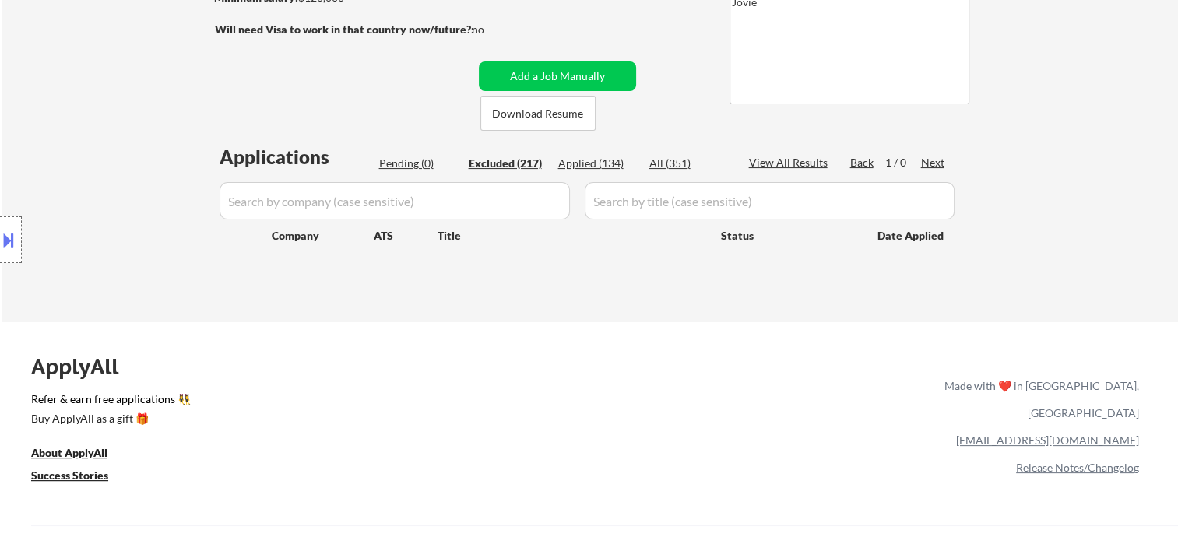
select select ""excluded__expired_""
select select ""excluded__bad_match_""
select select ""excluded__expired_""
select select ""excluded__bad_match_""
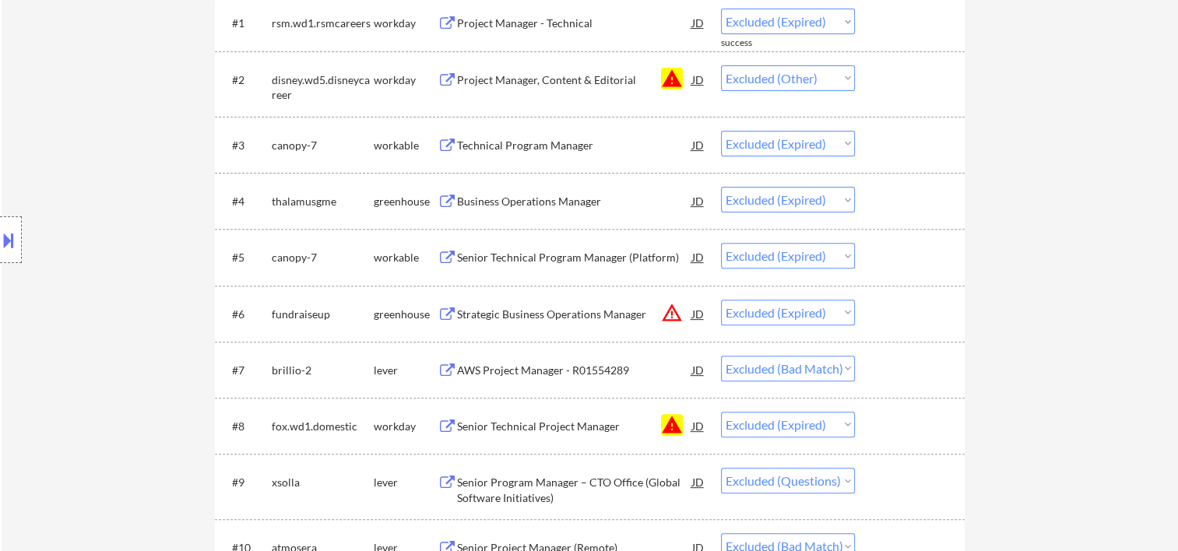
scroll to position [259, 0]
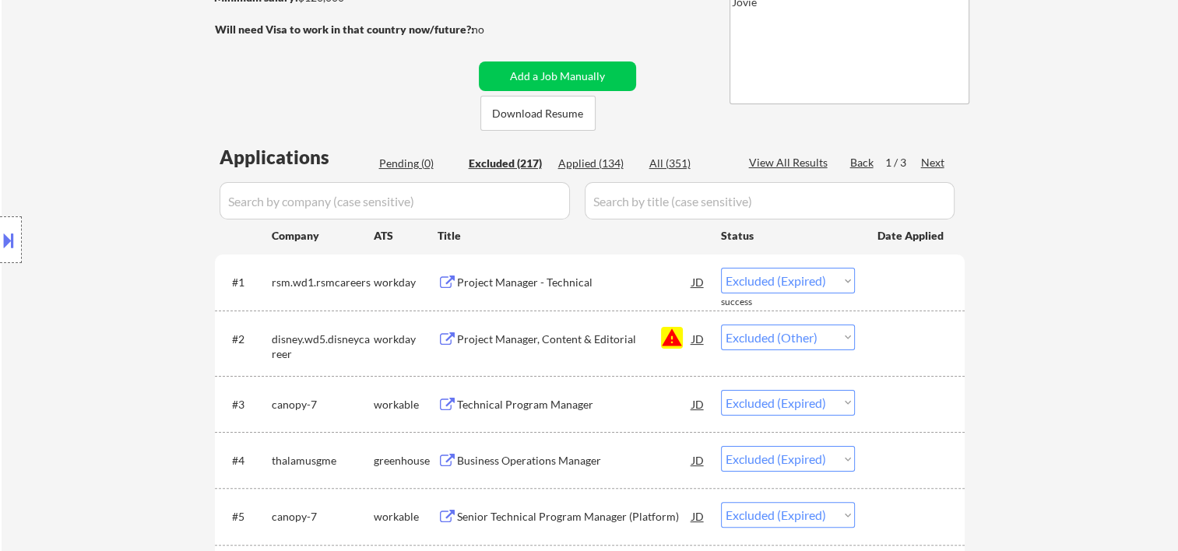
click at [932, 161] on div "Next" at bounding box center [933, 163] width 25 height 16
select select ""excluded__bad_match_""
select select ""excluded__other_""
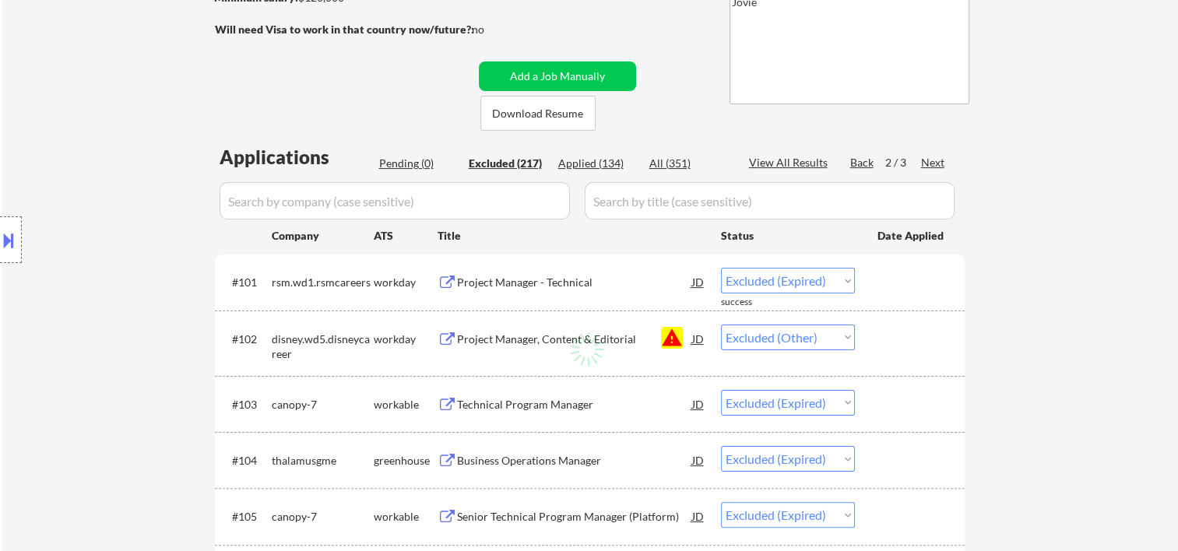
select select ""excluded""
select select ""excluded__bad_match_""
select select ""excluded__expired_""
select select ""excluded__bad_match_""
select select ""excluded__location_""
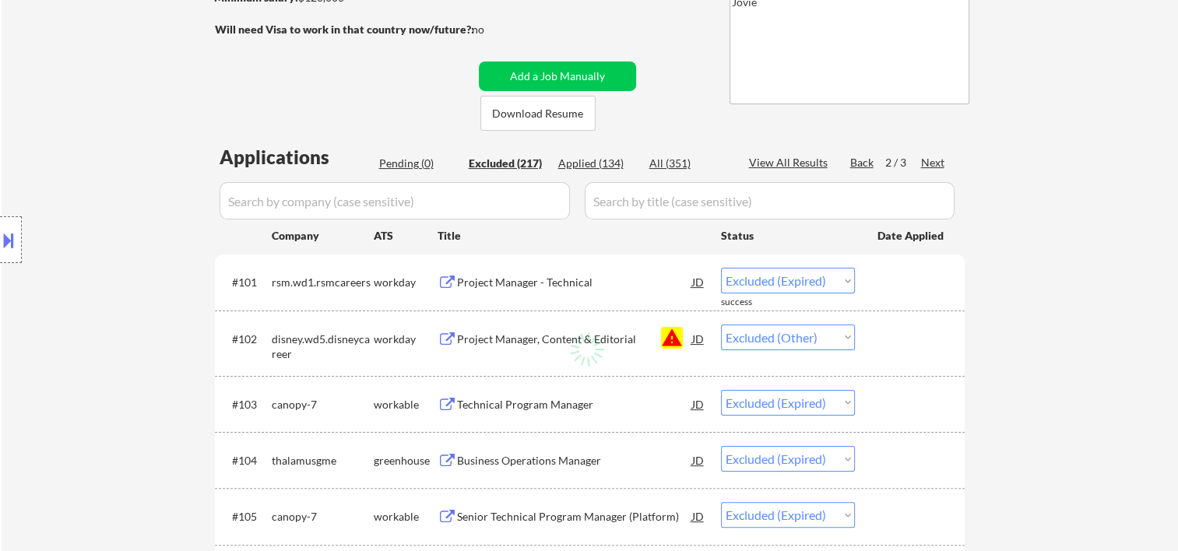
select select ""excluded""
select select ""excluded__bad_match_""
select select ""excluded__expired_""
select select ""excluded__bad_match_""
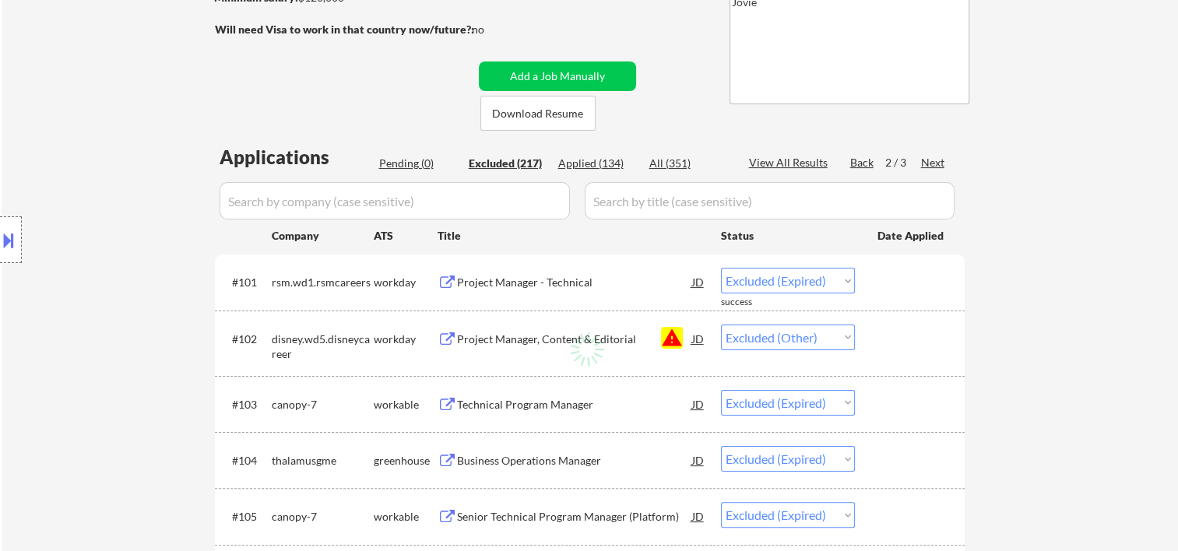
select select ""excluded__bad_match_""
select select ""excluded__expired_""
select select ""excluded__bad_match_""
select select ""excluded__expired_""
select select ""excluded__bad_match_""
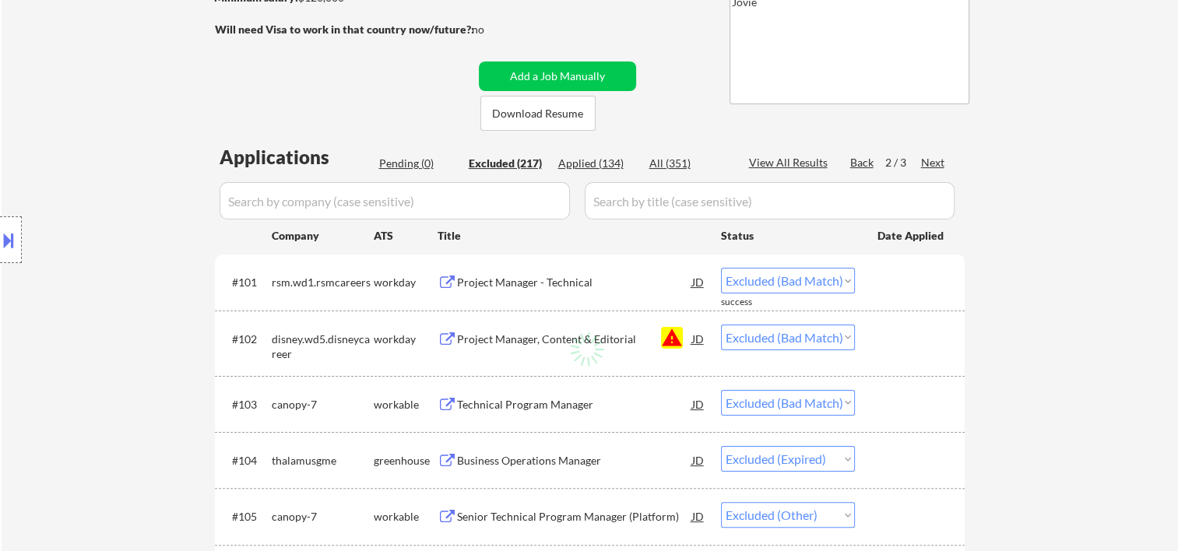
select select ""excluded""
select select ""excluded__bad_match_""
select select ""excluded__expired_""
select select ""excluded__salary_""
select select ""excluded__expired_""
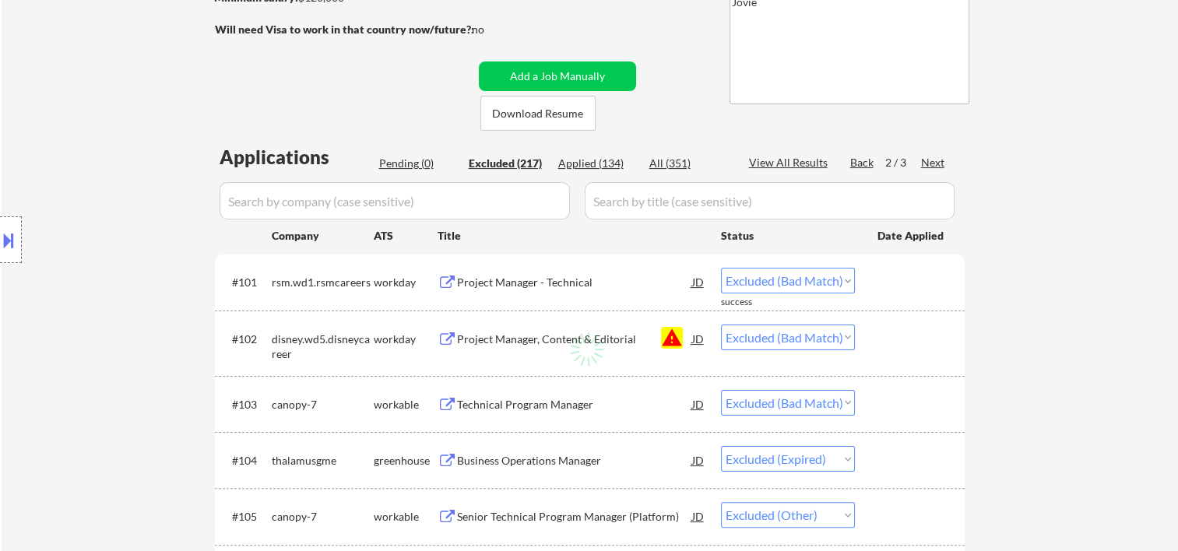
select select ""excluded__bad_match_""
select select ""excluded__expired_""
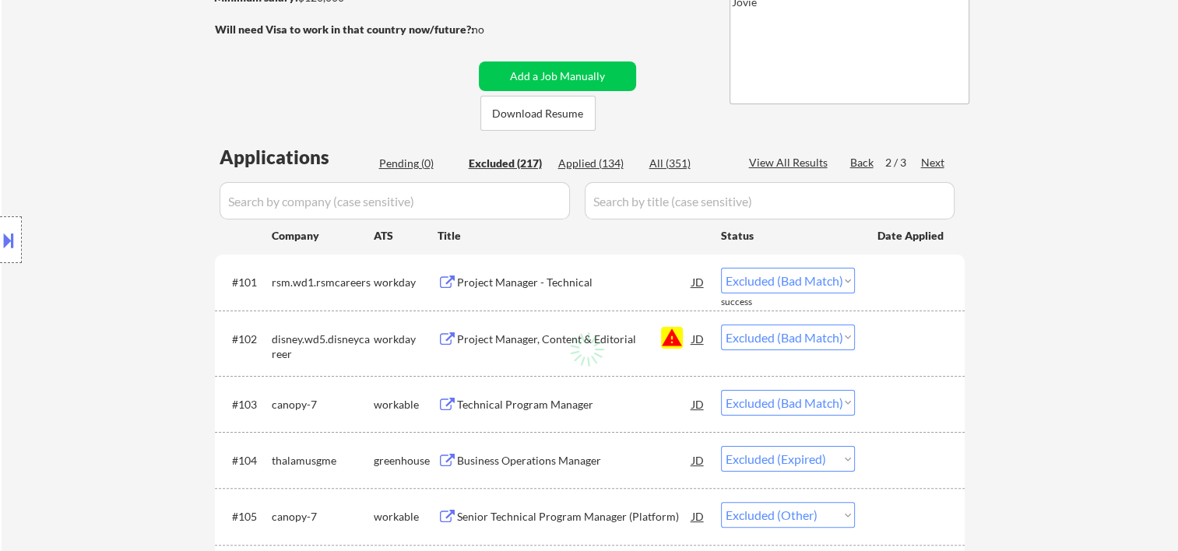
select select ""excluded__bad_match_""
select select ""excluded__expired_""
select select ""excluded__salary_""
select select ""excluded__expired_""
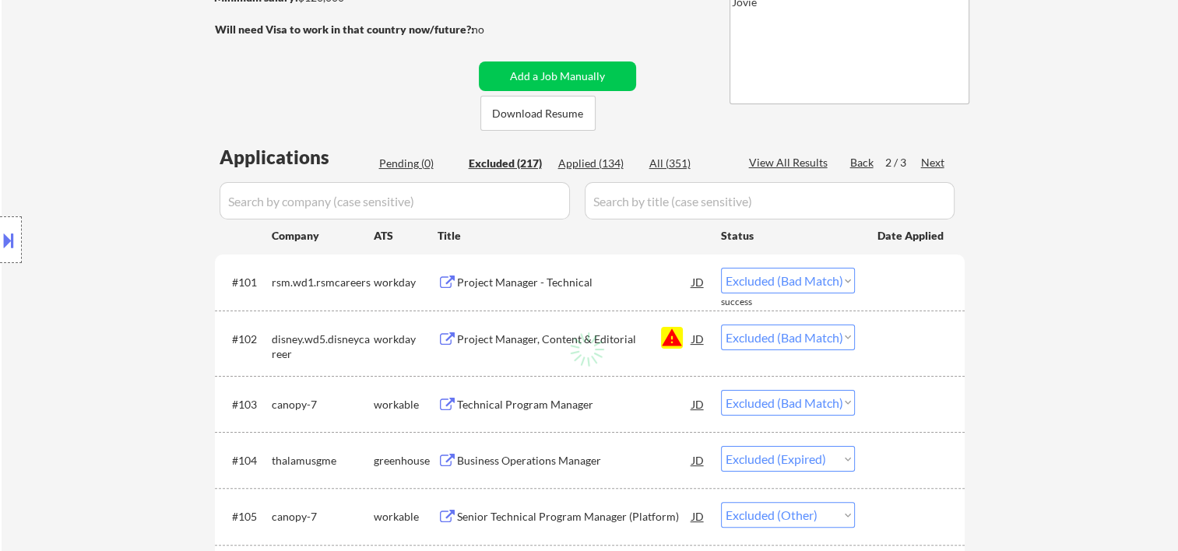
select select ""excluded__bad_match_""
select select ""excluded__expired_""
select select ""excluded""
select select ""excluded__bad_match_""
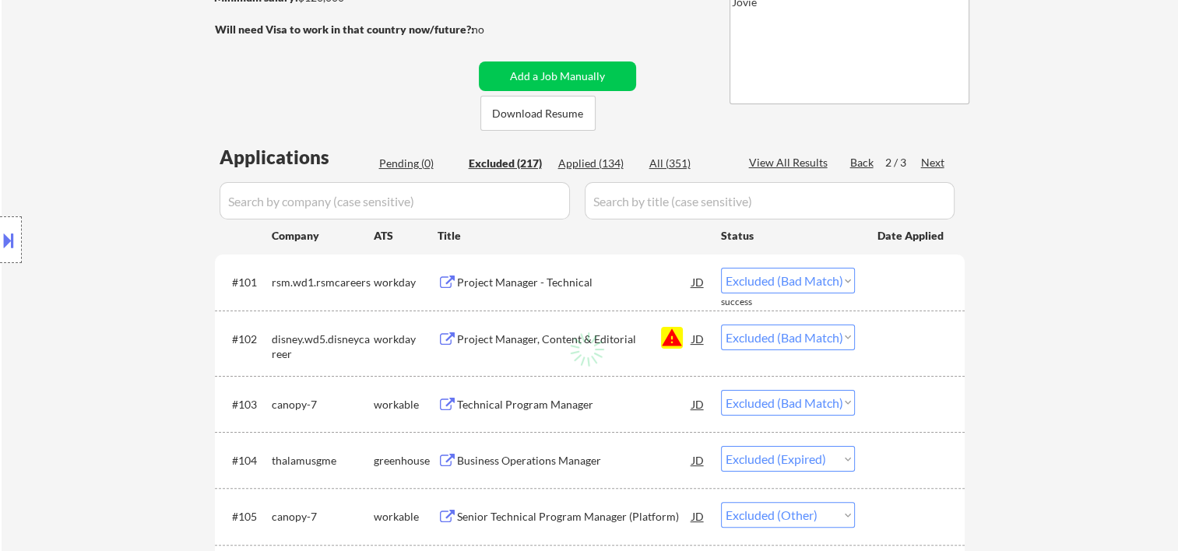
select select ""excluded__bad_match_""
select select ""excluded__expired_""
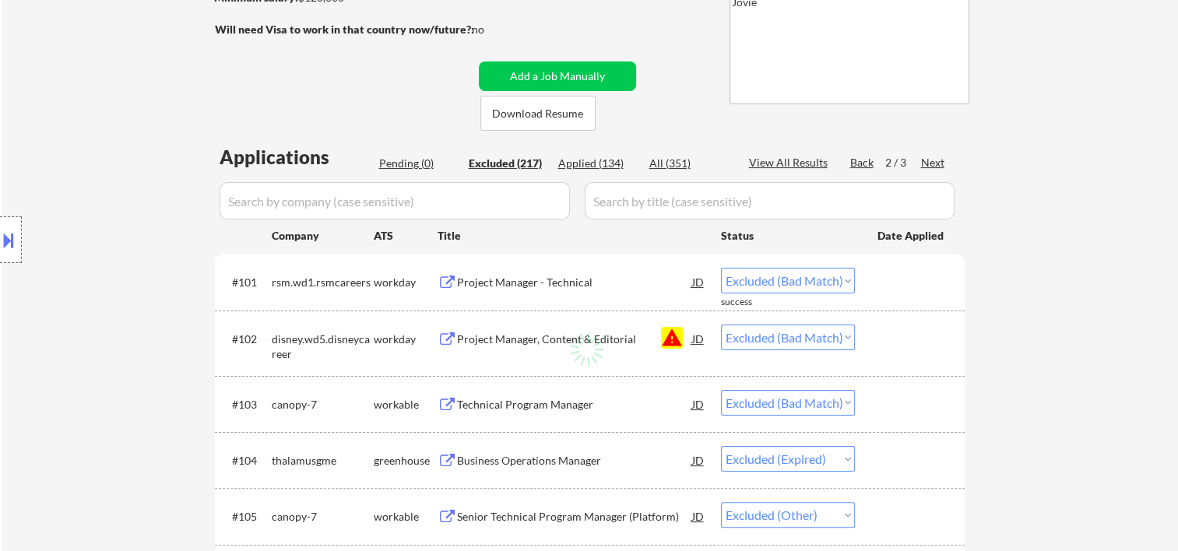
select select ""excluded__bad_match_""
select select ""excluded__expired_""
select select ""excluded__salary_""
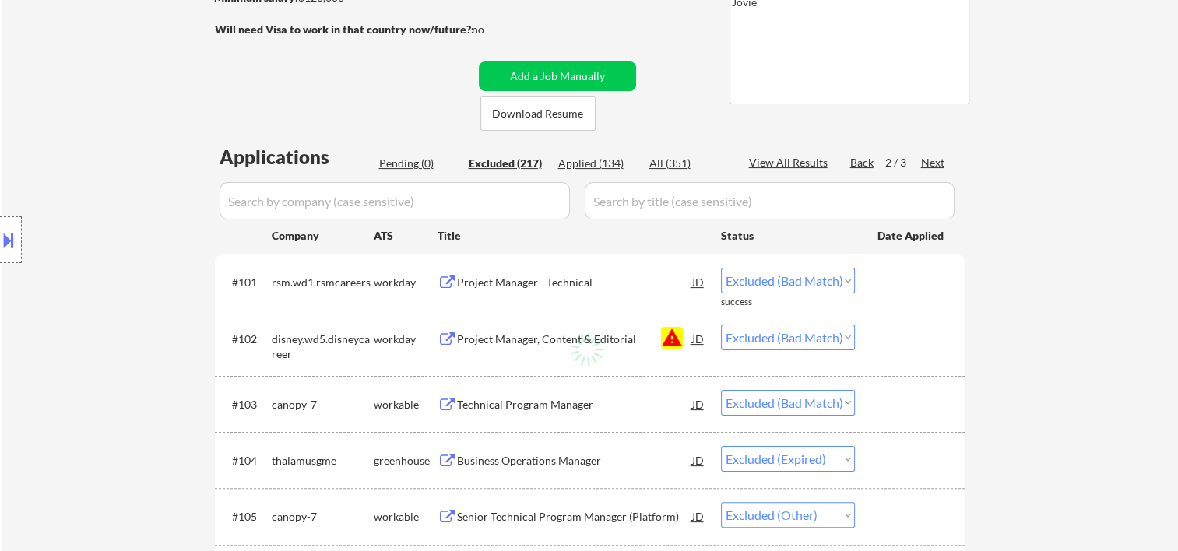
select select ""excluded__bad_match_""
select select ""excluded__expired_""
select select ""excluded__bad_match_""
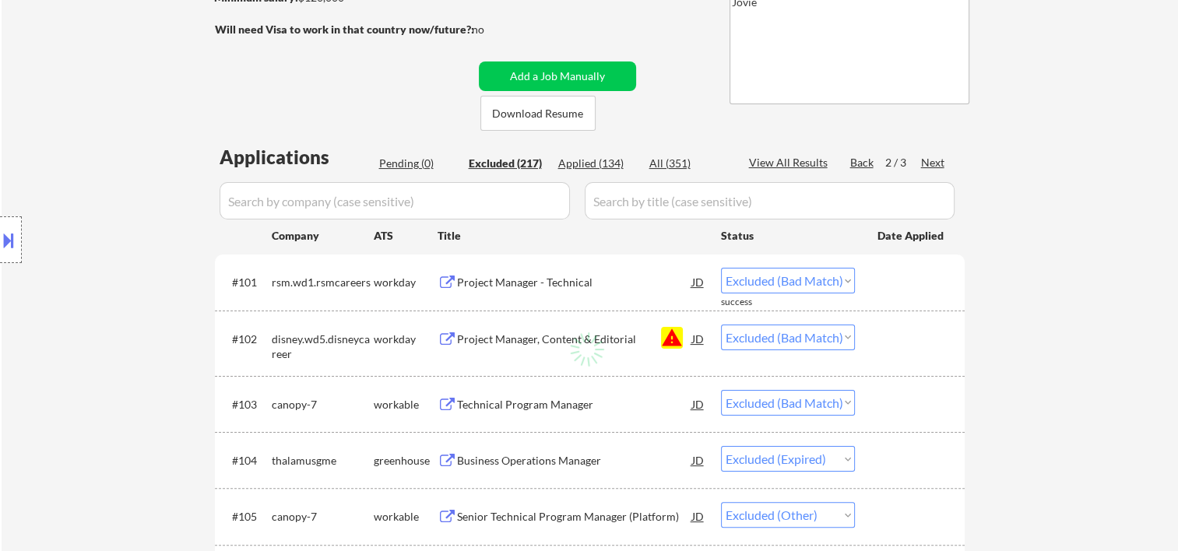
select select ""excluded__expired_""
select select ""excluded__bad_match_""
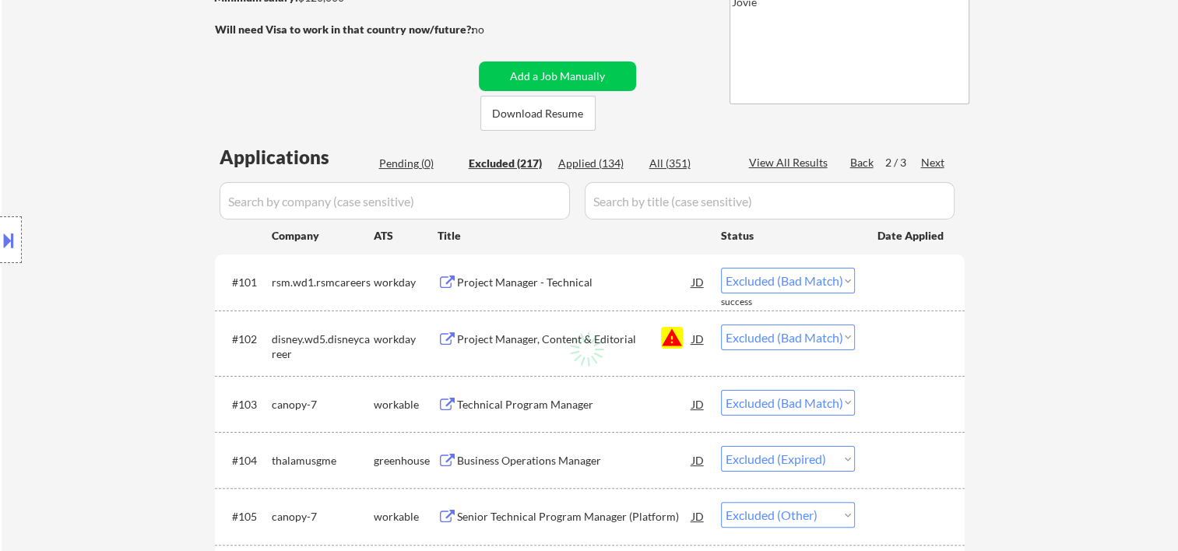
select select ""excluded__expired_""
select select ""excluded__bad_match_""
select select ""excluded__expired_""
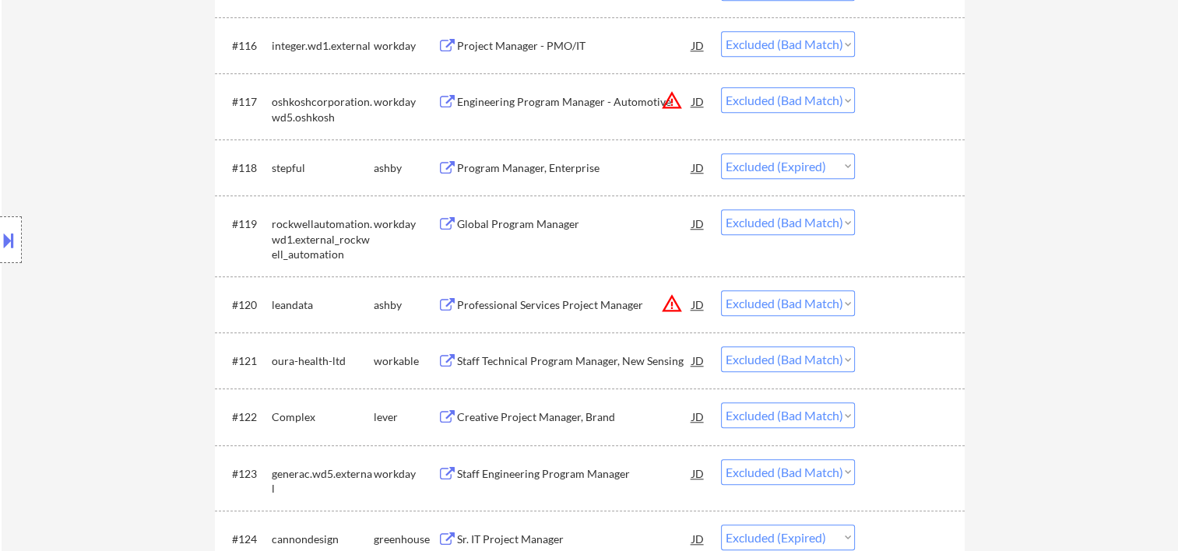
scroll to position [0, 0]
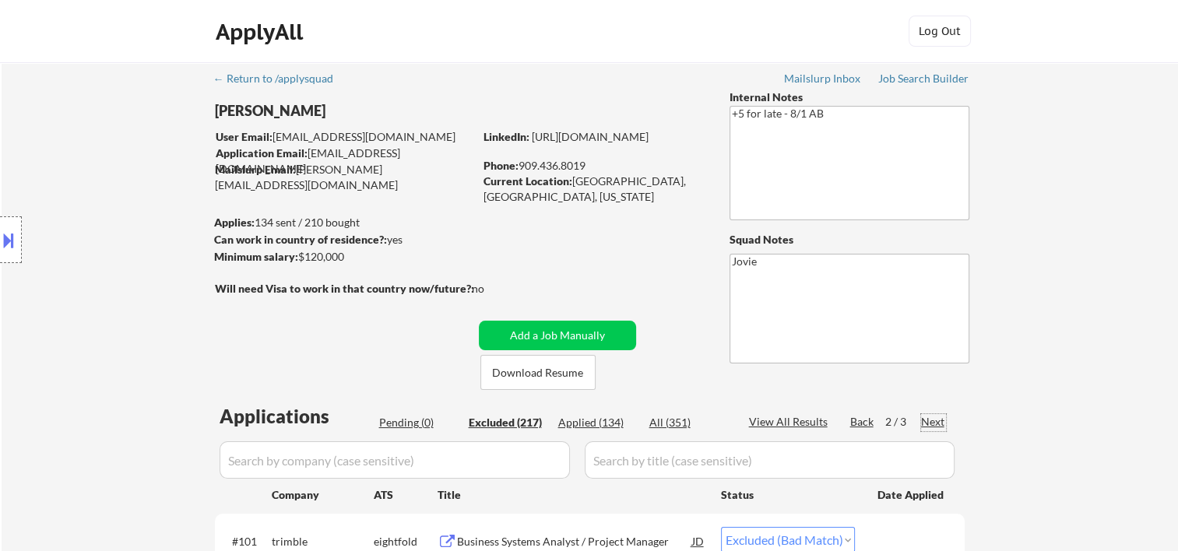
click at [932, 417] on div "Next" at bounding box center [933, 422] width 25 height 16
select select ""excluded__expired_""
select select ""excluded""
select select ""excluded__bad_match_""
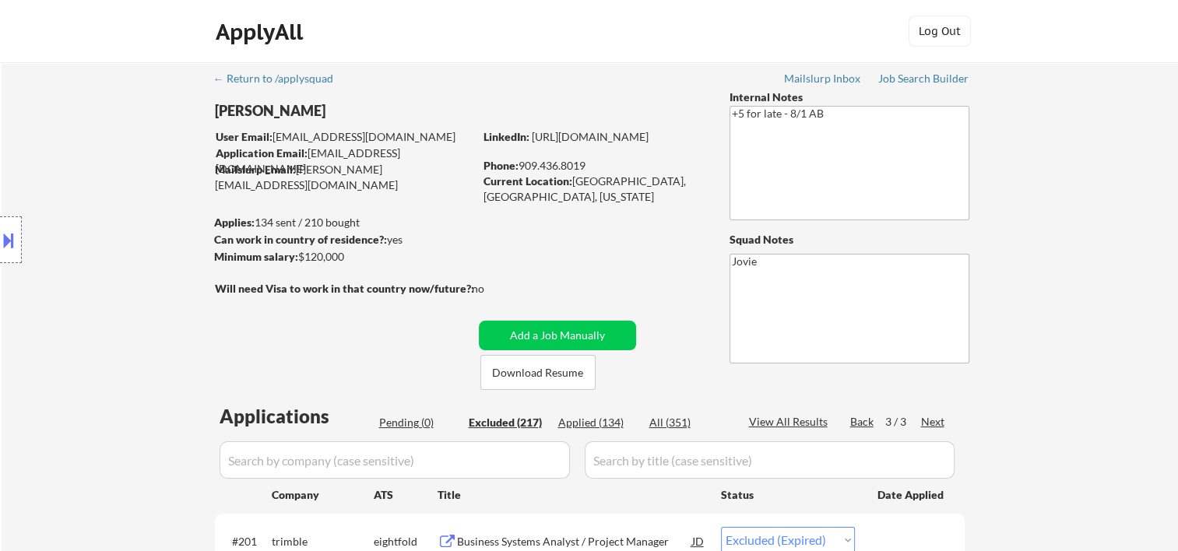
select select ""excluded__bad_match_""
select select ""excluded__expired_""
select select ""excluded__bad_match_""
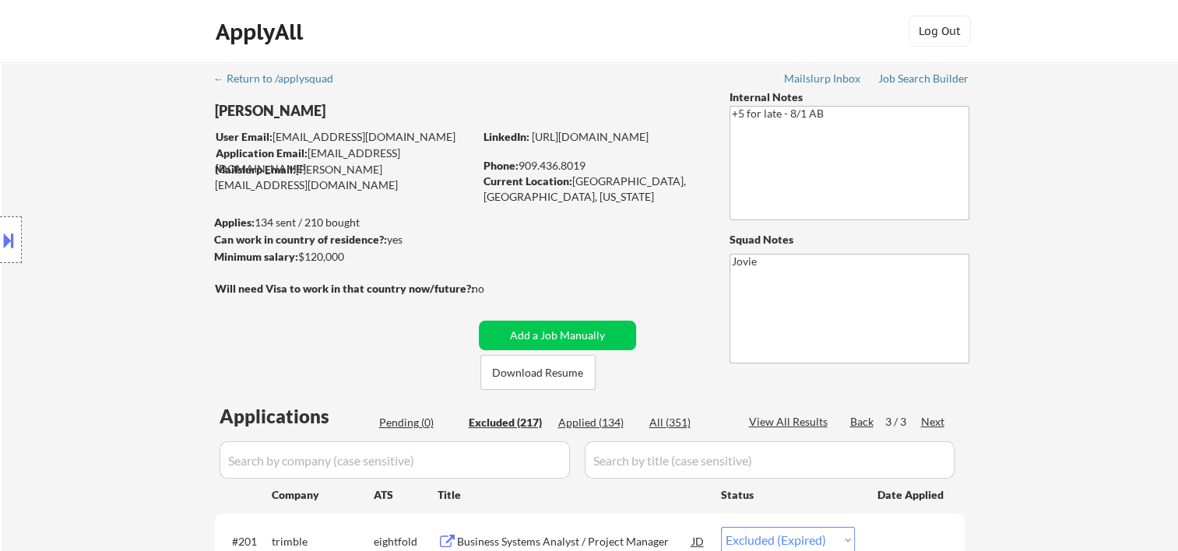
select select ""excluded__salary_""
select select ""excluded""
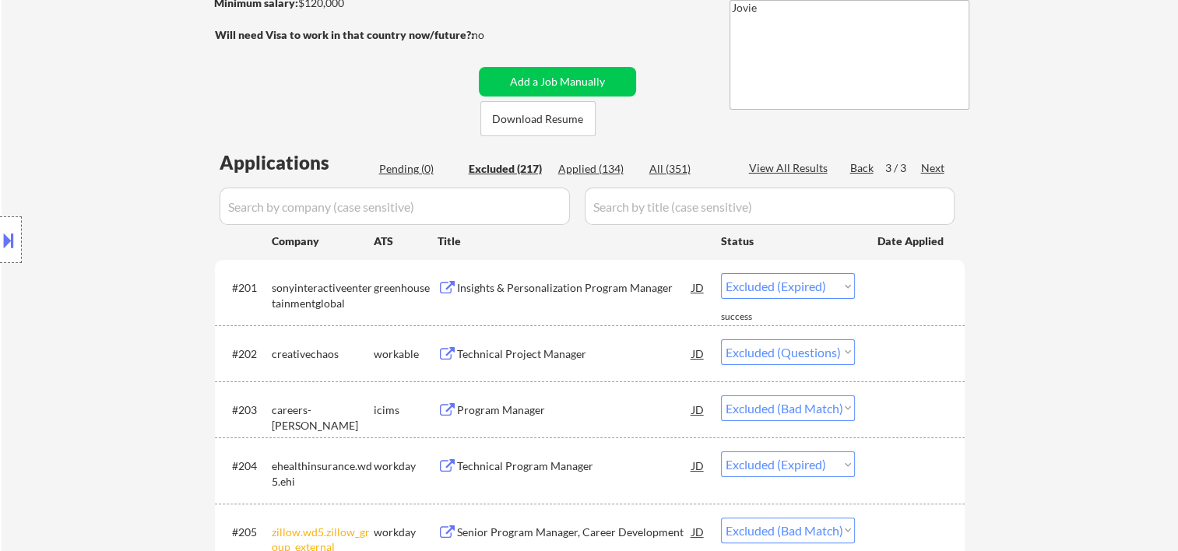
scroll to position [259, 0]
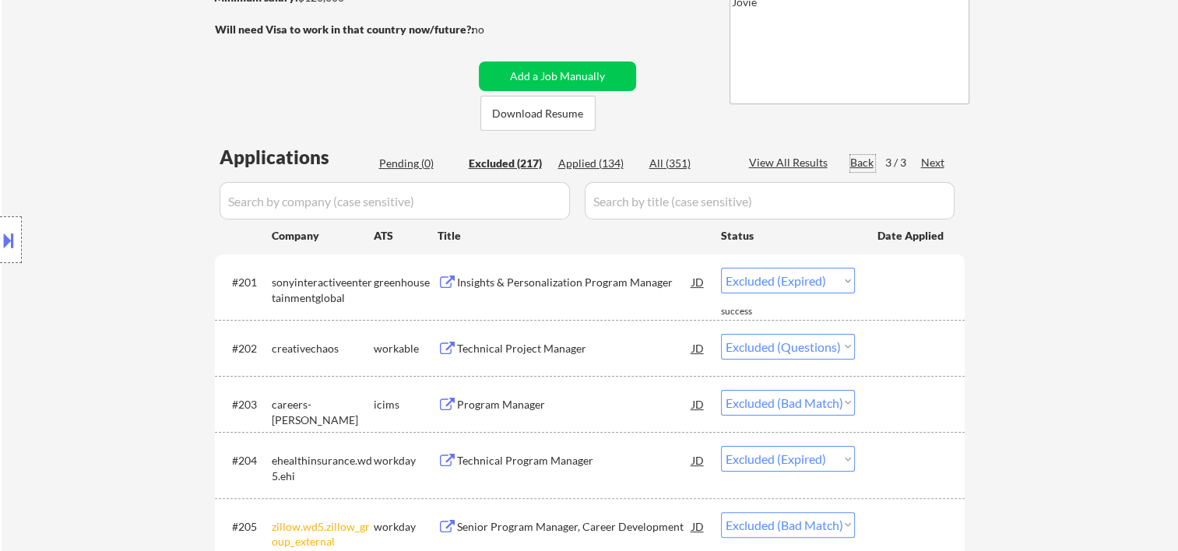
click at [867, 164] on div "Back" at bounding box center [863, 163] width 25 height 16
select select ""excluded__bad_match_""
select select ""excluded__other_""
select select ""excluded""
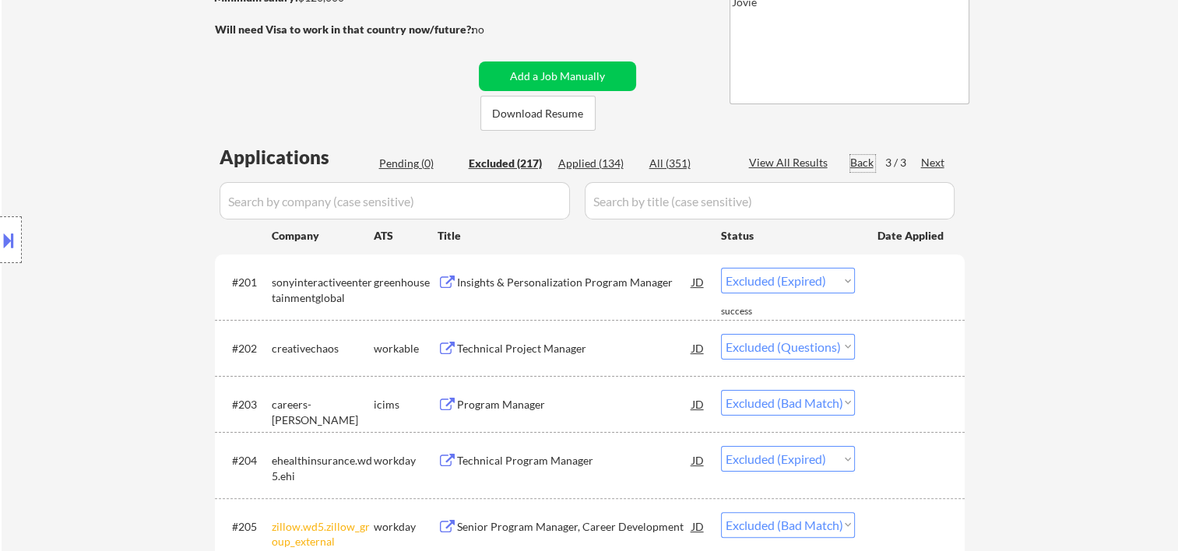
select select ""excluded__expired_""
select select ""excluded__bad_match_""
select select ""excluded__expired_""
select select ""excluded__location_""
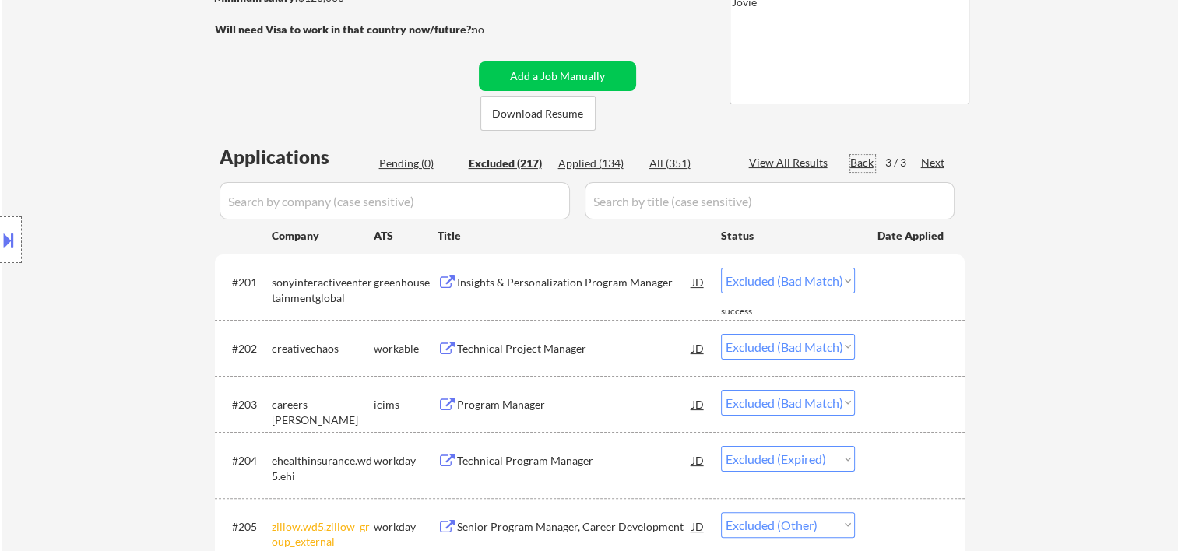
select select ""excluded""
select select ""excluded__bad_match_""
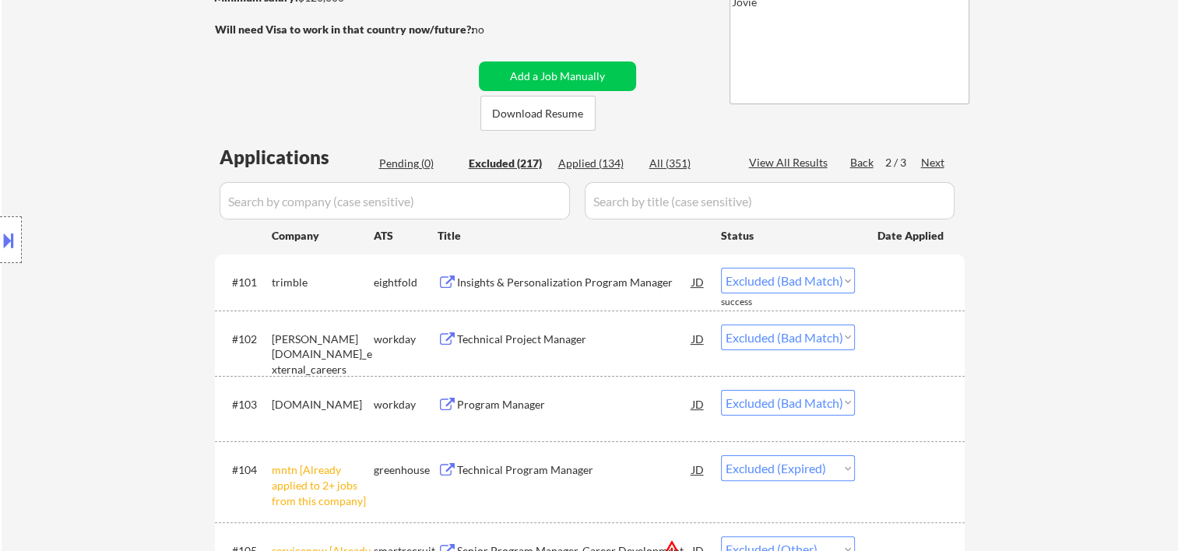
click at [867, 163] on div "Back" at bounding box center [863, 163] width 25 height 16
select select ""excluded__expired_""
select select ""excluded__other_""
select select ""excluded__expired_""
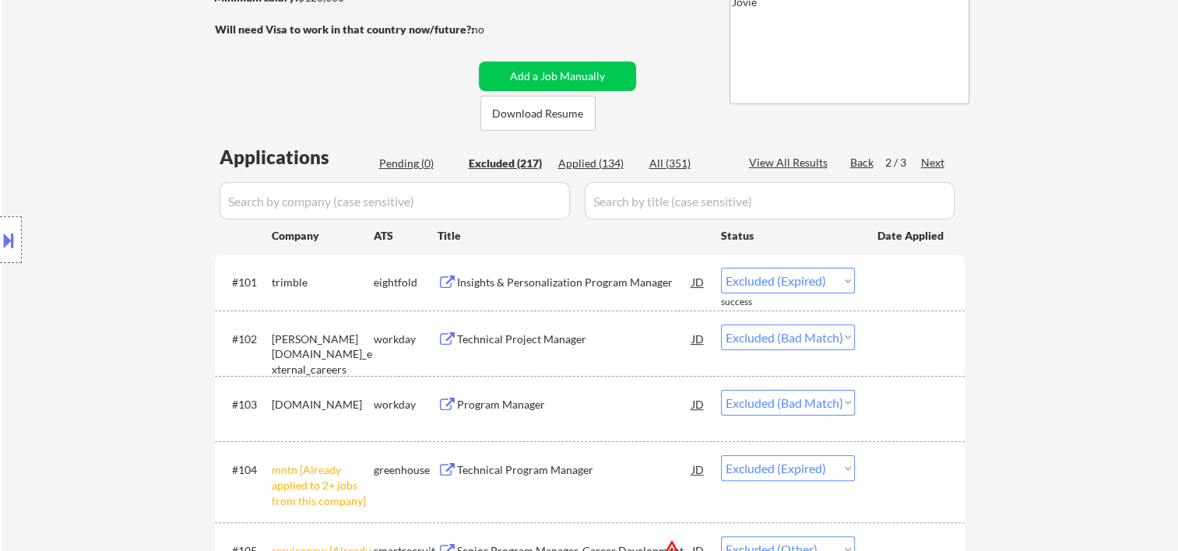
select select ""excluded__expired_""
select select ""excluded""
select select ""excluded__bad_match_""
select select ""excluded__expired_""
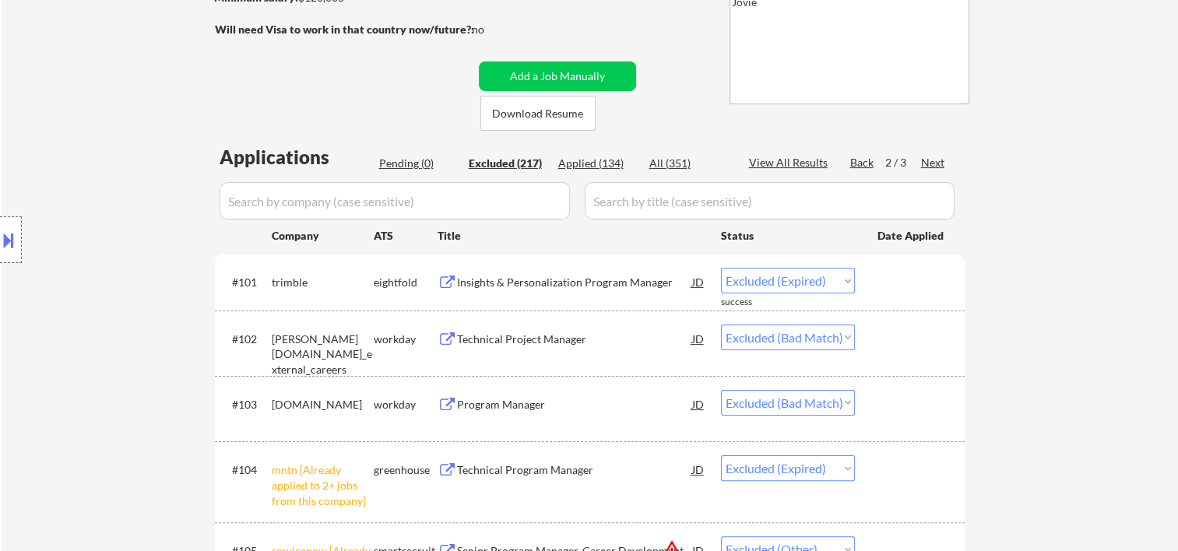
select select ""excluded__bad_match_""
select select ""excluded__expired_""
select select ""excluded__bad_match_""
select select ""excluded__expired_""
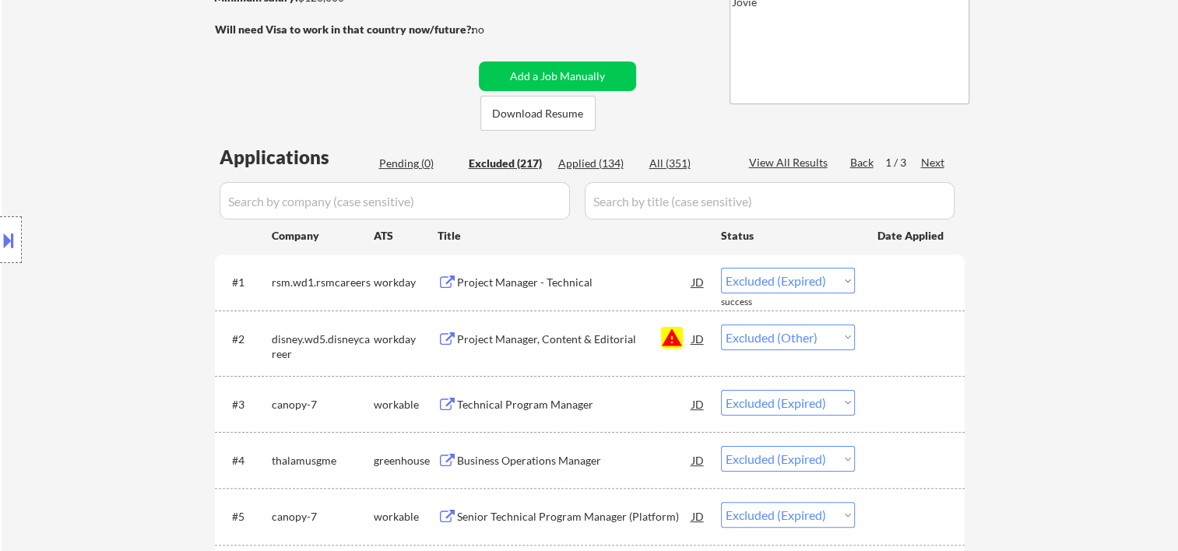
click at [867, 163] on div "Back" at bounding box center [863, 163] width 25 height 16
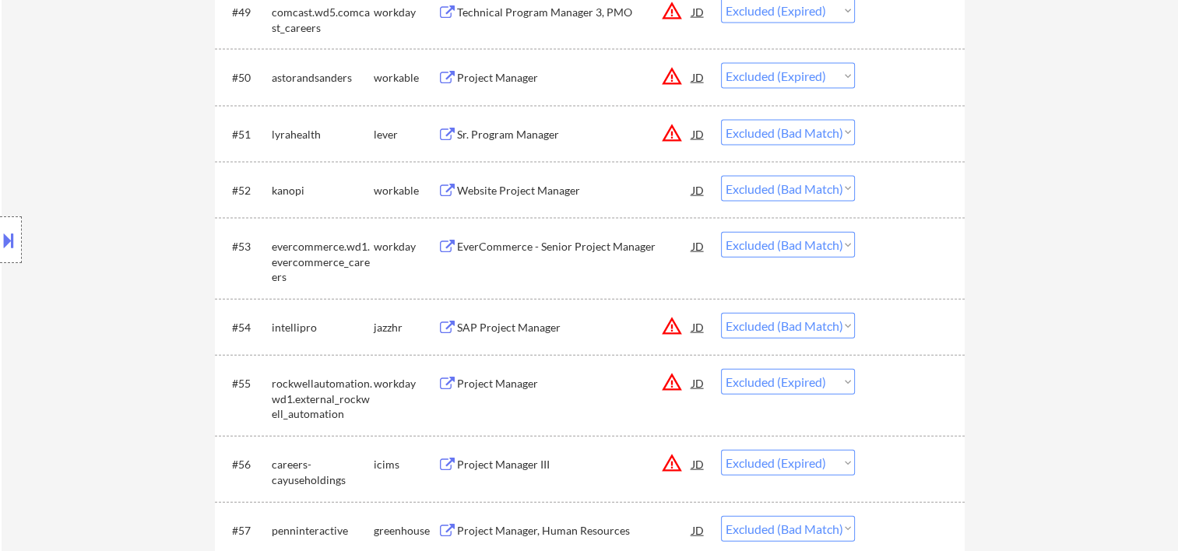
scroll to position [3412, 0]
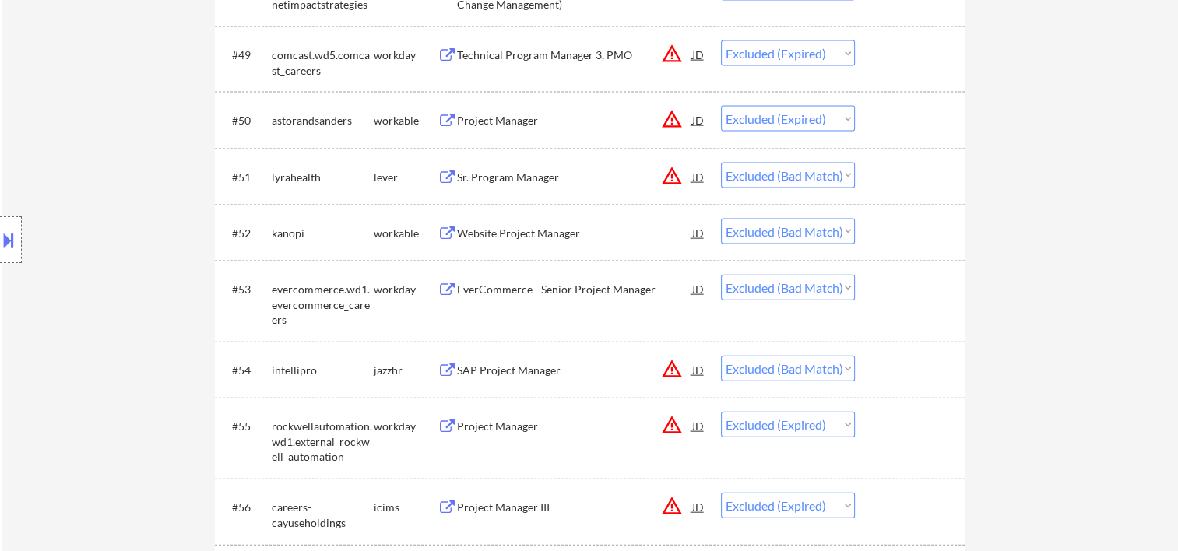
click at [1177, 259] on div "← Return to /applysquad Mailslurp Inbox Job Search Builder Ashley Tall User Ema…" at bounding box center [590, 19] width 1177 height 6738
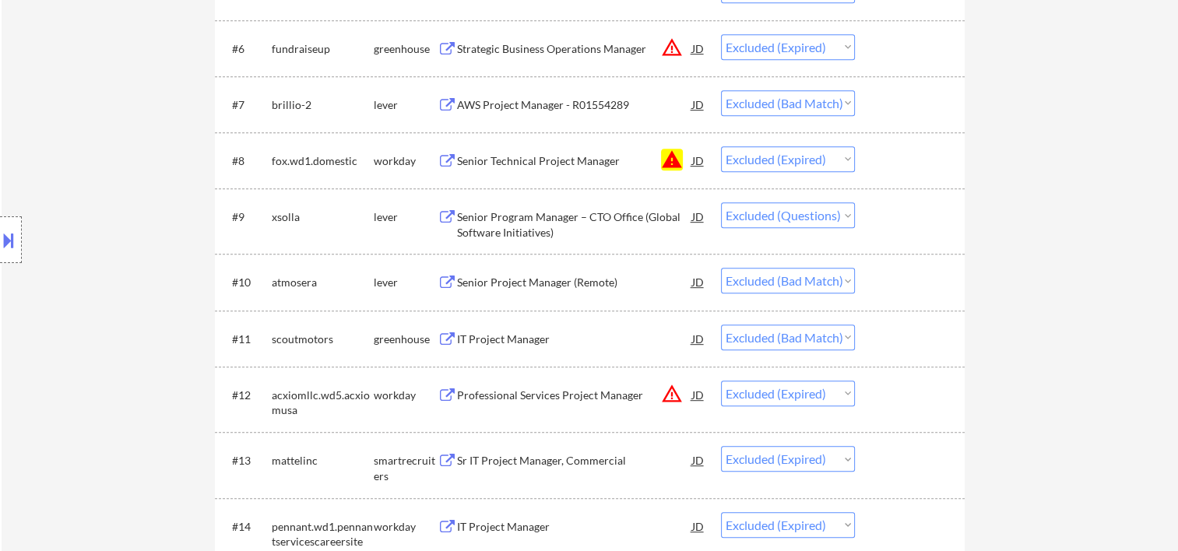
scroll to position [0, 0]
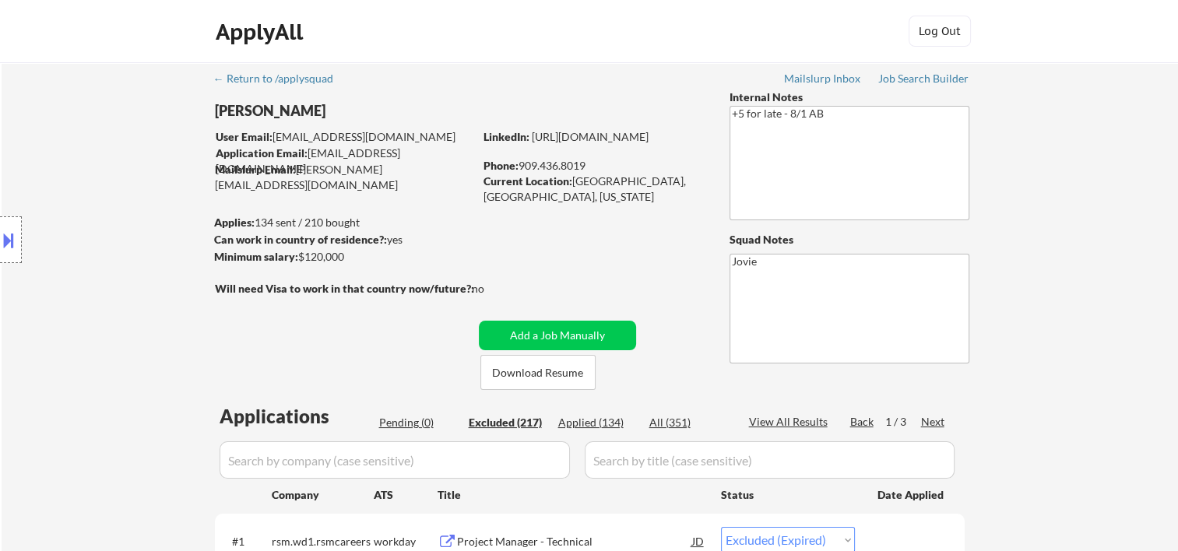
click at [932, 424] on div "Next" at bounding box center [933, 422] width 25 height 16
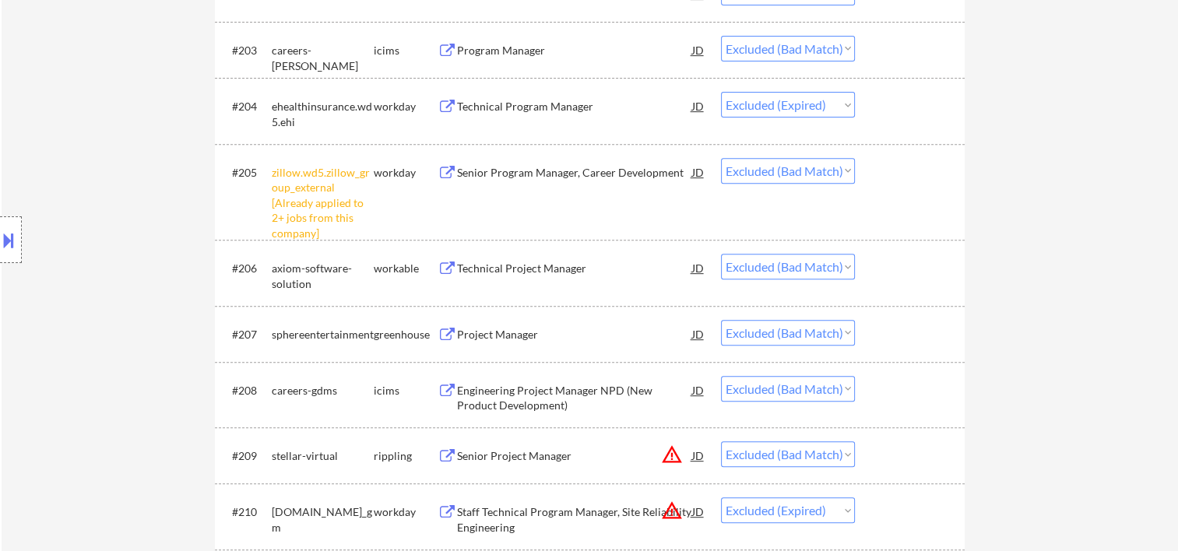
scroll to position [354, 0]
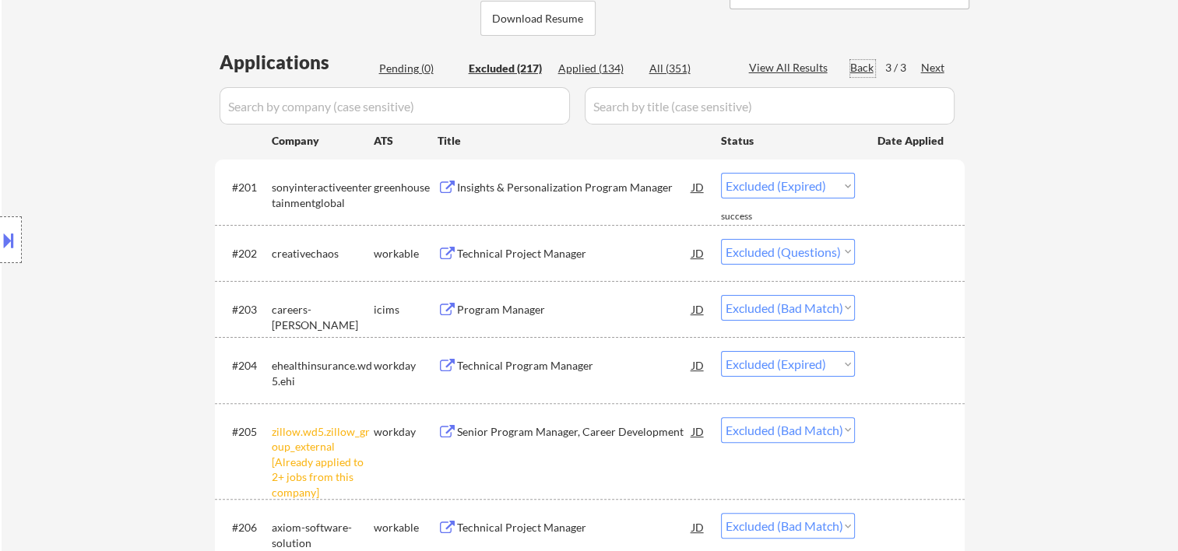
click at [863, 65] on div "Back" at bounding box center [863, 68] width 25 height 16
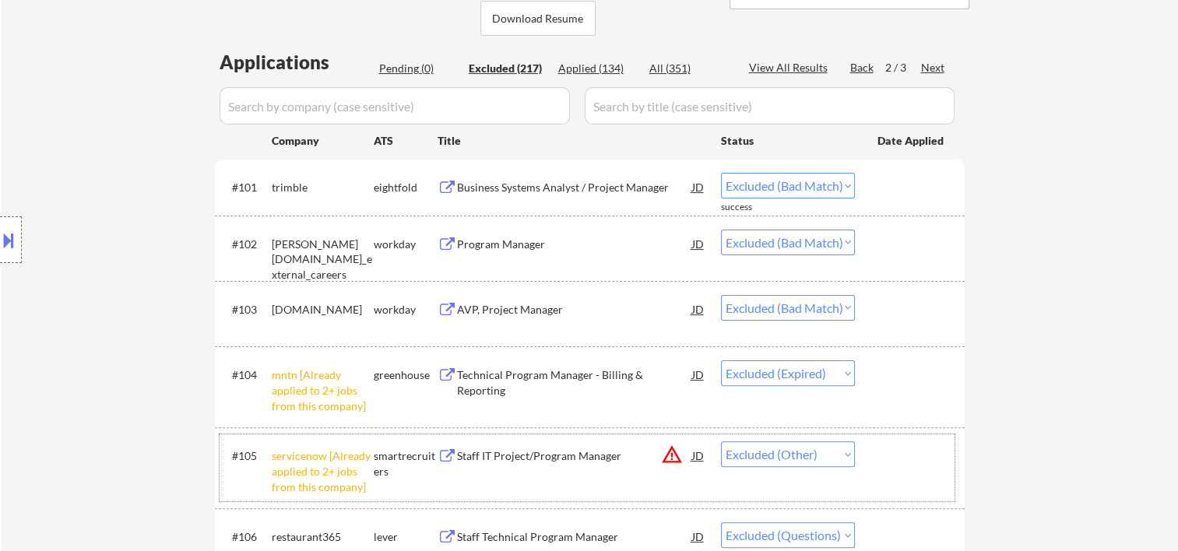
click at [913, 451] on div at bounding box center [912, 456] width 69 height 28
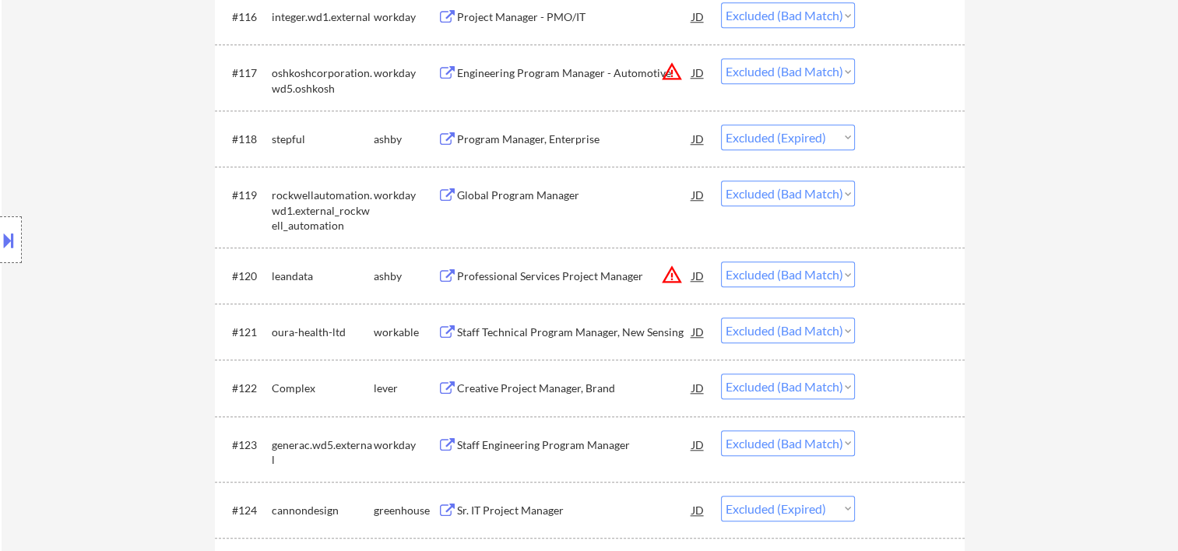
scroll to position [4232, 0]
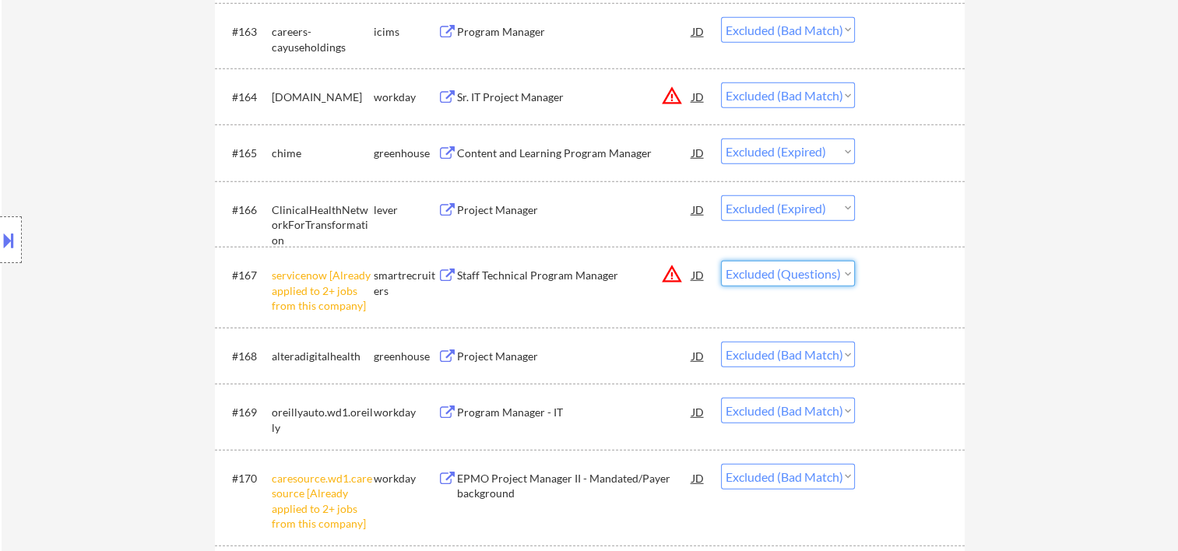
click at [844, 273] on select "Choose an option... Pending Applied Excluded (Questions) Excluded (Expired) Exc…" at bounding box center [788, 274] width 134 height 26
click at [721, 261] on select "Choose an option... Pending Applied Excluded (Questions) Excluded (Expired) Exc…" at bounding box center [788, 274] width 134 height 26
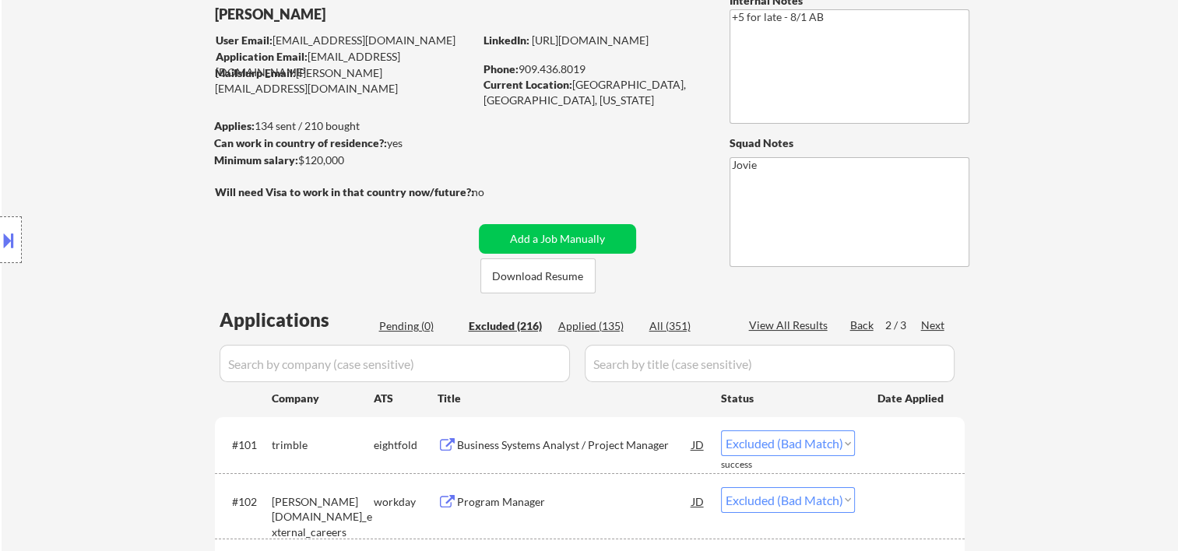
scroll to position [0, 0]
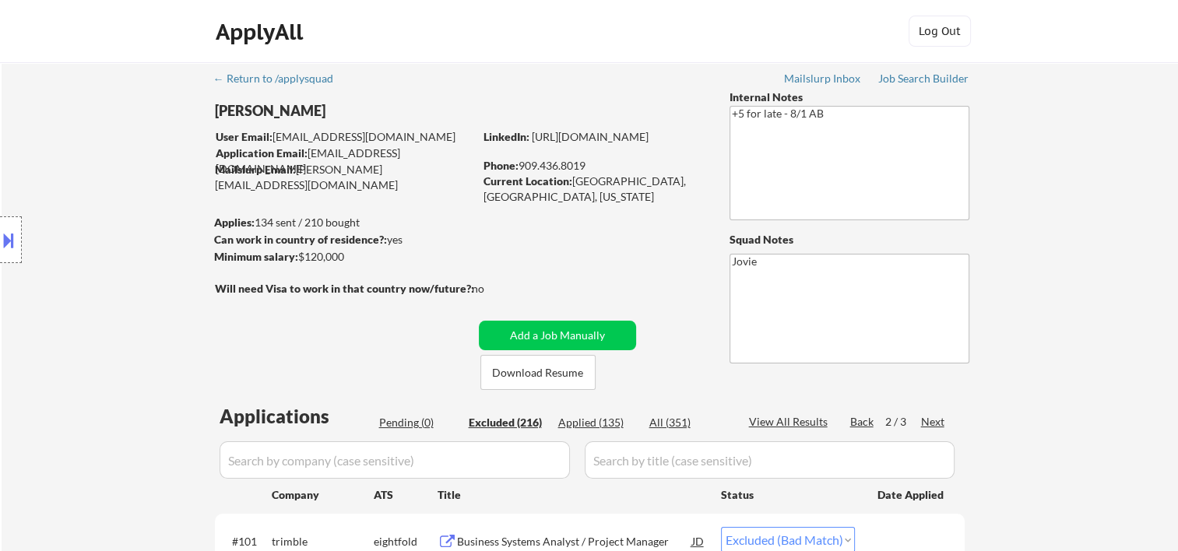
click at [598, 425] on div "Applied (135)" at bounding box center [597, 423] width 78 height 16
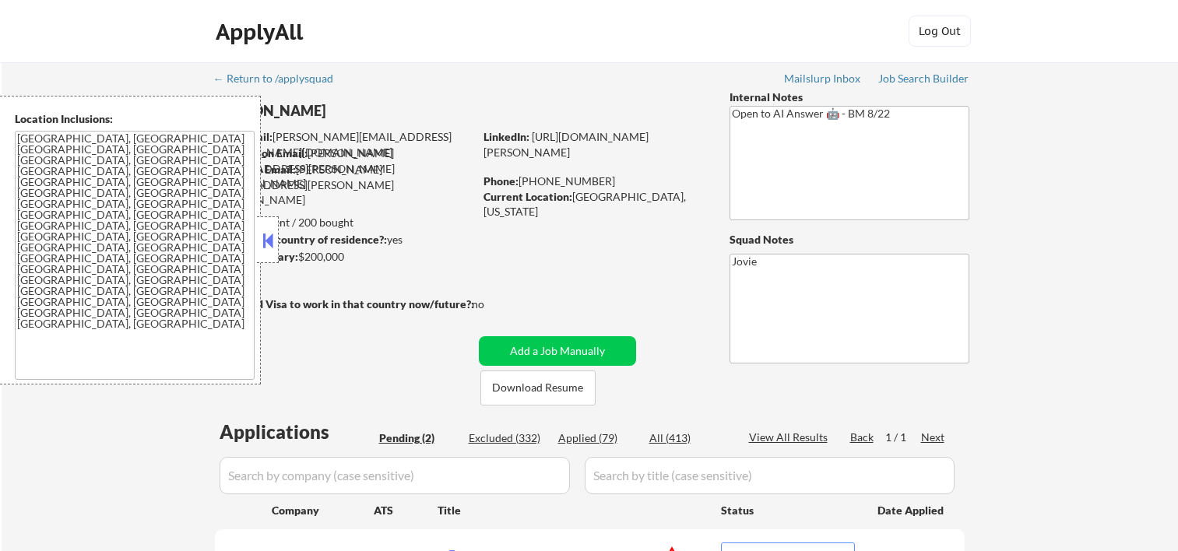
select select ""pending""
click at [266, 231] on button at bounding box center [267, 240] width 17 height 23
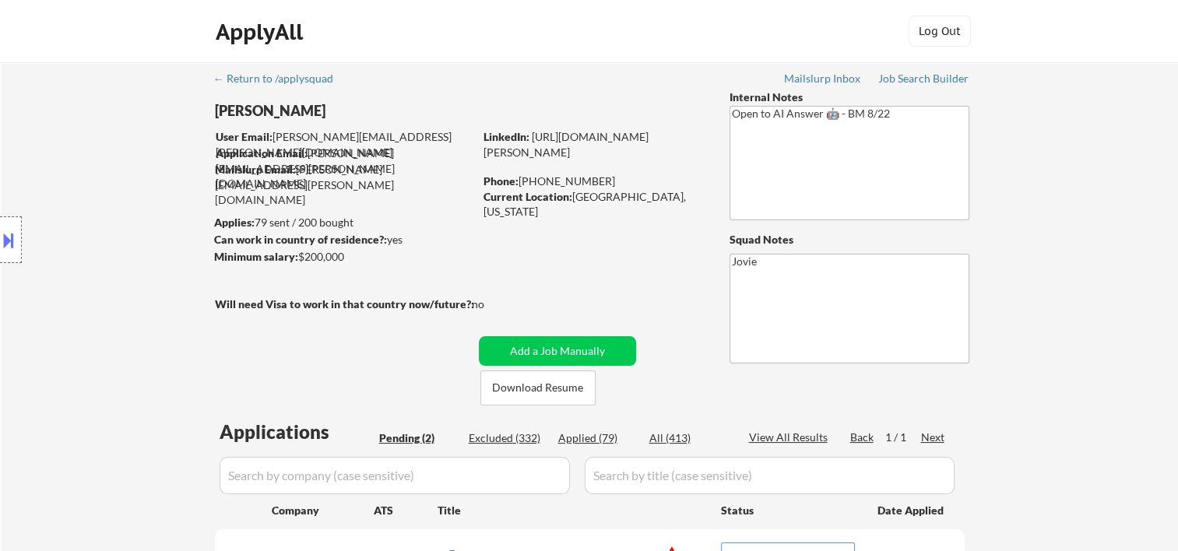
click at [652, 59] on div "ApplyAll Log In Sign Up Log Out" at bounding box center [589, 31] width 1178 height 63
click at [125, 129] on div "Location Inclusions: [GEOGRAPHIC_DATA], [GEOGRAPHIC_DATA] [GEOGRAPHIC_DATA], [G…" at bounding box center [139, 240] width 279 height 289
click at [186, 109] on div "Location Inclusions: [GEOGRAPHIC_DATA], [GEOGRAPHIC_DATA] [GEOGRAPHIC_DATA], [G…" at bounding box center [139, 240] width 279 height 289
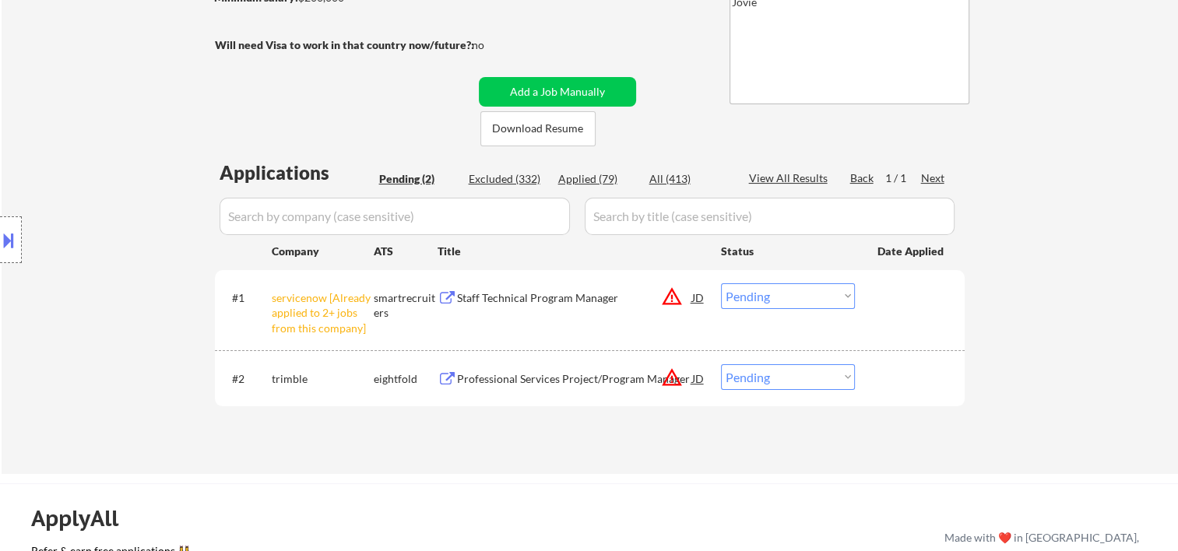
drag, startPoint x: 693, startPoint y: 41, endPoint x: 682, endPoint y: 10, distance: 32.3
click at [693, 41] on div "← Return to /applysquad Mailslurp Inbox Job Search Builder [PERSON_NAME] User E…" at bounding box center [590, 132] width 777 height 659
click at [912, 326] on div "#1 servicenow [Already applied to 2+ jobs from this company] smartrecruiters St…" at bounding box center [587, 309] width 735 height 67
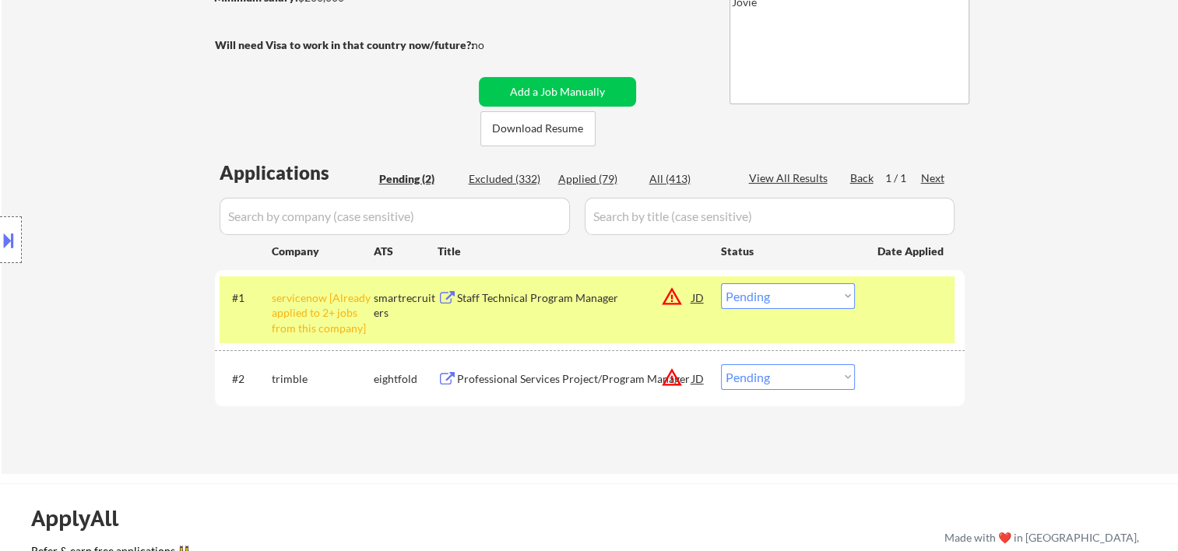
click at [881, 312] on div "#1 servicenow [Already applied to 2+ jobs from this company] smartrecruiters St…" at bounding box center [587, 309] width 735 height 67
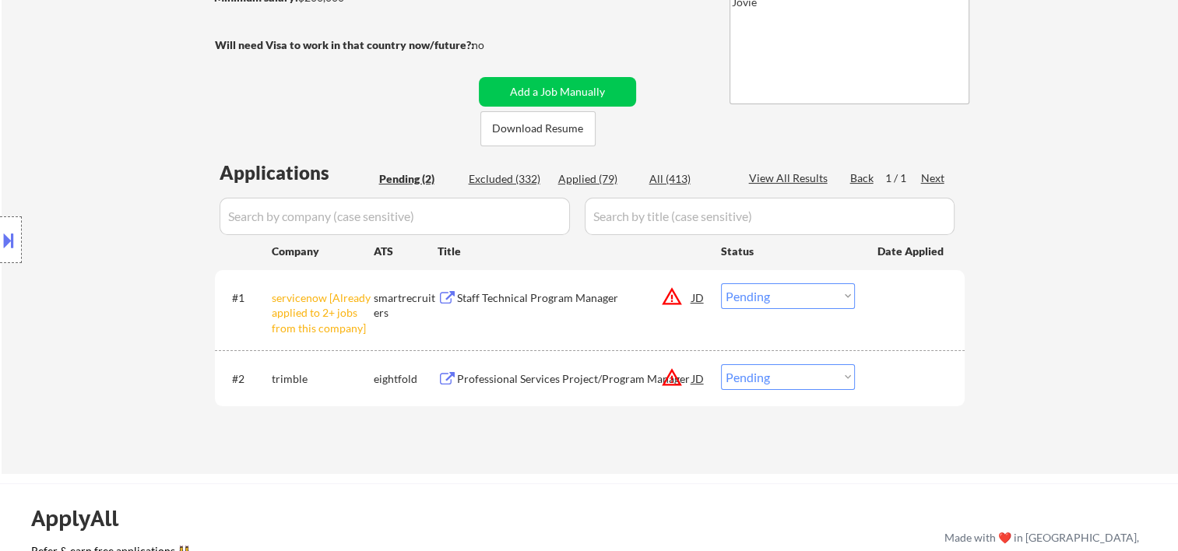
click at [315, 115] on div "← Return to /applysquad Mailslurp Inbox Job Search Builder [PERSON_NAME] User E…" at bounding box center [590, 132] width 777 height 659
click at [164, 118] on div "Location Inclusions: [GEOGRAPHIC_DATA], [GEOGRAPHIC_DATA] [GEOGRAPHIC_DATA], [G…" at bounding box center [139, 240] width 279 height 289
drag, startPoint x: 669, startPoint y: 29, endPoint x: 632, endPoint y: 0, distance: 47.2
click at [669, 29] on div "← Return to /applysquad Mailslurp Inbox Job Search Builder [PERSON_NAME] User E…" at bounding box center [590, 132] width 777 height 659
click at [866, 373] on div "#2 [PERSON_NAME] eightfold Professional Services Project/Program Manager JD war…" at bounding box center [587, 378] width 735 height 42
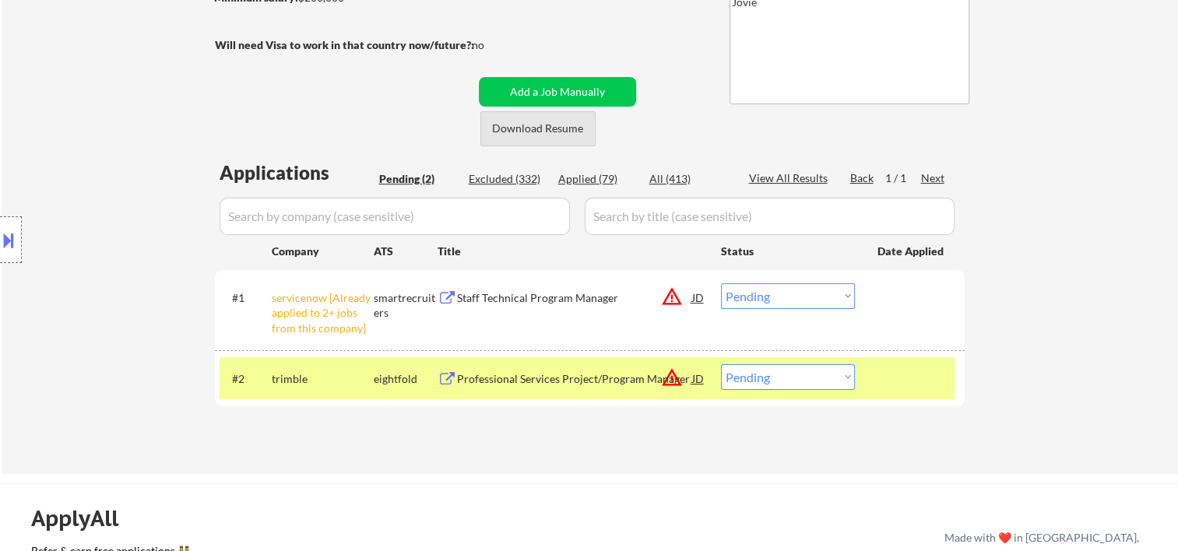
click at [544, 131] on button "Download Resume" at bounding box center [538, 128] width 115 height 35
click at [915, 392] on div "#2 [PERSON_NAME] eightfold Professional Services Project/Program Manager JD war…" at bounding box center [587, 378] width 735 height 42
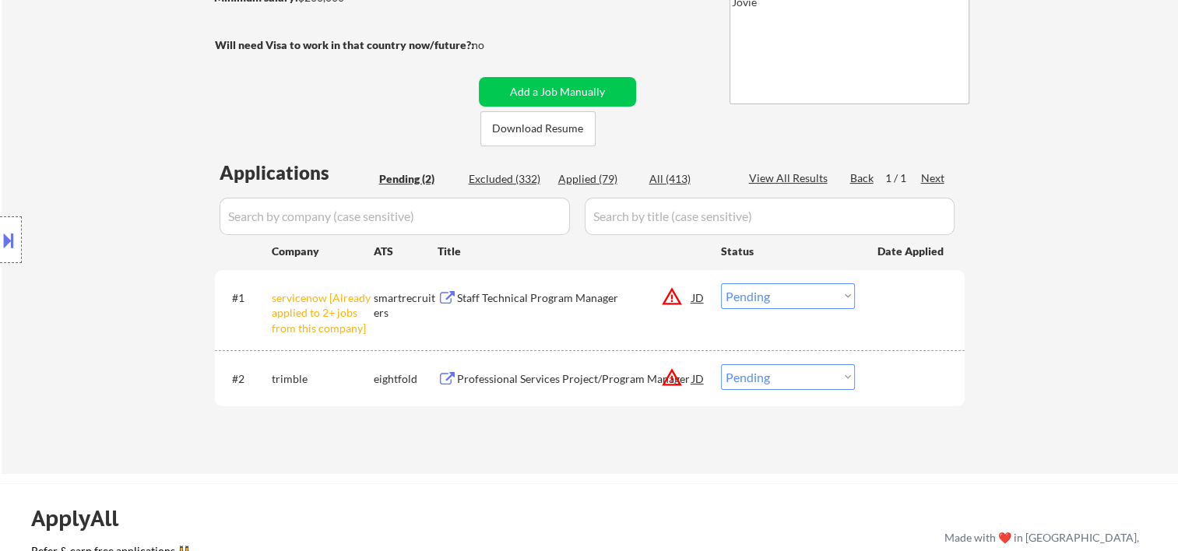
click at [914, 392] on div "#2 trimble eightfold Professional Services Project/Program Manager JD warning_a…" at bounding box center [587, 378] width 735 height 42
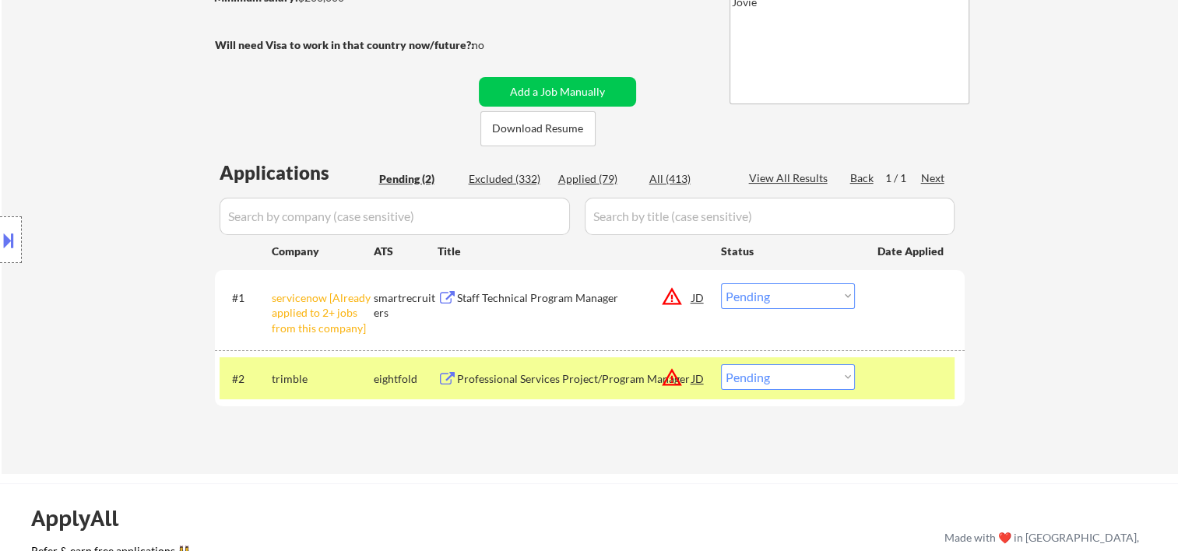
click at [598, 368] on div "Professional Services Project/Program Manager" at bounding box center [574, 379] width 235 height 28
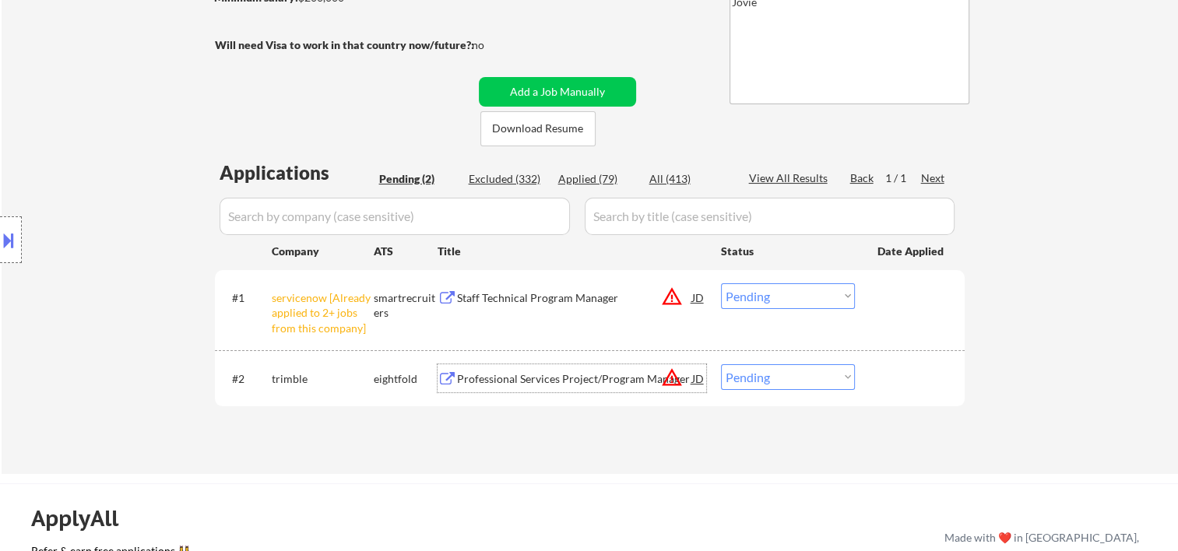
click at [882, 378] on div at bounding box center [912, 379] width 69 height 28
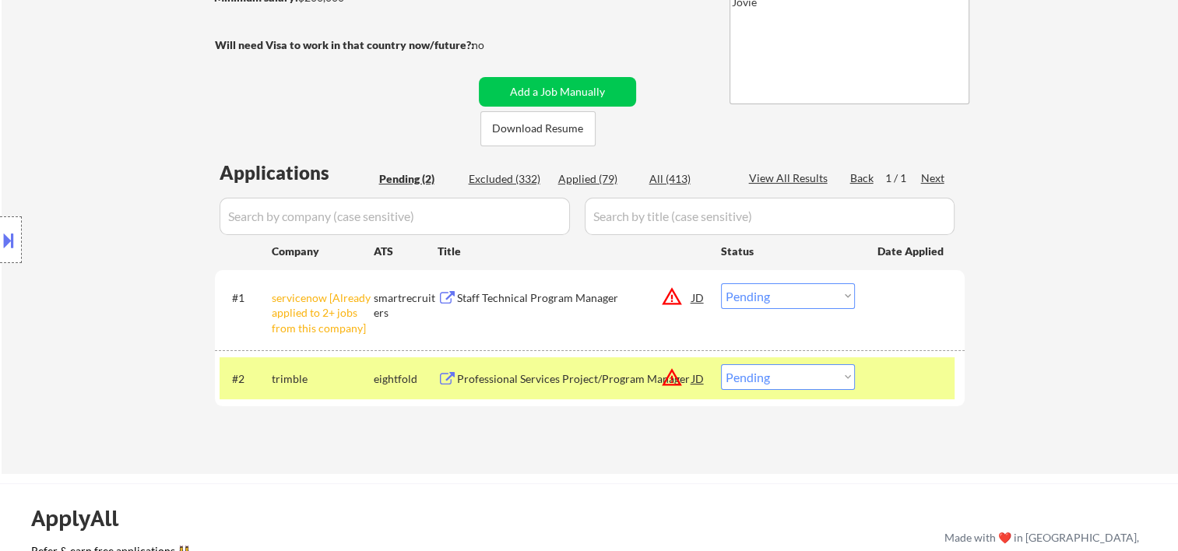
click at [833, 377] on select "Choose an option... Pending Applied Excluded (Questions) Excluded (Expired) Exc…" at bounding box center [788, 378] width 134 height 26
select select ""excluded__bad_match_""
click at [721, 365] on select "Choose an option... Pending Applied Excluded (Questions) Excluded (Expired) Exc…" at bounding box center [788, 378] width 134 height 26
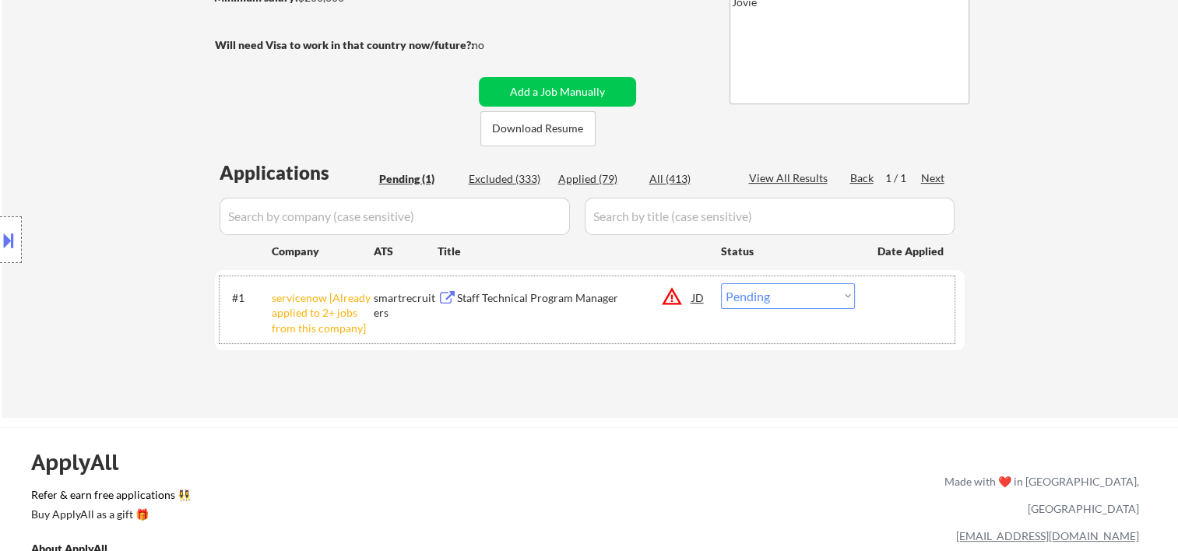
click at [935, 305] on div at bounding box center [912, 298] width 69 height 28
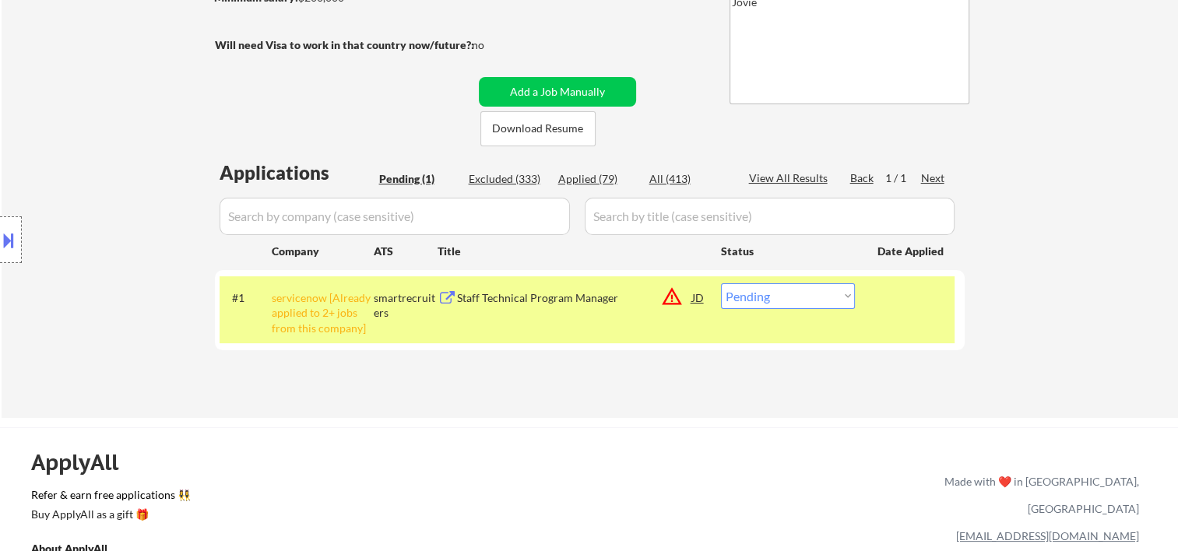
click at [503, 312] on div "#1 servicenow [Already applied to 2+ jobs from this company] smartrecruiters St…" at bounding box center [587, 309] width 735 height 67
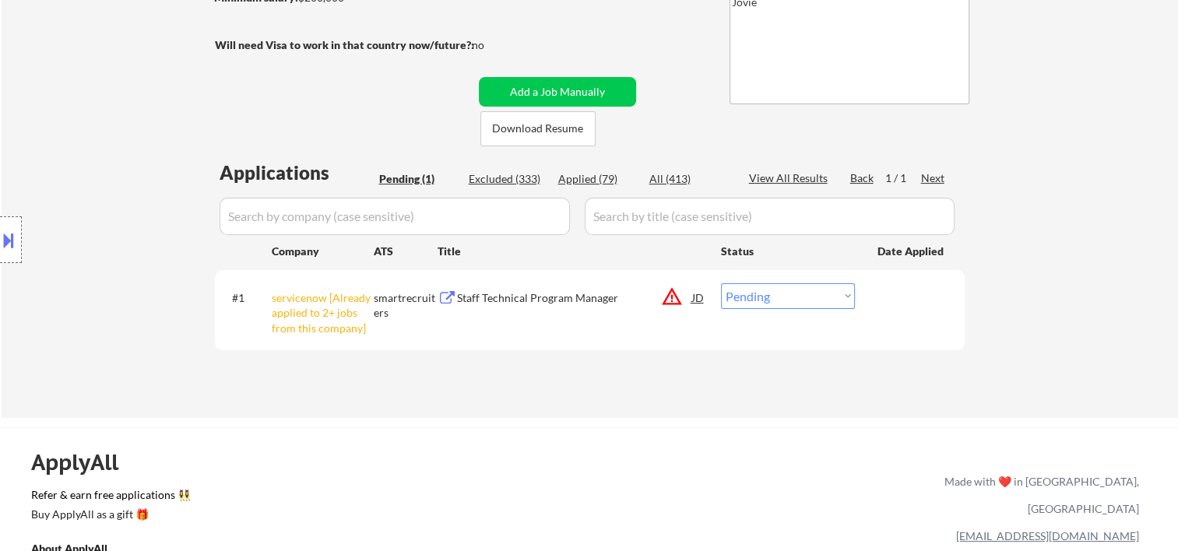
drag, startPoint x: 939, startPoint y: 305, endPoint x: 917, endPoint y: 315, distance: 24.0
click at [937, 305] on div at bounding box center [912, 298] width 69 height 28
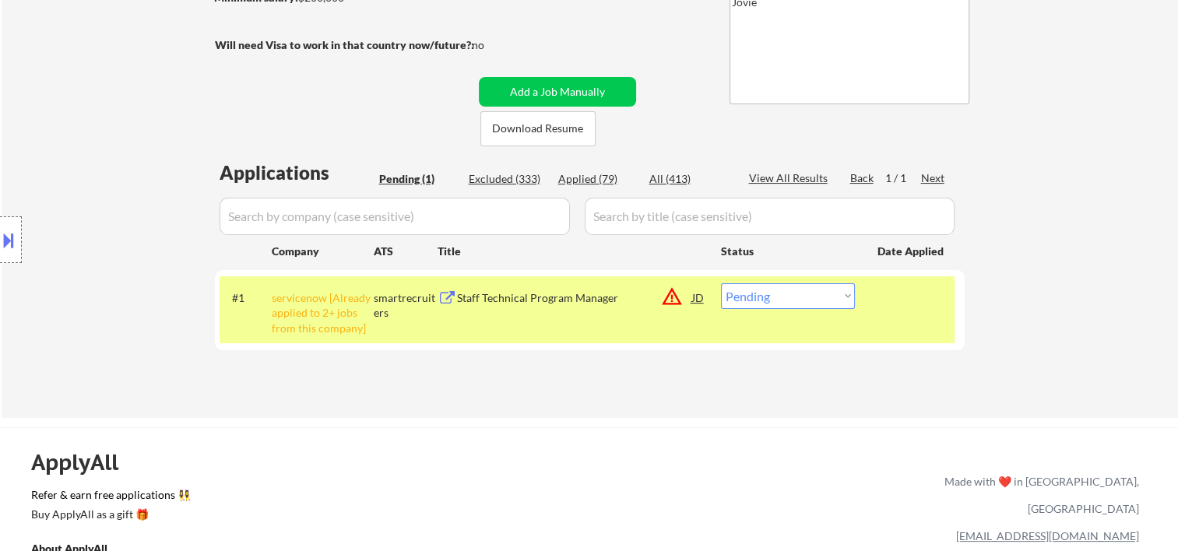
click at [625, 305] on div "Staff Technical Program Manager" at bounding box center [574, 298] width 235 height 28
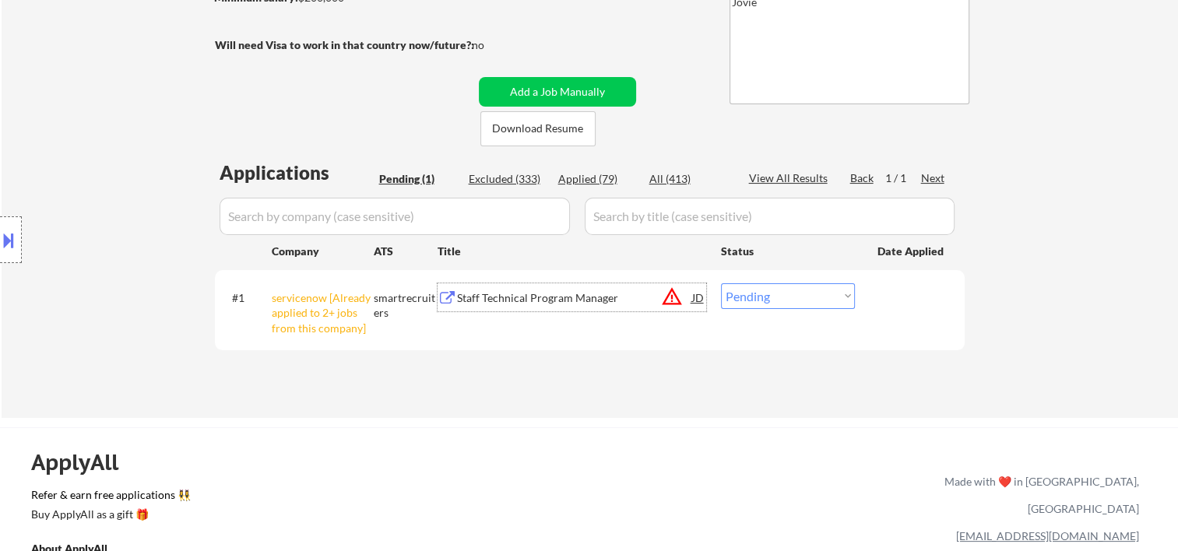
click at [13, 226] on div at bounding box center [11, 240] width 22 height 47
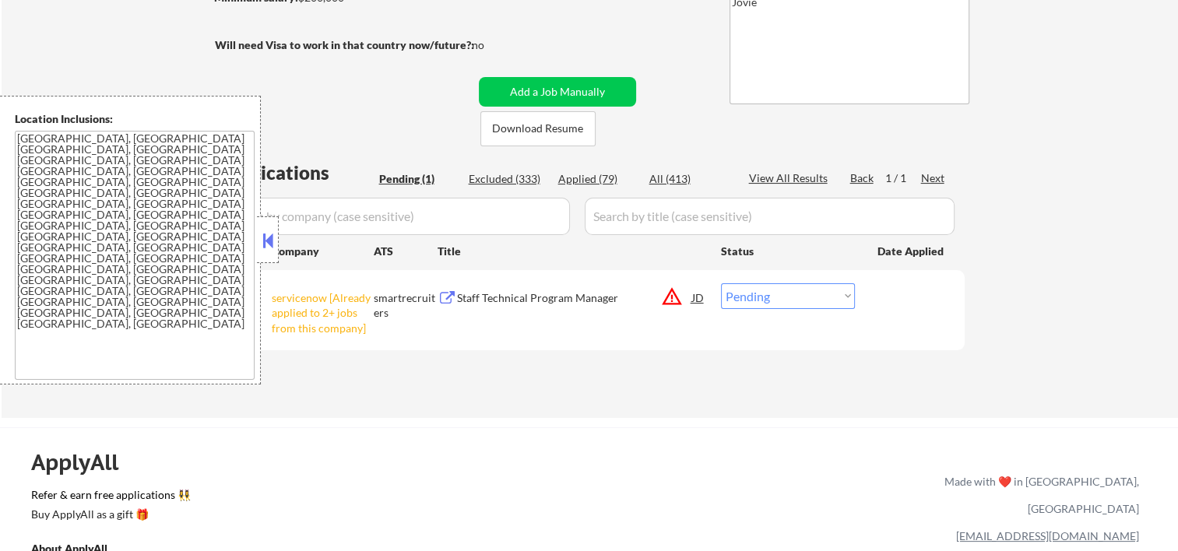
click at [136, 50] on div "← Return to /applysquad Mailslurp Inbox Job Search Builder Saritha Jandhyala Us…" at bounding box center [590, 110] width 1177 height 615
click at [271, 234] on button at bounding box center [267, 240] width 17 height 23
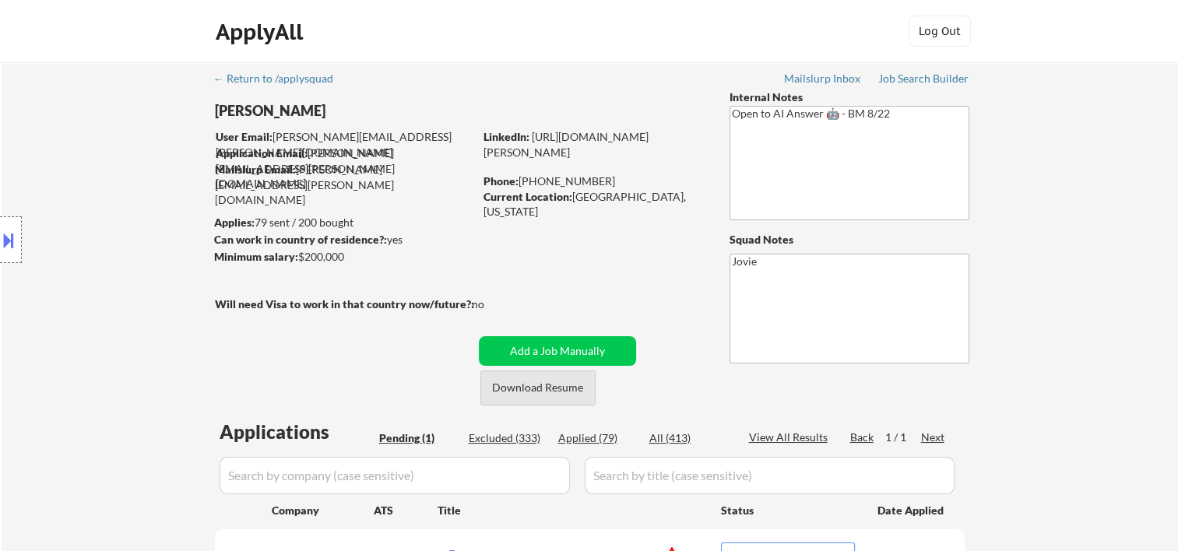
scroll to position [519, 0]
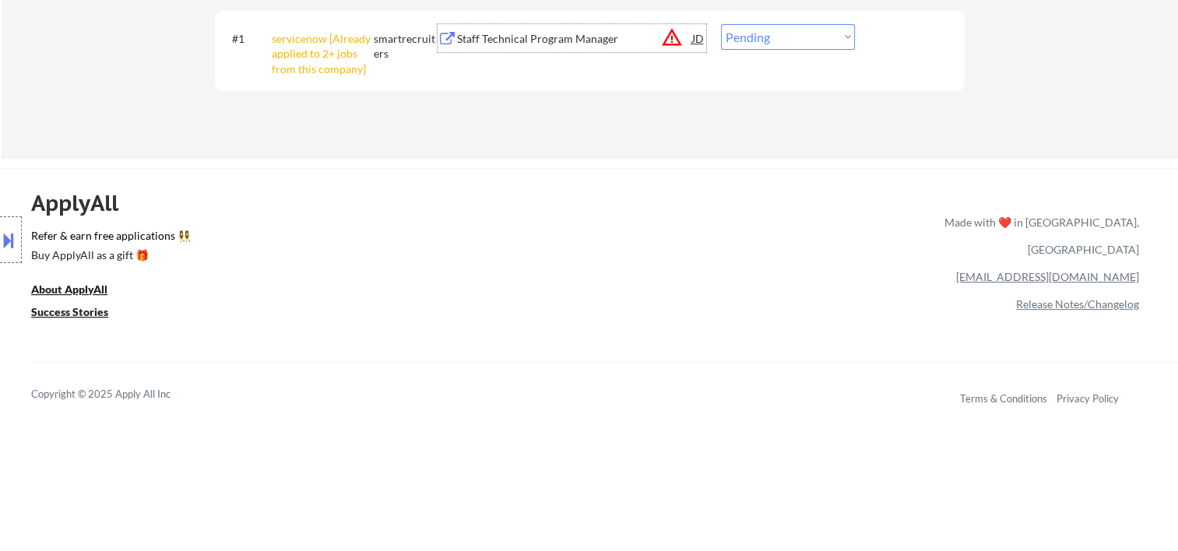
click at [519, 49] on div "Staff Technical Program Manager" at bounding box center [574, 38] width 235 height 28
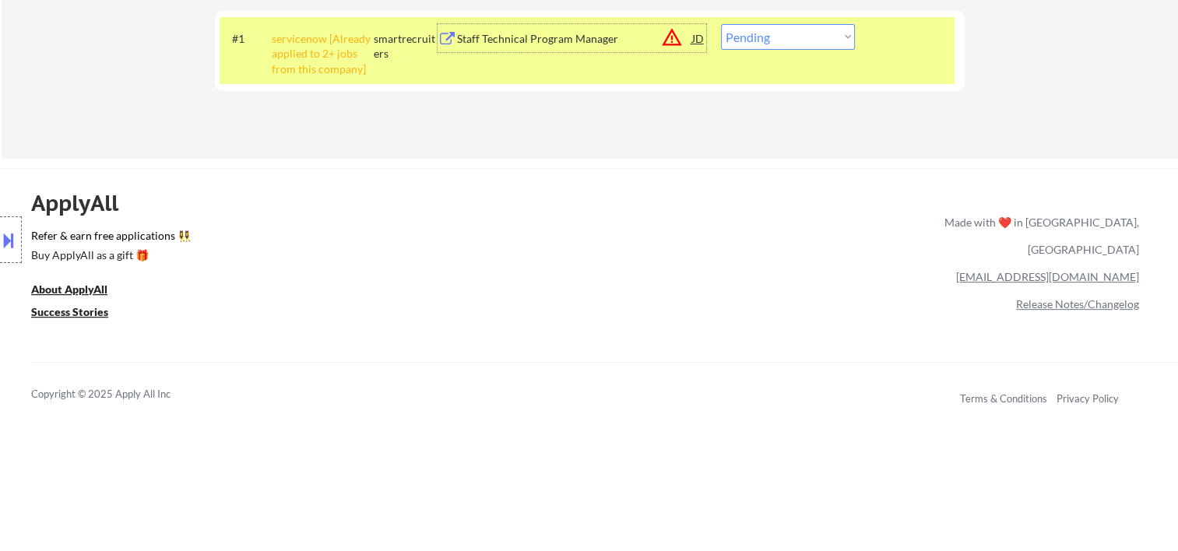
click at [838, 34] on select "Choose an option... Pending Applied Excluded (Questions) Excluded (Expired) Exc…" at bounding box center [788, 37] width 134 height 26
select select ""applied""
click at [721, 24] on select "Choose an option... Pending Applied Excluded (Questions) Excluded (Expired) Exc…" at bounding box center [788, 37] width 134 height 26
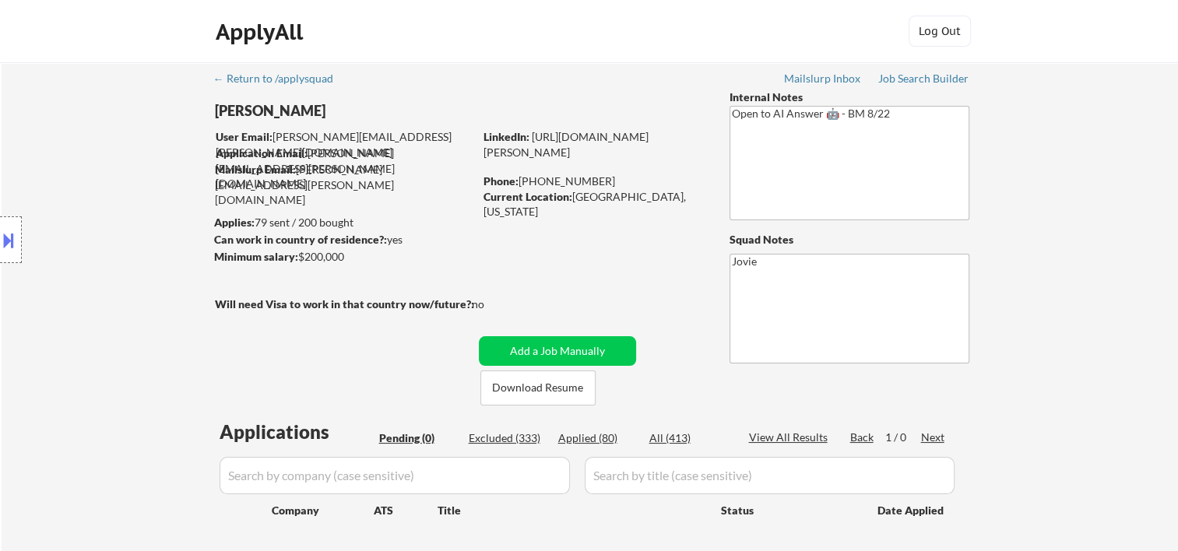
scroll to position [259, 0]
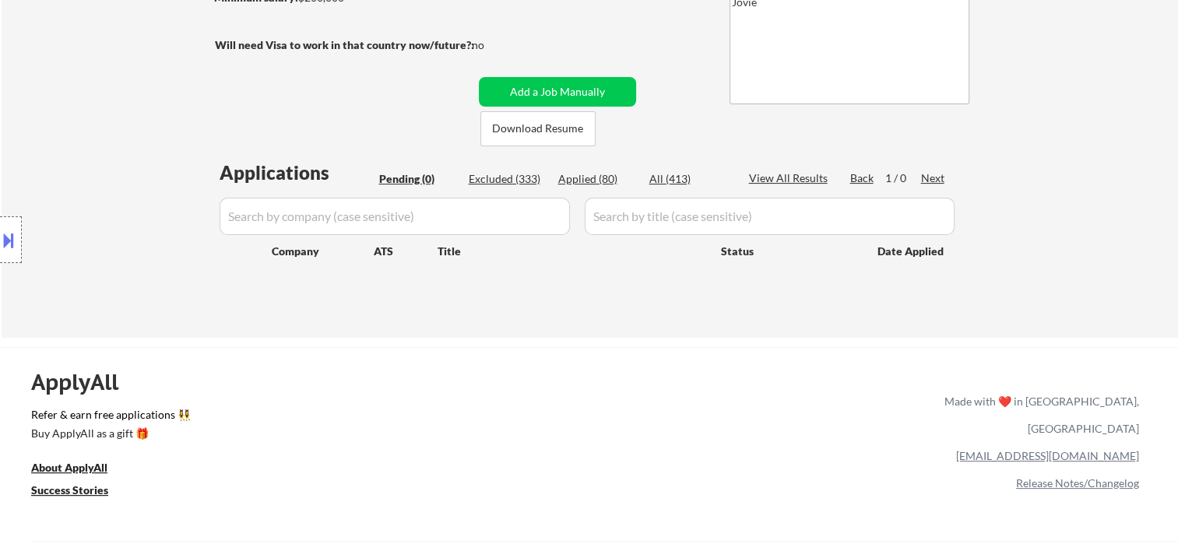
click at [595, 185] on div "Applied (80)" at bounding box center [597, 179] width 78 height 16
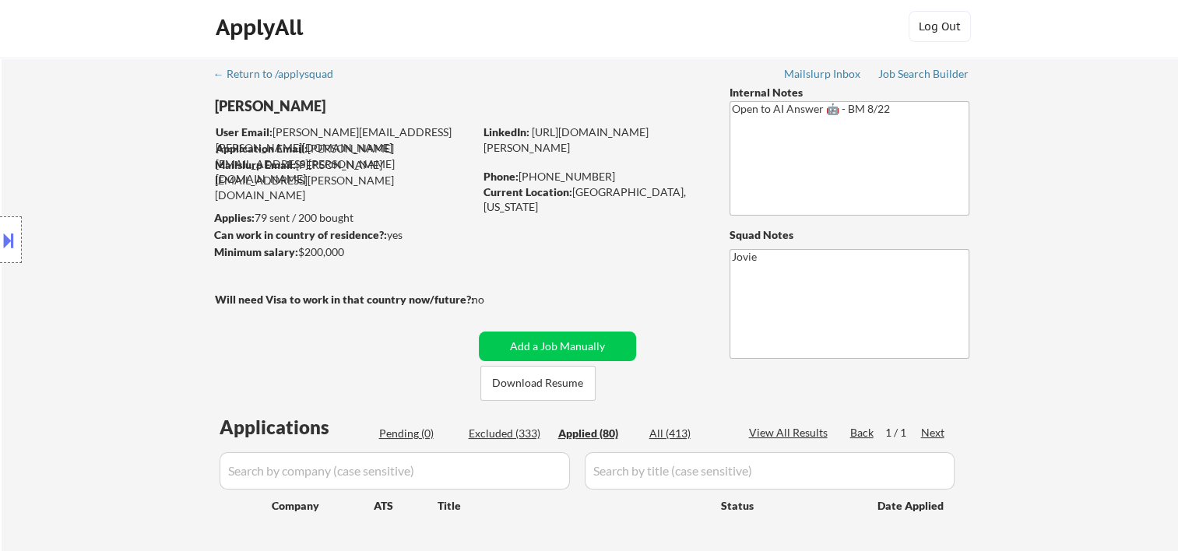
scroll to position [0, 0]
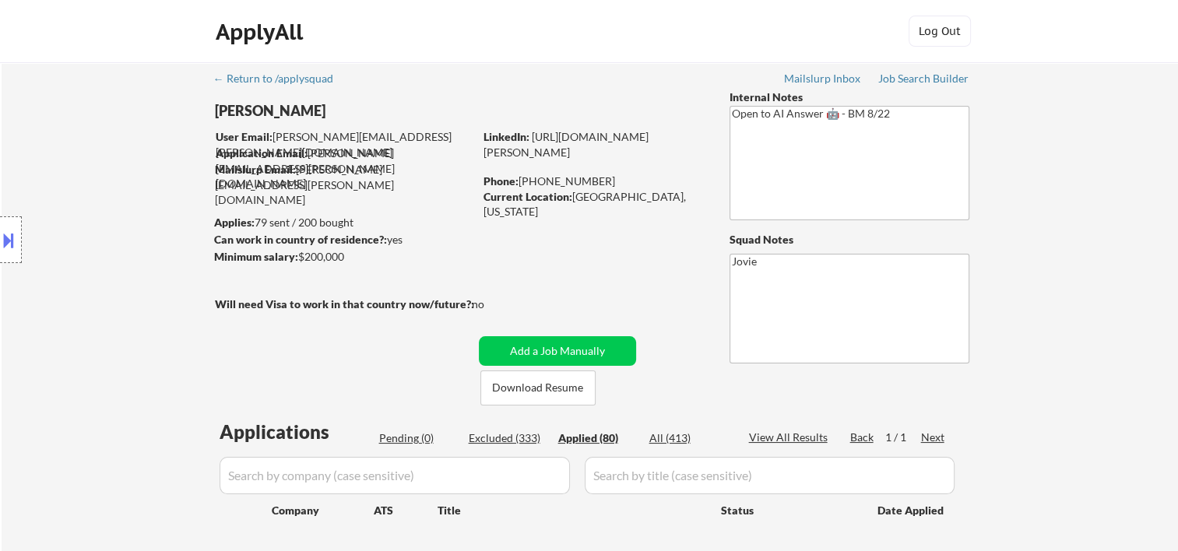
select select ""applied""
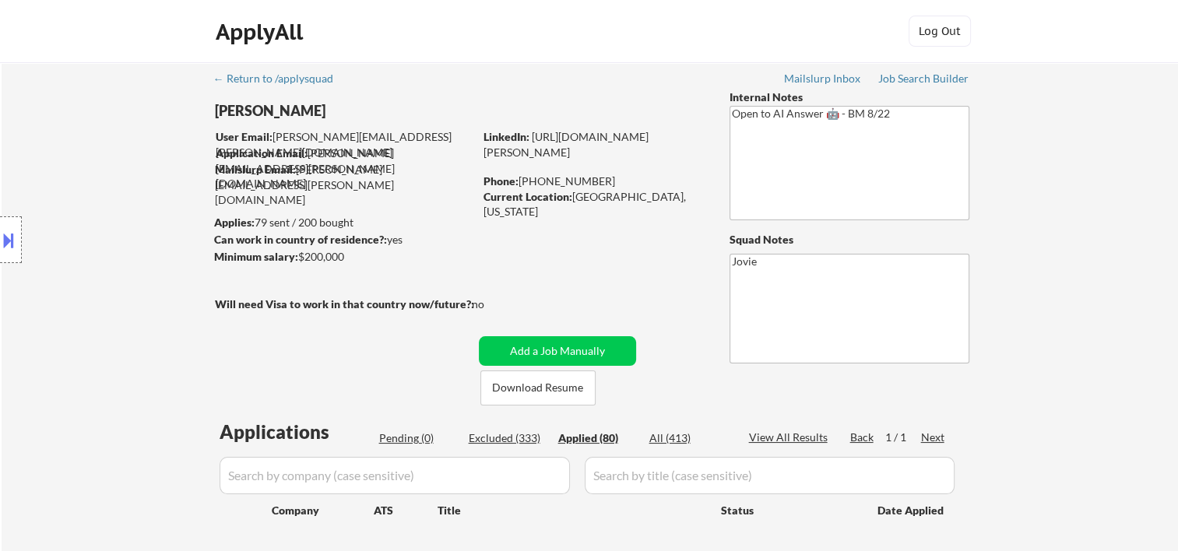
select select ""applied""
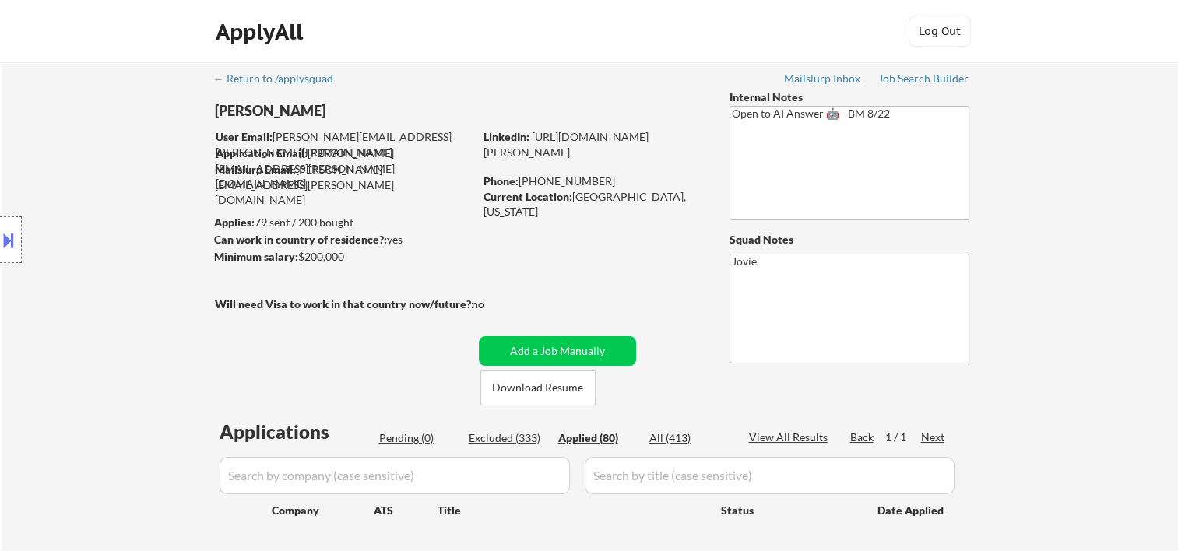
select select ""applied""
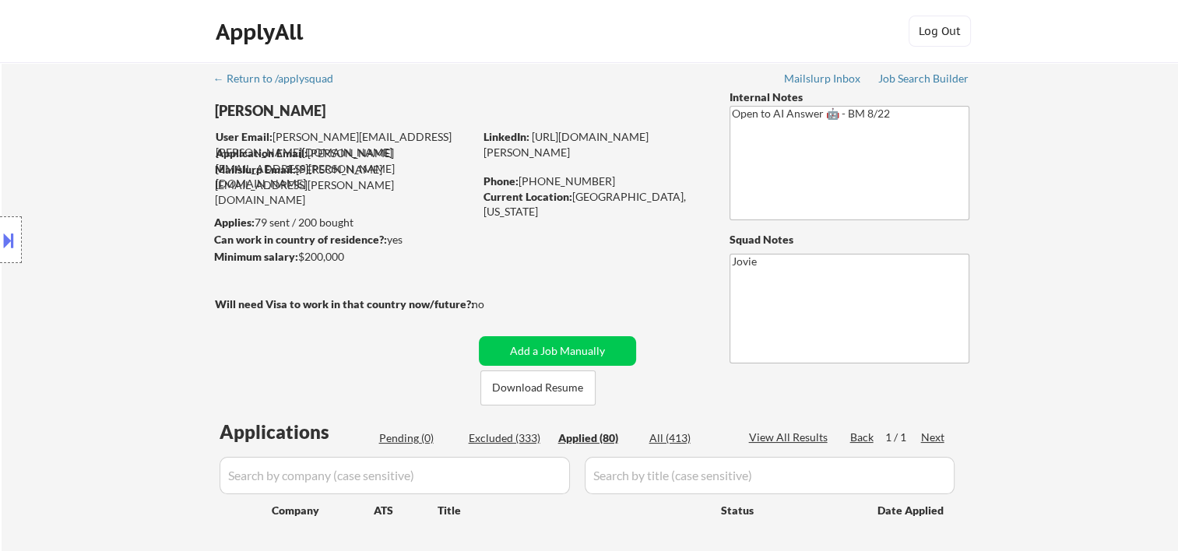
select select ""applied""
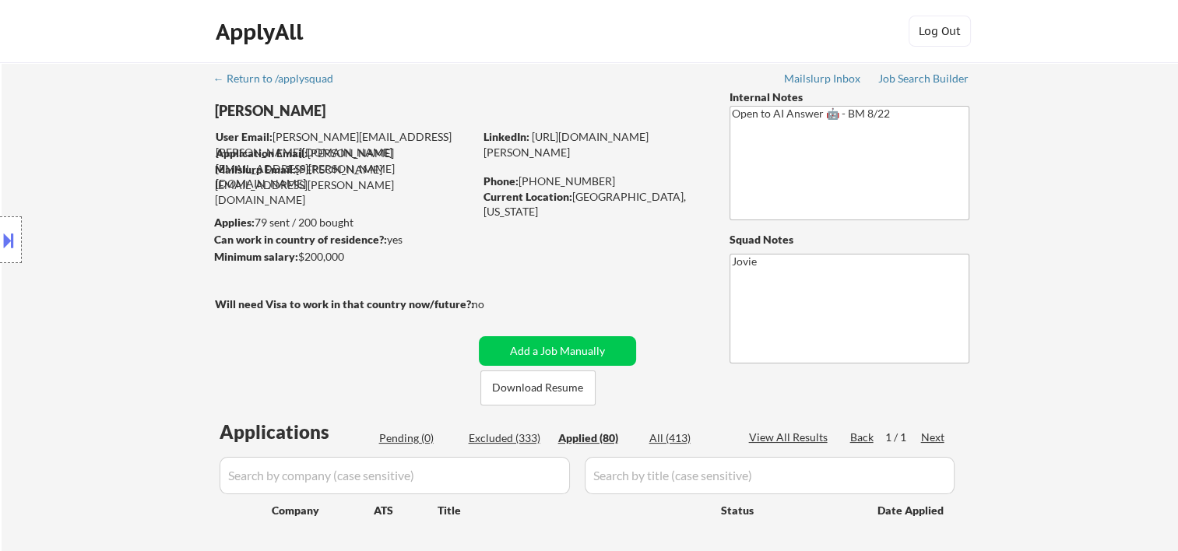
select select ""applied""
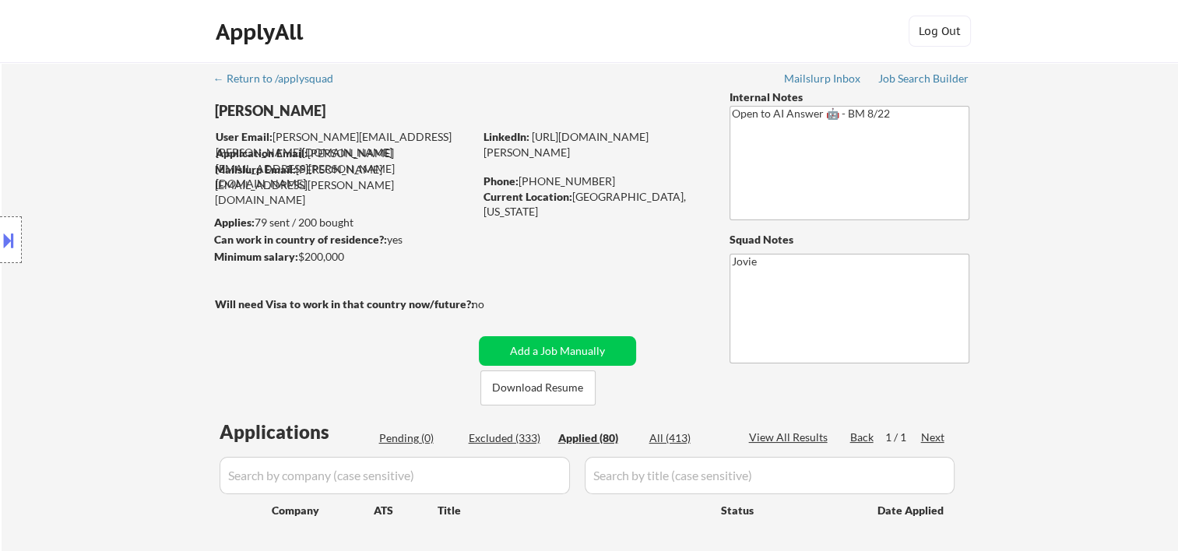
select select ""applied""
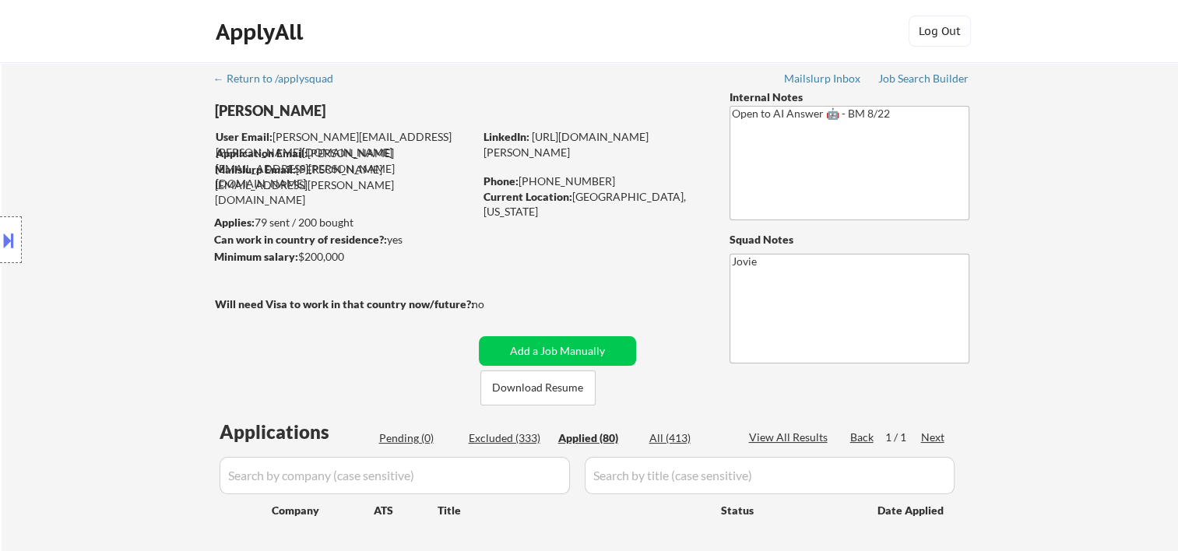
select select ""applied""
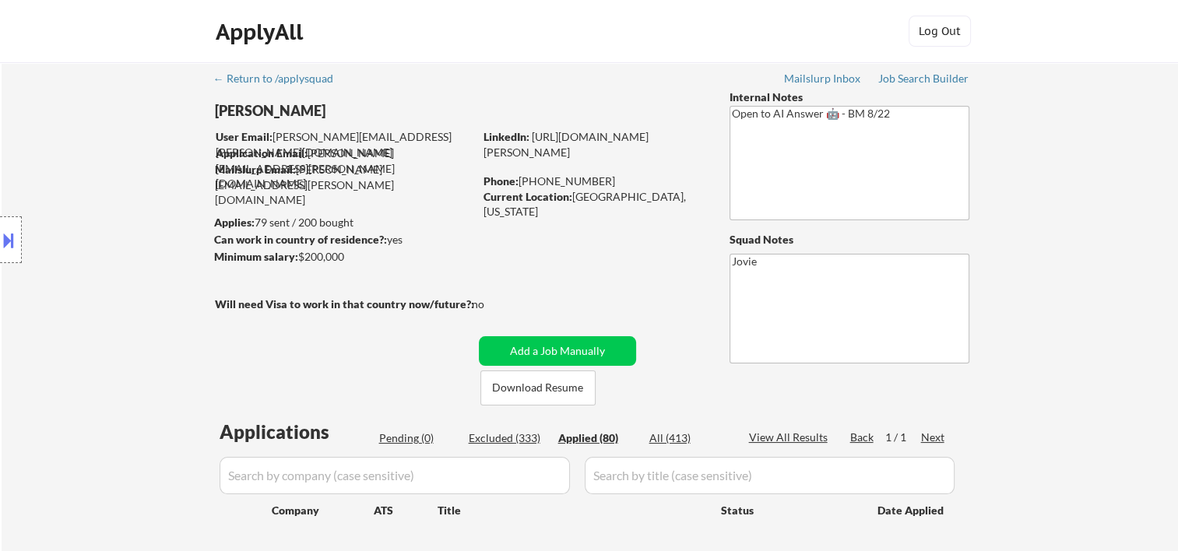
select select ""applied""
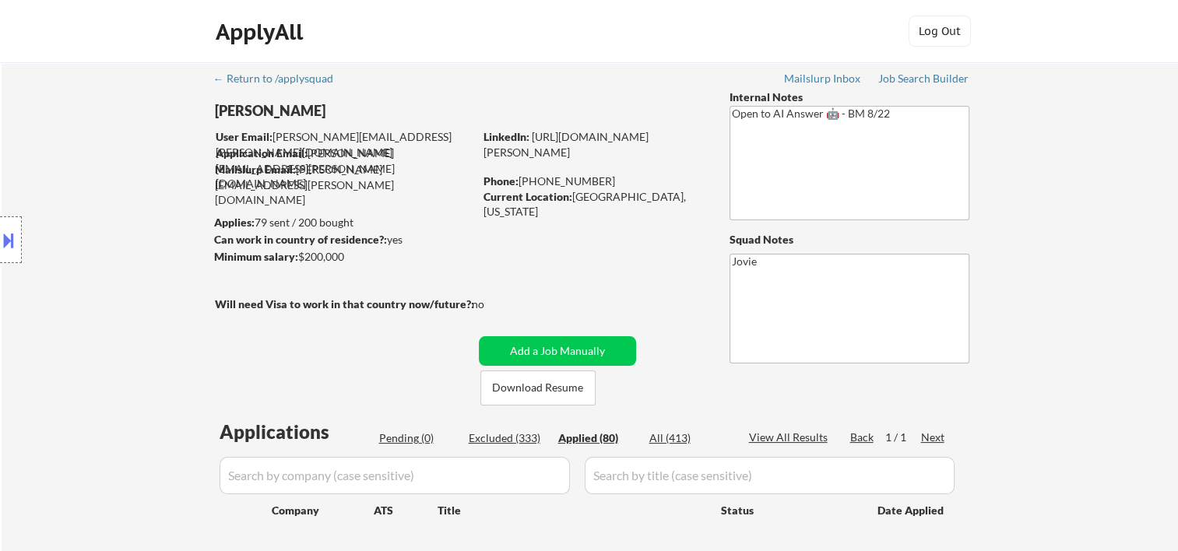
select select ""applied""
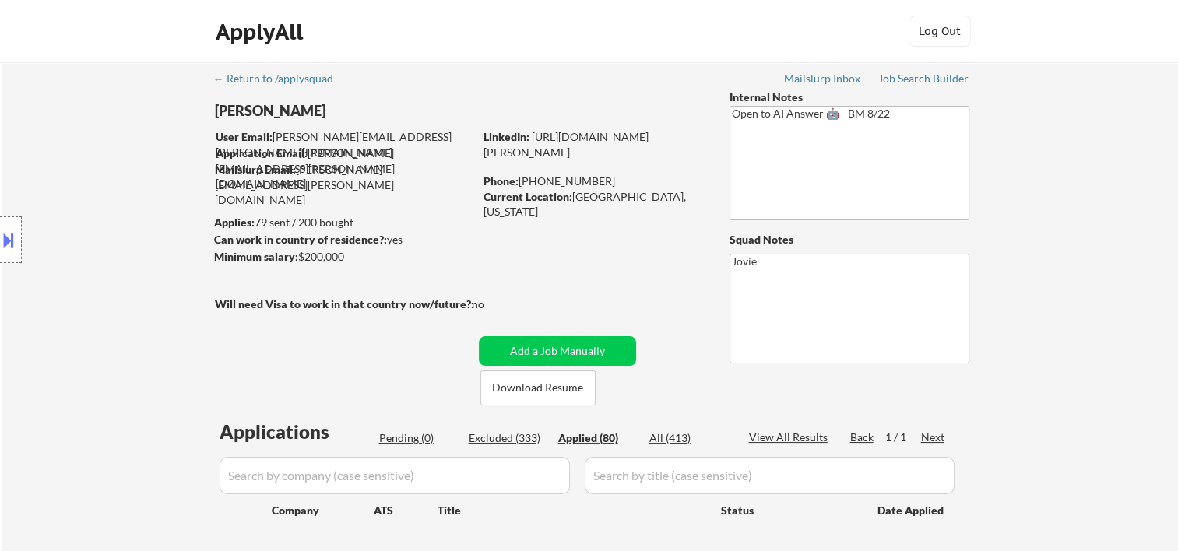
select select ""applied""
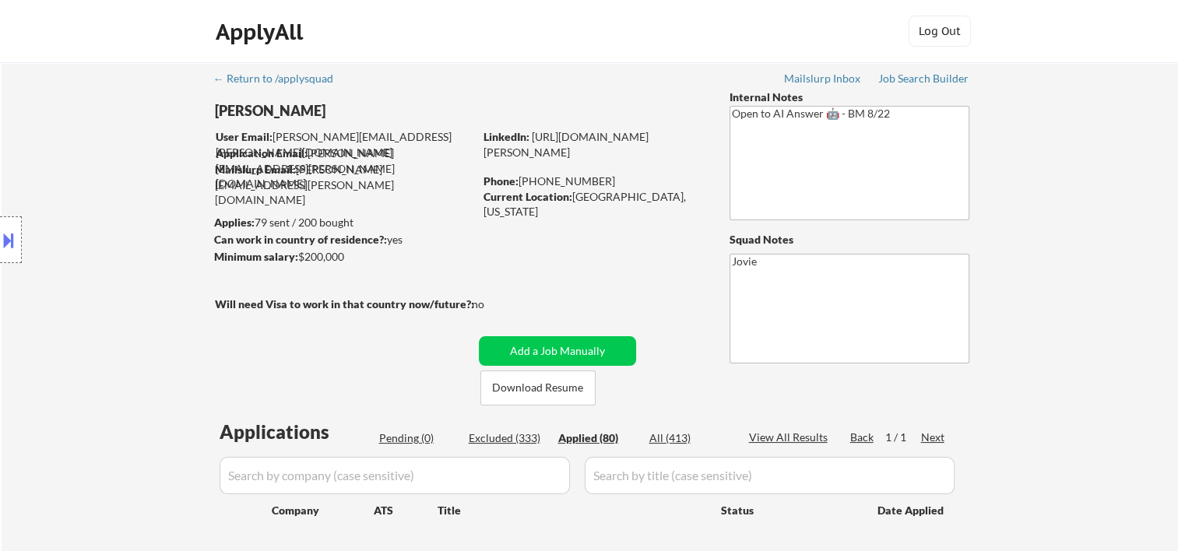
select select ""applied""
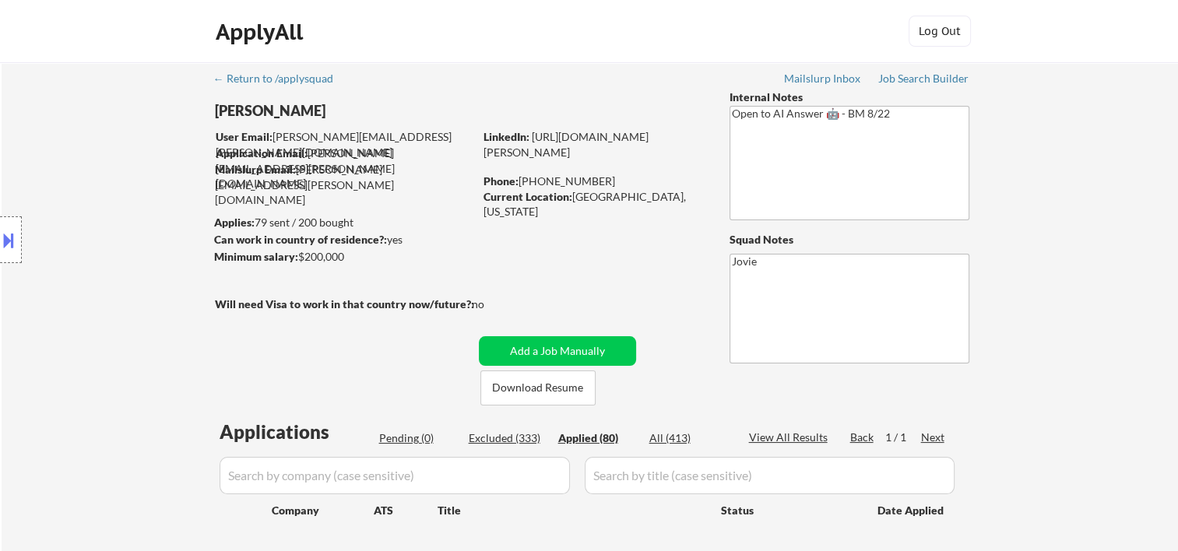
select select ""applied""
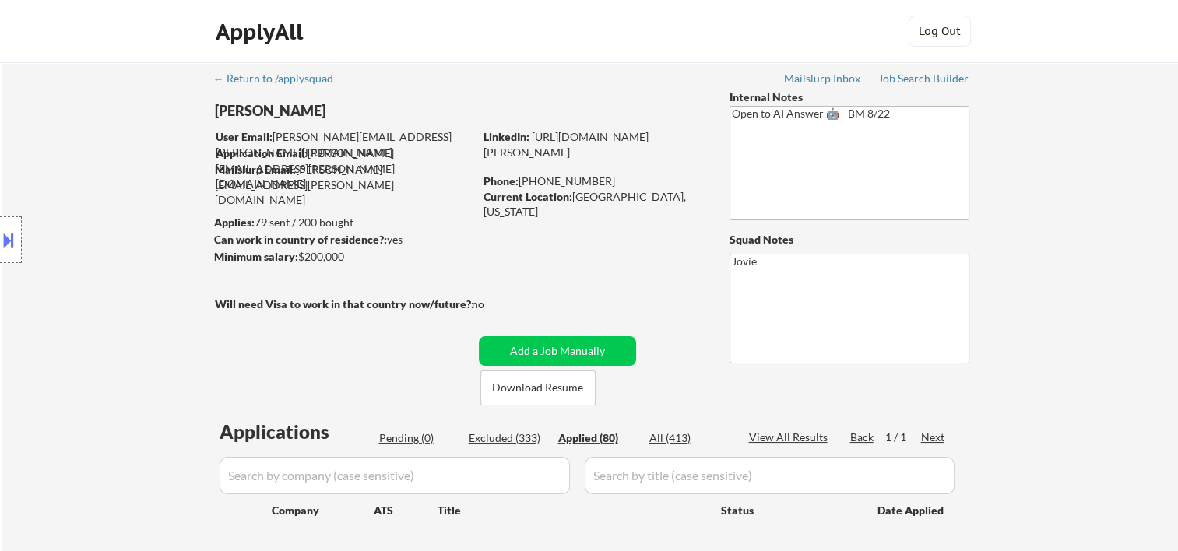
select select ""applied""
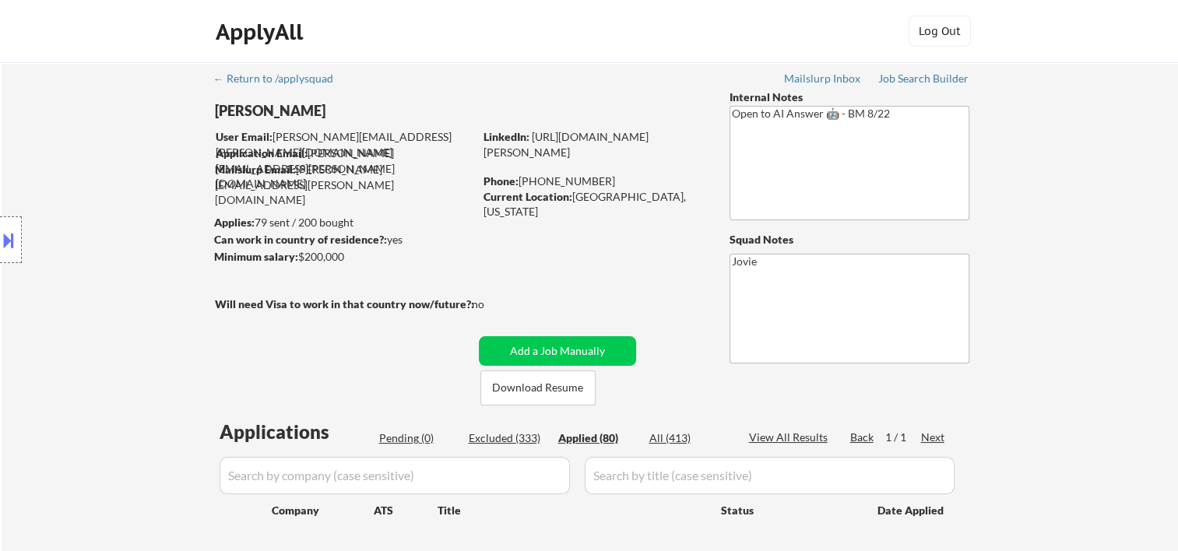
select select ""applied""
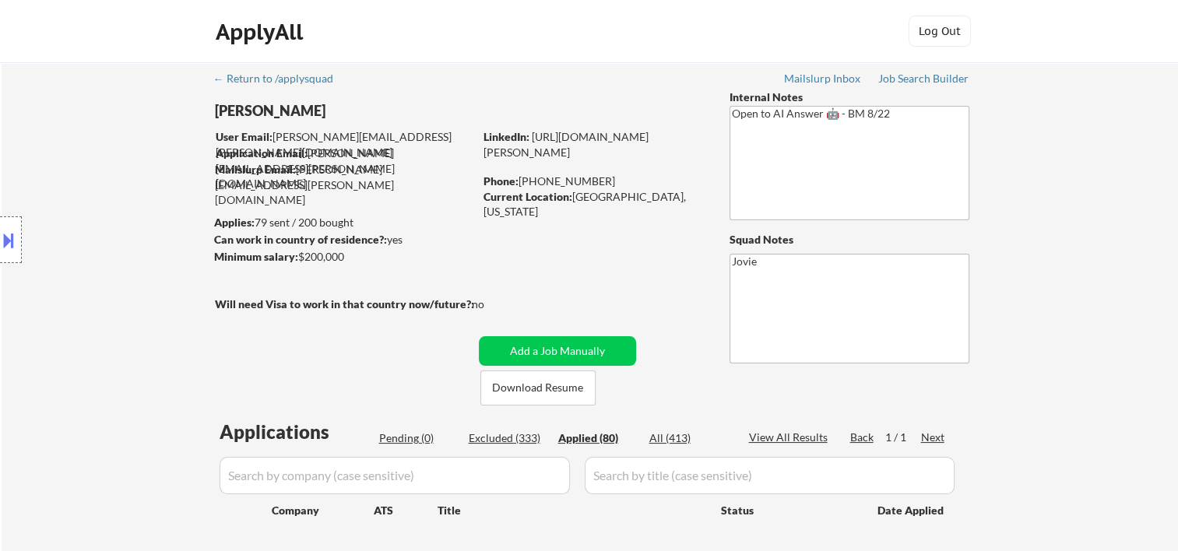
select select ""applied""
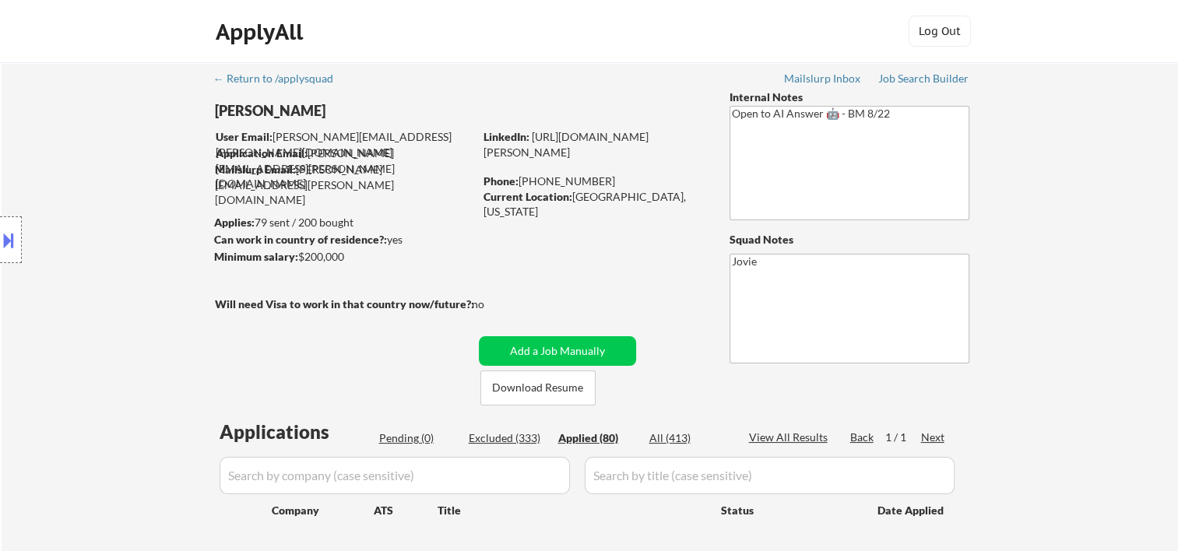
select select ""applied""
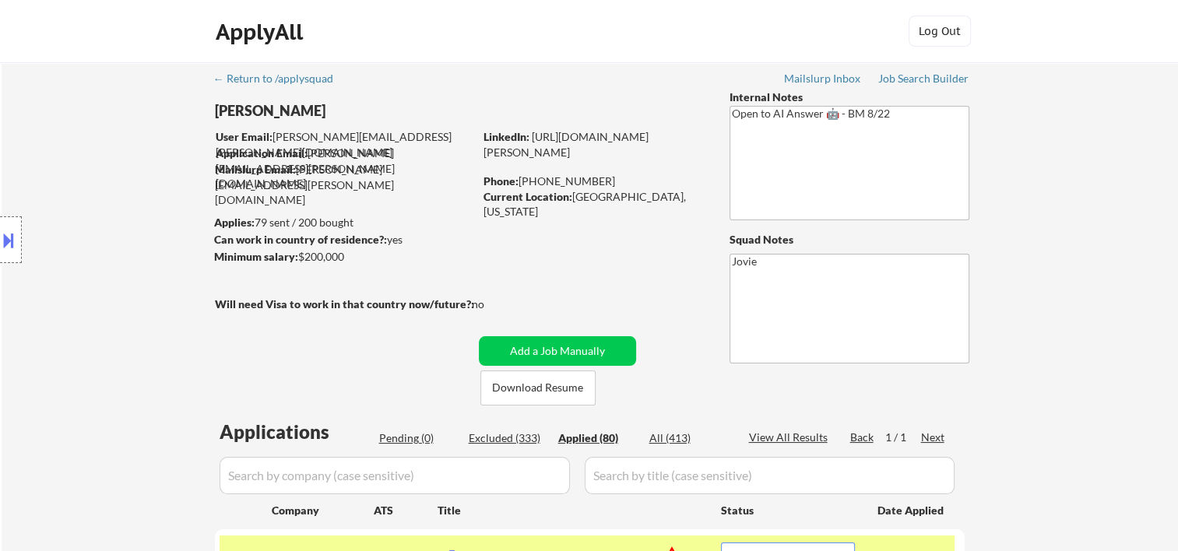
select select ""applied""
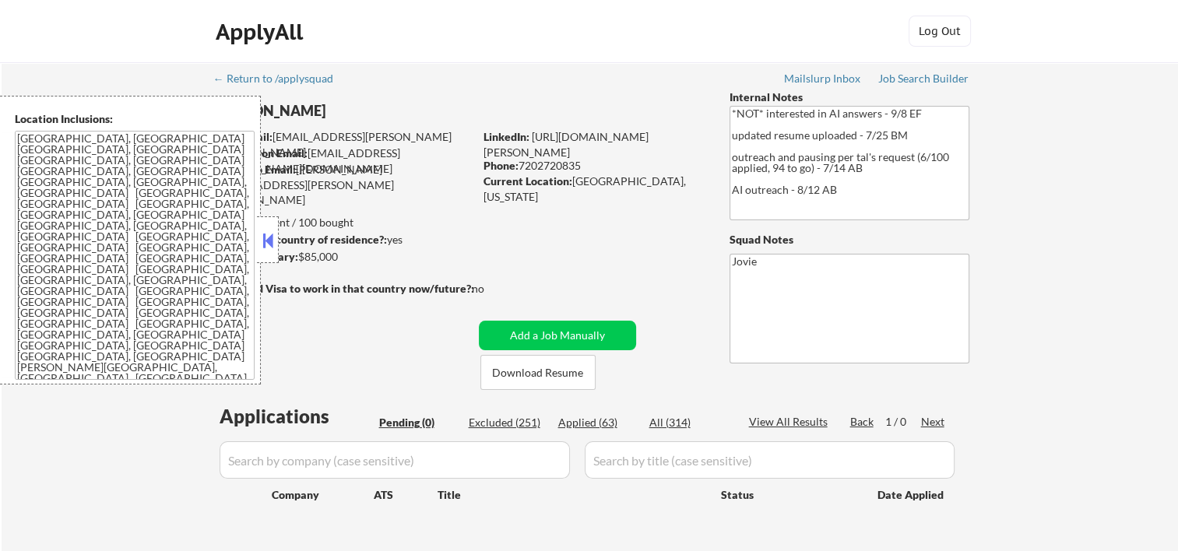
click at [264, 244] on button at bounding box center [267, 240] width 17 height 23
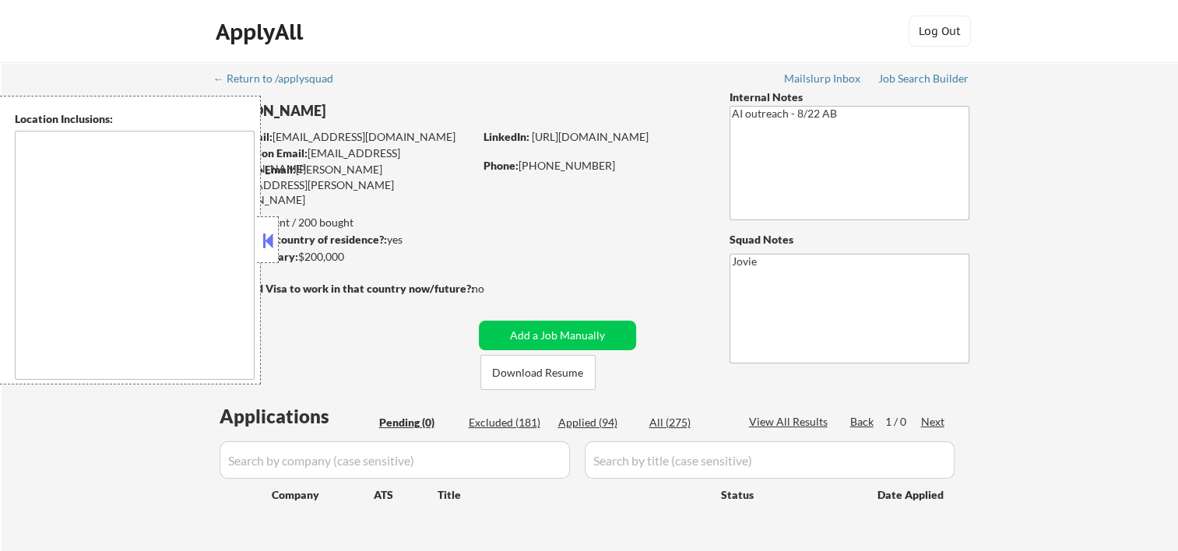
type textarea "Loremips, DO Sitamet, CO Adipisci, EL Sedd Eiusmodte, IN Utlabor Etdol, MA Aliq…"
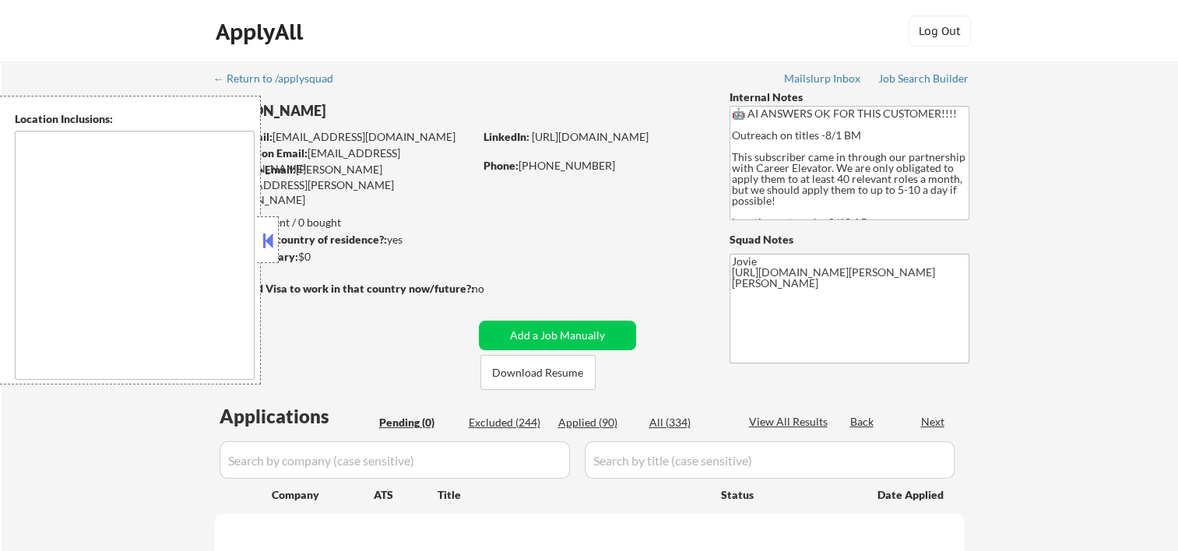
type textarea "[GEOGRAPHIC_DATA], [GEOGRAPHIC_DATA] [GEOGRAPHIC_DATA], [GEOGRAPHIC_DATA] [GEOG…"
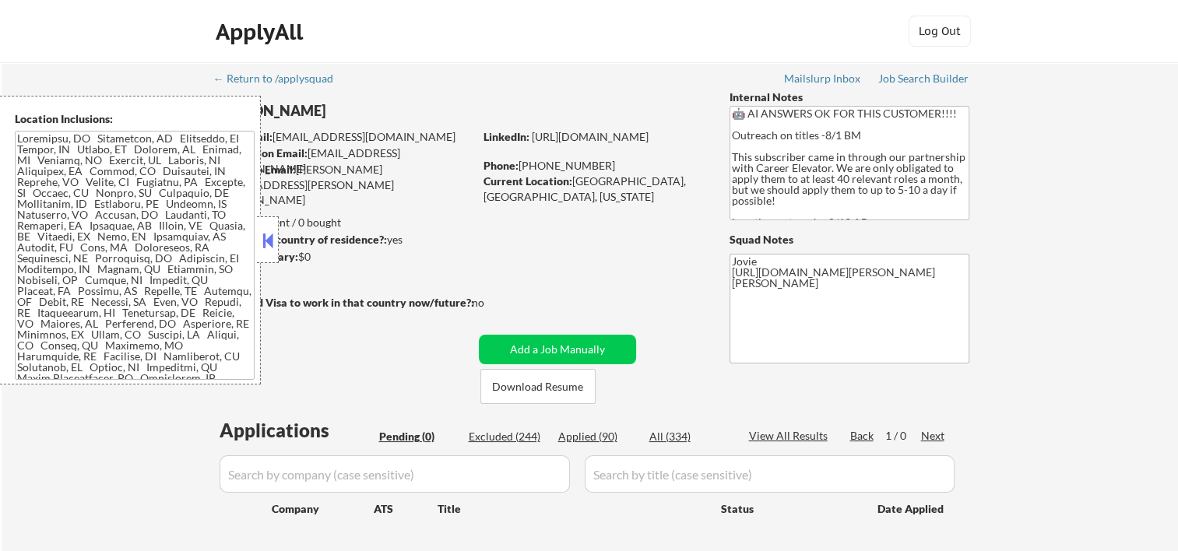
click at [268, 244] on button at bounding box center [267, 240] width 17 height 23
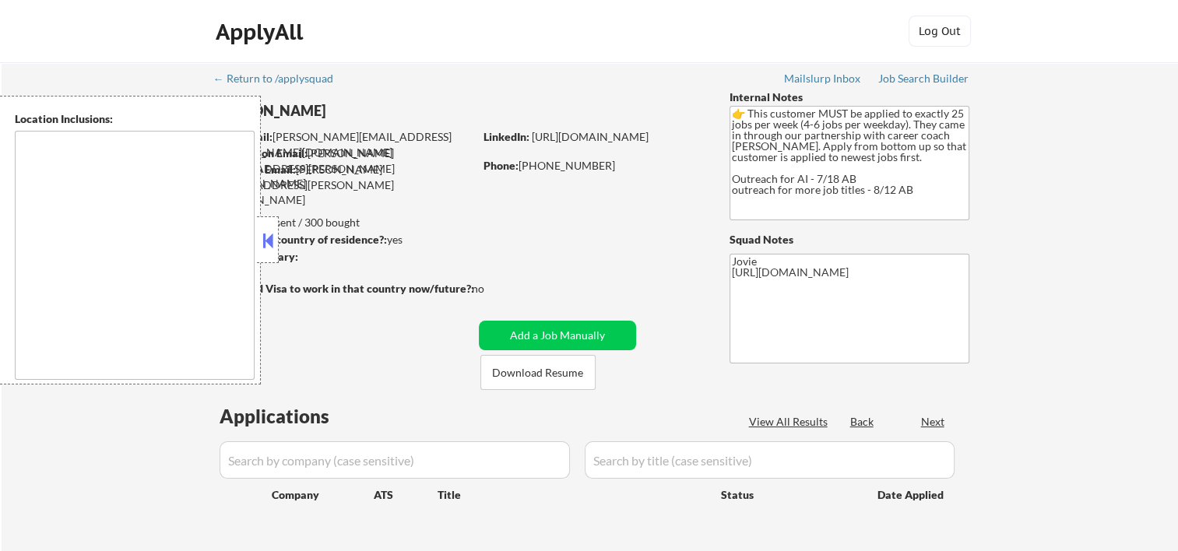
type textarea "[GEOGRAPHIC_DATA], [GEOGRAPHIC_DATA] [GEOGRAPHIC_DATA], [GEOGRAPHIC_DATA] [GEOG…"
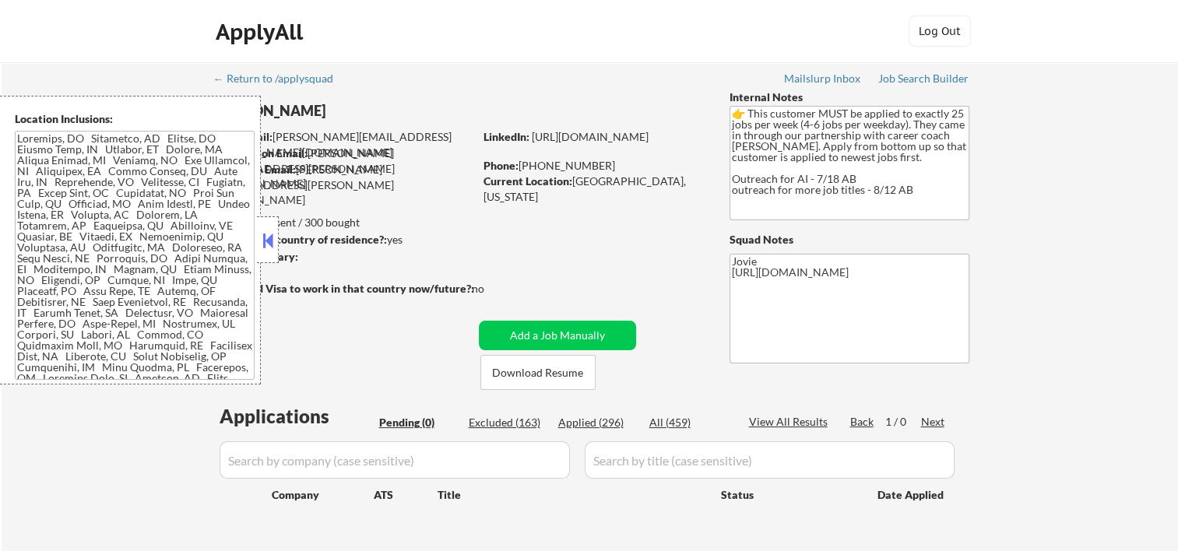
drag, startPoint x: 274, startPoint y: 240, endPoint x: 190, endPoint y: 146, distance: 125.7
click at [273, 240] on button at bounding box center [267, 240] width 17 height 23
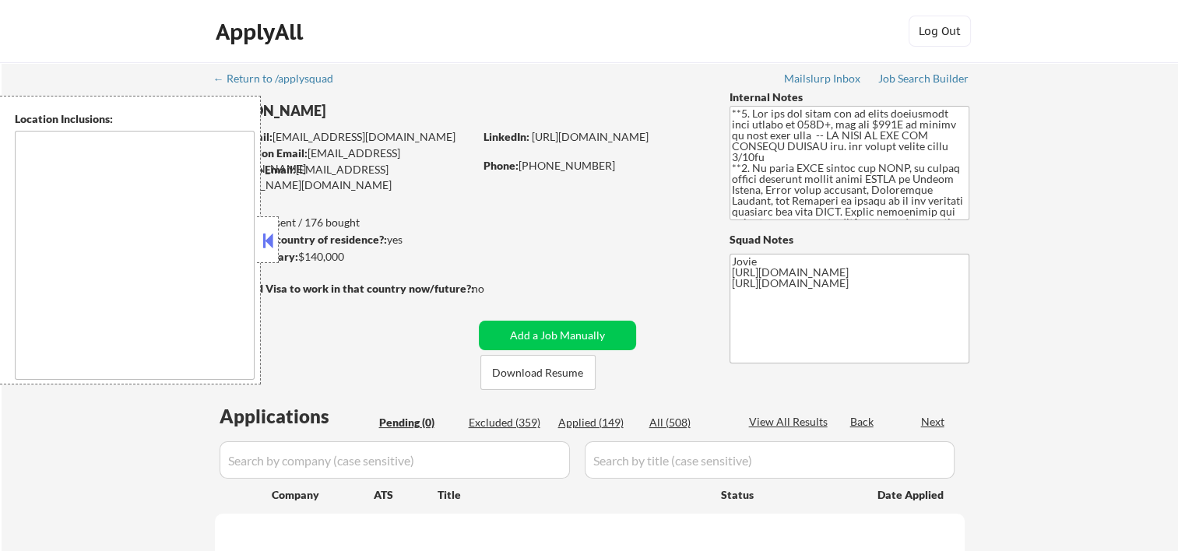
type textarea "country:[GEOGRAPHIC_DATA]"
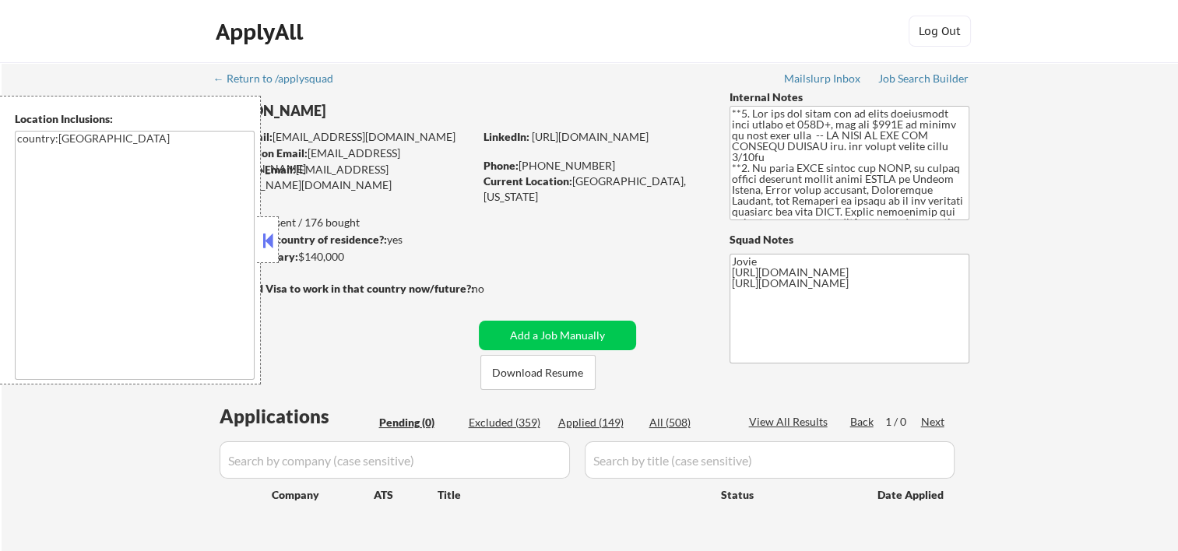
click at [279, 239] on strong "Can work in country of residence?:" at bounding box center [300, 239] width 173 height 13
click at [276, 238] on div at bounding box center [268, 240] width 22 height 47
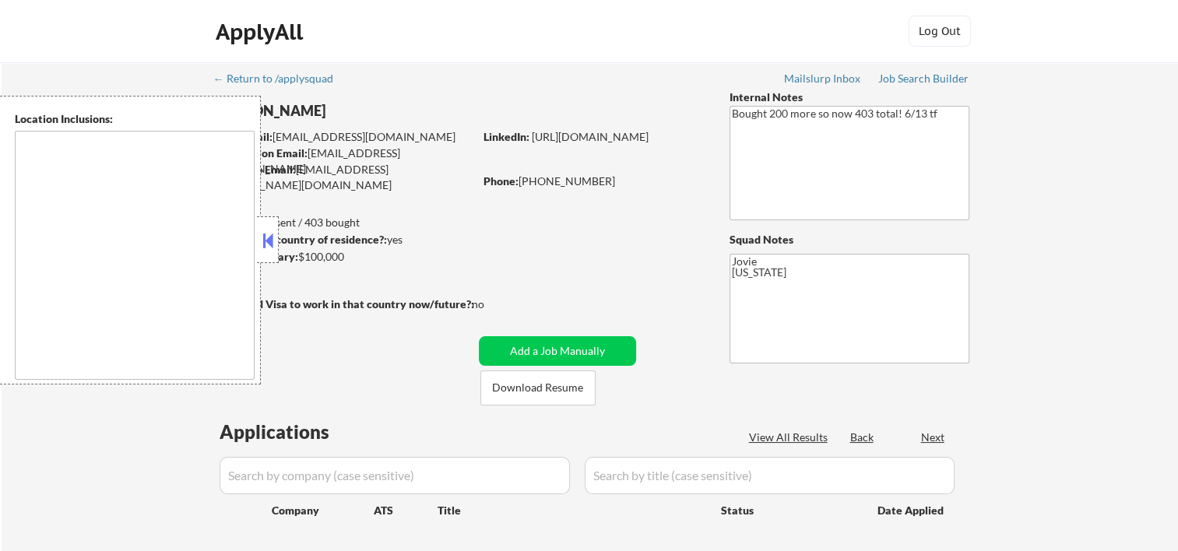
type textarea "[GEOGRAPHIC_DATA], [GEOGRAPHIC_DATA] [GEOGRAPHIC_DATA], [GEOGRAPHIC_DATA] [GEOG…"
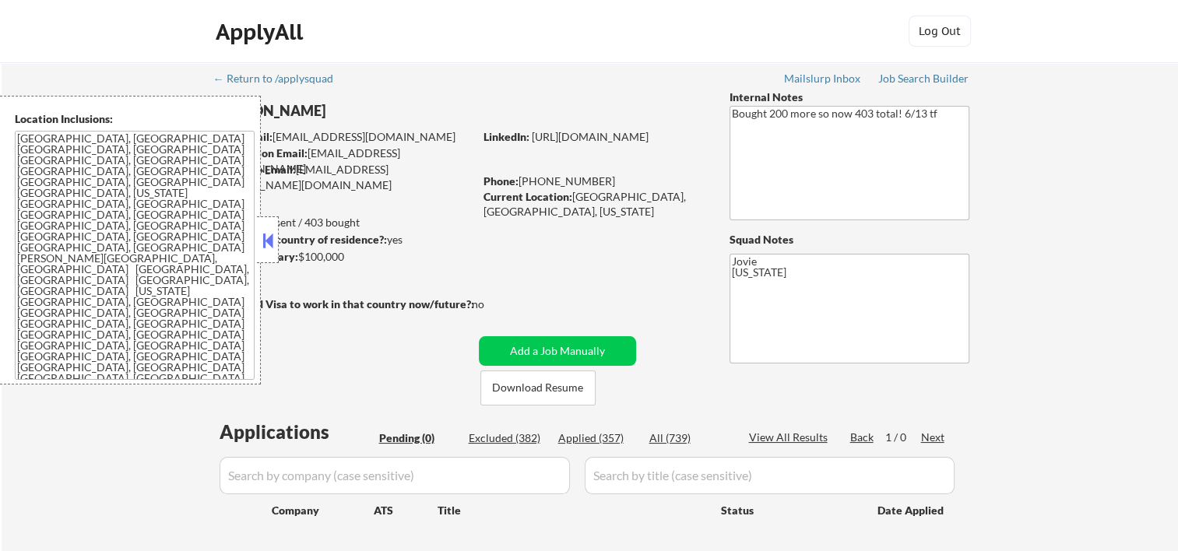
click at [266, 239] on button at bounding box center [267, 240] width 17 height 23
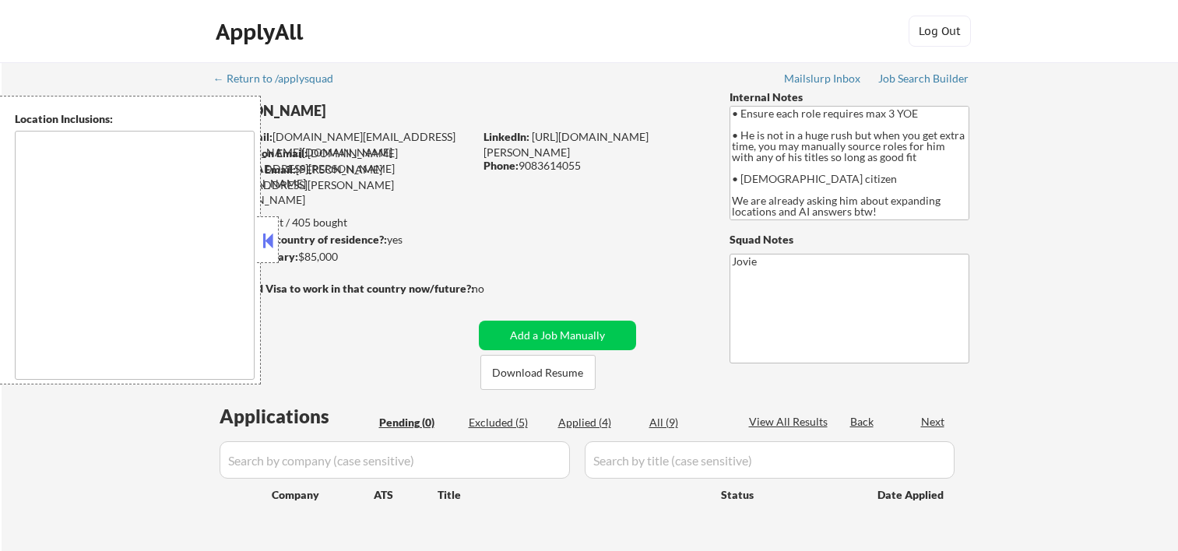
type textarea "remote"
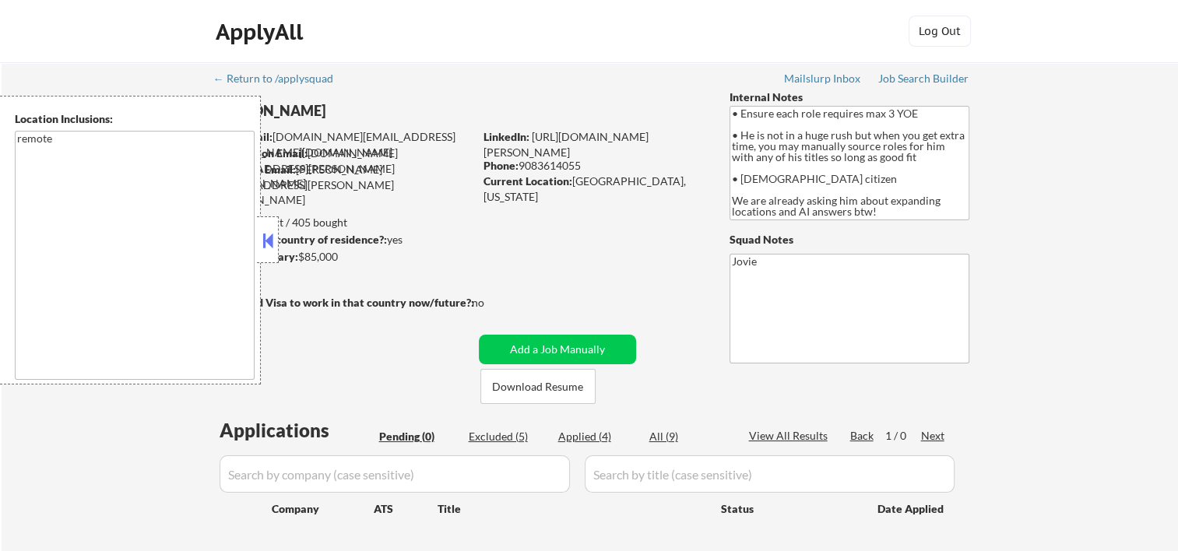
click at [269, 245] on button at bounding box center [267, 240] width 17 height 23
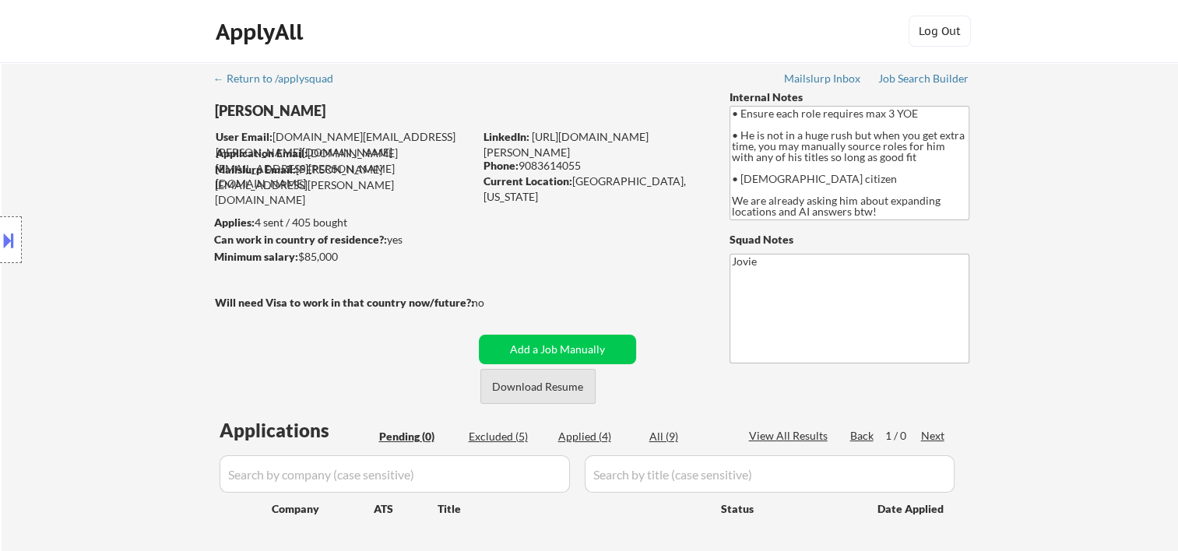
click at [555, 393] on button "Download Resume" at bounding box center [538, 386] width 115 height 35
click at [541, 40] on div "ApplyAll Log In Sign Up Log Out" at bounding box center [589, 35] width 779 height 39
click at [740, 38] on div "ApplyAll Log In Sign Up Log Out" at bounding box center [589, 35] width 779 height 39
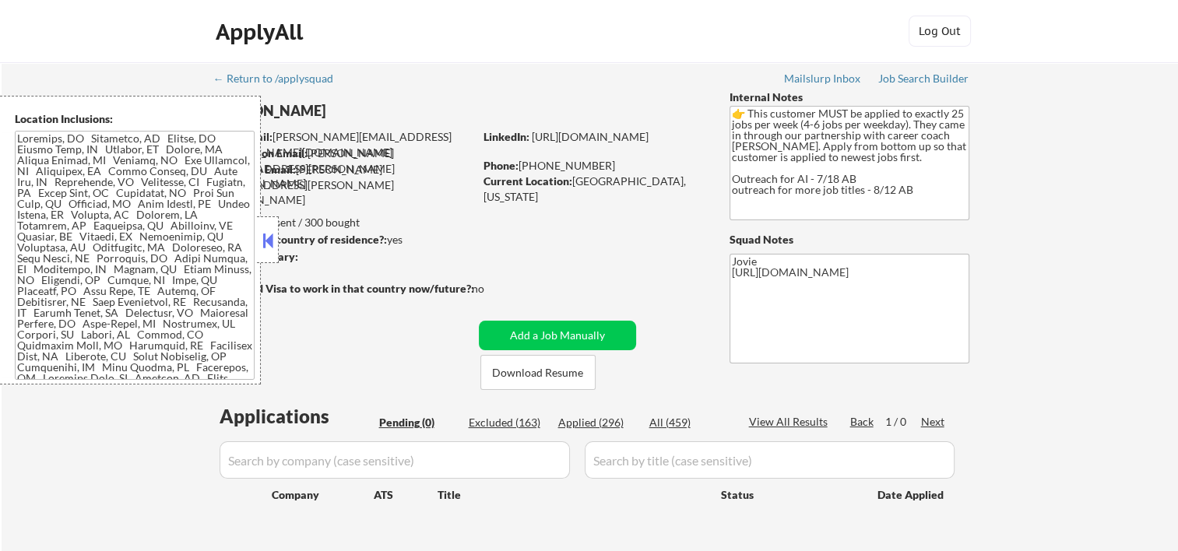
click at [262, 231] on button at bounding box center [267, 240] width 17 height 23
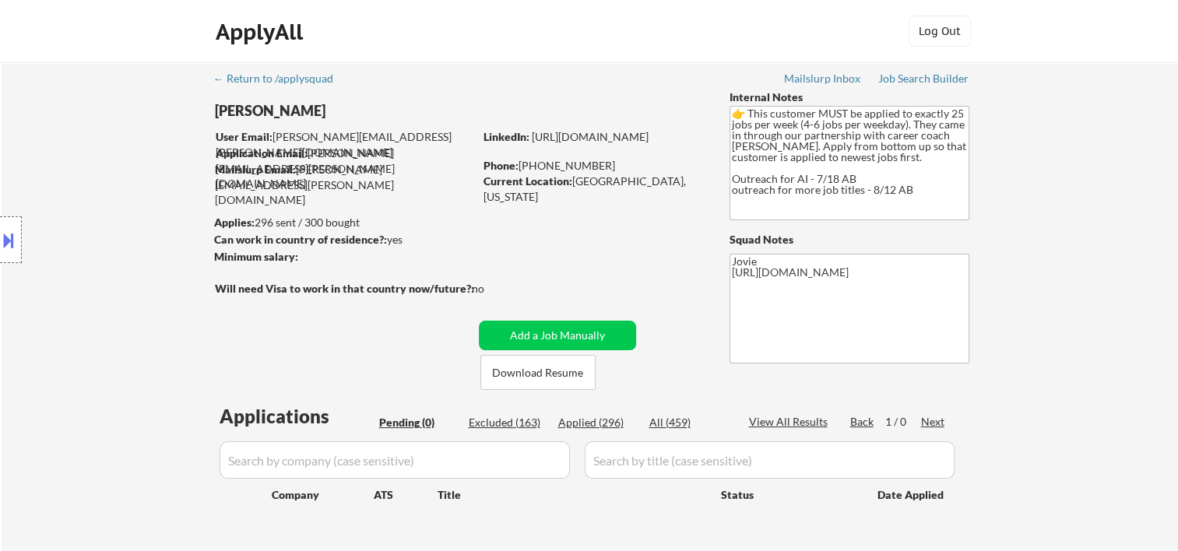
click at [511, 420] on div "Excluded (163)" at bounding box center [508, 423] width 78 height 16
select select ""excluded__bad_match_""
select select ""excluded__expired_""
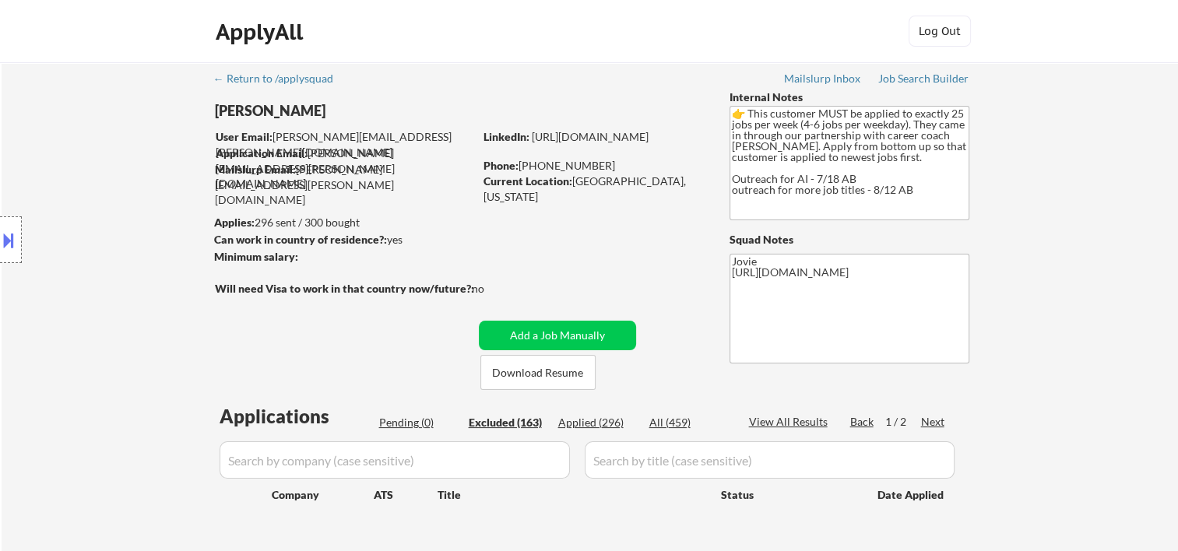
select select ""excluded""
select select ""excluded__expired_""
select select ""excluded""
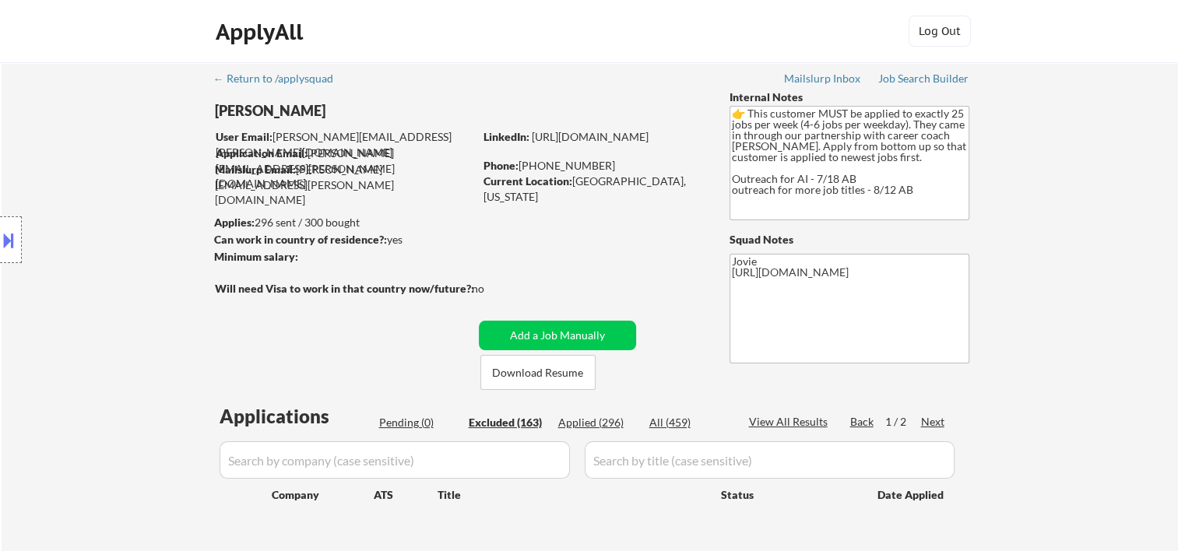
select select ""excluded__expired_""
select select ""excluded""
select select ""excluded__bad_match_""
select select ""excluded__expired_""
select select ""excluded__location_""
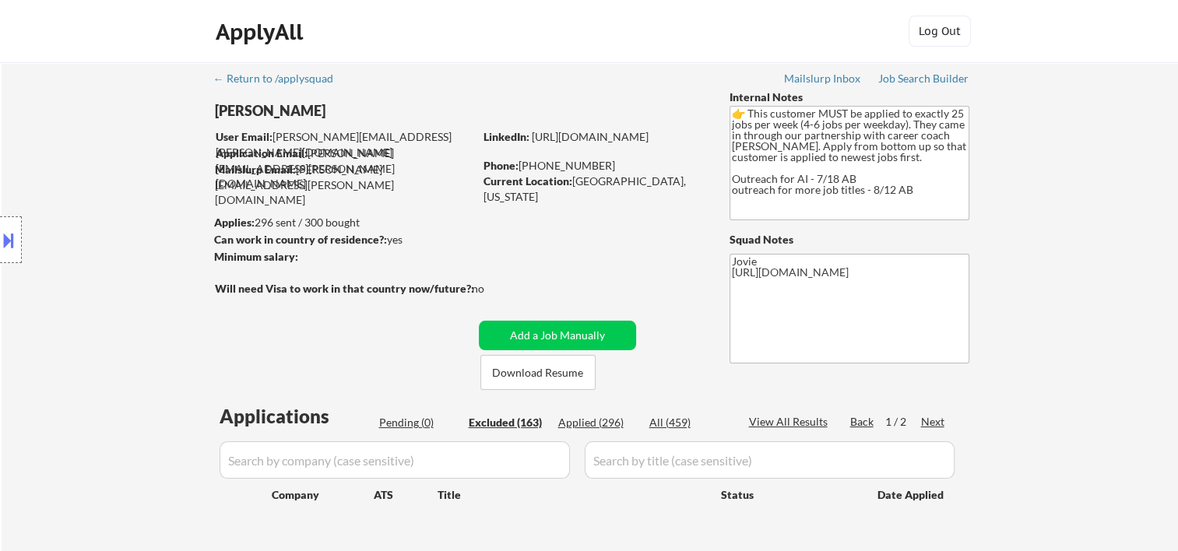
select select ""excluded""
select select ""excluded__expired_""
select select ""excluded""
select select ""excluded__expired_""
select select ""excluded__location_""
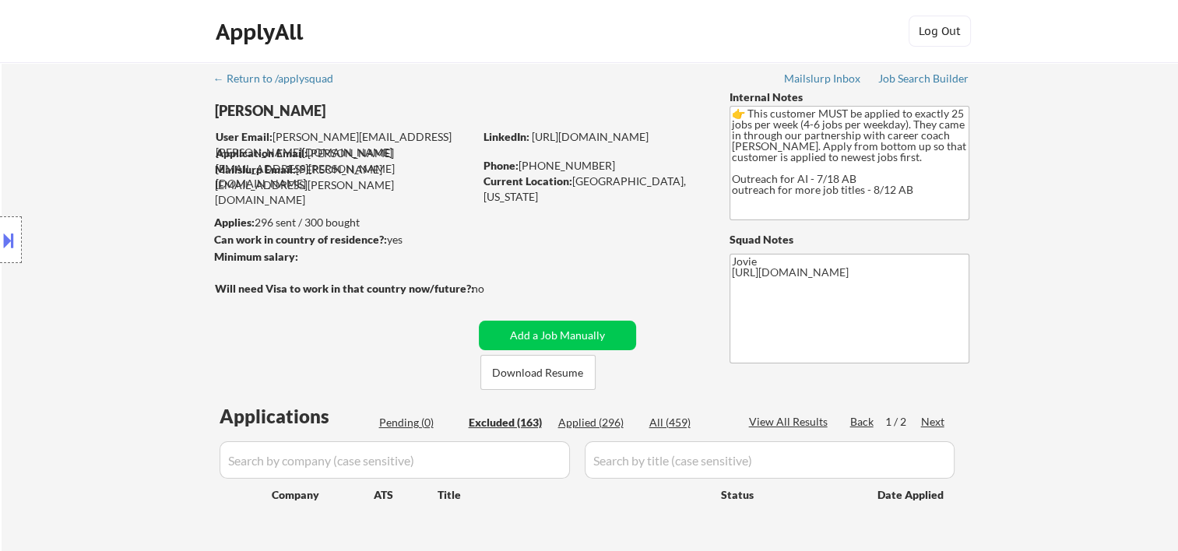
select select ""excluded__expired_""
select select ""excluded""
select select ""excluded__bad_match_""
select select ""excluded__expired_""
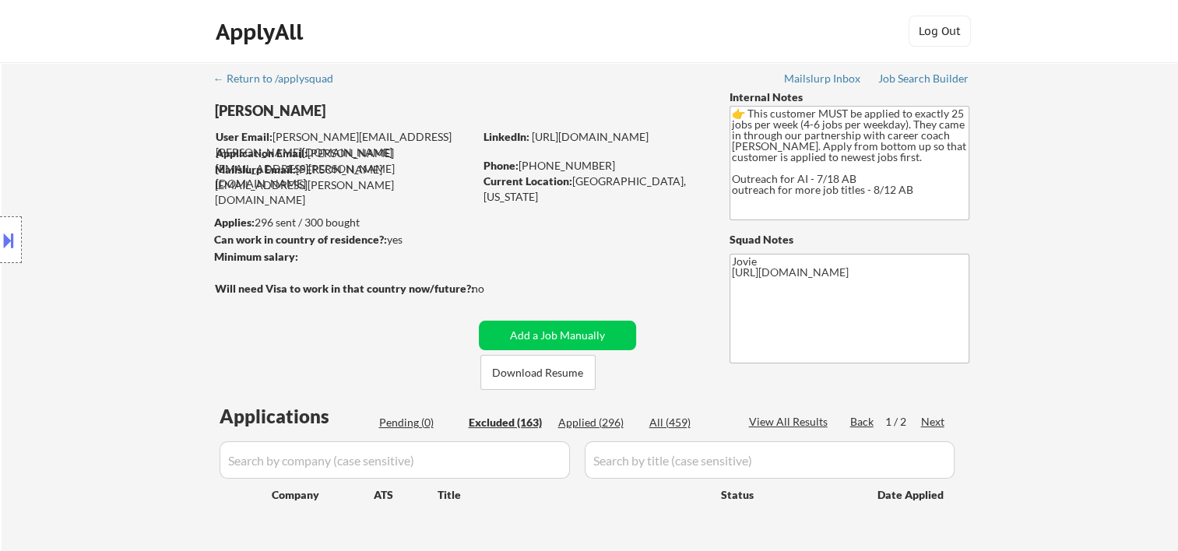
select select ""excluded__expired_""
select select ""excluded""
select select ""excluded__expired_""
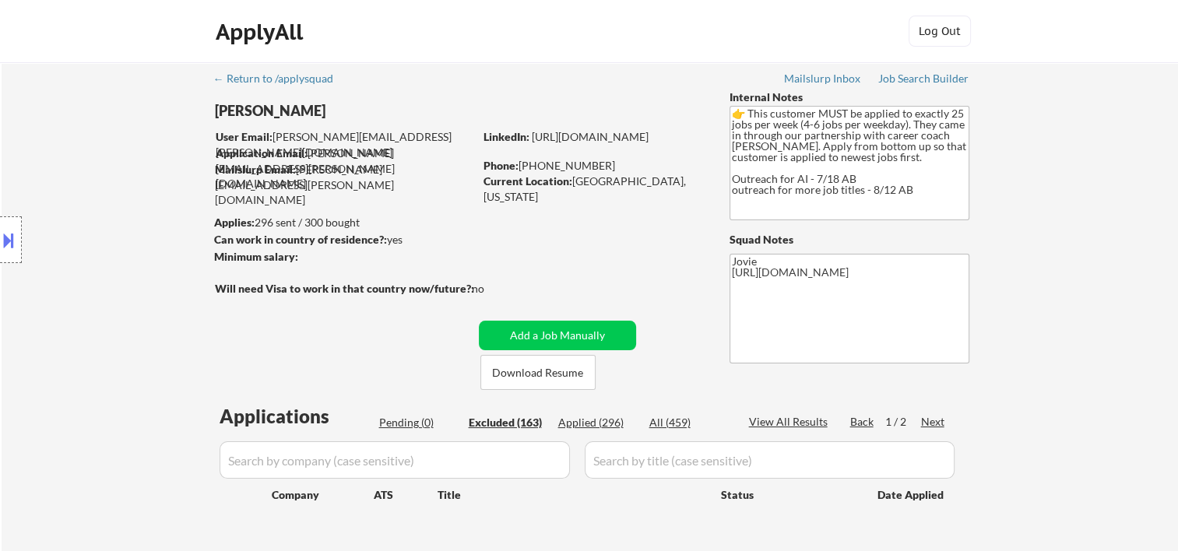
select select ""excluded__bad_match_""
select select ""excluded""
select select ""excluded__expired_""
select select ""excluded""
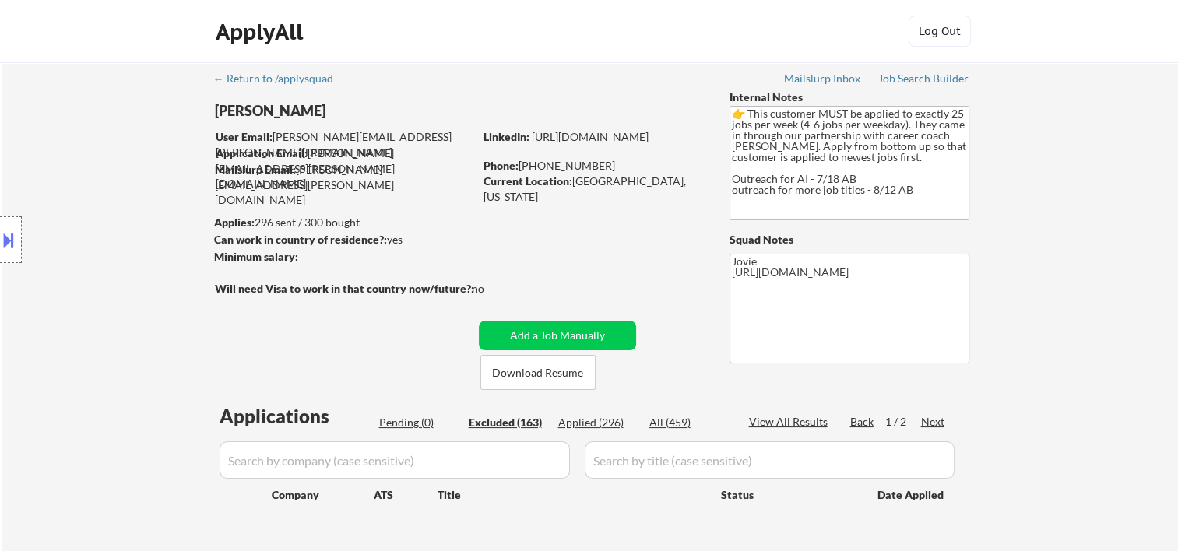
select select ""excluded__bad_match_""
select select ""excluded__location_""
select select ""excluded__expired_""
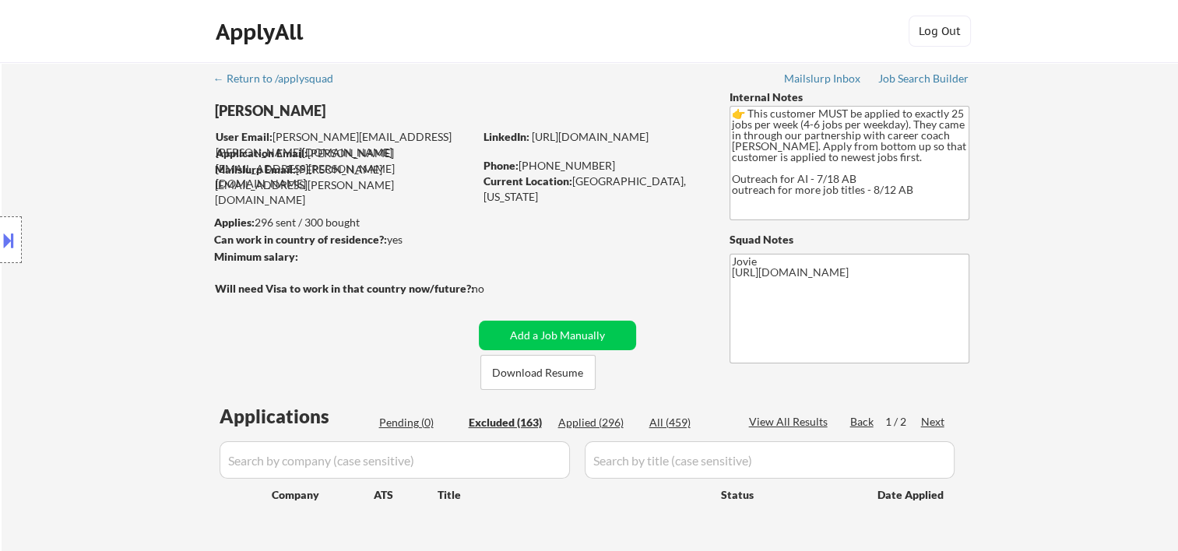
select select ""excluded__expired_""
select select ""excluded""
select select ""excluded__expired_""
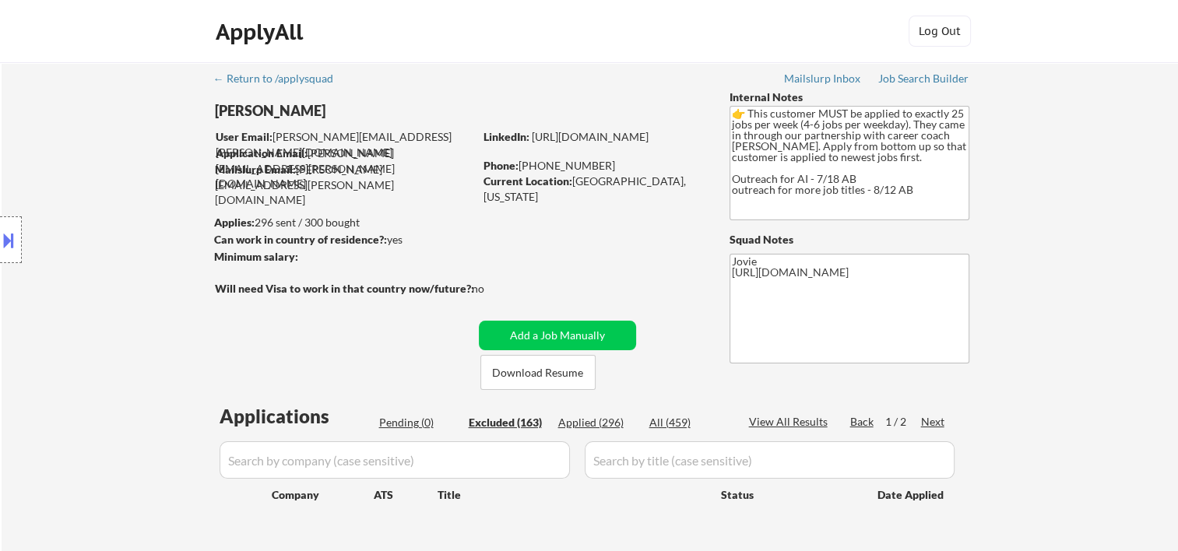
select select ""excluded""
select select ""excluded__expired_""
select select ""excluded__location_""
select select ""excluded__bad_match_""
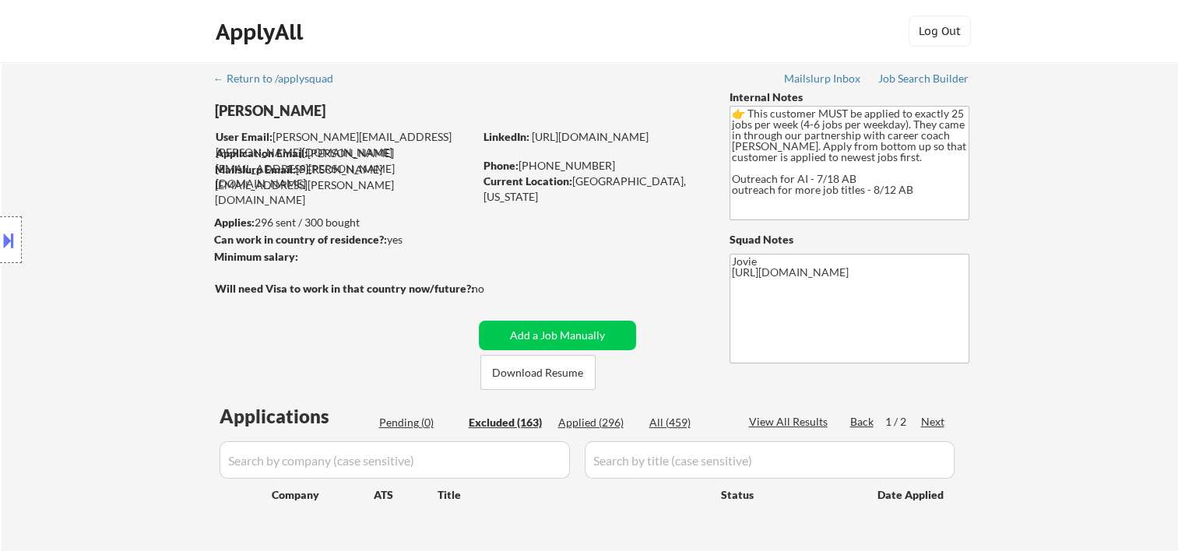
select select ""excluded__location_""
select select ""excluded__bad_match_""
select select ""excluded__expired_""
select select ""excluded""
select select ""excluded__expired_""
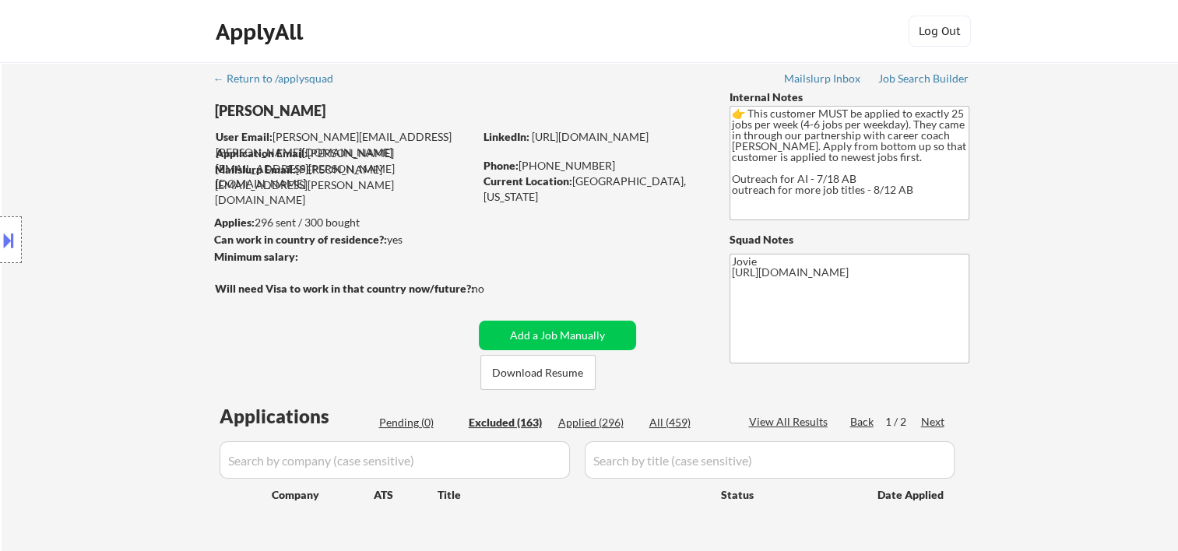
select select ""excluded""
select select ""excluded__bad_match_""
select select ""excluded__expired_""
select select ""excluded__location_""
select select ""excluded__expired_""
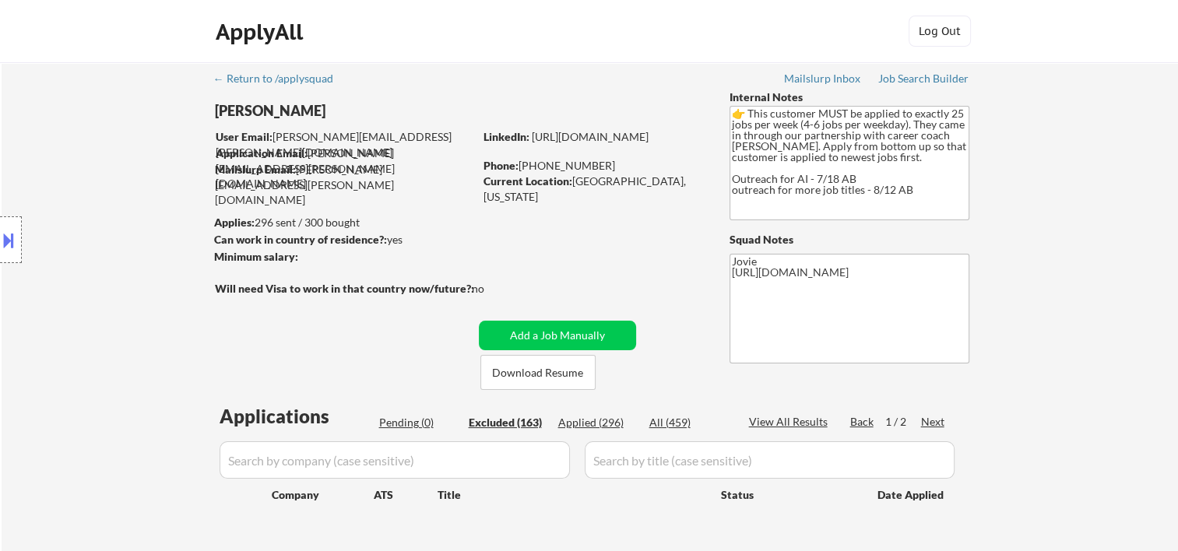
select select ""excluded""
select select ""excluded__expired_""
select select ""excluded""
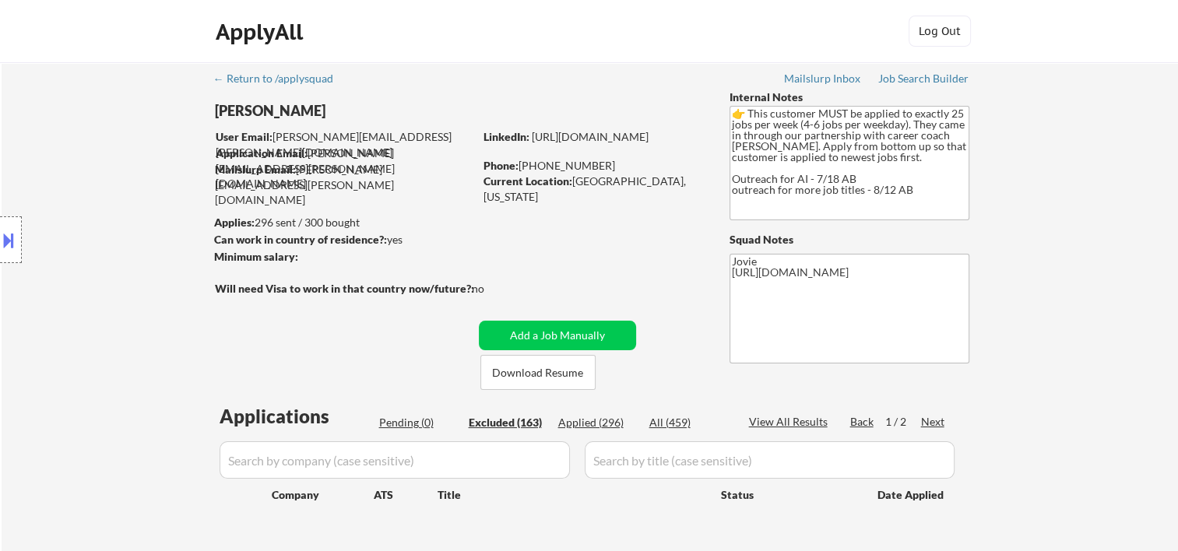
select select ""excluded""
select select ""excluded__expired_""
select select ""excluded""
select select ""excluded__bad_match_""
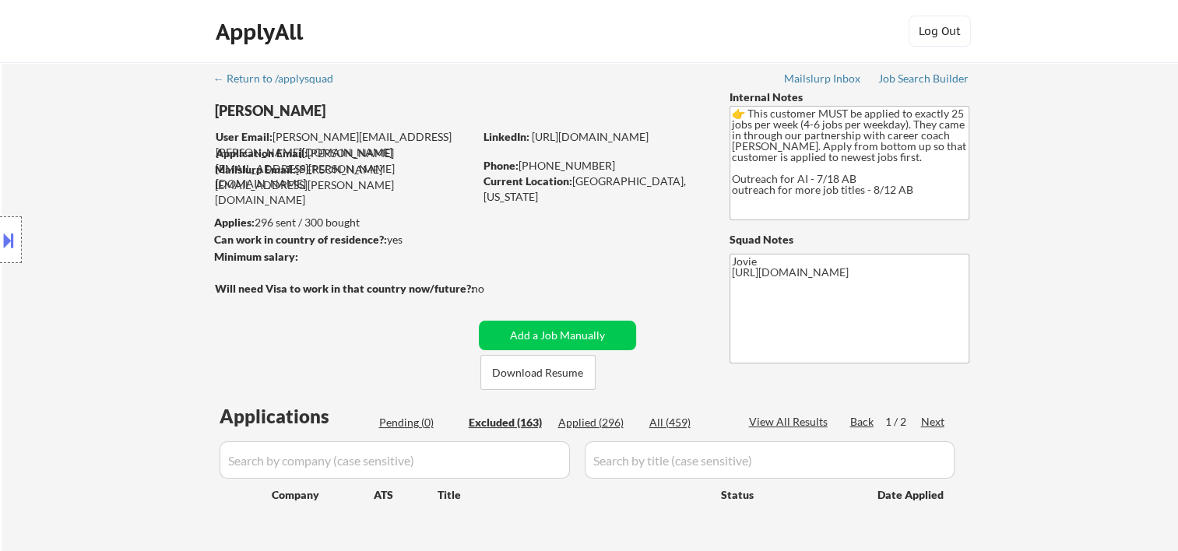
select select ""excluded__expired_""
select select ""excluded""
select select ""excluded__expired_""
select select ""excluded__bad_match_""
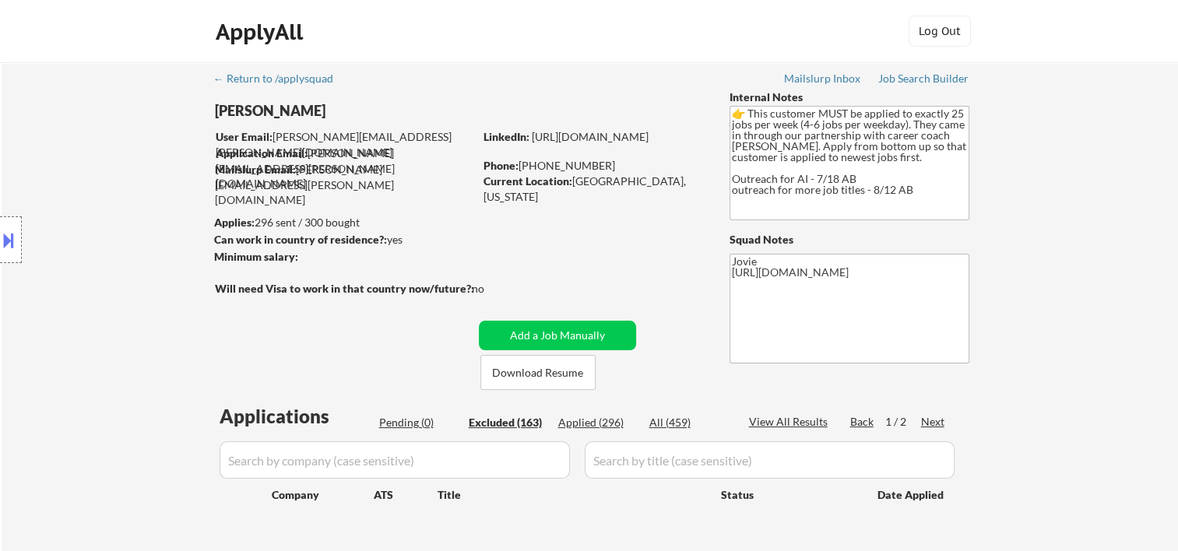
select select ""excluded__expired_""
select select ""excluded__location_""
select select ""excluded__expired_""
select select ""excluded""
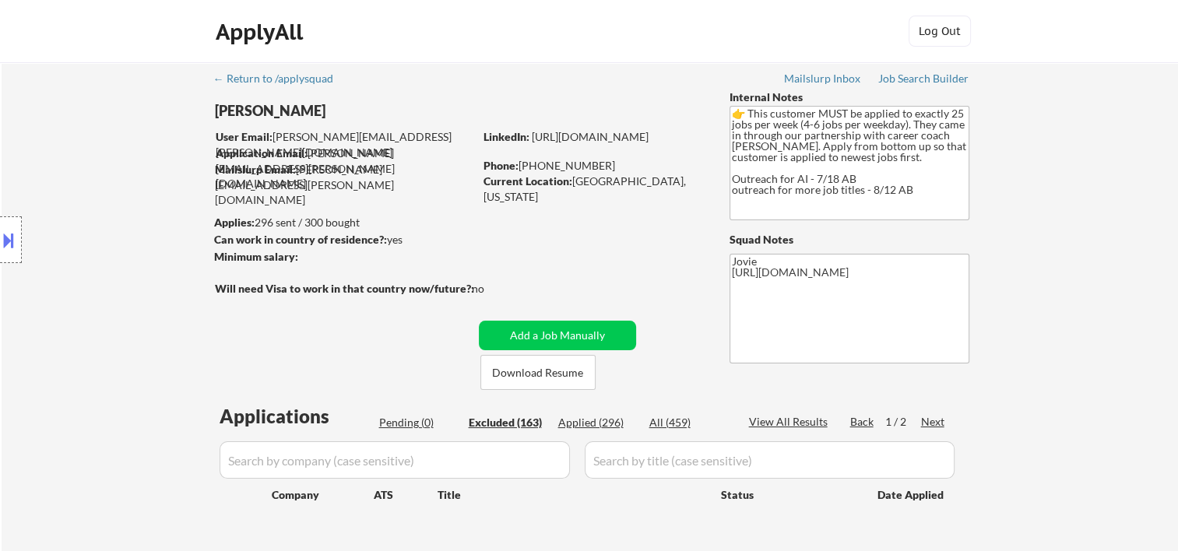
select select ""excluded__expired_""
select select ""excluded__other_""
select select ""excluded""
select select ""excluded__expired_""
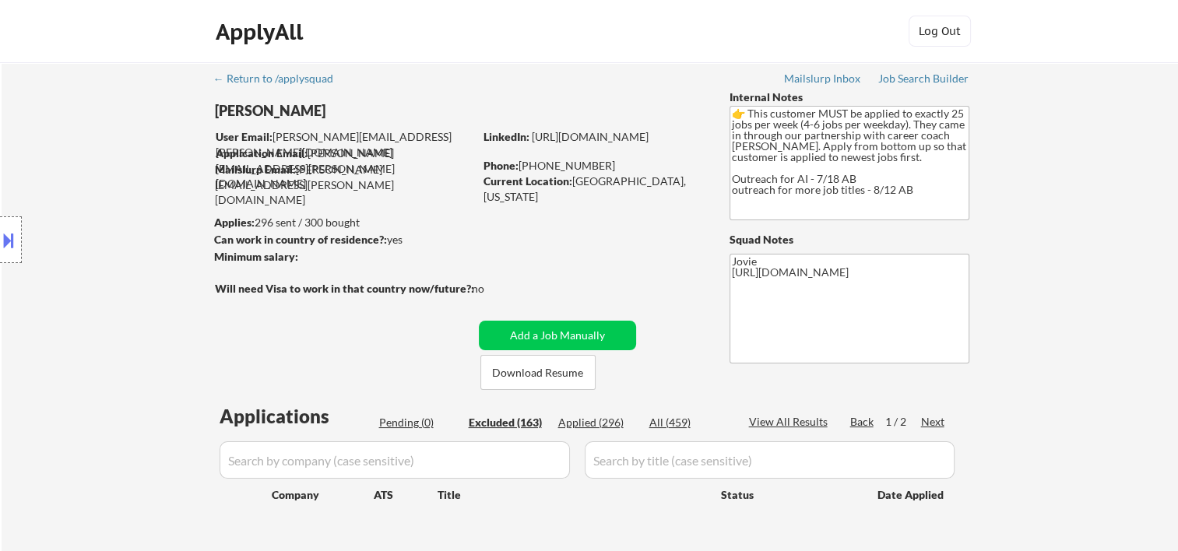
select select ""excluded""
select select ""excluded__expired_""
select select ""excluded""
select select ""excluded__bad_match_""
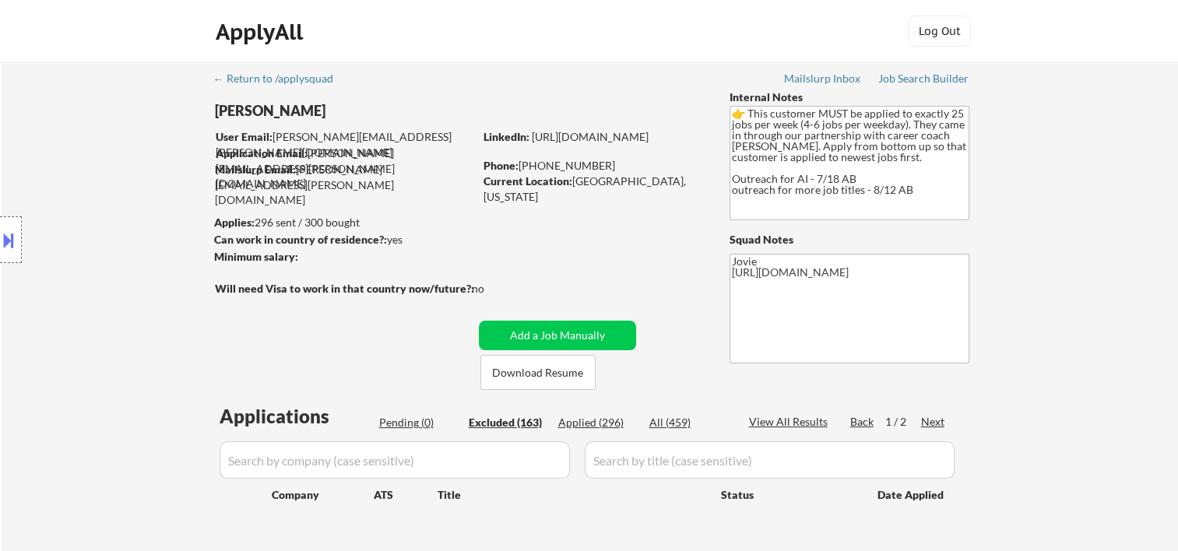
select select ""excluded__bad_match_""
select select ""excluded__expired_""
select select ""excluded""
select select ""excluded__expired_""
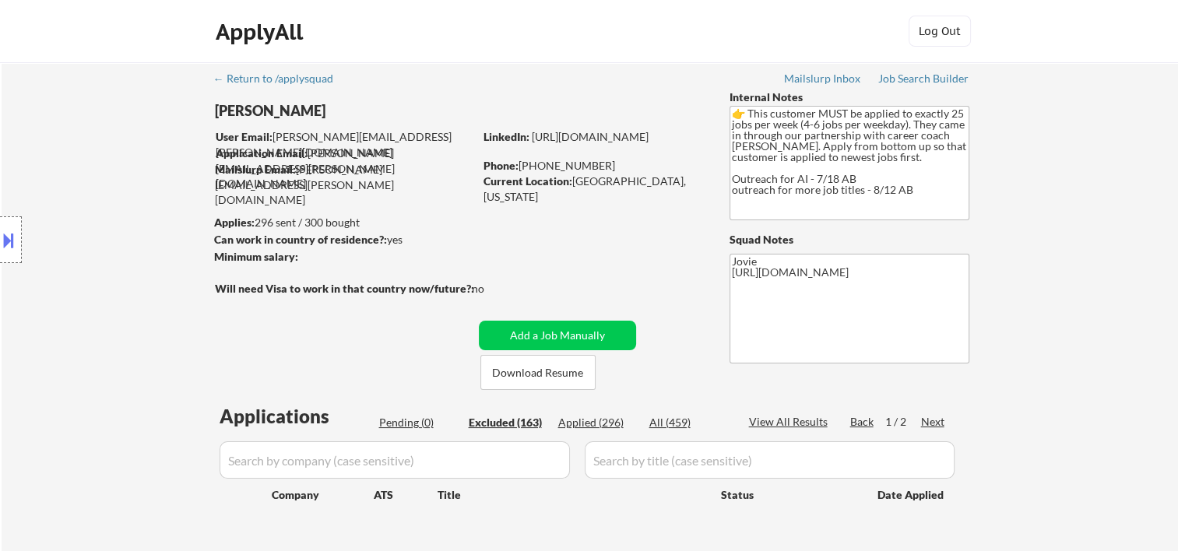
select select ""excluded__bad_match_""
select select ""excluded__expired_""
select select ""excluded__bad_match_""
select select ""excluded__location_""
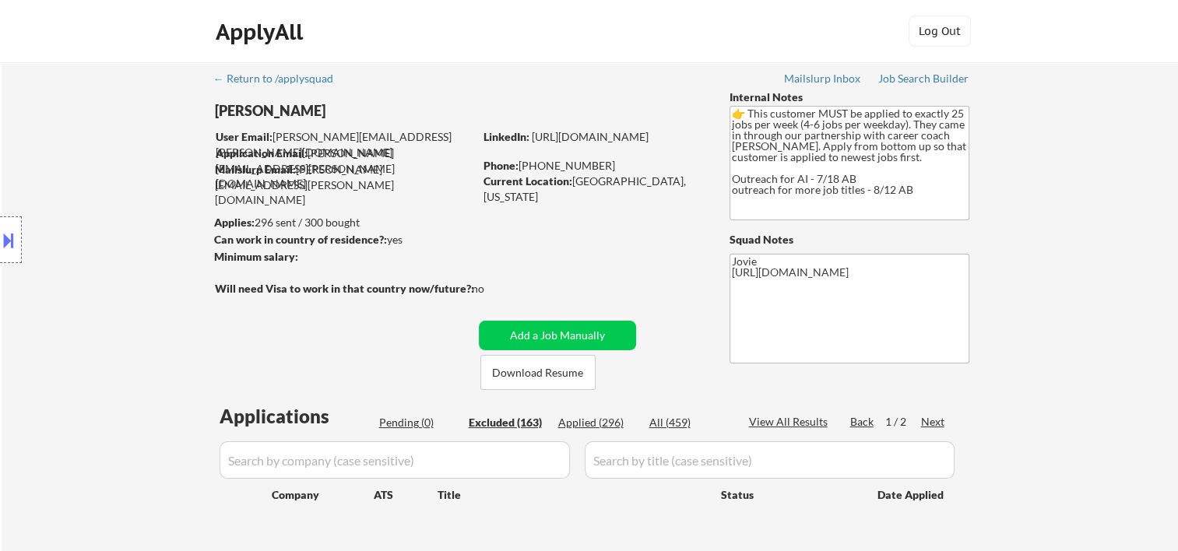
select select ""excluded""
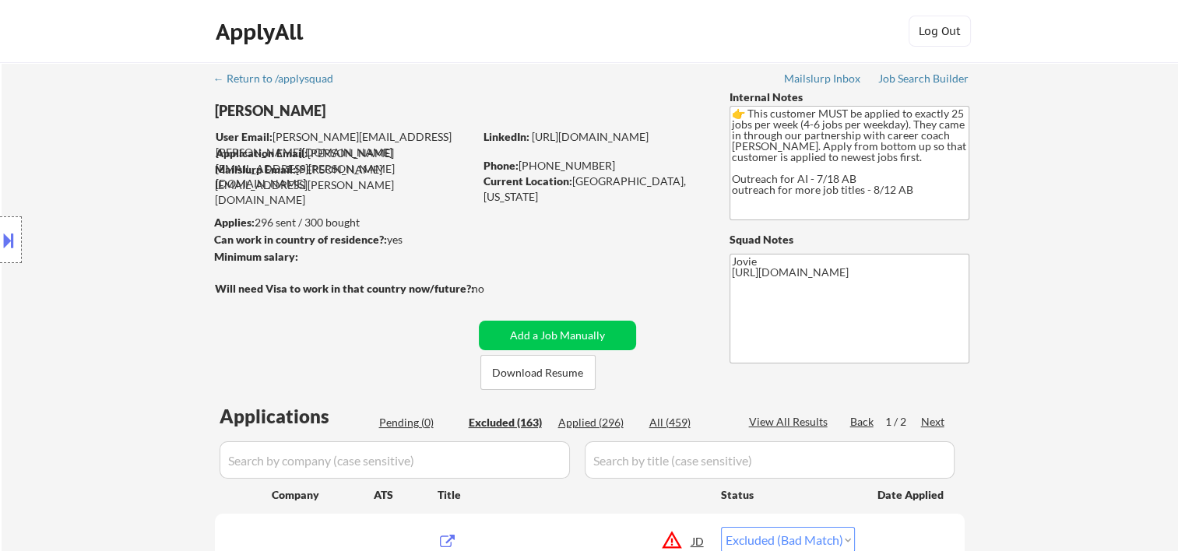
scroll to position [259, 0]
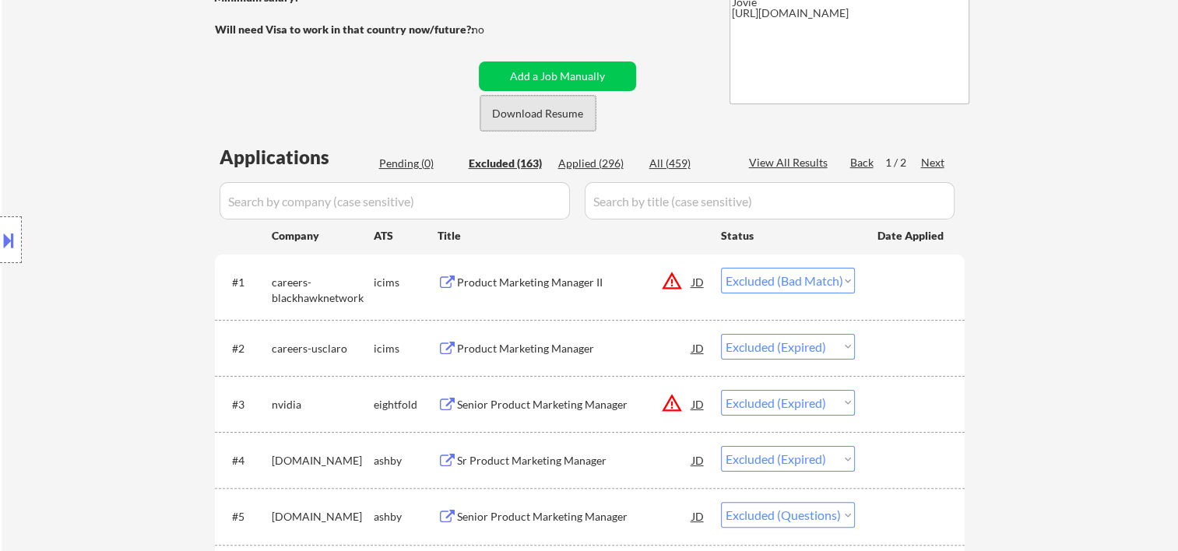
click at [548, 114] on button "Download Resume" at bounding box center [538, 113] width 115 height 35
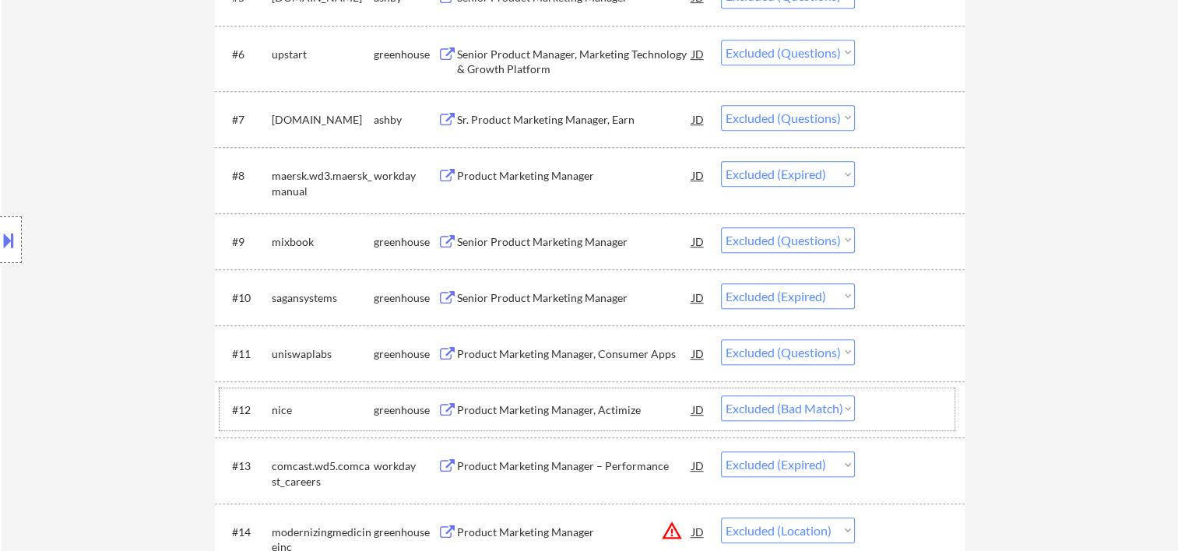
click at [889, 414] on div at bounding box center [912, 410] width 69 height 28
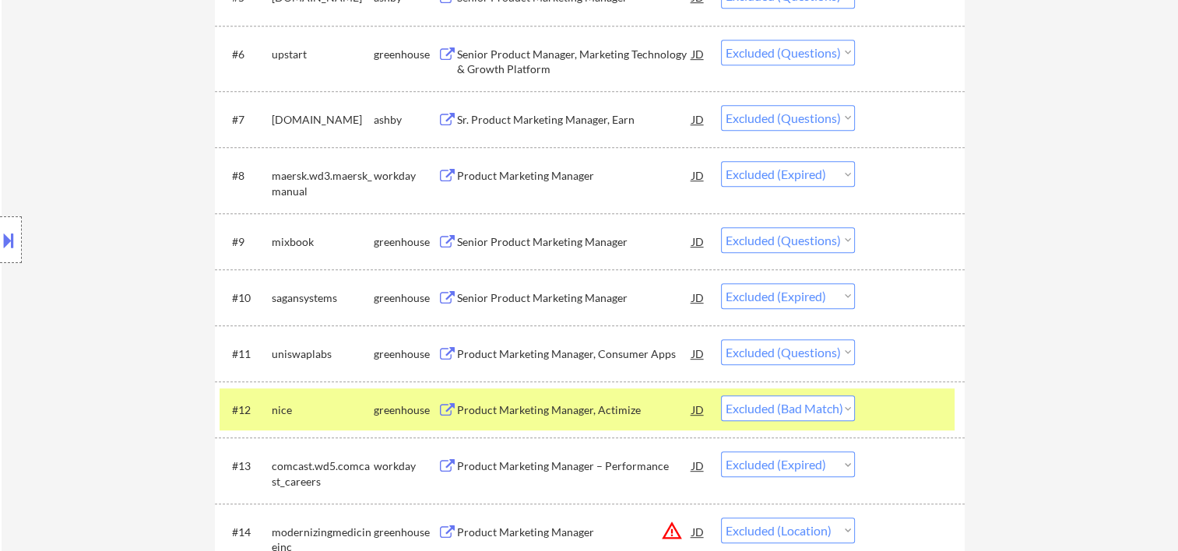
click at [542, 407] on div "Product Marketing Manager, Actimize" at bounding box center [574, 411] width 235 height 16
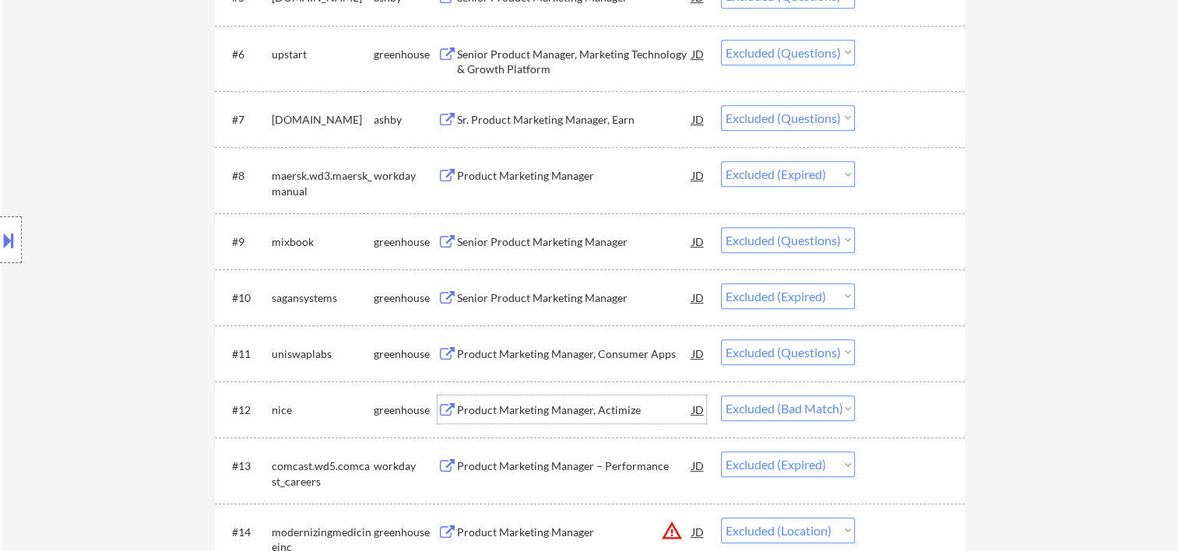
click at [933, 408] on div at bounding box center [912, 410] width 69 height 28
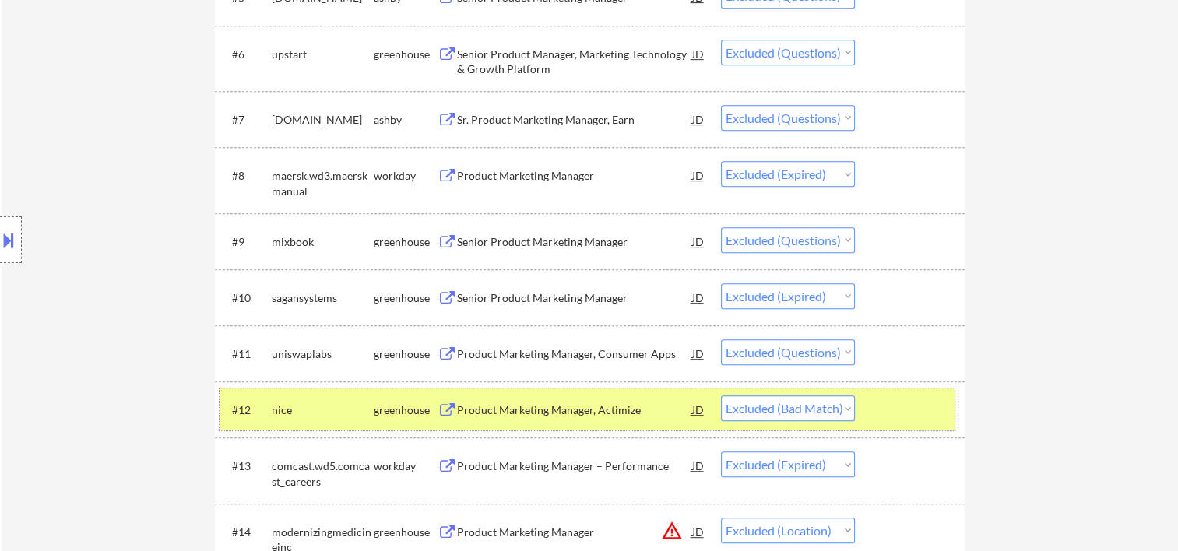
click at [16, 231] on button at bounding box center [8, 240] width 17 height 26
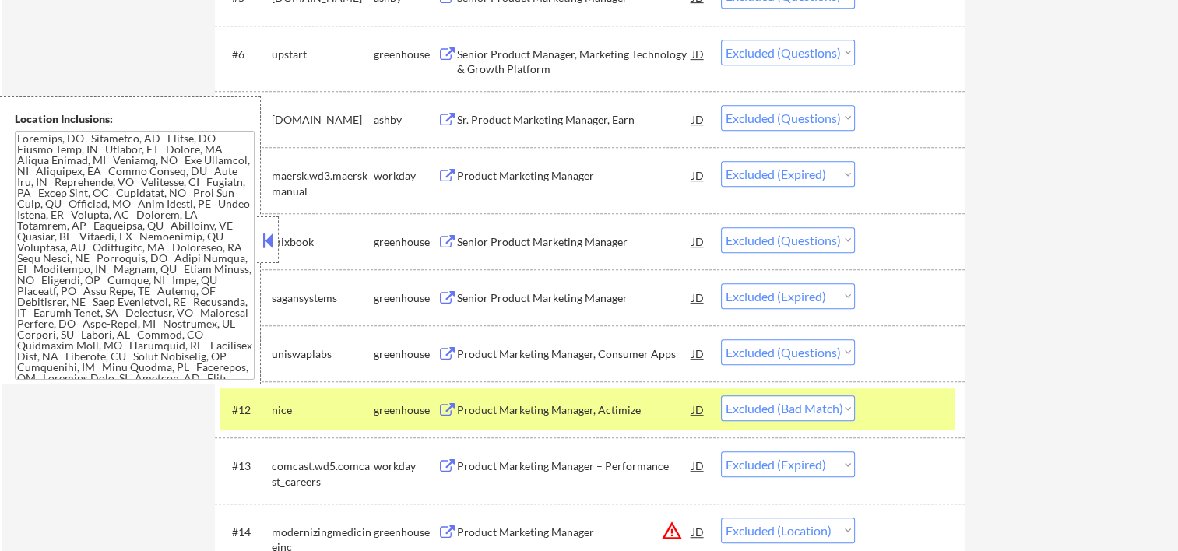
click at [271, 235] on button at bounding box center [267, 240] width 17 height 23
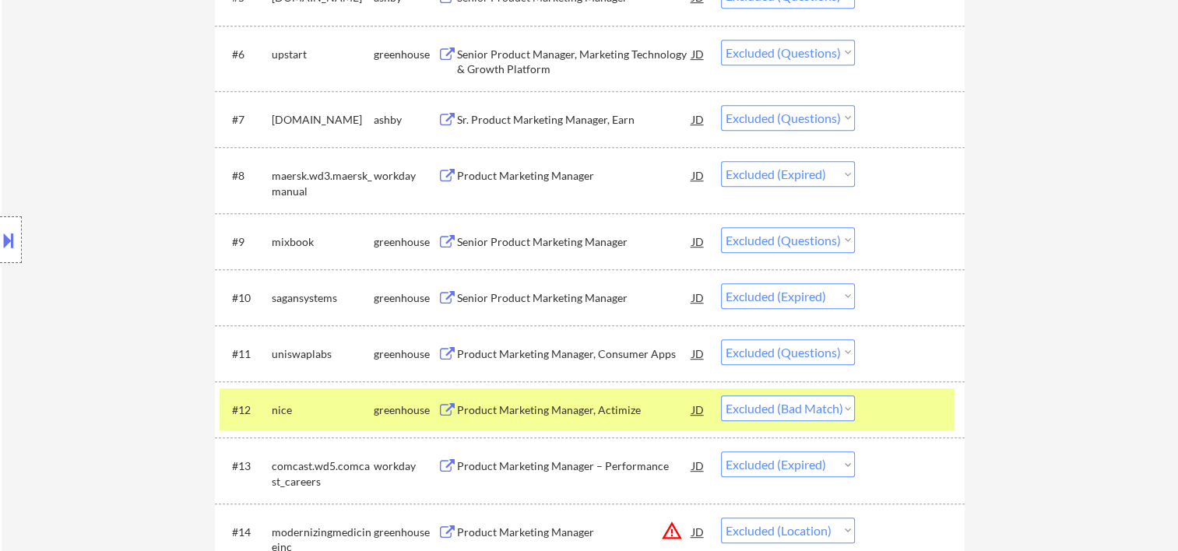
click at [547, 413] on div "Product Marketing Manager, Actimize" at bounding box center [574, 411] width 235 height 16
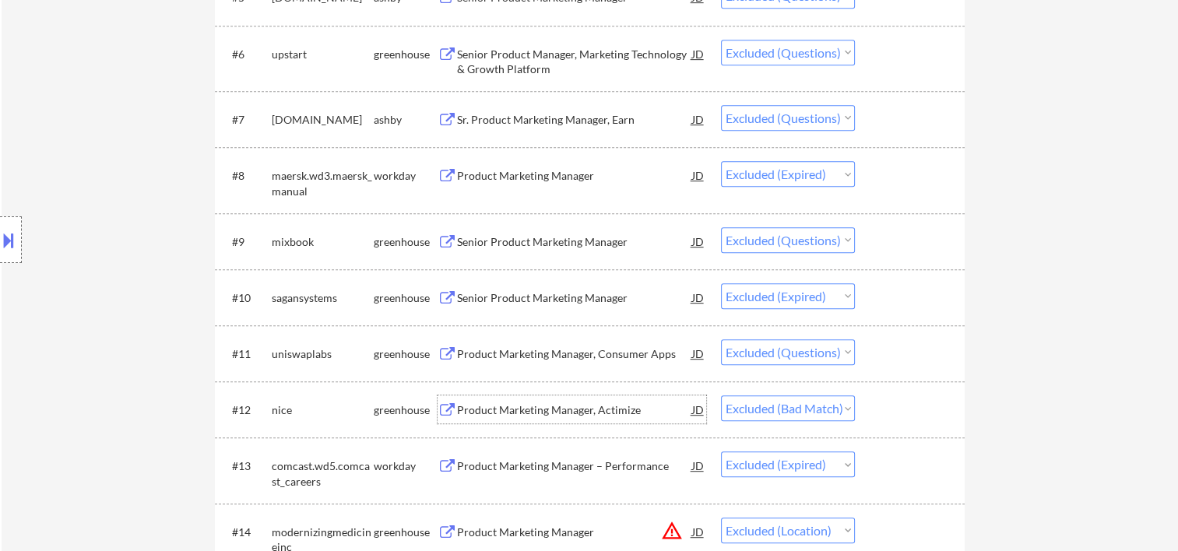
click at [5, 224] on div at bounding box center [11, 240] width 22 height 47
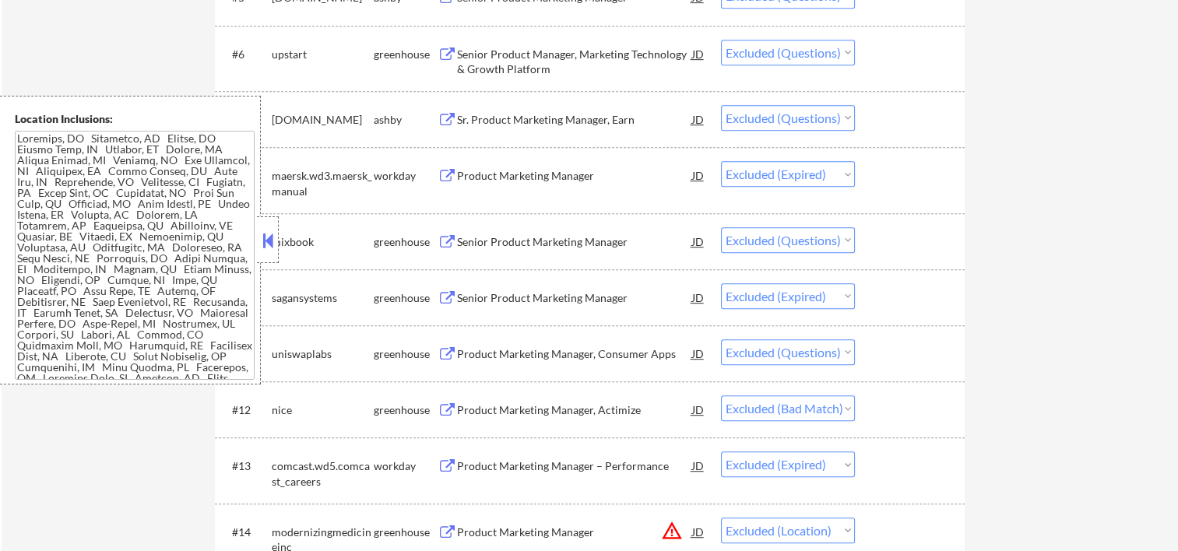
click at [267, 227] on div at bounding box center [268, 240] width 22 height 47
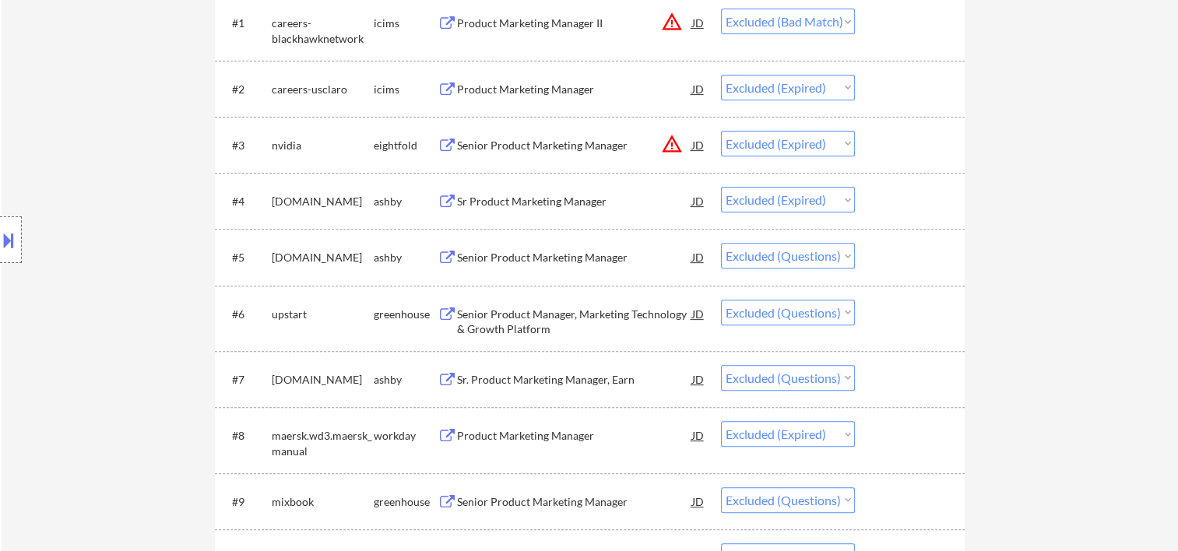
scroll to position [913, 0]
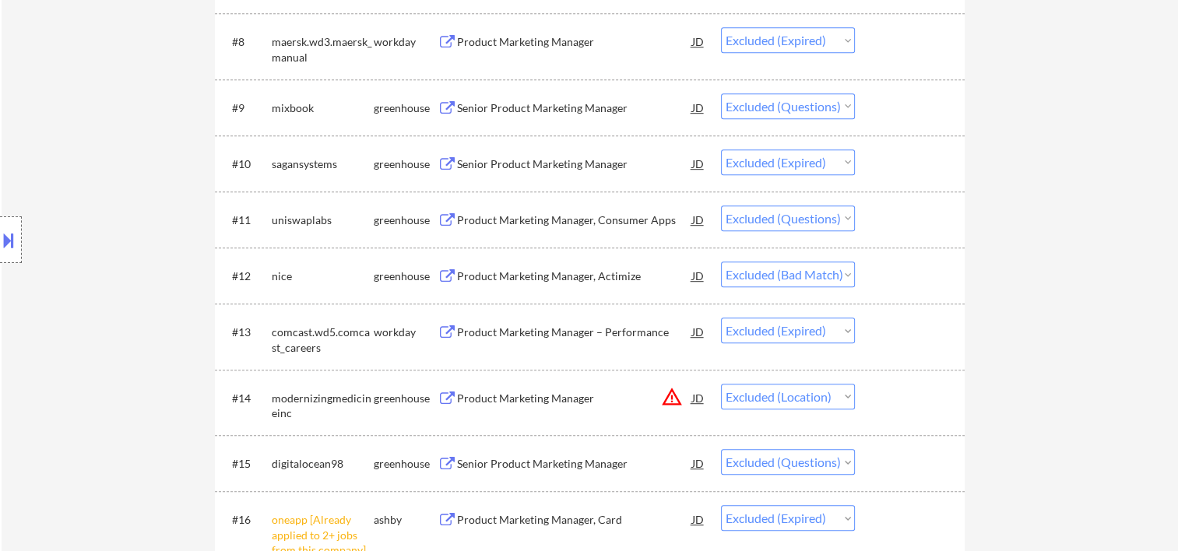
click at [919, 278] on div at bounding box center [912, 276] width 69 height 28
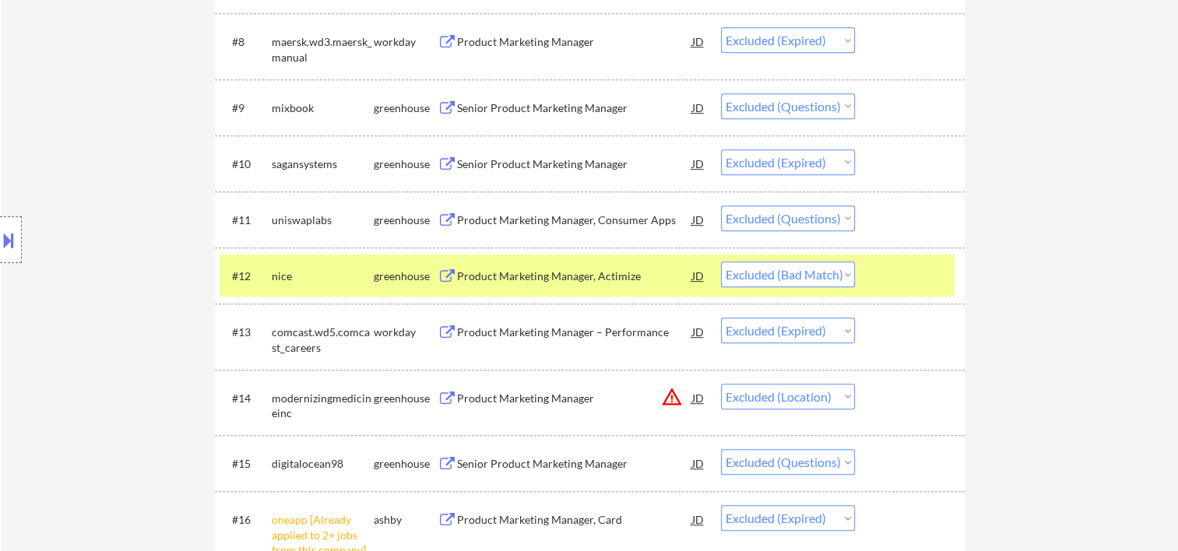
click at [477, 269] on div "Product Marketing Manager, Actimize" at bounding box center [574, 277] width 235 height 16
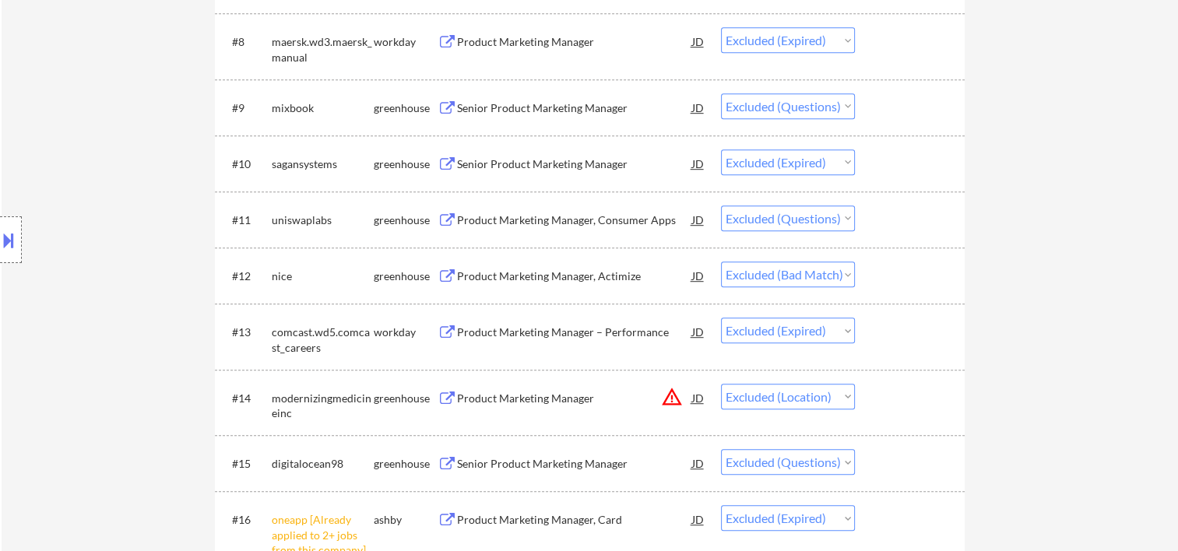
click at [16, 243] on button at bounding box center [8, 240] width 17 height 26
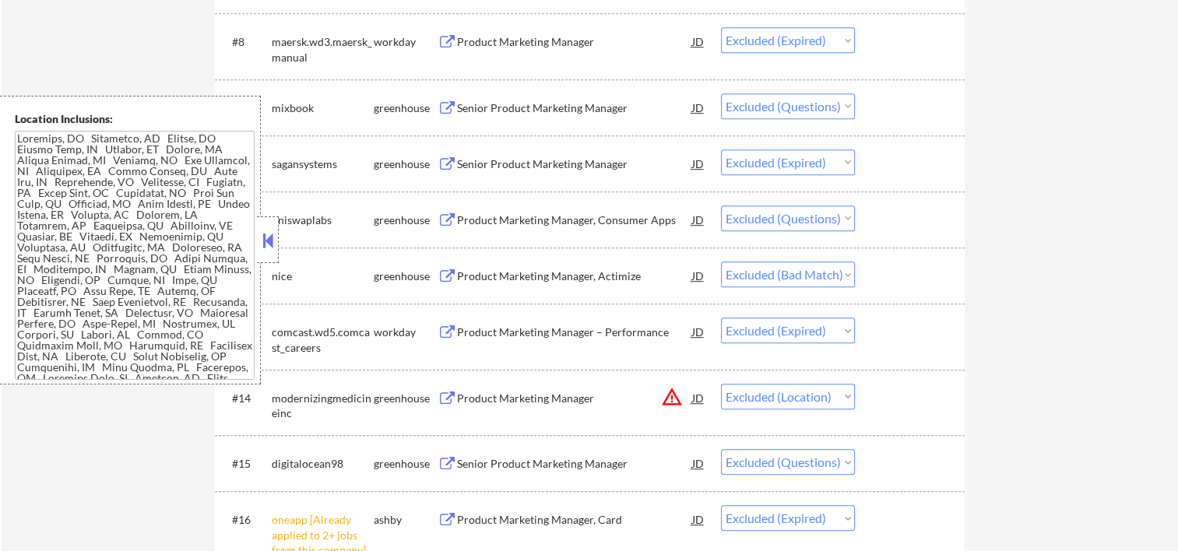
click at [269, 248] on button at bounding box center [267, 240] width 17 height 23
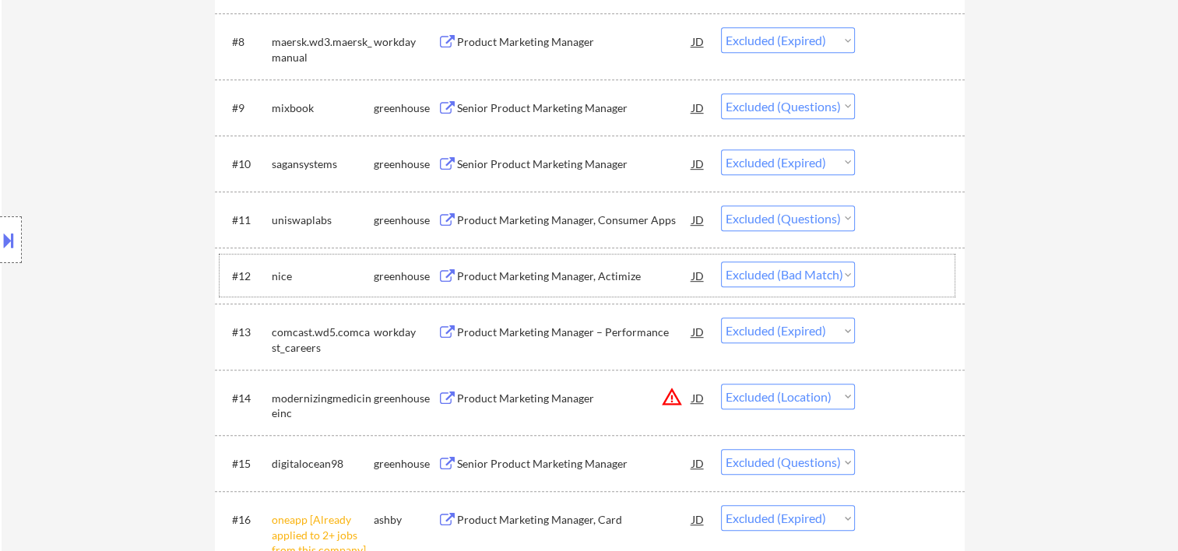
click at [897, 272] on div at bounding box center [912, 276] width 69 height 28
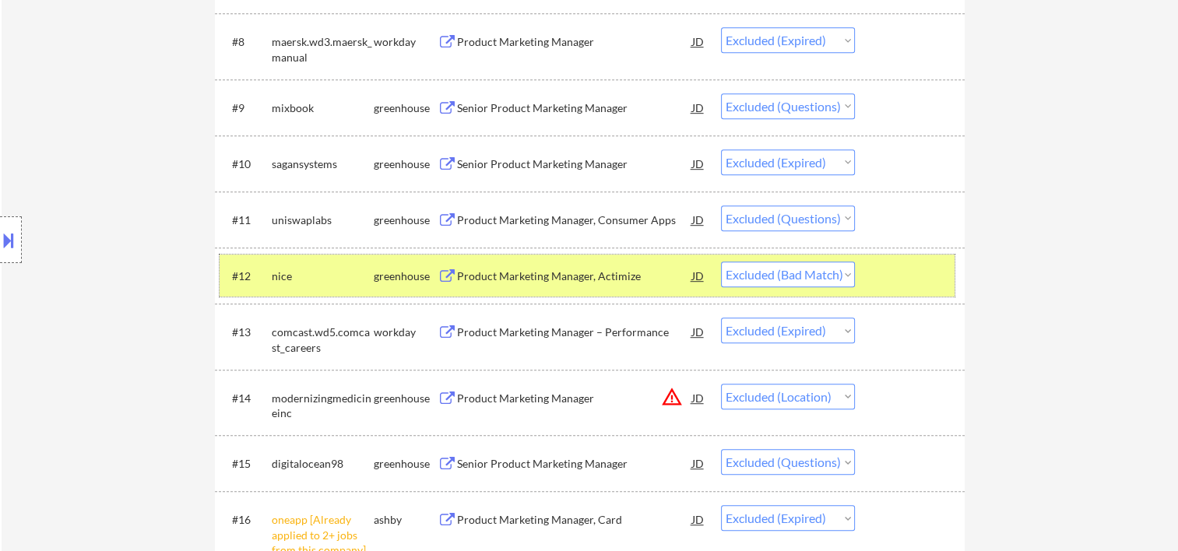
click at [847, 273] on select "Choose an option... Pending Applied Excluded (Questions) Excluded (Expired) Exc…" at bounding box center [788, 275] width 134 height 26
click at [721, 262] on select "Choose an option... Pending Applied Excluded (Questions) Excluded (Expired) Exc…" at bounding box center [788, 275] width 134 height 26
select select ""excluded__expired_""
select select ""excluded__location_""
select select ""excluded""
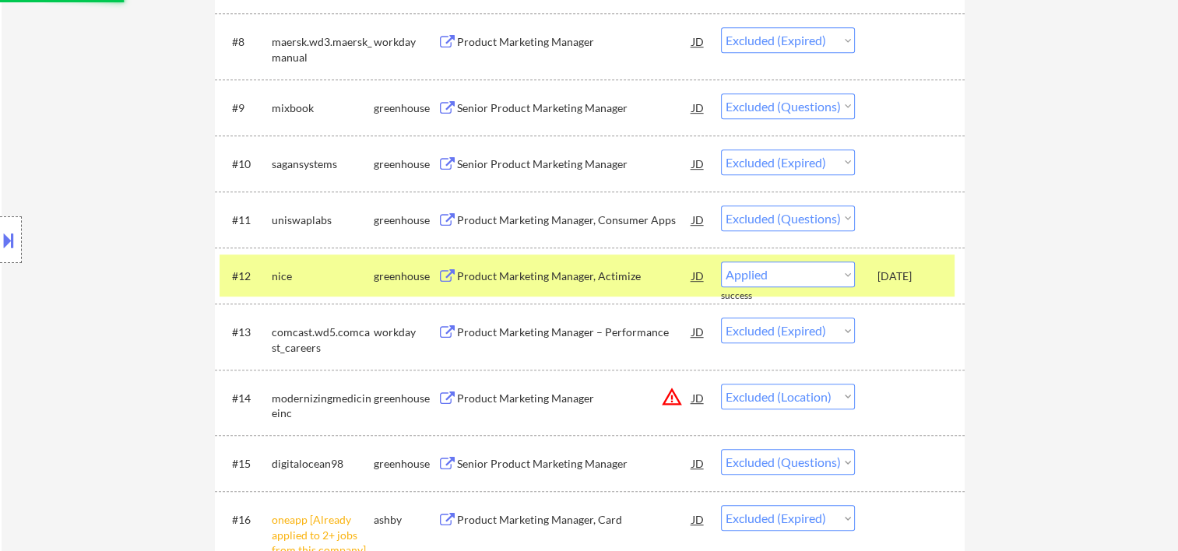
select select ""excluded__expired_""
select select ""excluded""
select select ""excluded__expired_""
select select ""excluded__location_""
select select ""excluded__expired_""
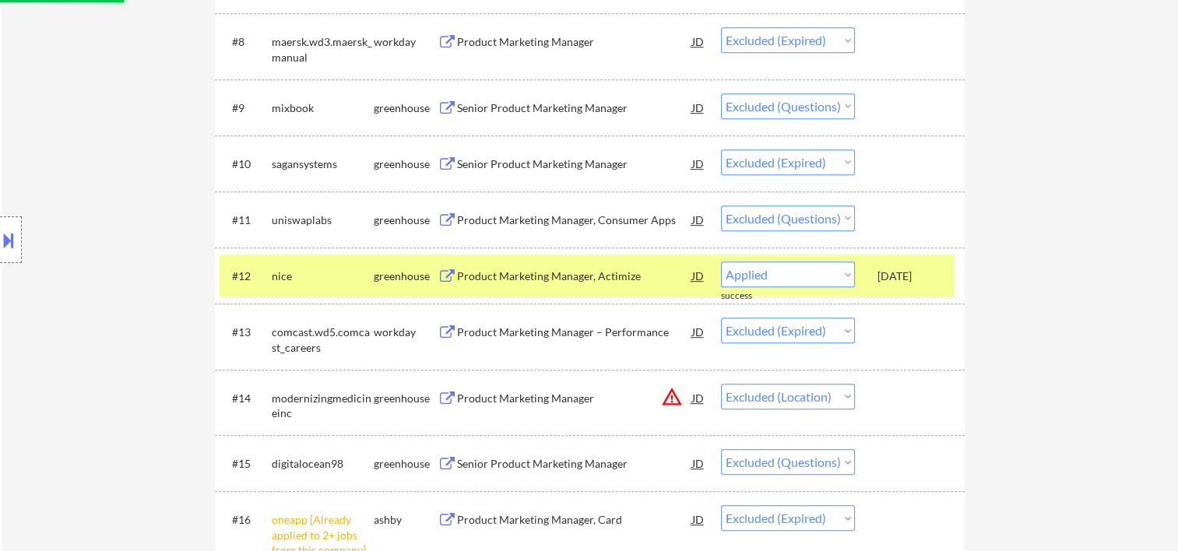
select select ""excluded""
select select ""excluded__bad_match_""
select select ""excluded__expired_""
select select ""excluded""
select select ""excluded__expired_""
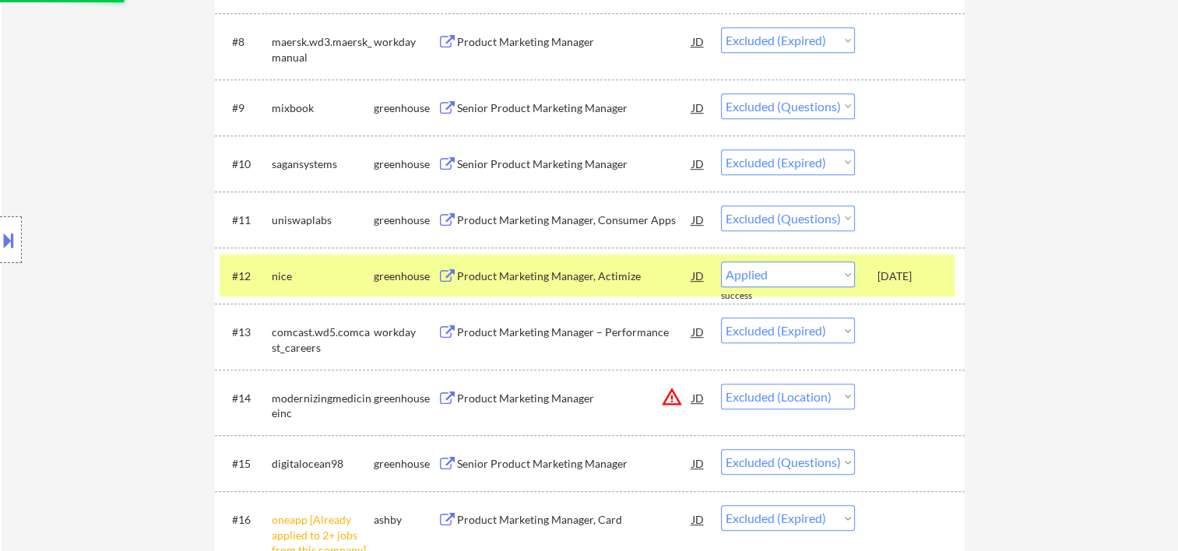
select select ""excluded__bad_match_""
select select ""excluded""
select select ""excluded__expired_""
select select ""excluded""
select select ""excluded__bad_match_""
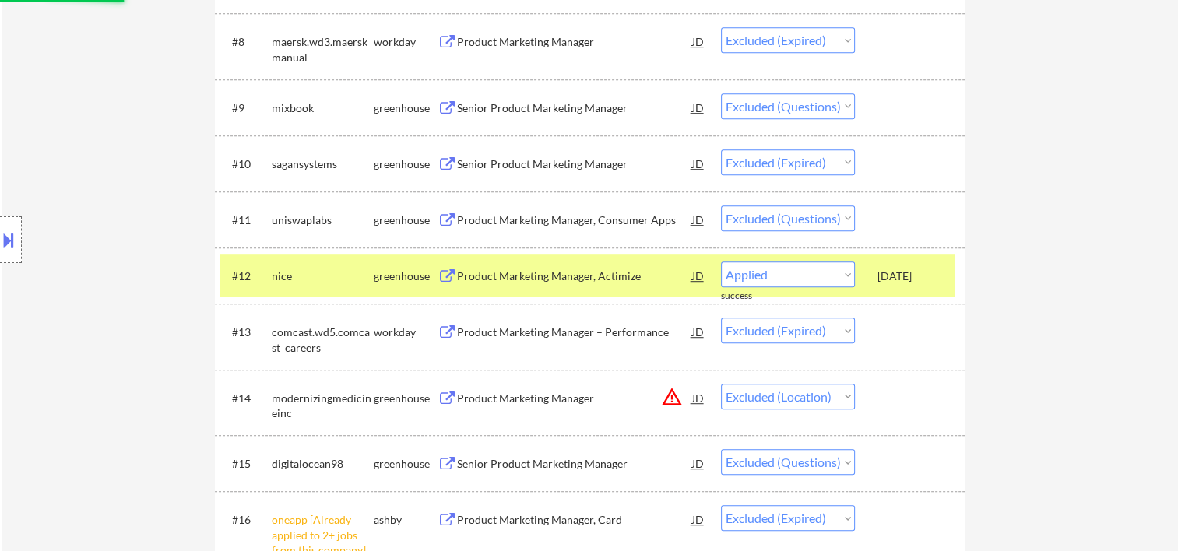
select select ""excluded__location_""
select select ""excluded__expired_""
select select ""excluded""
select select ""excluded__expired_""
select select ""excluded""
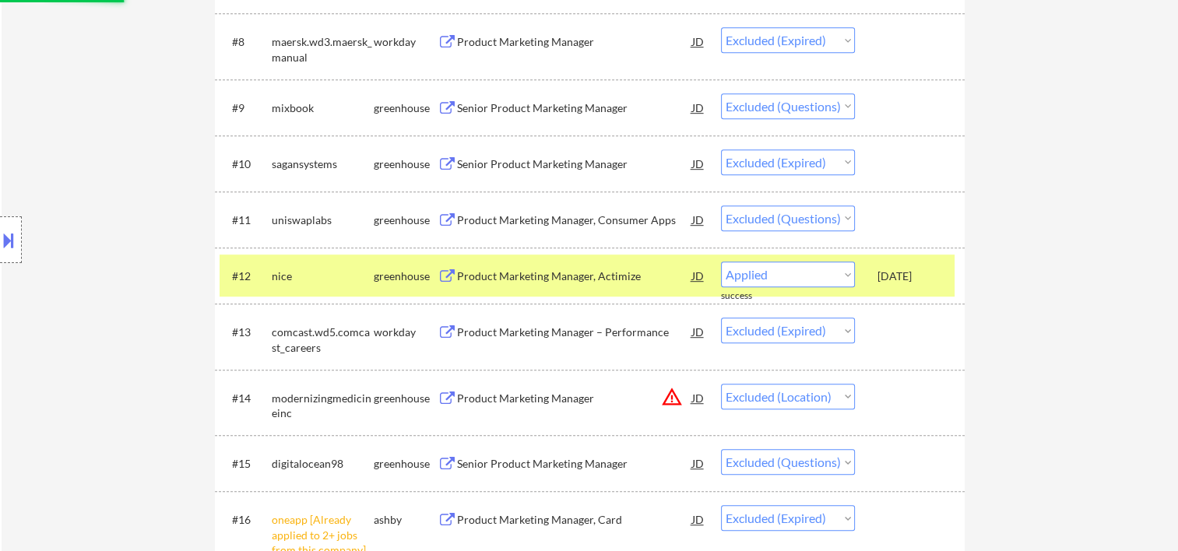
select select ""excluded__expired_""
select select ""excluded__location_""
select select ""excluded__bad_match_""
select select ""excluded__location_""
select select ""excluded__bad_match_""
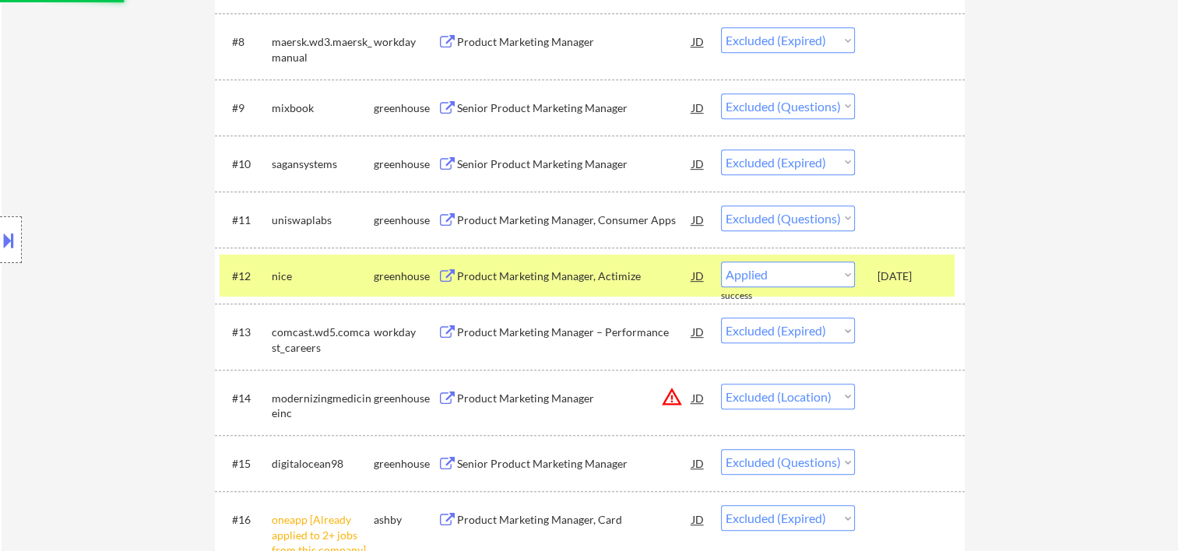
select select ""excluded__expired_""
select select ""excluded""
select select ""excluded__expired_""
select select ""excluded""
select select ""excluded__bad_match_""
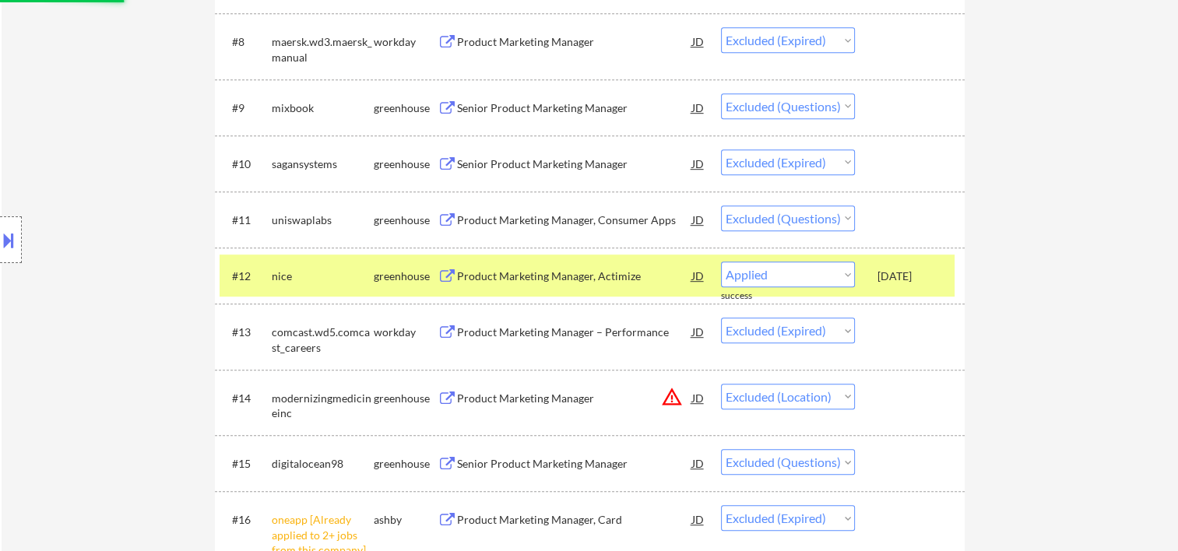
select select ""excluded__expired_""
select select ""excluded__location_""
select select ""excluded__expired_""
select select ""excluded""
select select ""excluded__expired_""
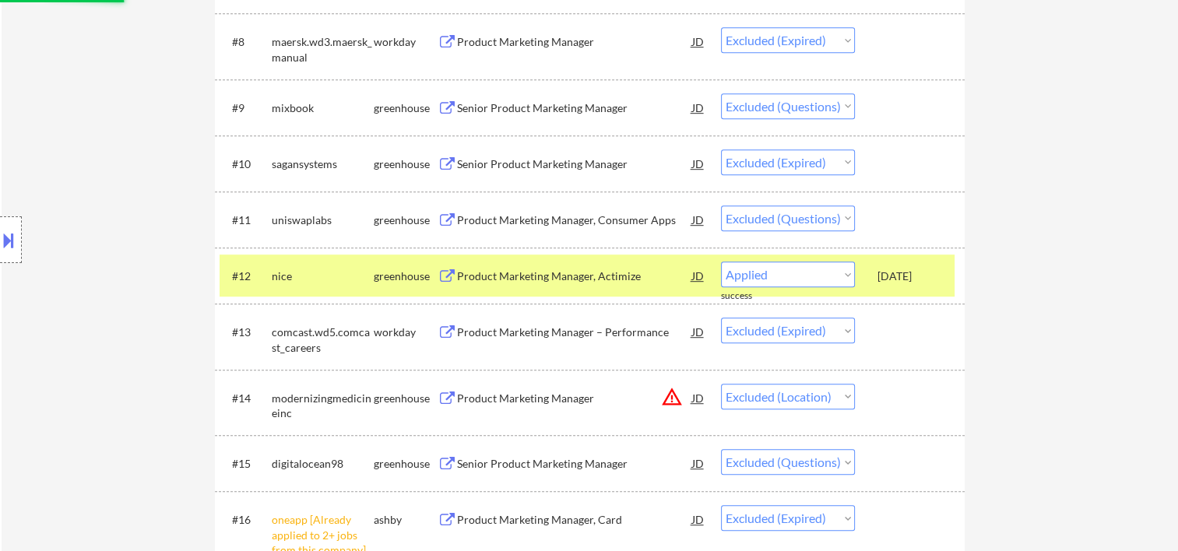
select select ""excluded""
select select ""excluded__expired_""
select select ""excluded""
select select ""excluded__bad_match_""
select select ""excluded__expired_""
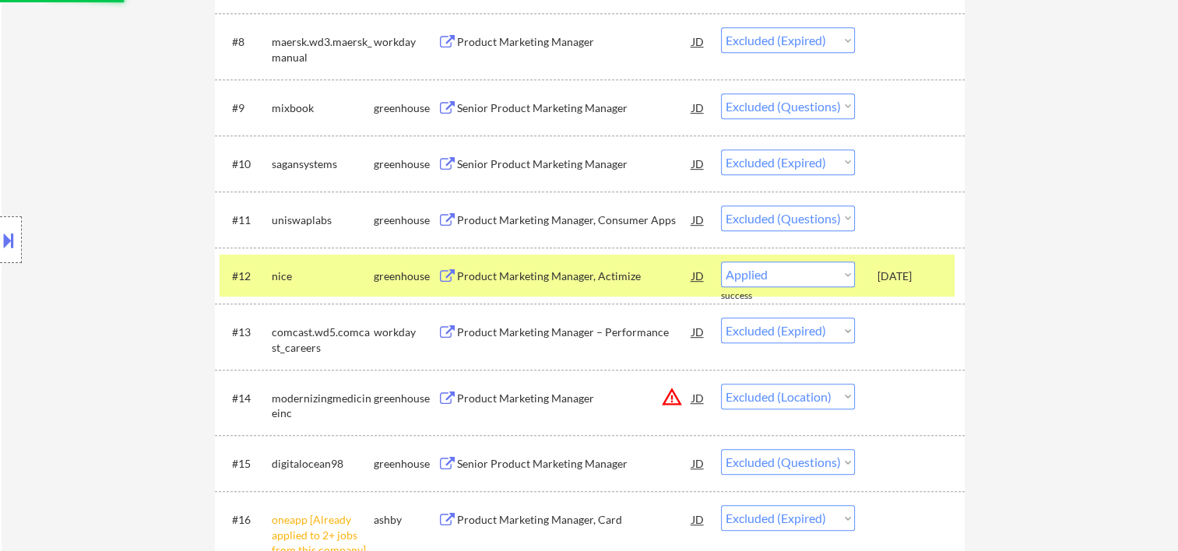
select select ""excluded""
select select ""excluded__expired_""
select select ""excluded__bad_match_""
select select ""excluded__expired_""
select select ""excluded__location_""
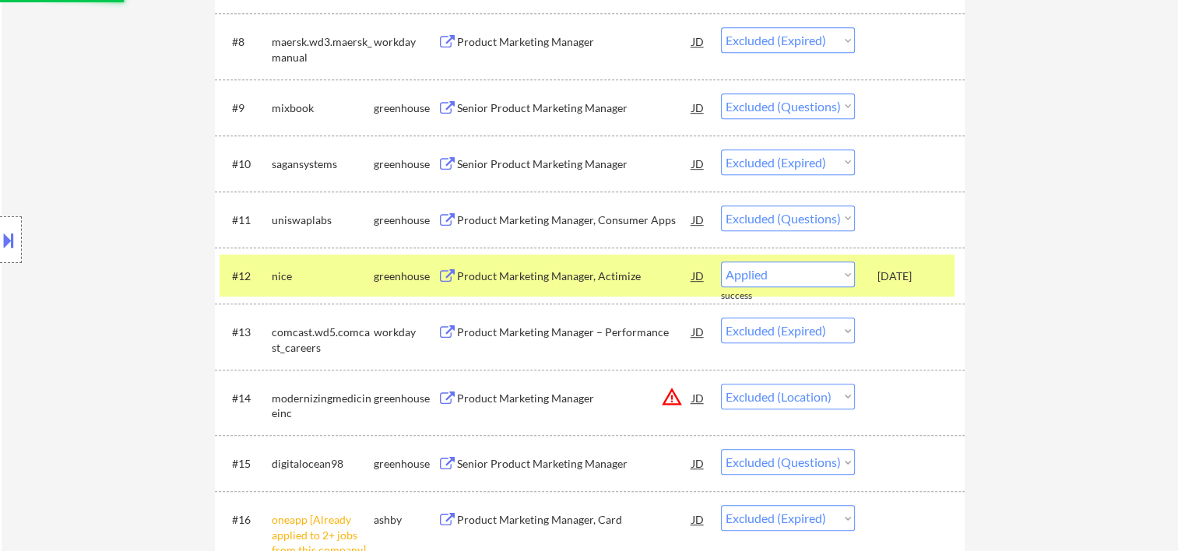
select select ""excluded__expired_""
select select ""excluded""
select select ""excluded__expired_""
select select ""excluded__other_""
select select ""excluded""
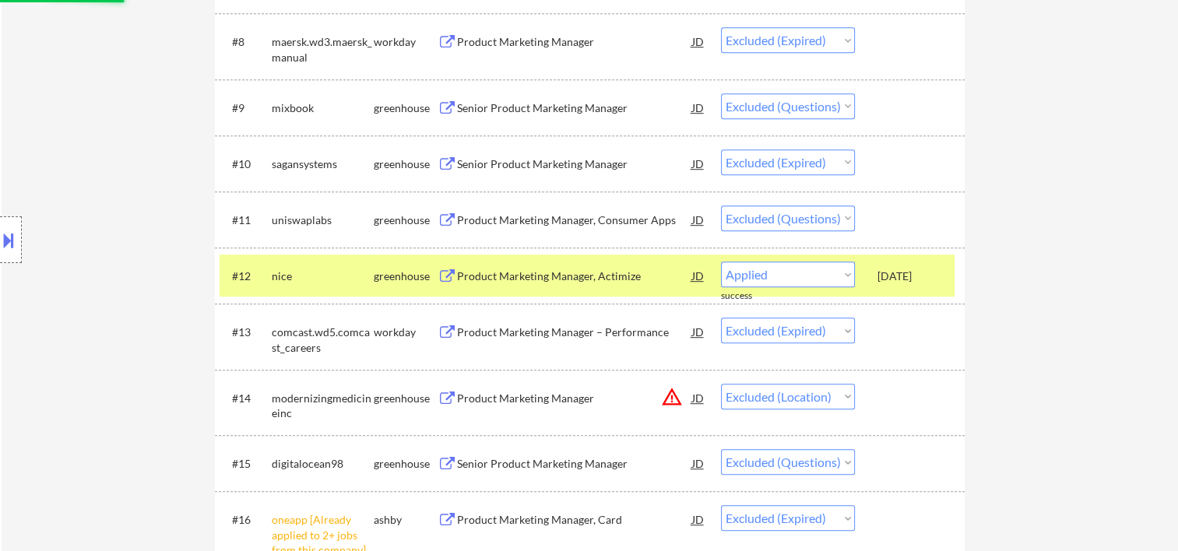
select select ""excluded__expired_""
select select ""excluded""
select select ""excluded__expired_""
select select ""excluded""
select select ""excluded__bad_match_""
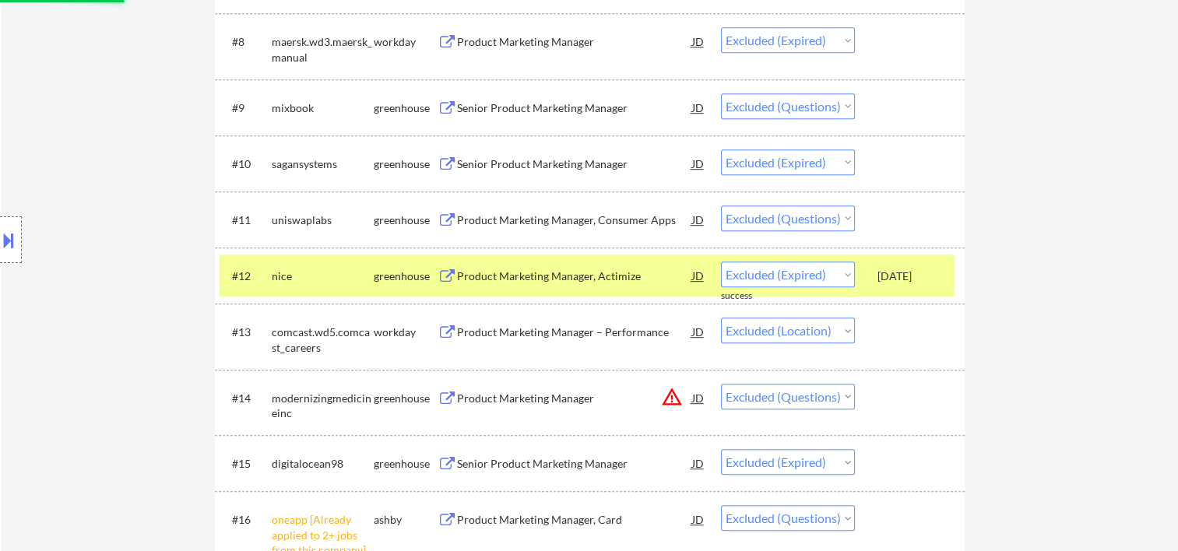
select select ""excluded__expired_""
select select ""excluded""
select select ""excluded__expired_""
select select ""excluded__bad_match_""
select select ""excluded__expired_""
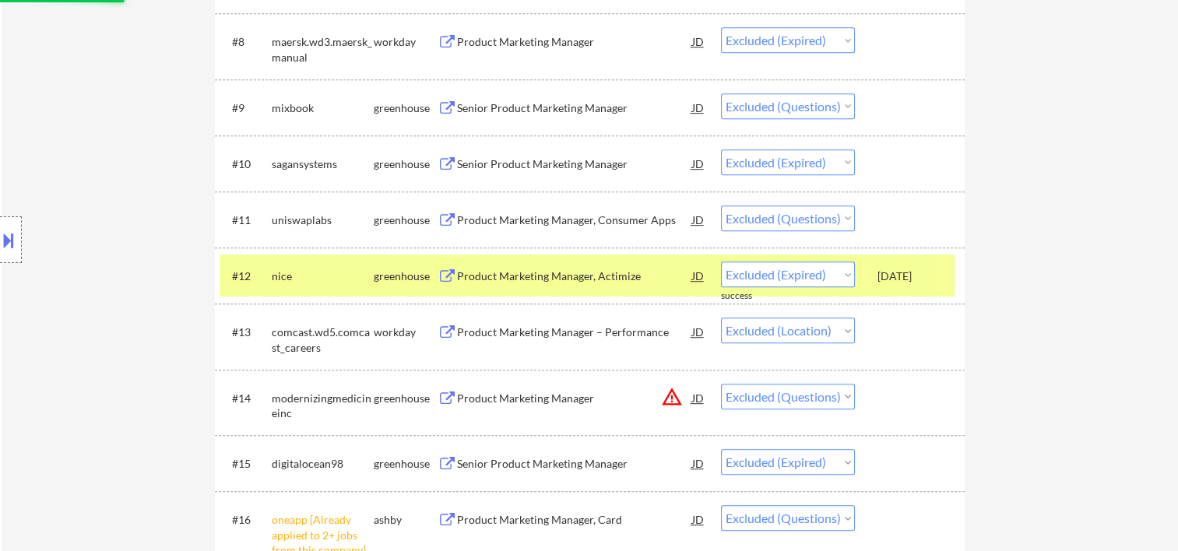
select select ""excluded__bad_match_""
select select ""excluded__location_""
select select ""excluded""
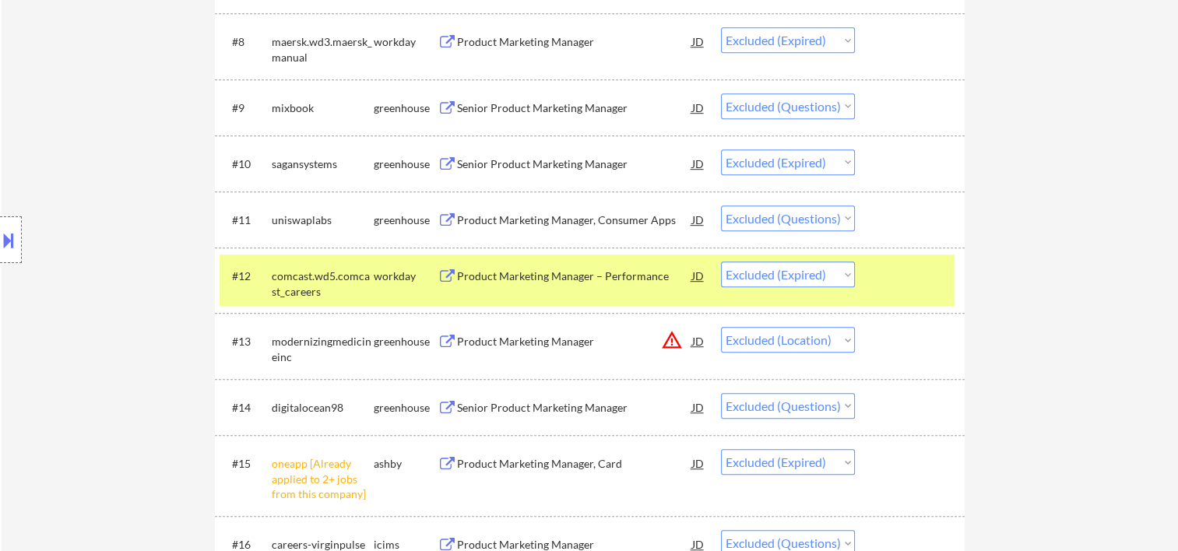
click at [922, 277] on div at bounding box center [912, 276] width 69 height 28
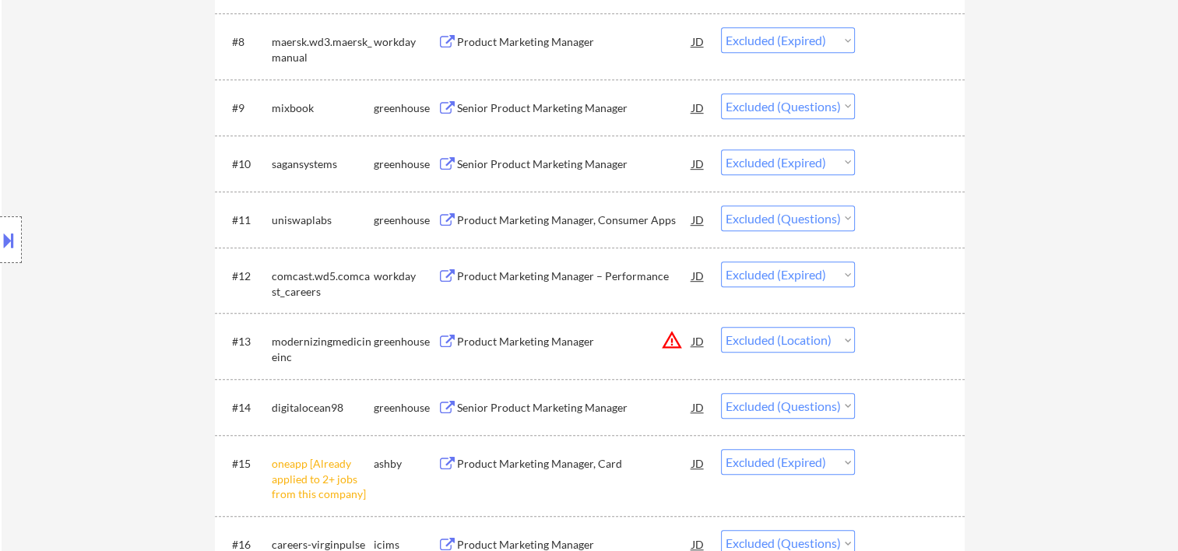
drag, startPoint x: 887, startPoint y: 212, endPoint x: 875, endPoint y: 218, distance: 13.2
click at [886, 212] on div at bounding box center [912, 220] width 69 height 28
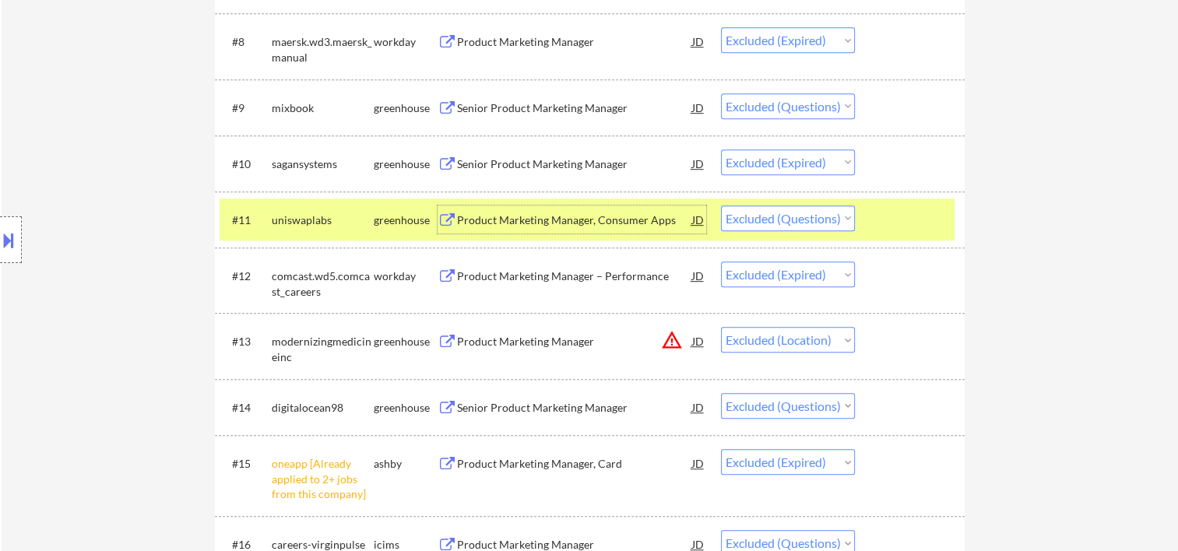
click at [623, 209] on div "Product Marketing Manager, Consumer Apps" at bounding box center [574, 220] width 235 height 28
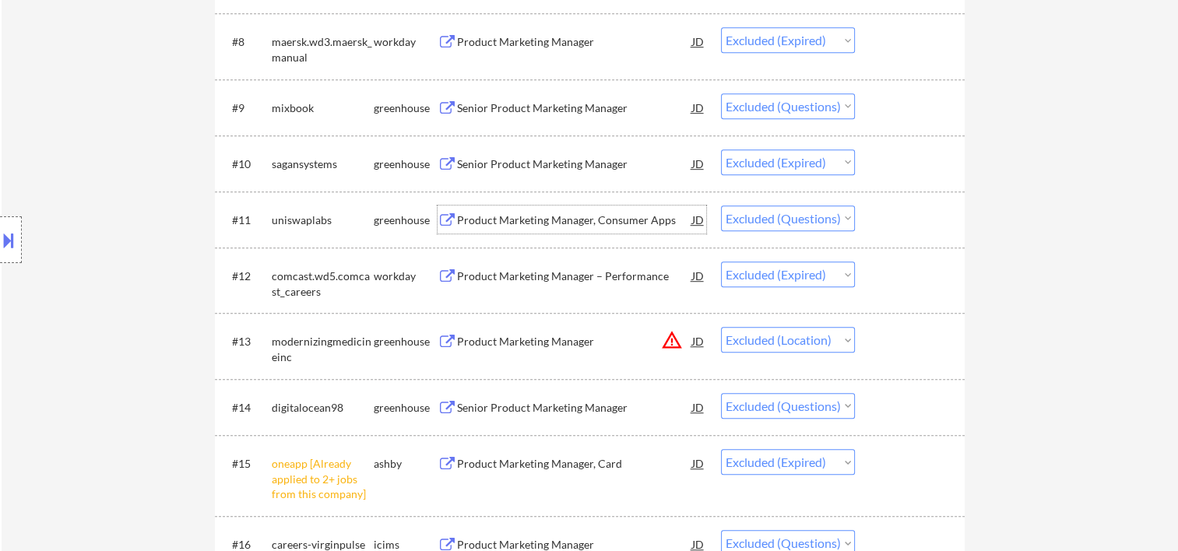
drag, startPoint x: 886, startPoint y: 219, endPoint x: 872, endPoint y: 223, distance: 15.3
click at [886, 220] on div at bounding box center [912, 220] width 69 height 28
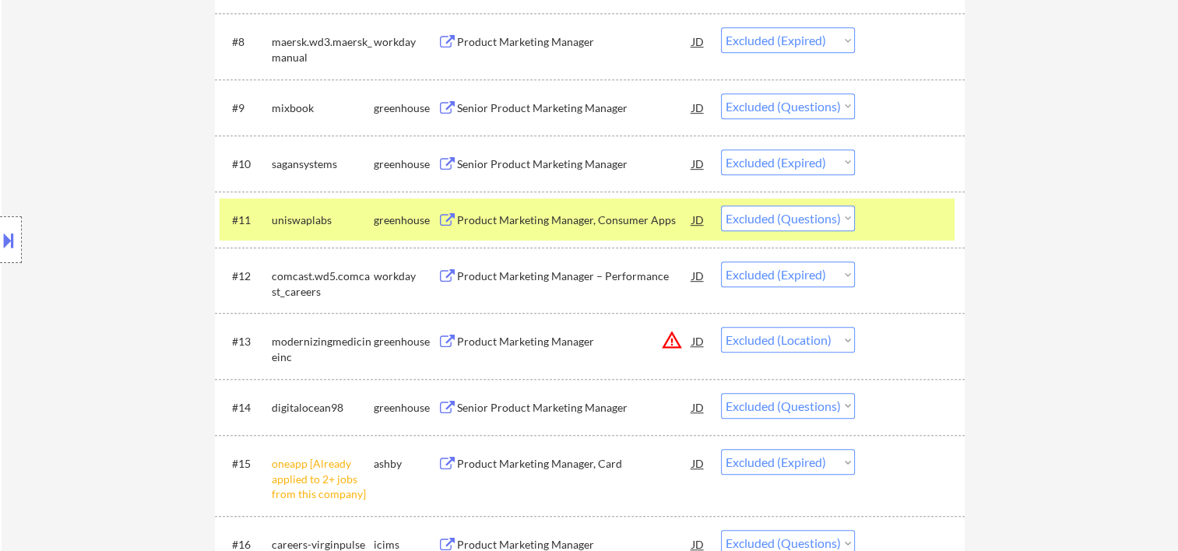
click at [839, 225] on select "Choose an option... Pending Applied Excluded (Questions) Excluded (Expired) Exc…" at bounding box center [788, 219] width 134 height 26
select select ""excluded__expired_""
click at [721, 206] on select "Choose an option... Pending Applied Excluded (Questions) Excluded (Expired) Exc…" at bounding box center [788, 219] width 134 height 26
click at [882, 216] on div at bounding box center [912, 220] width 69 height 28
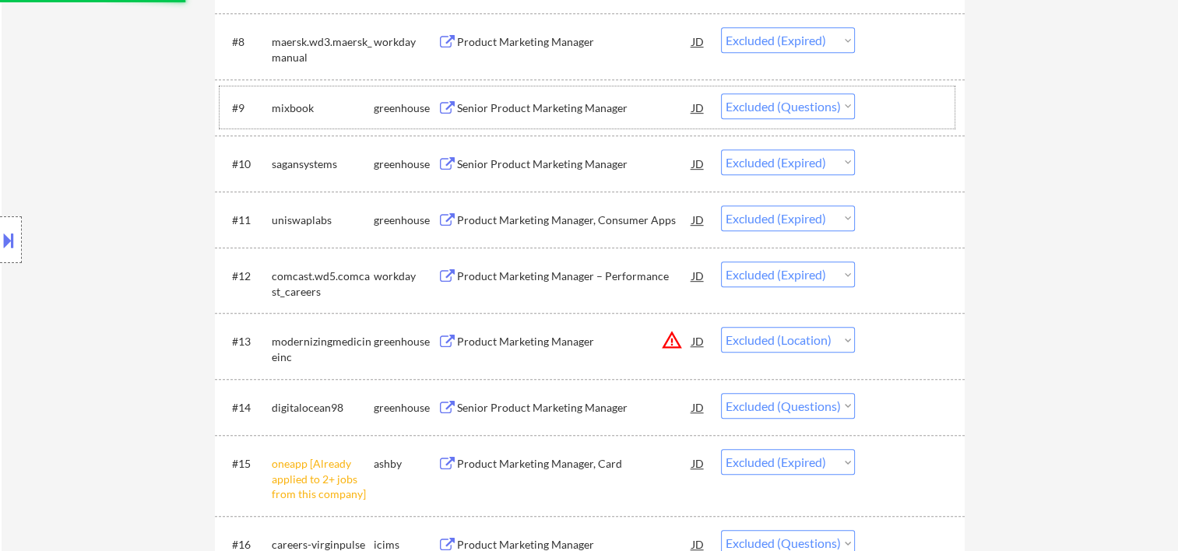
click at [872, 108] on div "#9 mixbook greenhouse Senior Product Marketing Manager JD Choose an option... P…" at bounding box center [587, 107] width 735 height 42
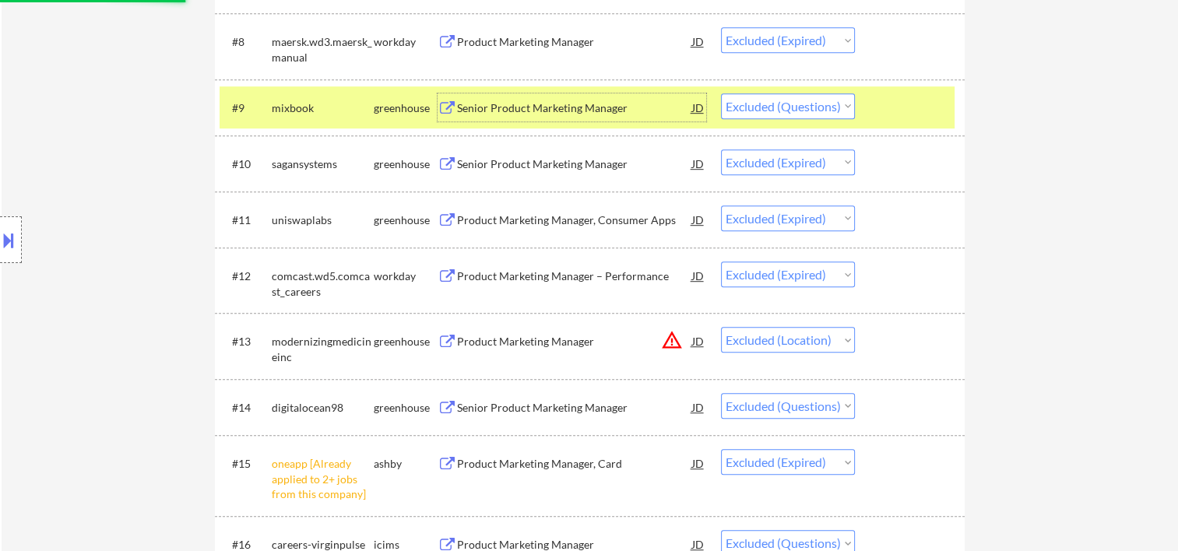
click at [601, 109] on div "Senior Product Marketing Manager" at bounding box center [574, 108] width 235 height 16
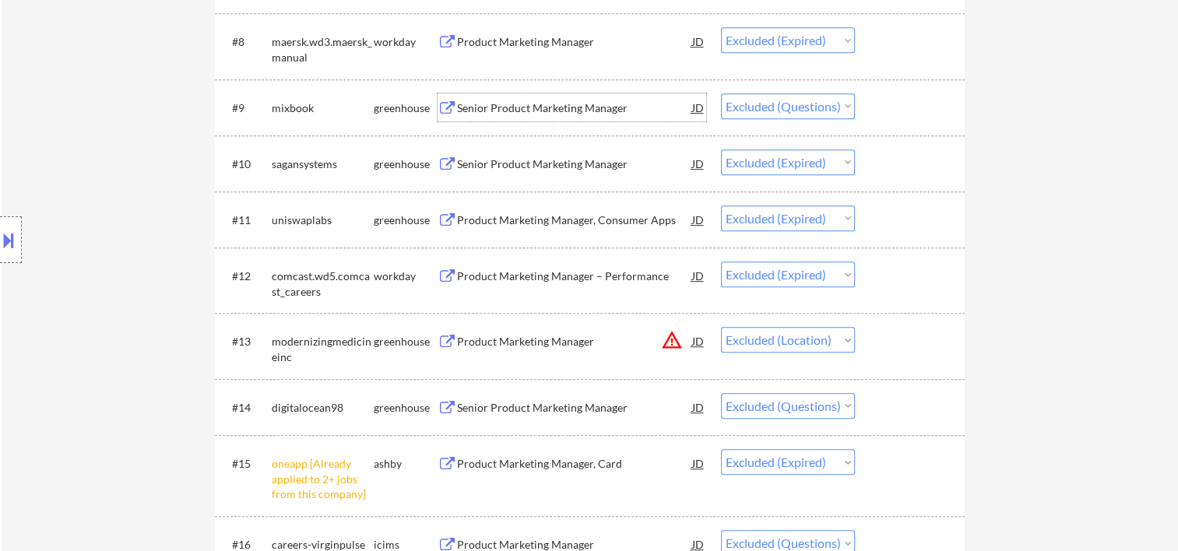
scroll to position [1173, 0]
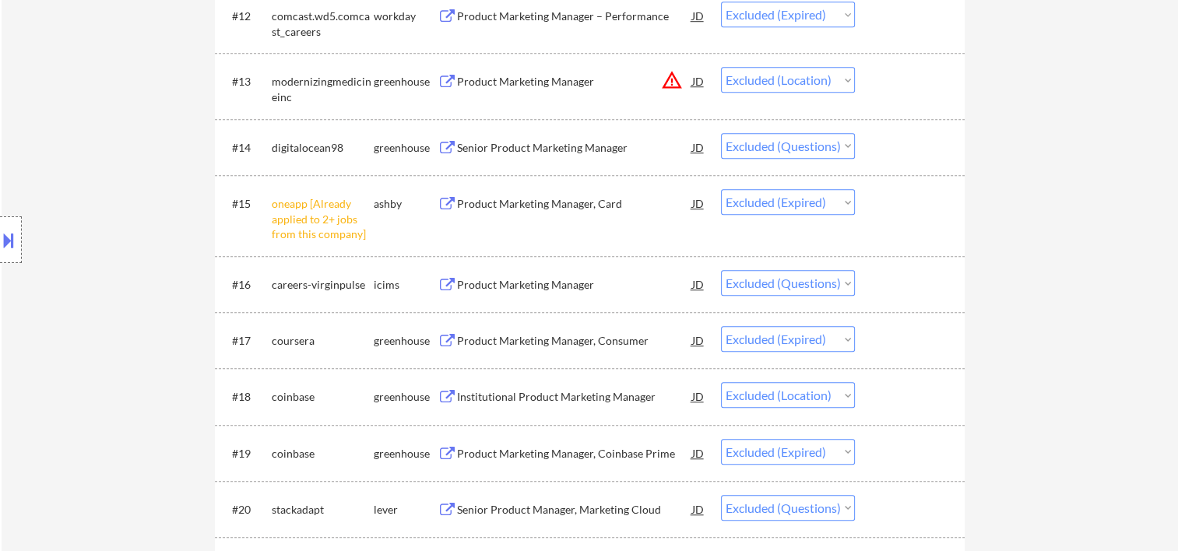
click at [879, 297] on div at bounding box center [912, 284] width 69 height 28
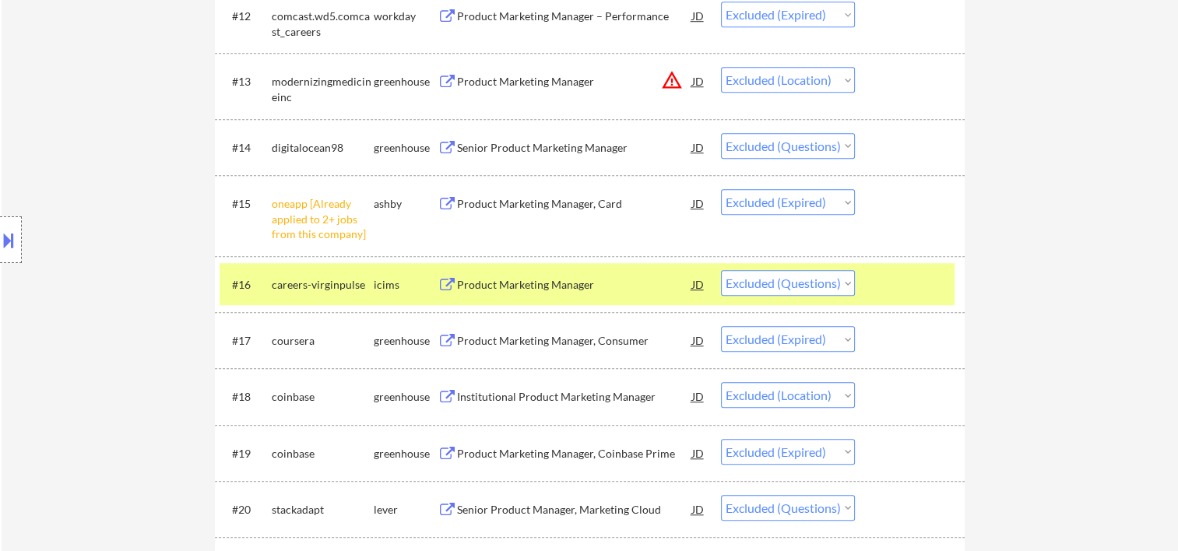
click at [888, 291] on div at bounding box center [912, 284] width 69 height 28
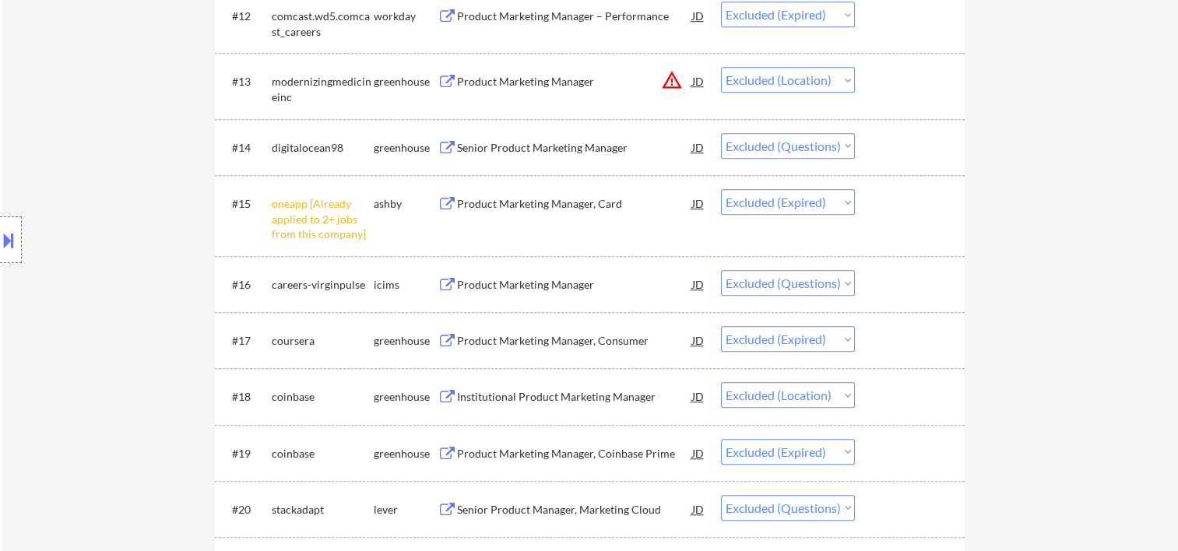
click at [890, 397] on div at bounding box center [912, 396] width 69 height 28
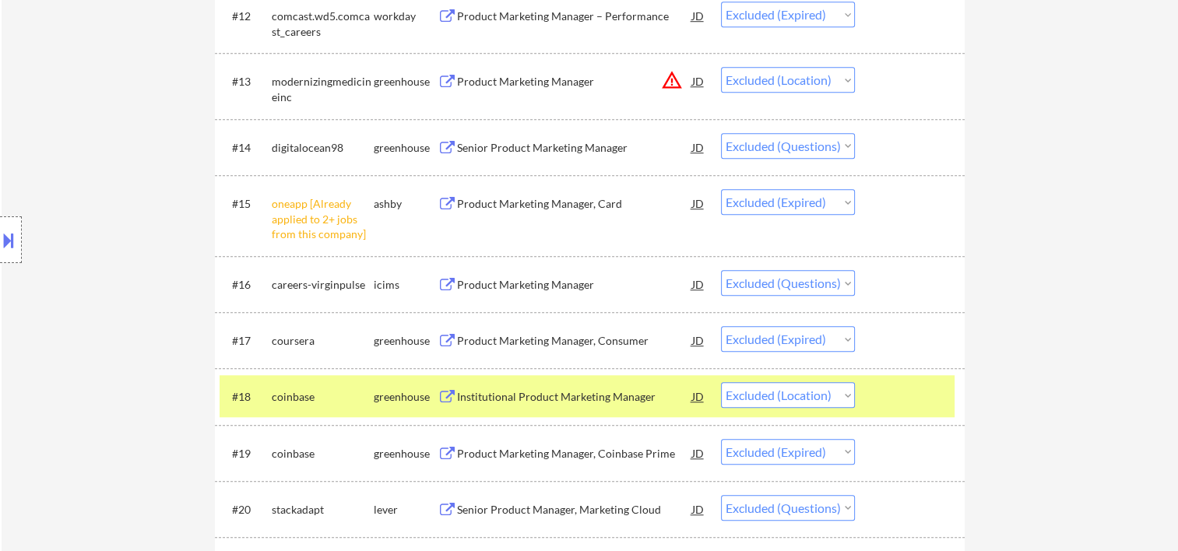
click at [872, 387] on div "#18 coinbase greenhouse Institutional Product Marketing Manager JD Choose an op…" at bounding box center [587, 396] width 735 height 42
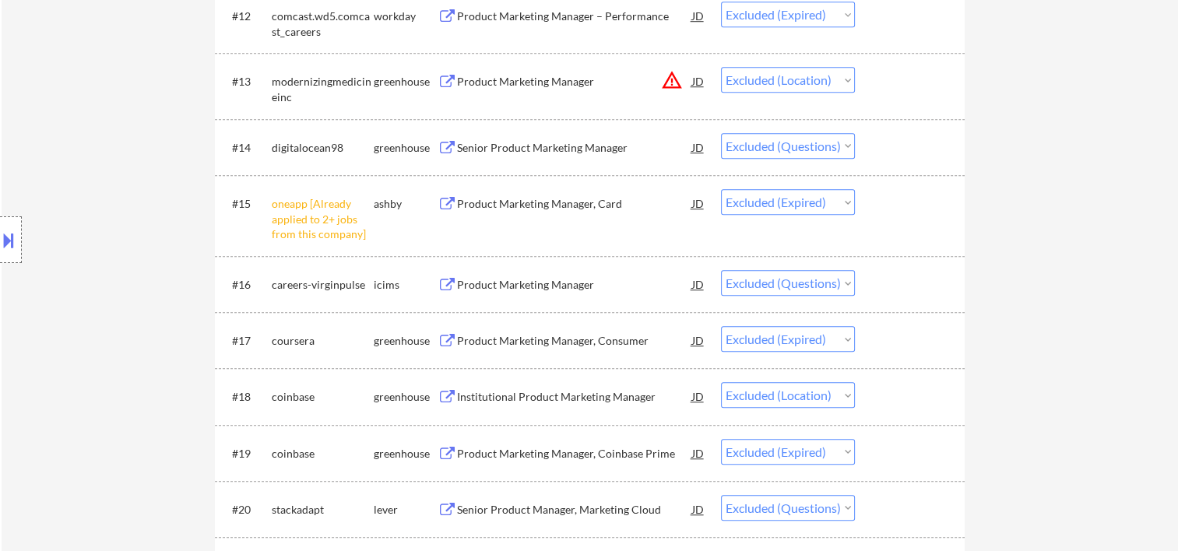
scroll to position [1433, 0]
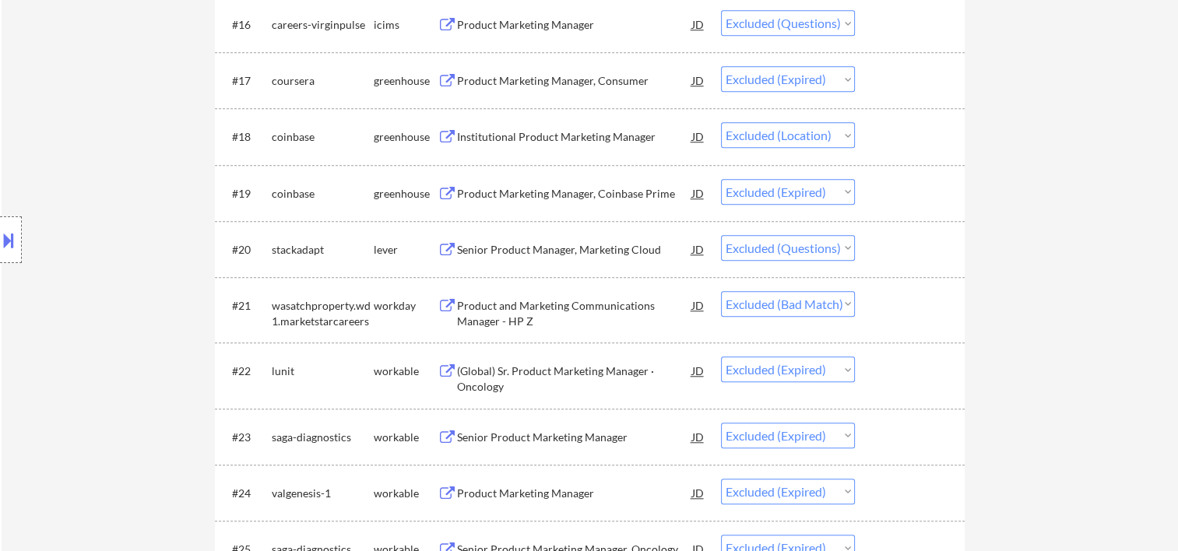
click at [875, 245] on div "#20 stackadapt lever Senior Product Manager, Marketing Cloud JD Choose an optio…" at bounding box center [587, 249] width 735 height 42
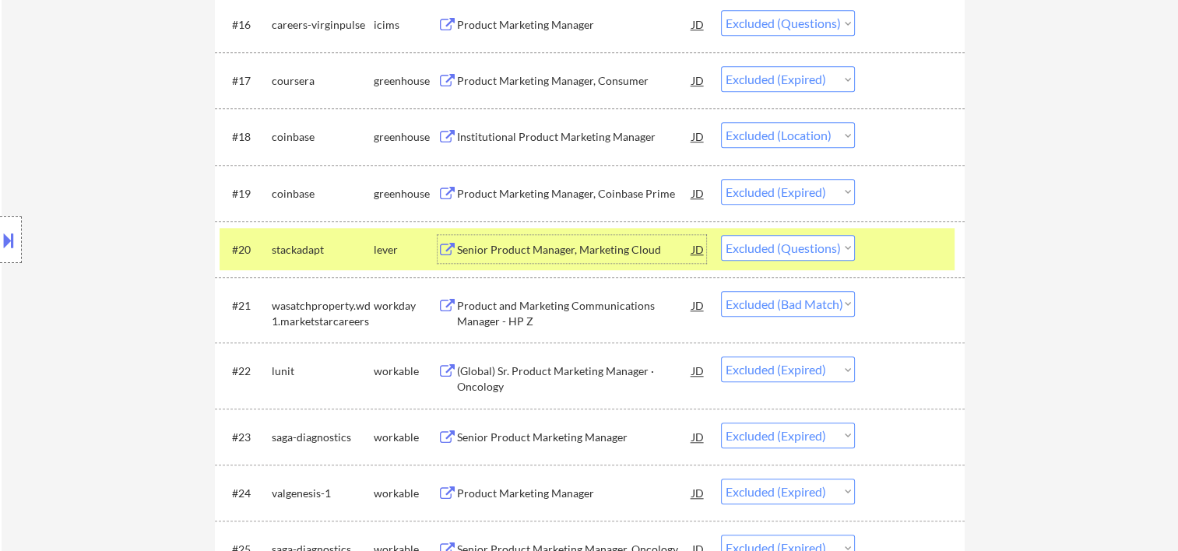
click at [527, 254] on div "Senior Product Manager, Marketing Cloud" at bounding box center [574, 250] width 235 height 16
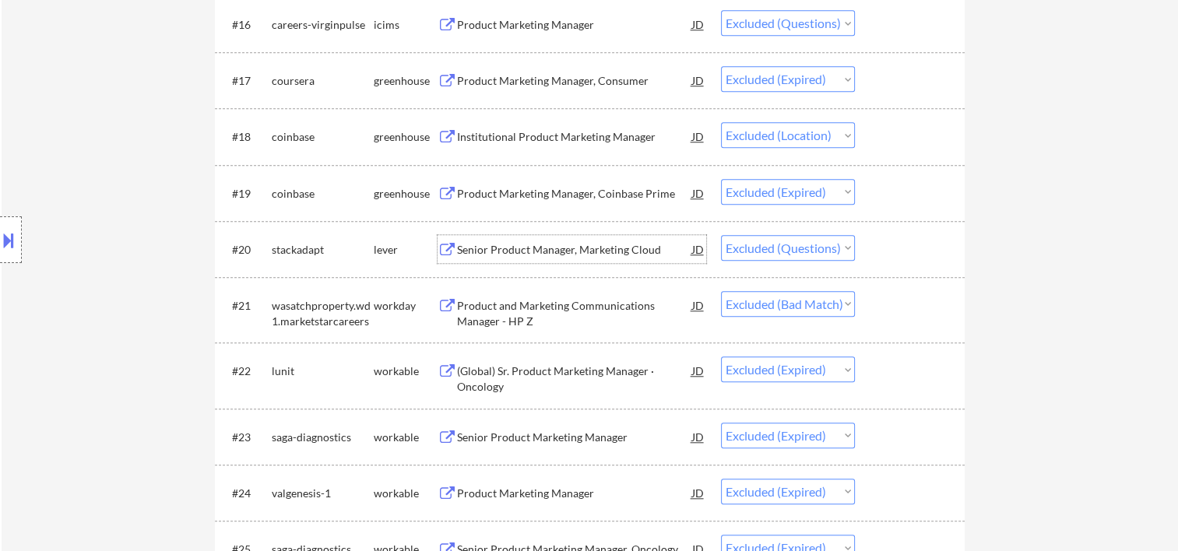
drag, startPoint x: 890, startPoint y: 259, endPoint x: 857, endPoint y: 255, distance: 33.7
click at [888, 259] on div at bounding box center [912, 249] width 69 height 28
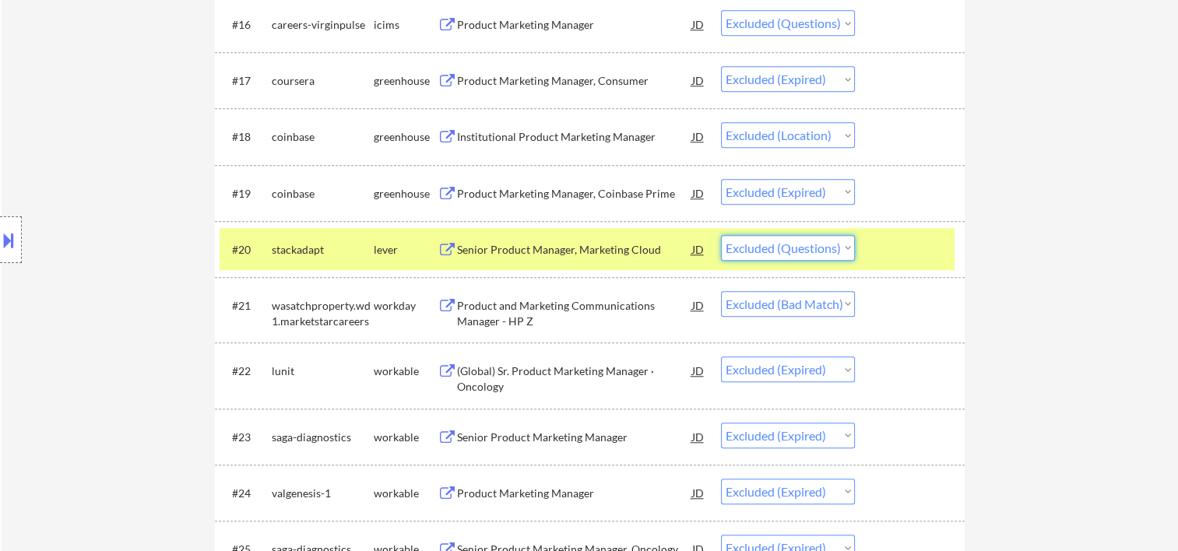
click at [851, 249] on select "Choose an option... Pending Applied Excluded (Questions) Excluded (Expired) Exc…" at bounding box center [788, 248] width 134 height 26
select select ""excluded__expired_""
click at [721, 235] on select "Choose an option... Pending Applied Excluded (Questions) Excluded (Expired) Exc…" at bounding box center [788, 248] width 134 height 26
click at [913, 251] on div at bounding box center [912, 249] width 69 height 28
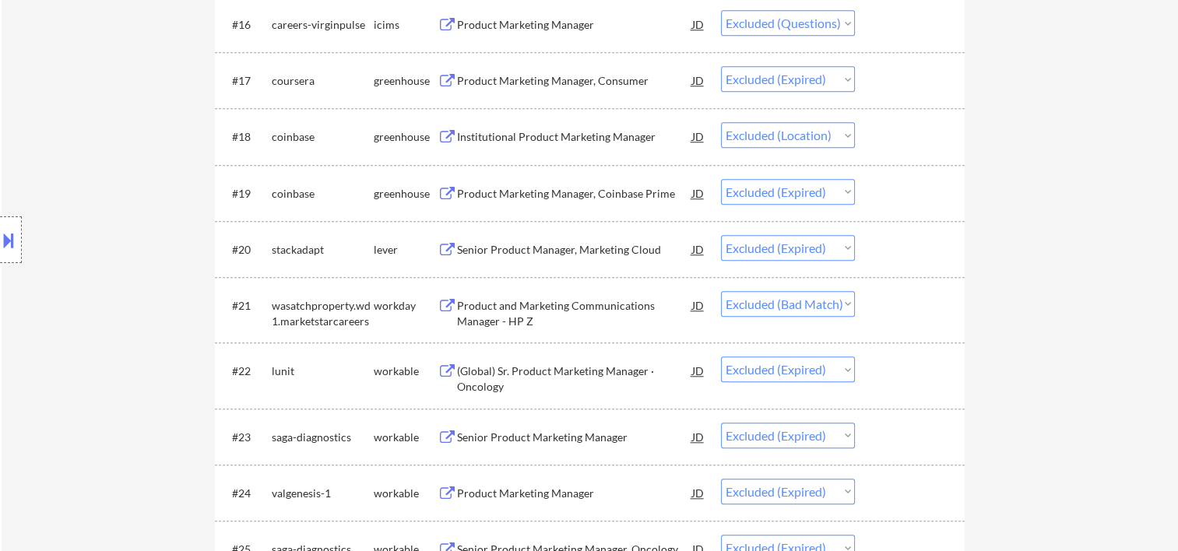
scroll to position [1692, 0]
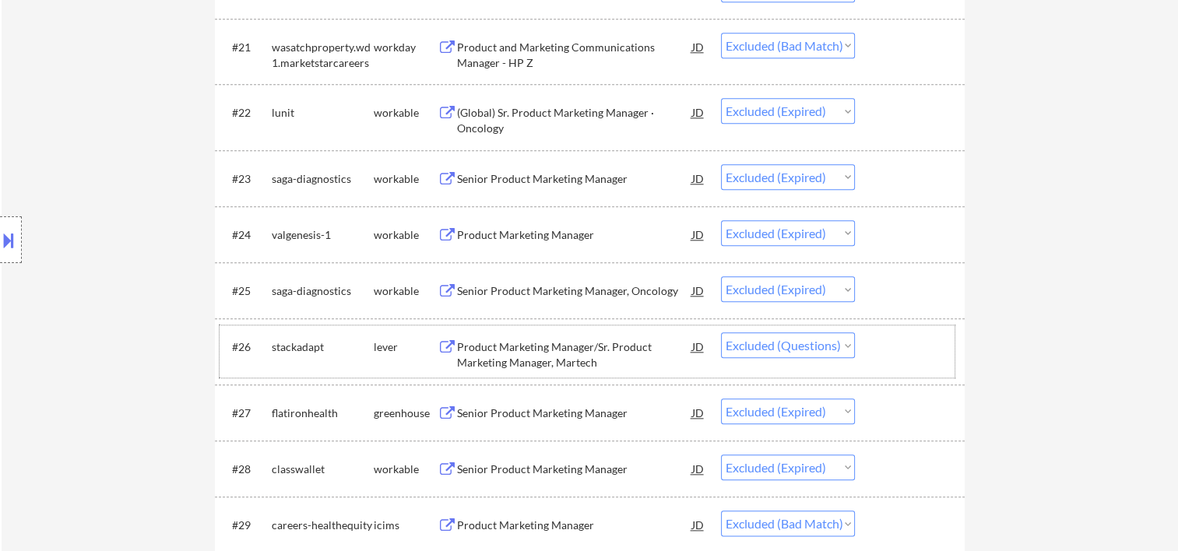
click at [884, 352] on div at bounding box center [912, 347] width 69 height 28
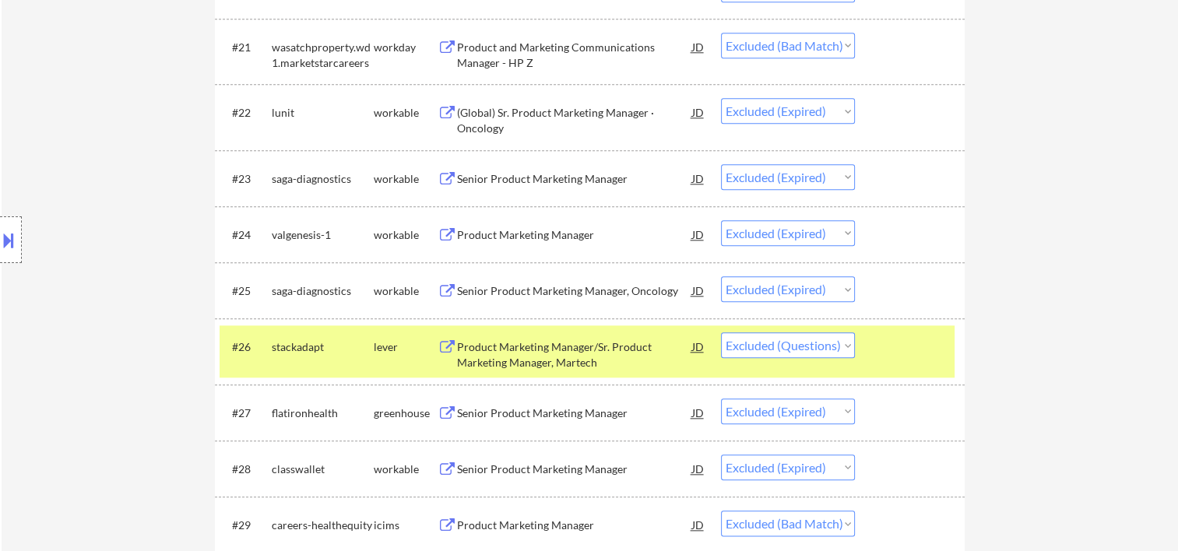
click at [561, 349] on div "Product Marketing Manager/Sr. Product Marketing Manager, Martech" at bounding box center [574, 355] width 235 height 30
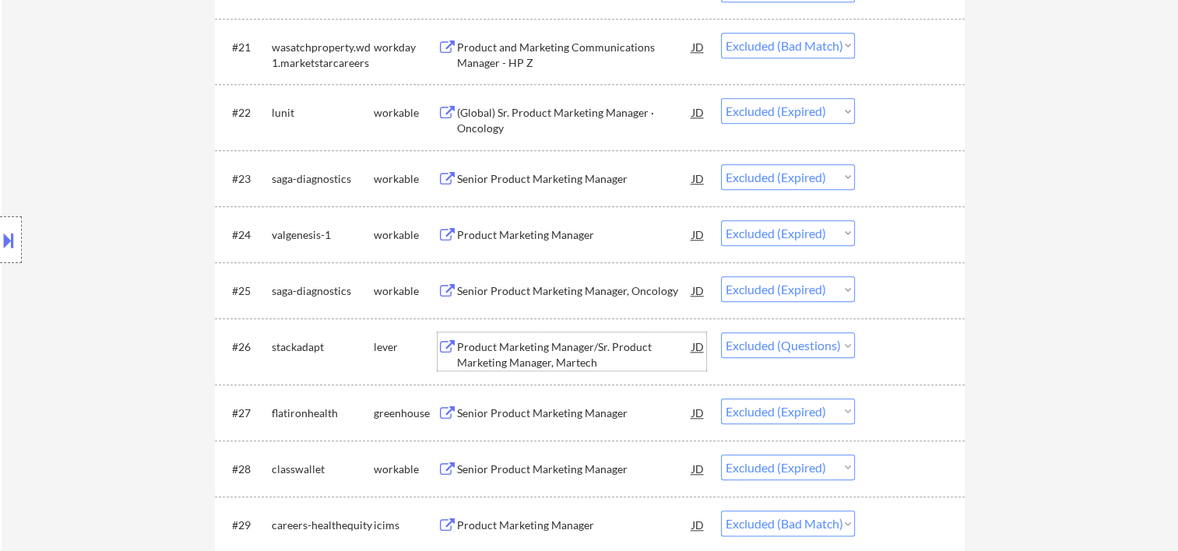
click at [944, 374] on div "#26 stackadapt lever Product Marketing Manager/Sr. Product Marketing Manager, M…" at bounding box center [587, 351] width 735 height 51
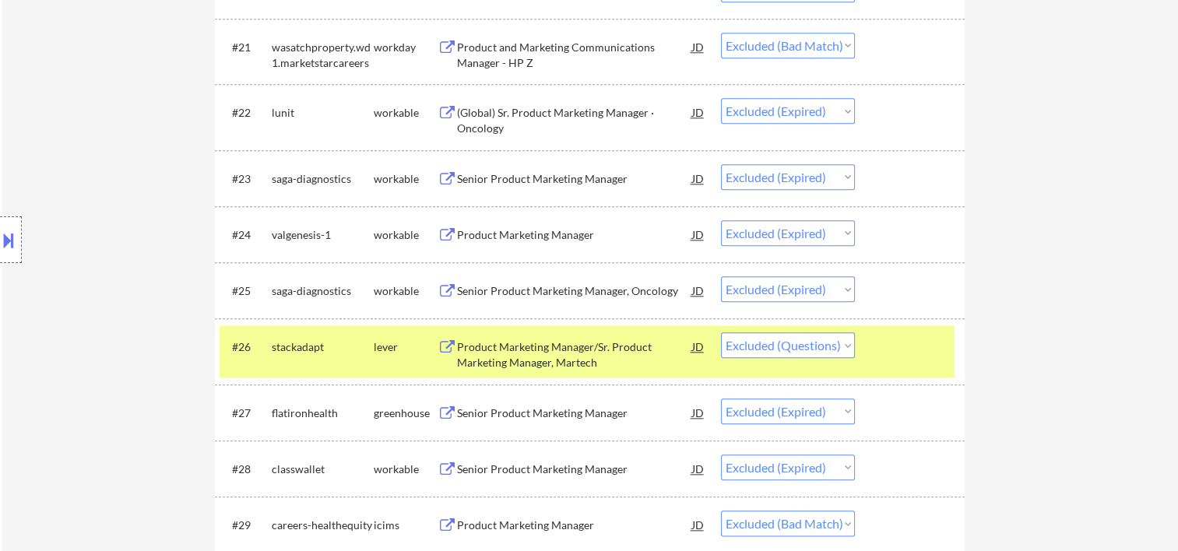
click at [936, 368] on div "#26 stackadapt lever Product Marketing Manager/Sr. Product Marketing Manager, M…" at bounding box center [587, 351] width 735 height 51
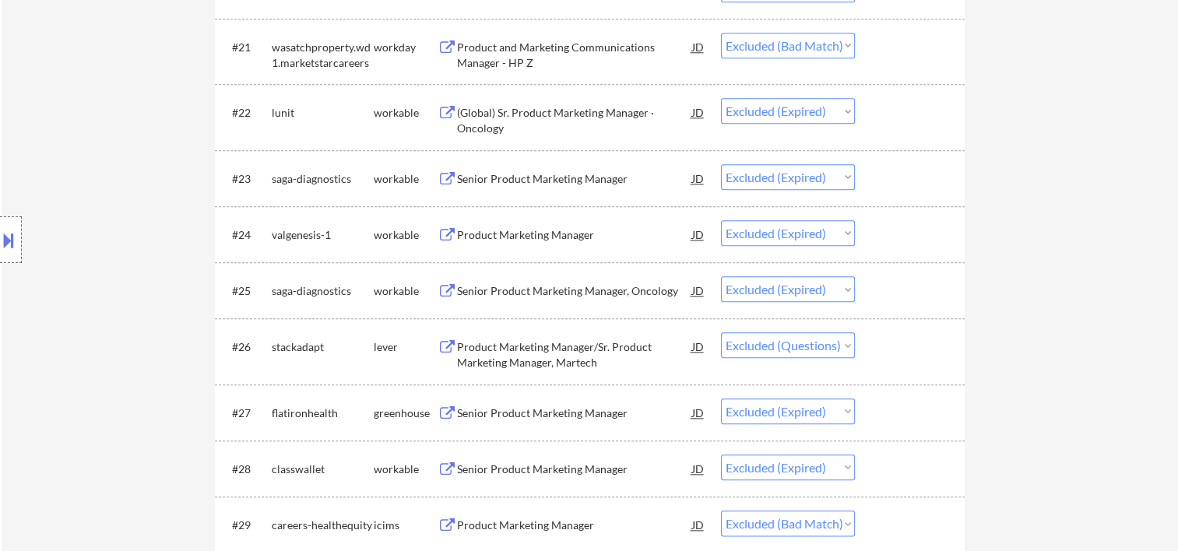
scroll to position [1952, 0]
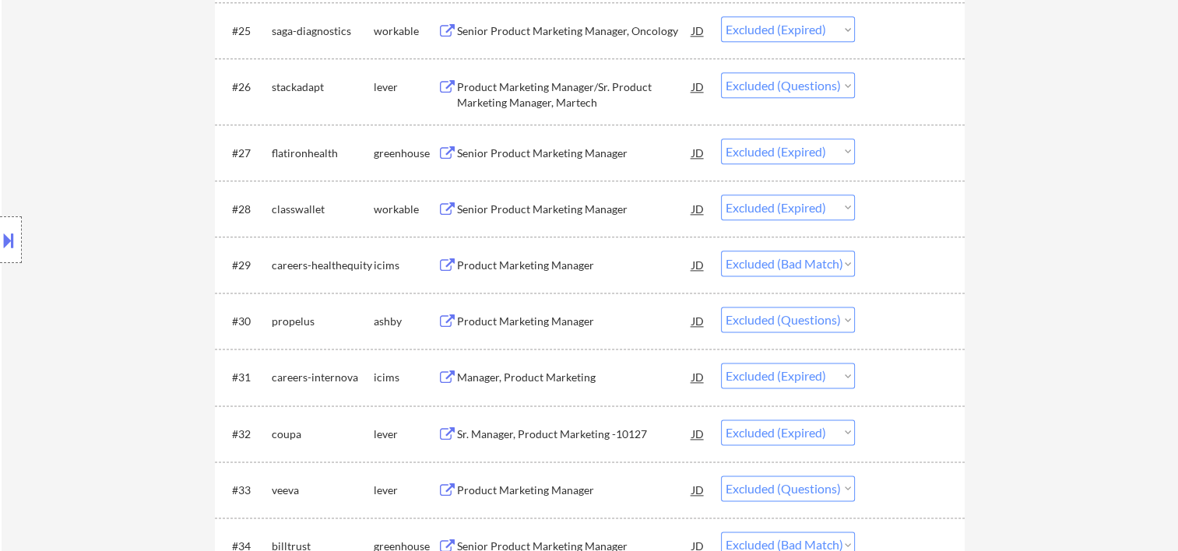
click at [899, 160] on div at bounding box center [912, 153] width 69 height 28
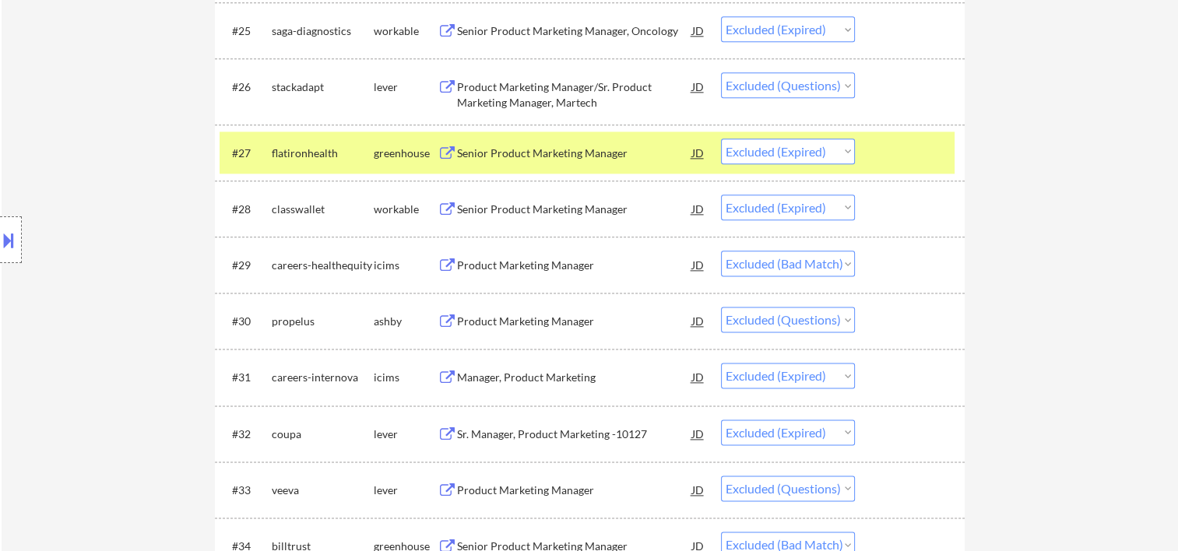
click at [909, 164] on div at bounding box center [912, 153] width 69 height 28
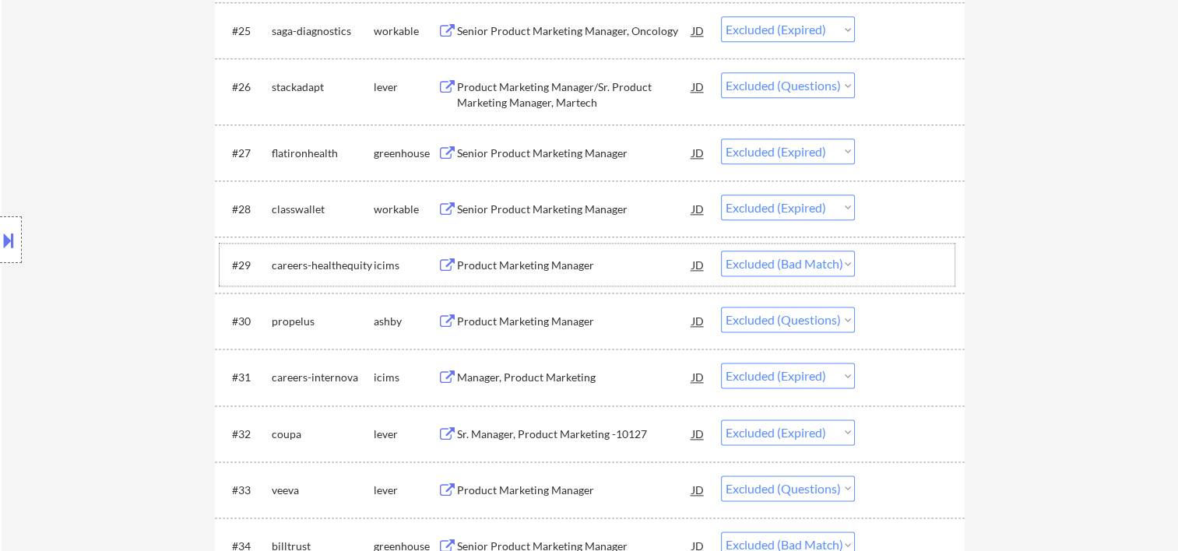
click at [896, 269] on div at bounding box center [912, 265] width 69 height 28
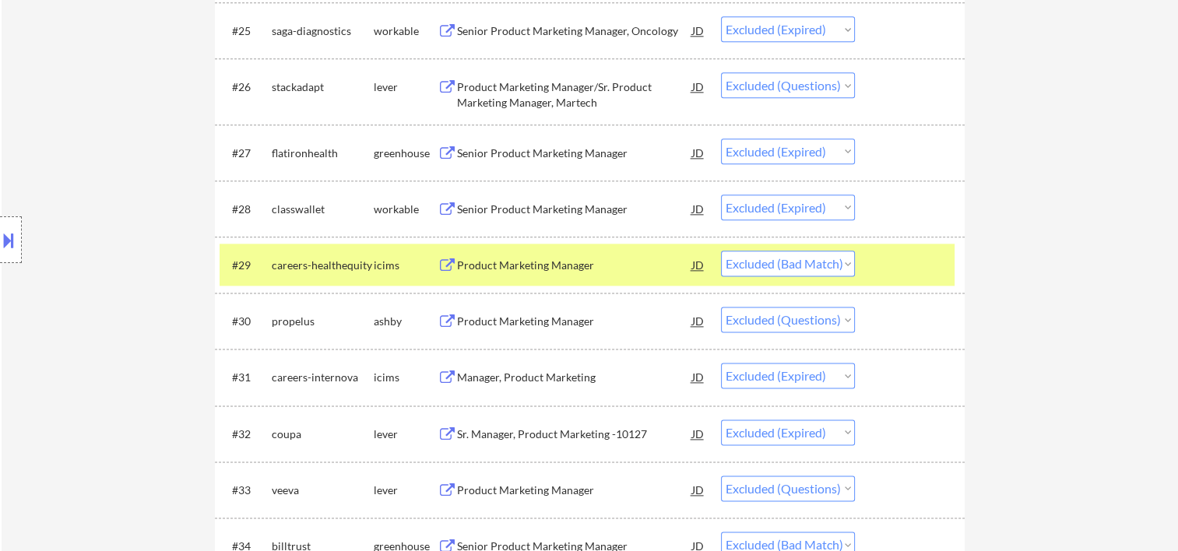
click at [900, 259] on div at bounding box center [912, 265] width 69 height 28
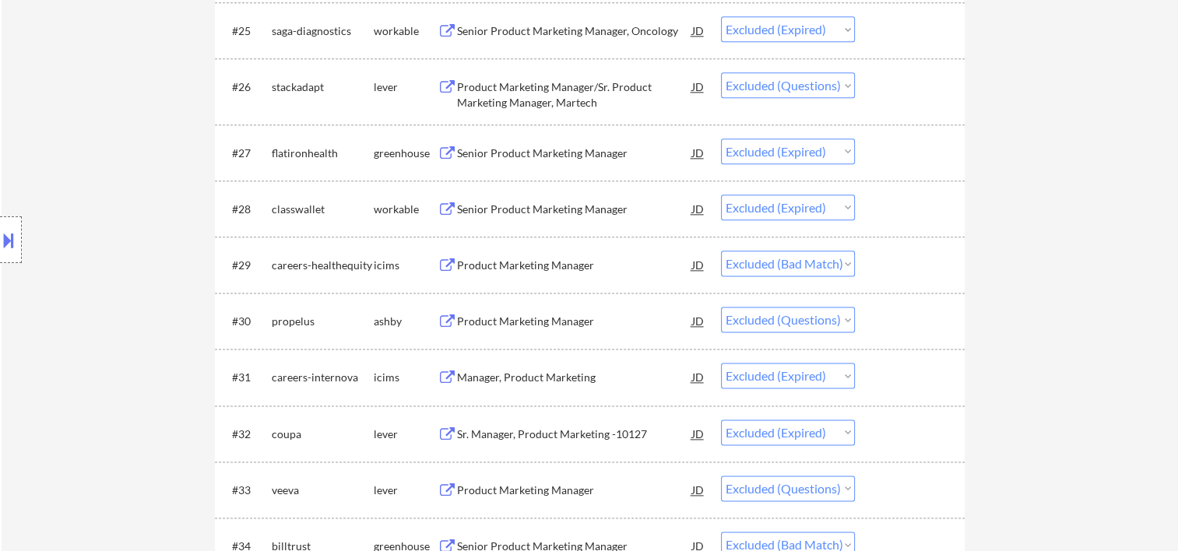
click at [913, 321] on div at bounding box center [912, 321] width 69 height 28
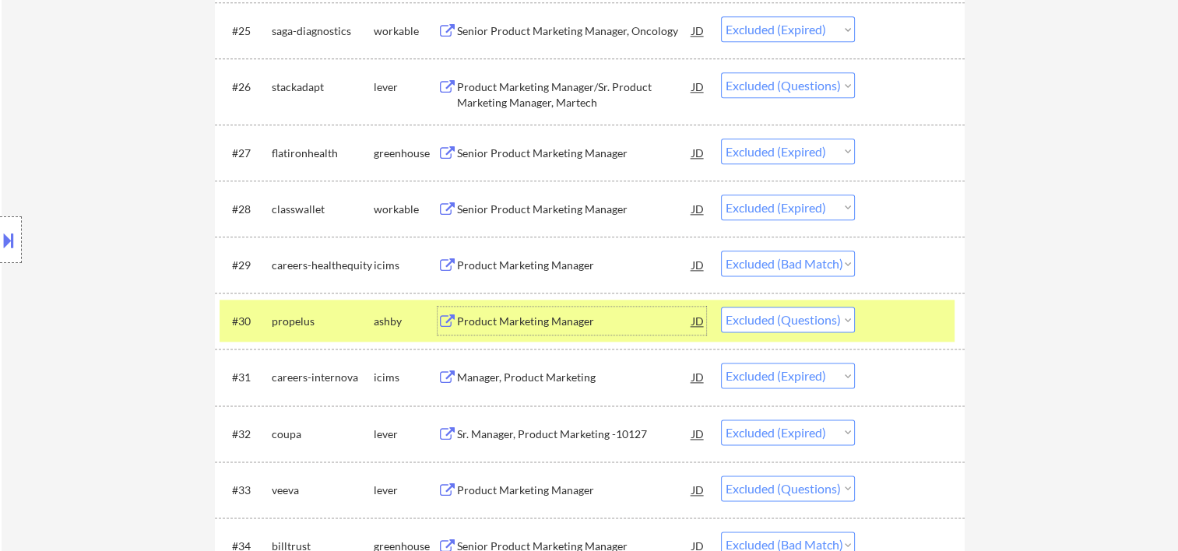
click at [622, 327] on div "Product Marketing Manager" at bounding box center [574, 322] width 235 height 16
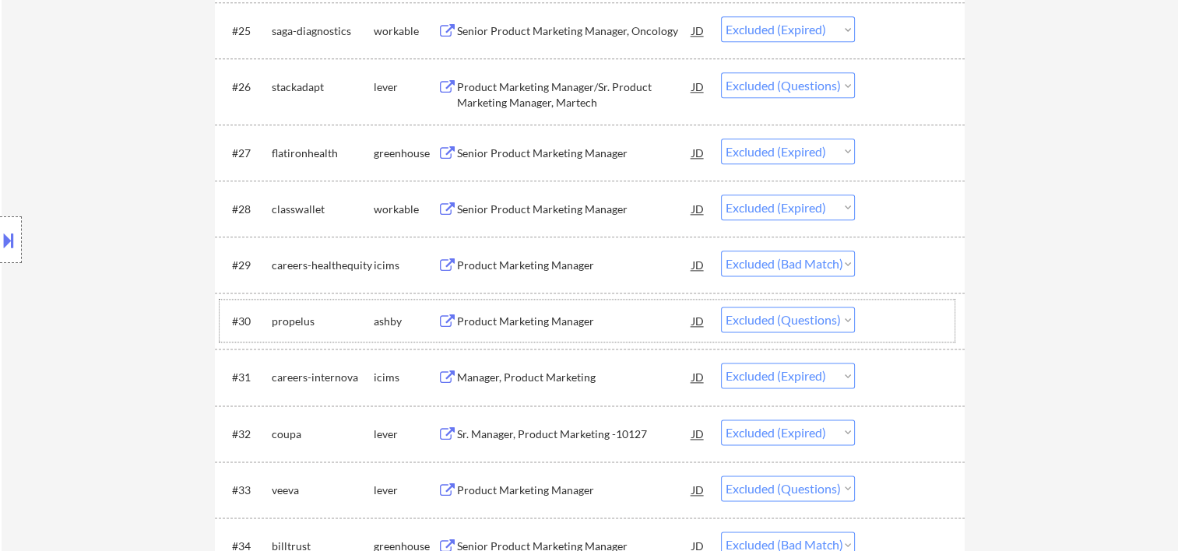
click at [881, 322] on div at bounding box center [912, 321] width 69 height 28
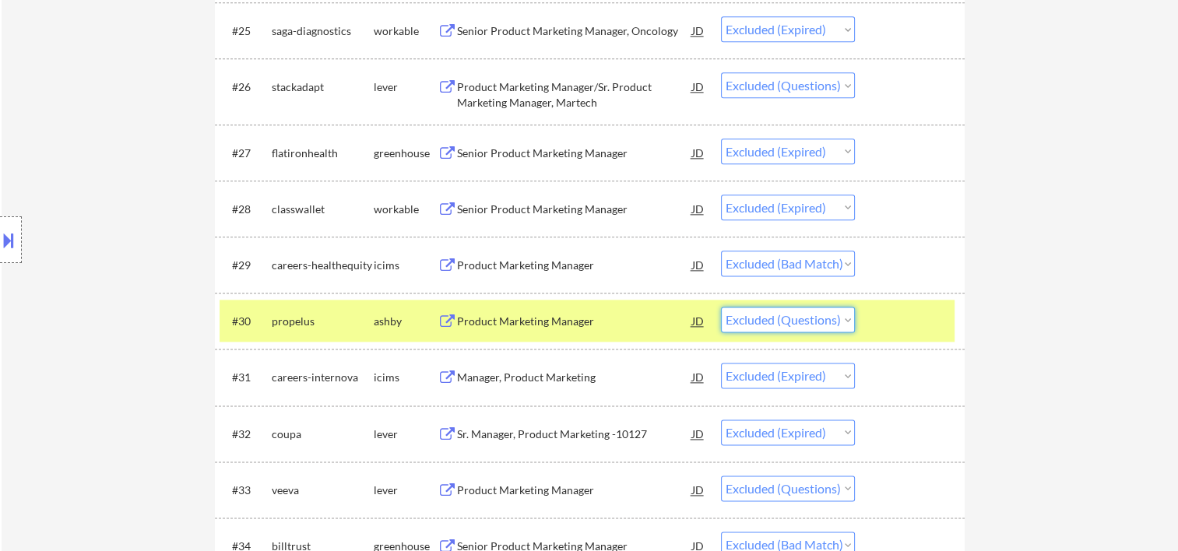
click at [848, 320] on select "Choose an option... Pending Applied Excluded (Questions) Excluded (Expired) Exc…" at bounding box center [788, 320] width 134 height 26
click at [721, 307] on select "Choose an option... Pending Applied Excluded (Questions) Excluded (Expired) Exc…" at bounding box center [788, 320] width 134 height 26
click at [840, 325] on select "Choose an option... Pending Applied Excluded (Questions) Excluded (Expired) Exc…" at bounding box center [788, 320] width 134 height 26
select select ""excluded__bad_match_""
click at [721, 307] on select "Choose an option... Pending Applied Excluded (Questions) Excluded (Expired) Exc…" at bounding box center [788, 320] width 134 height 26
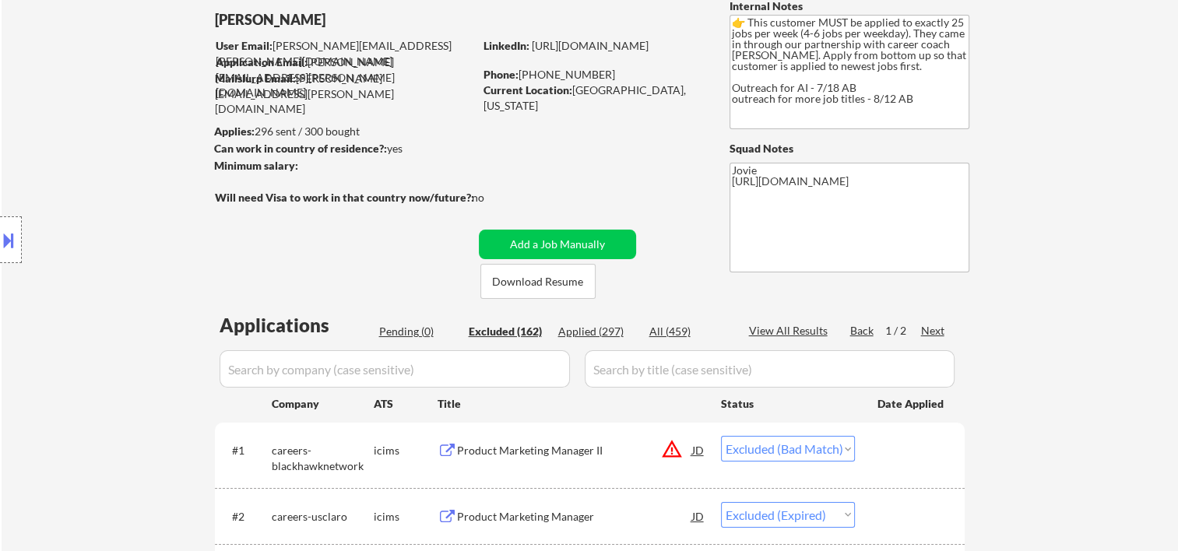
scroll to position [0, 0]
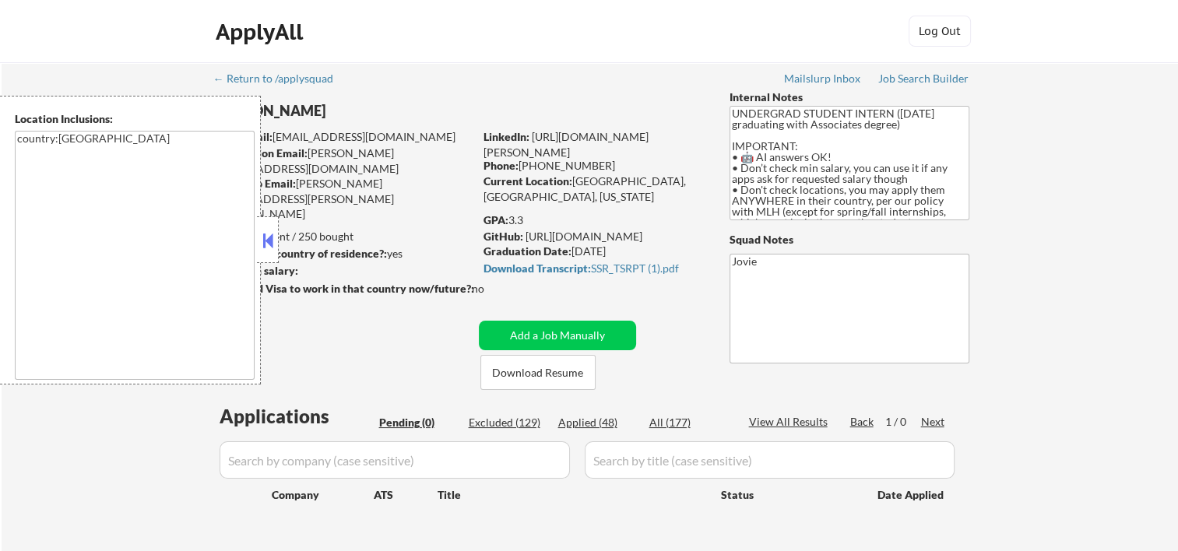
click at [265, 234] on button at bounding box center [267, 240] width 17 height 23
